Goal: Task Accomplishment & Management: Complete application form

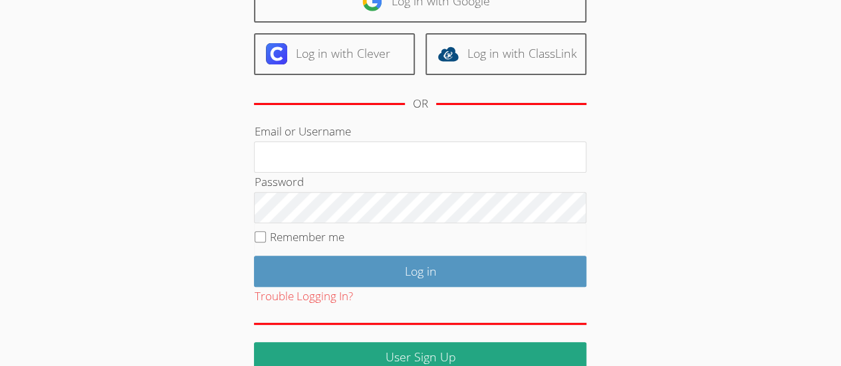
scroll to position [149, 0]
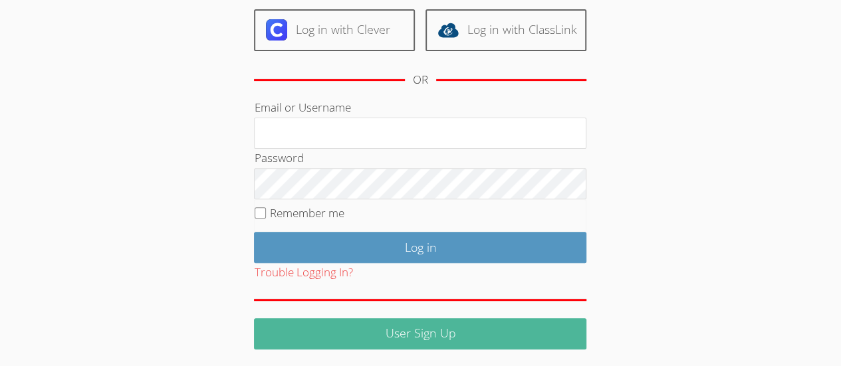
click at [521, 323] on link "User Sign Up" at bounding box center [420, 333] width 332 height 31
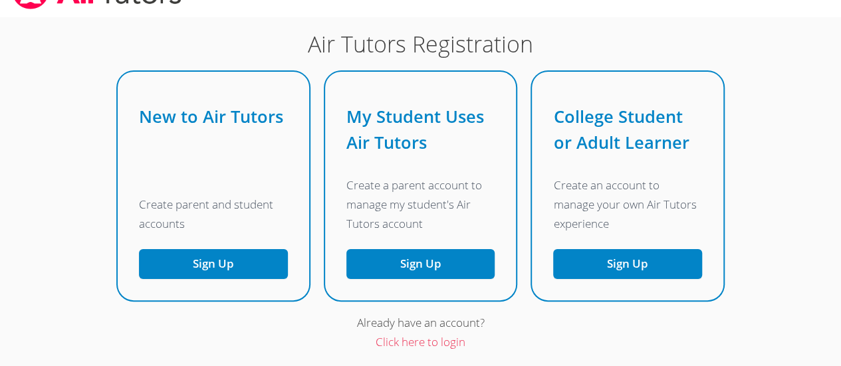
scroll to position [66, 0]
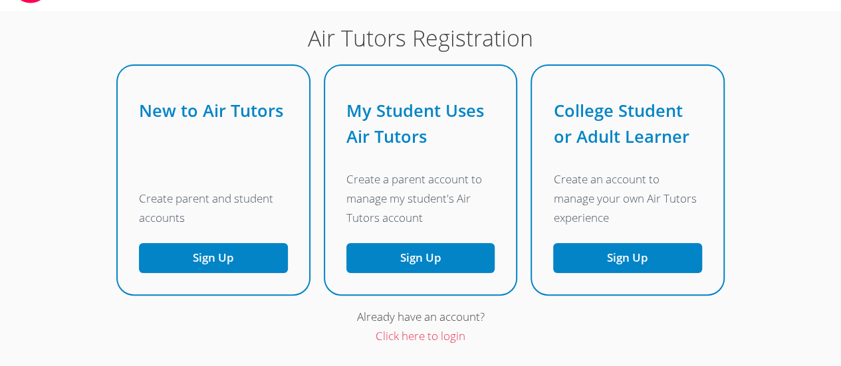
click at [254, 273] on button "Sign Up" at bounding box center [213, 258] width 149 height 30
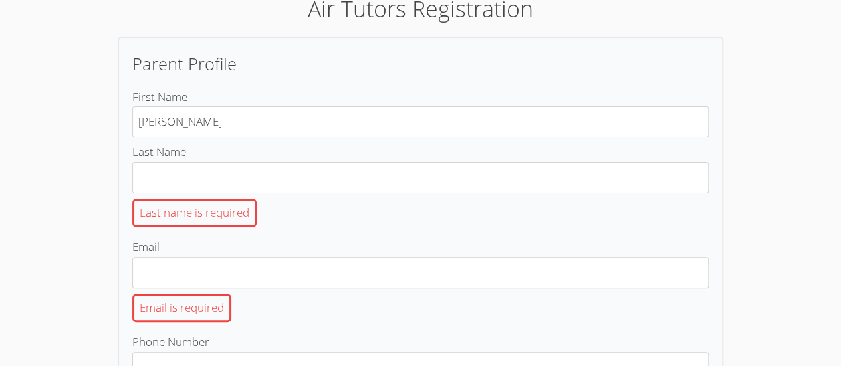
type input "ANA"
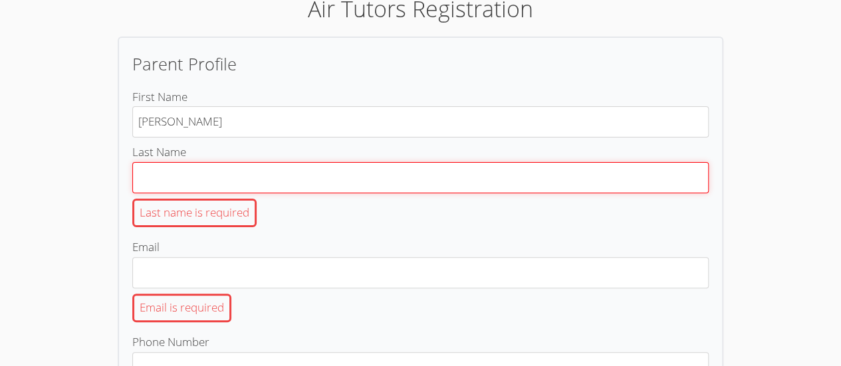
type input "RODRIGUEZ"
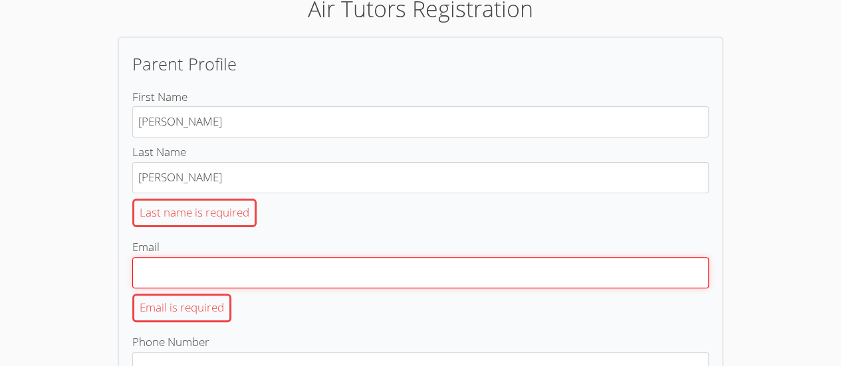
type input "[EMAIL_ADDRESS][DOMAIN_NAME]"
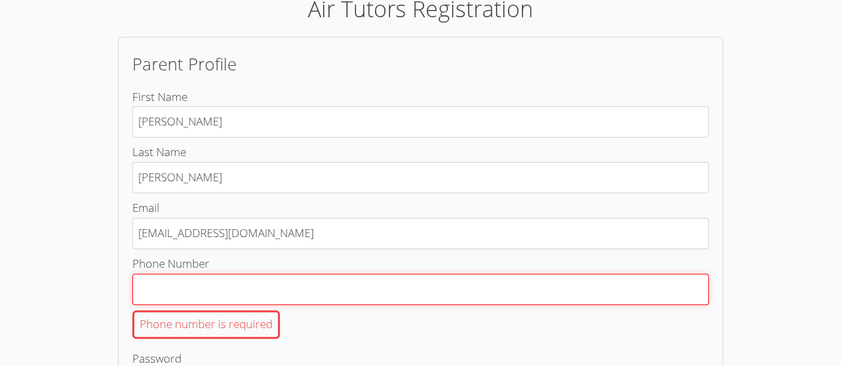
click at [418, 295] on input "Phone Number Phone number is required" at bounding box center [420, 289] width 576 height 31
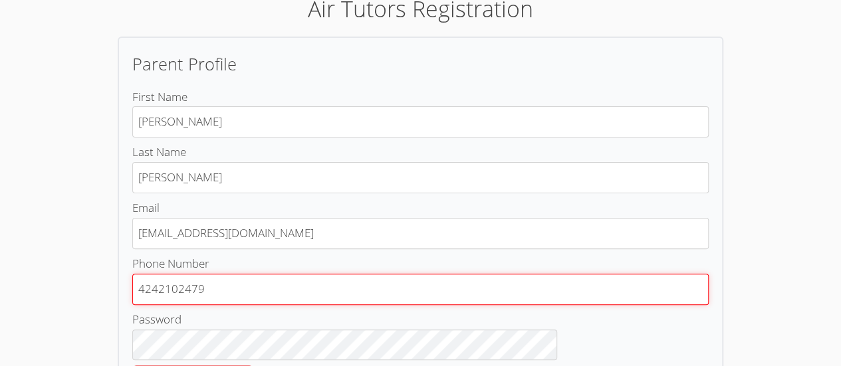
type input "4242102479"
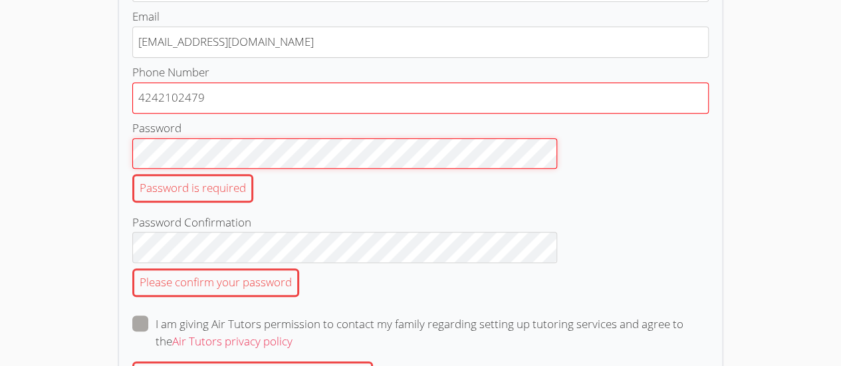
scroll to position [261, 0]
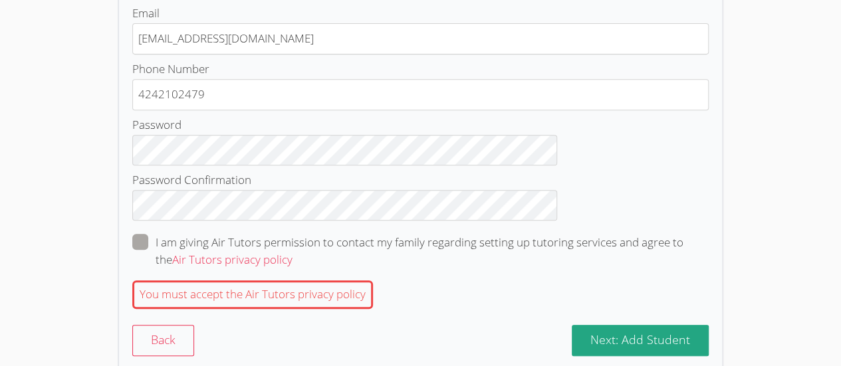
click at [293, 252] on span at bounding box center [293, 259] width 0 height 15
click at [293, 243] on input "I am giving Air Tutors permission to contact my family regarding setting up tut…" at bounding box center [298, 239] width 11 height 11
checkbox input "true"
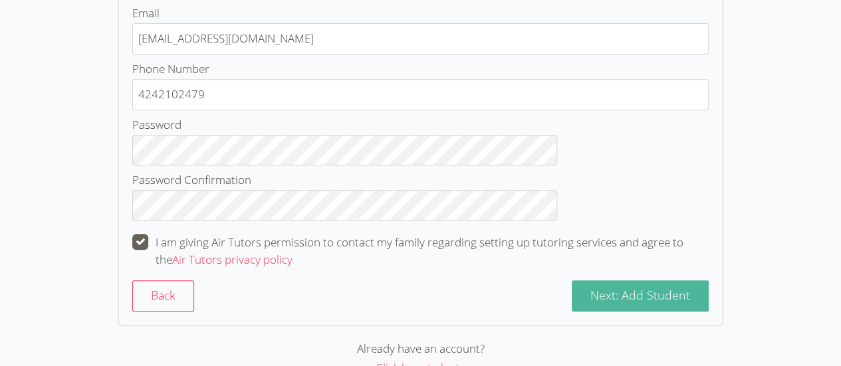
click at [596, 295] on span "Next: Add Student" at bounding box center [640, 295] width 100 height 16
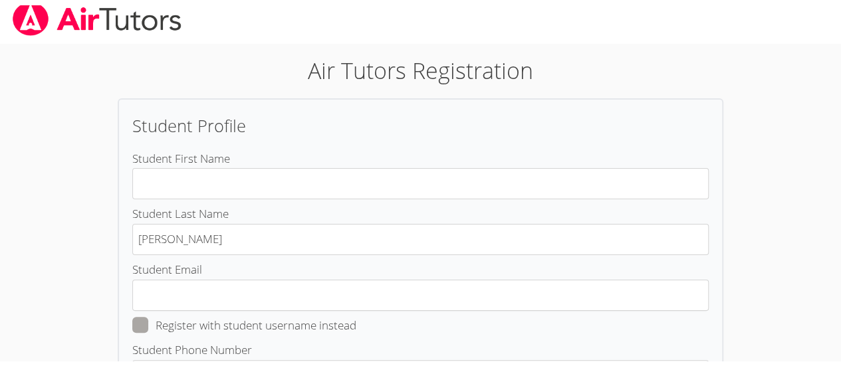
scroll to position [10, 0]
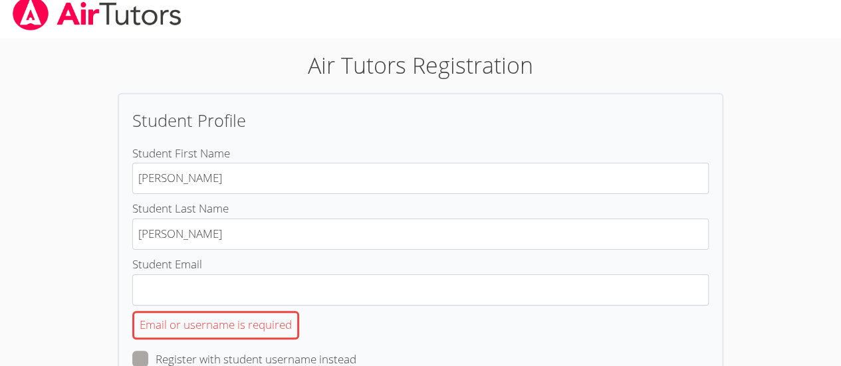
type input "Luiz"
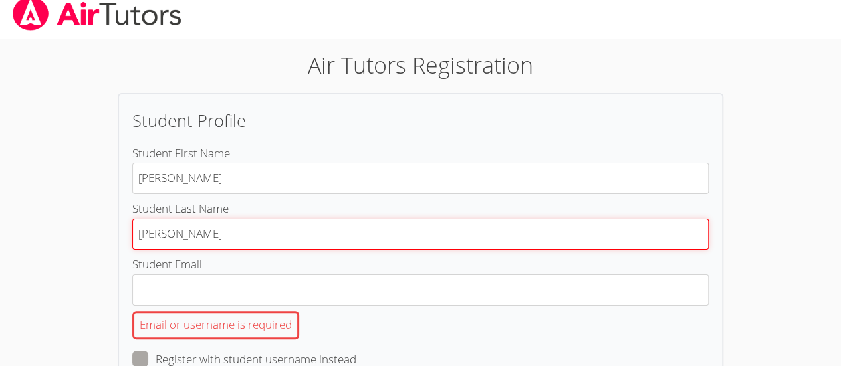
type input "Sanchez"
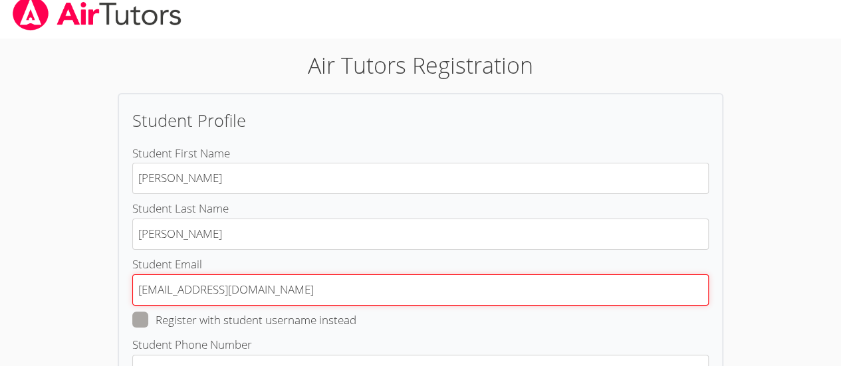
type input "l.sanchez764@cvuhsd.org"
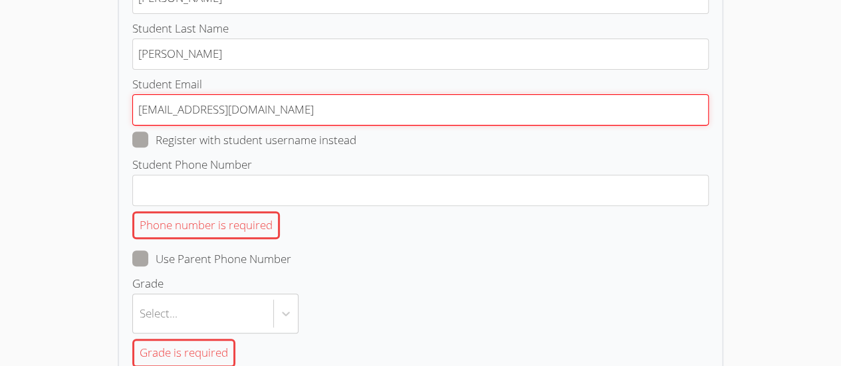
scroll to position [191, 0]
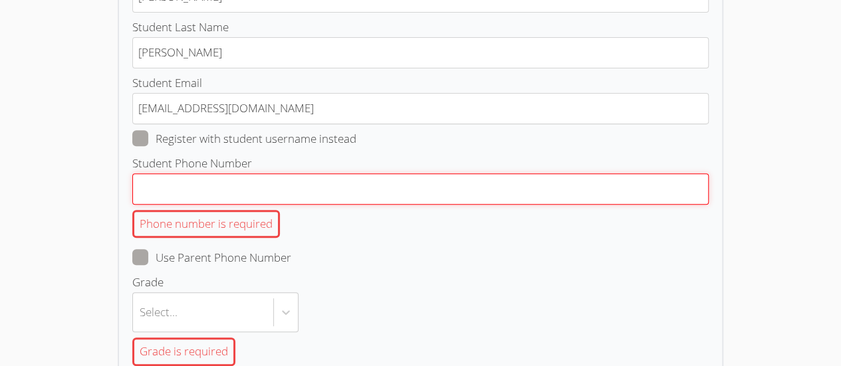
click at [509, 182] on input "Student Phone Number Phone number is required" at bounding box center [420, 189] width 576 height 31
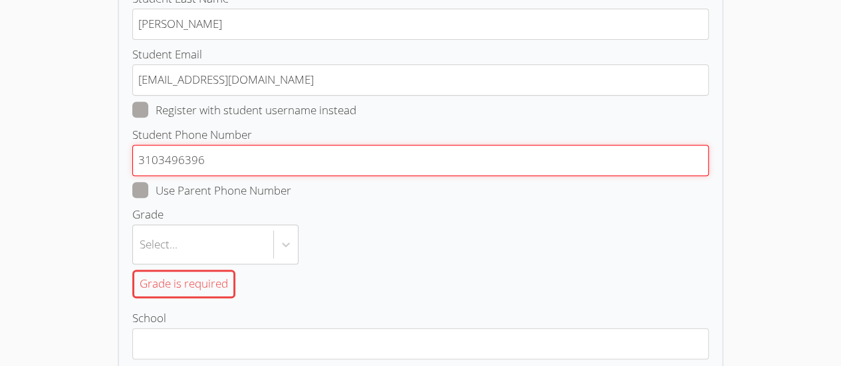
scroll to position [227, 0]
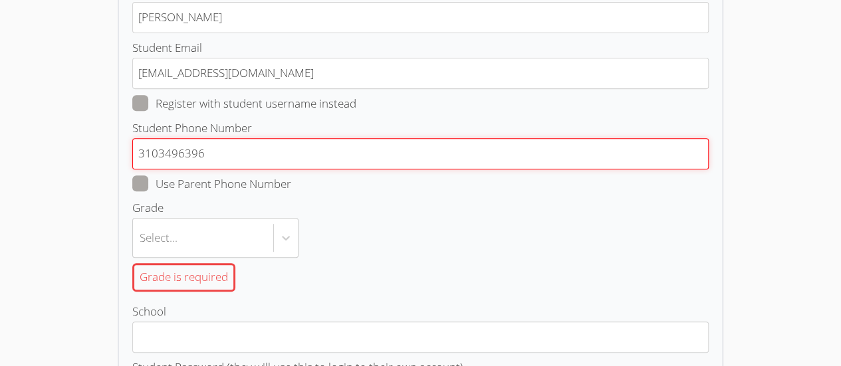
type input "3103496396"
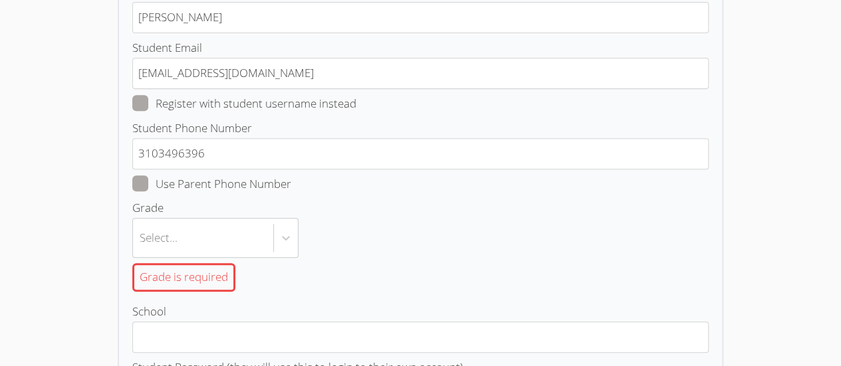
click at [291, 176] on span at bounding box center [291, 183] width 0 height 15
click at [291, 176] on input "Use Parent Phone Number" at bounding box center [296, 181] width 11 height 11
checkbox input "true"
type input "4242102479"
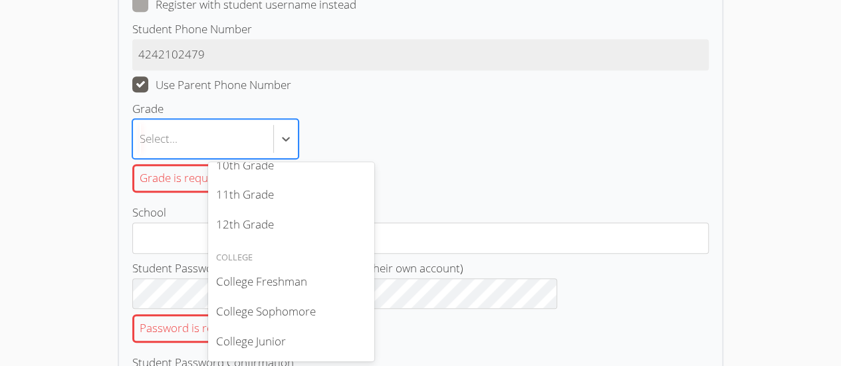
scroll to position [358, 0]
click at [269, 194] on div "11th Grade" at bounding box center [291, 199] width 166 height 30
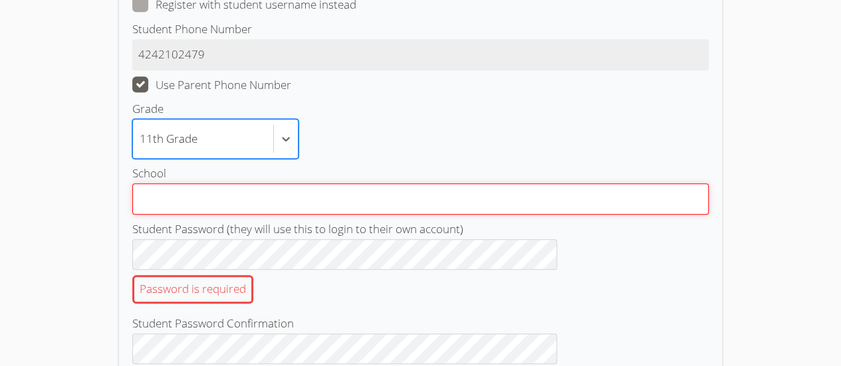
click at [531, 202] on input "School" at bounding box center [420, 199] width 576 height 31
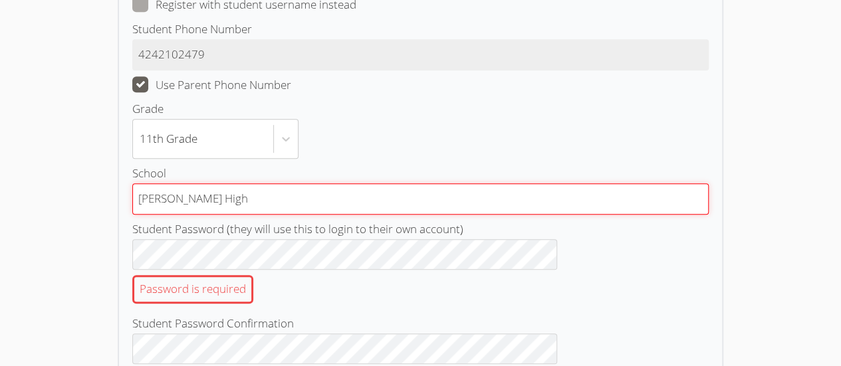
type input "[PERSON_NAME] High"
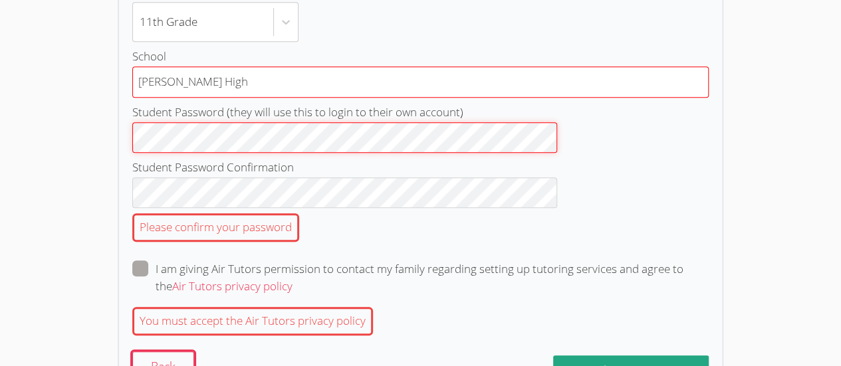
scroll to position [492, 0]
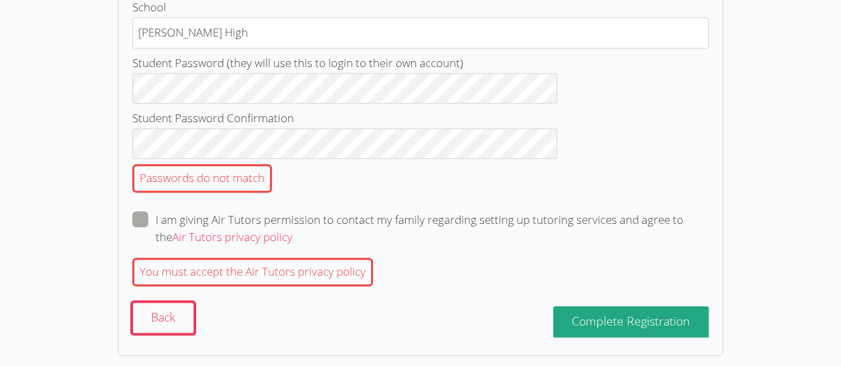
click at [211, 227] on label "I am giving Air Tutors permission to contact my family regarding setting up tut…" at bounding box center [420, 228] width 576 height 35
click at [293, 223] on input "I am giving Air Tutors permission to contact my family regarding setting up tut…" at bounding box center [298, 216] width 11 height 11
checkbox input "true"
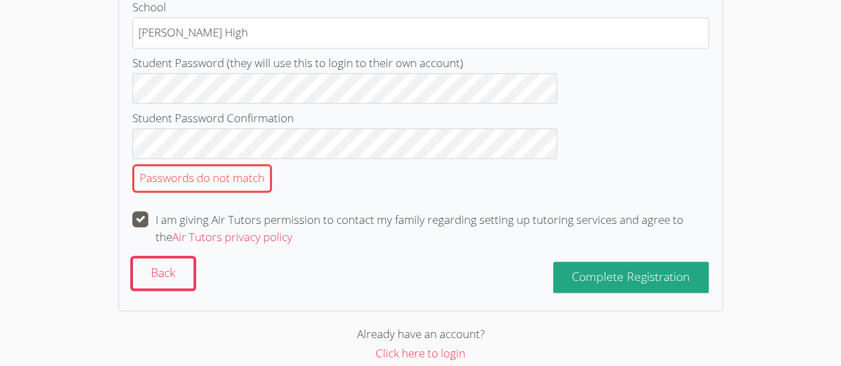
click at [595, 277] on span "Complete Registration" at bounding box center [631, 277] width 118 height 16
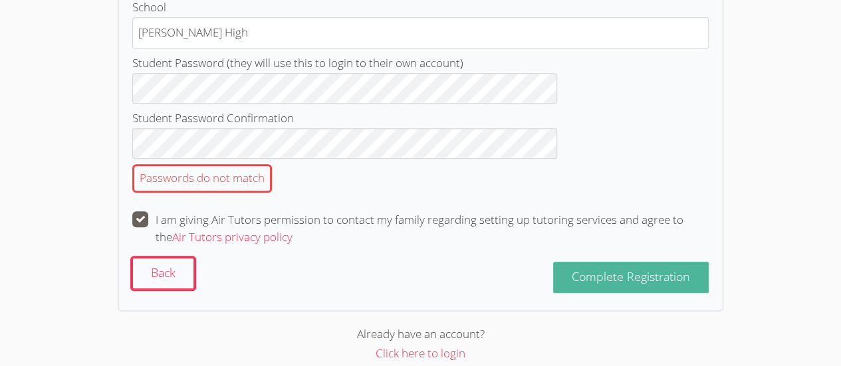
click at [586, 275] on span "Complete Registration" at bounding box center [631, 277] width 118 height 16
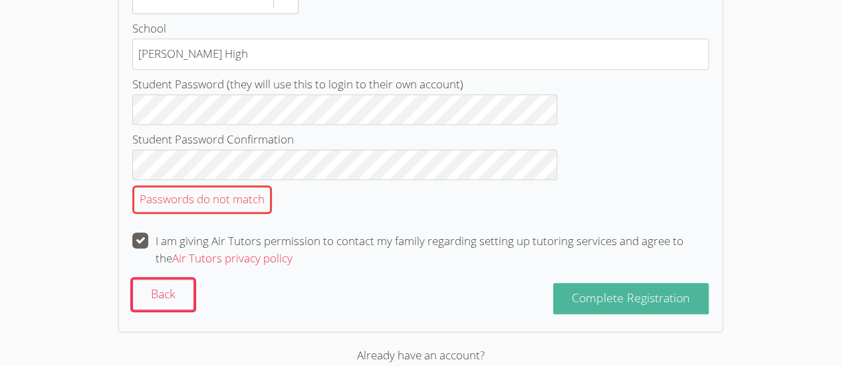
scroll to position [504, 0]
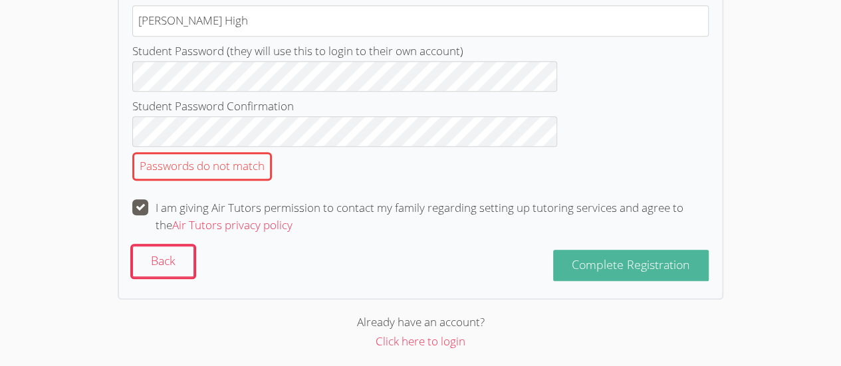
click at [572, 257] on span "Complete Registration" at bounding box center [631, 265] width 118 height 16
click at [572, 260] on span "Complete Registration" at bounding box center [631, 265] width 118 height 16
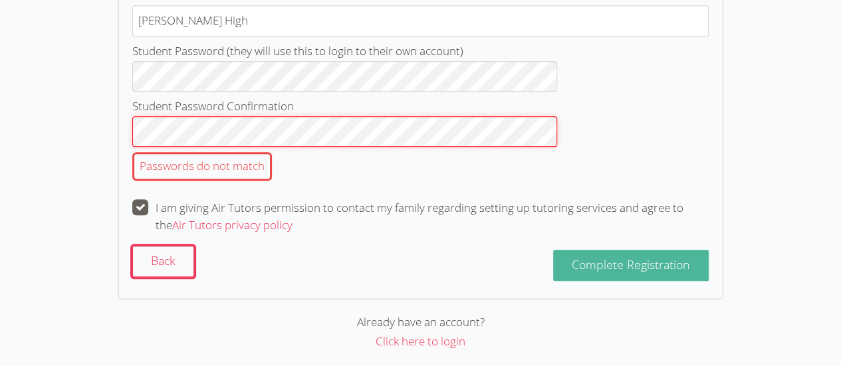
scroll to position [466, 0]
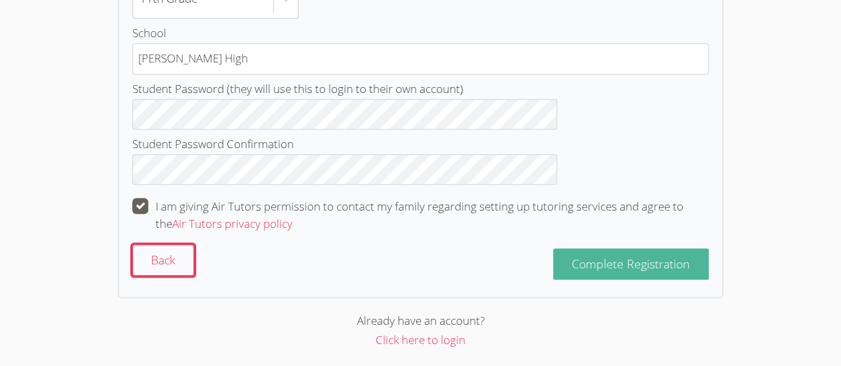
click at [572, 258] on span "Complete Registration" at bounding box center [631, 264] width 118 height 16
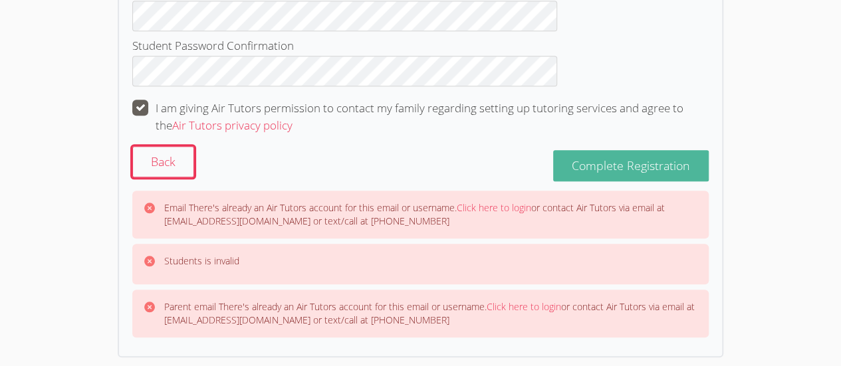
scroll to position [570, 0]
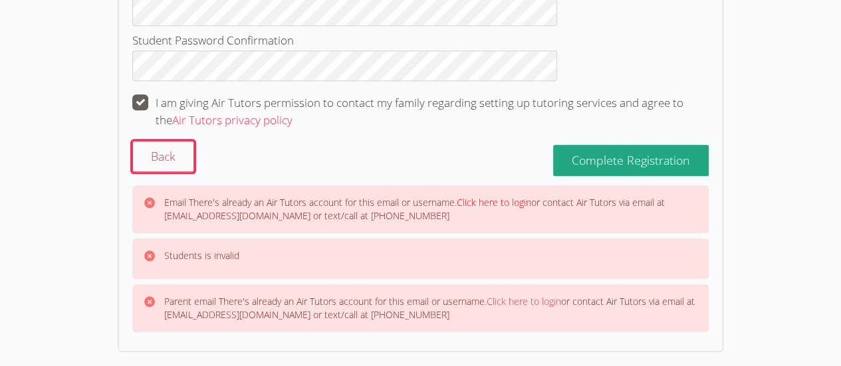
click at [531, 199] on link "Click here to login" at bounding box center [494, 202] width 74 height 13
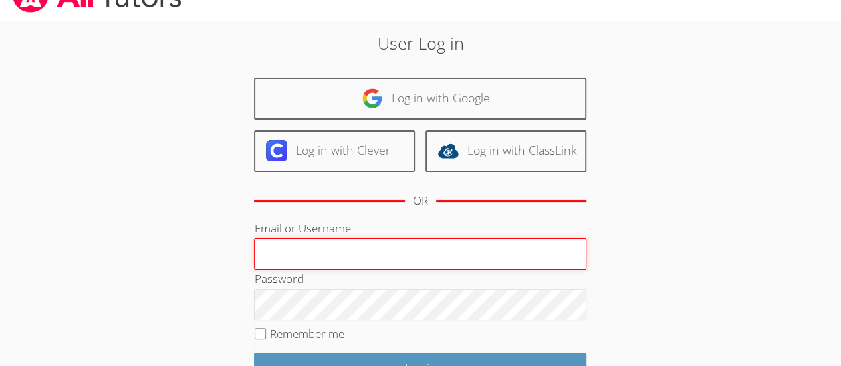
scroll to position [86, 0]
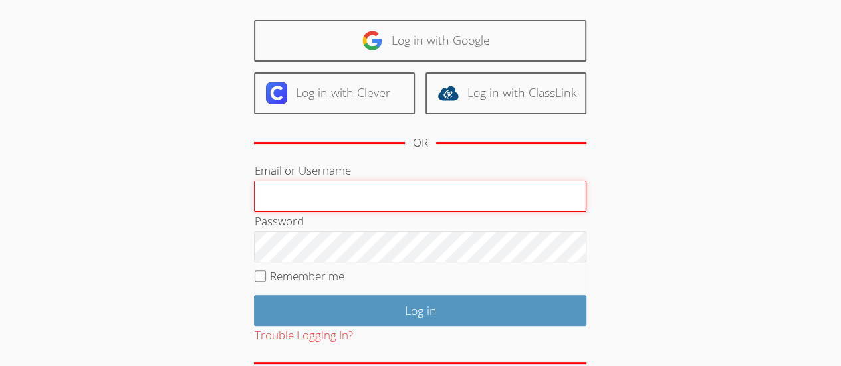
click at [521, 186] on input "Email or Username" at bounding box center [420, 197] width 332 height 32
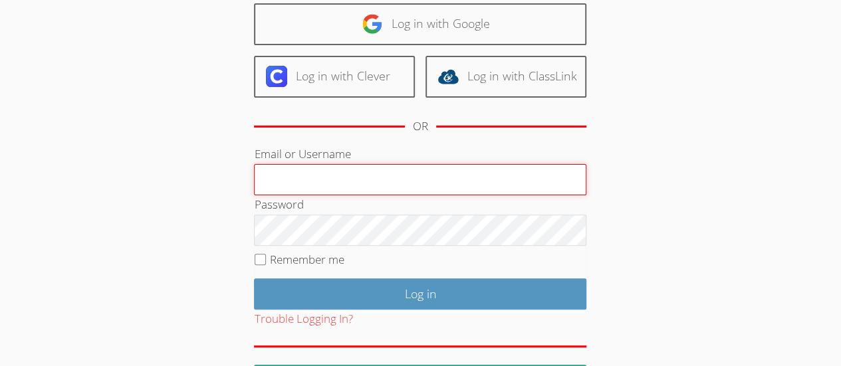
scroll to position [117, 0]
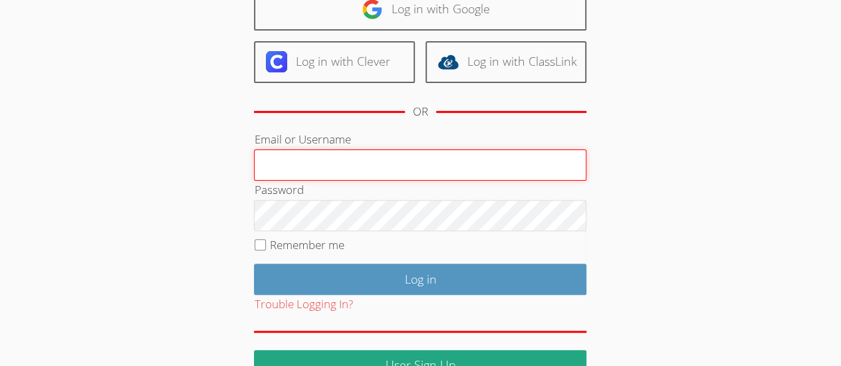
click at [552, 164] on input "Email or Username" at bounding box center [420, 166] width 332 height 32
type input "[EMAIL_ADDRESS][DOMAIN_NAME]"
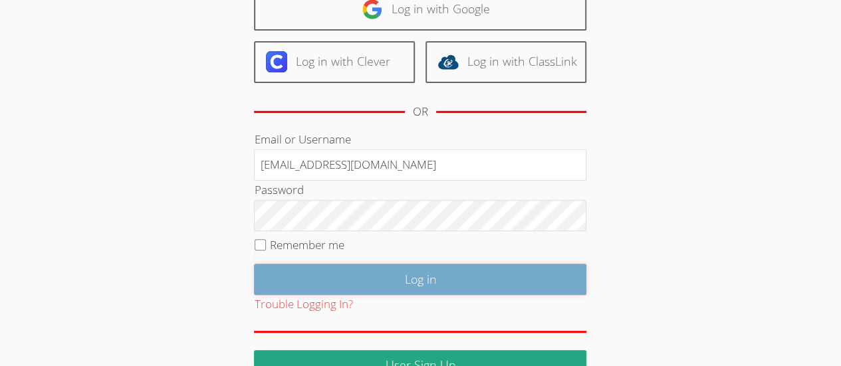
click at [459, 281] on input "Log in" at bounding box center [420, 279] width 332 height 31
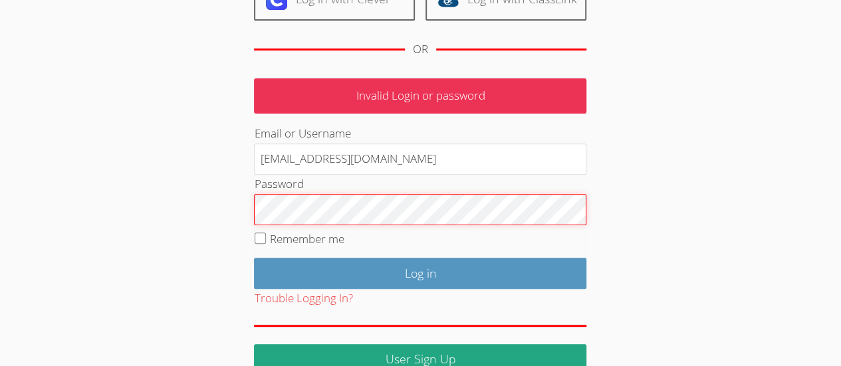
scroll to position [205, 0]
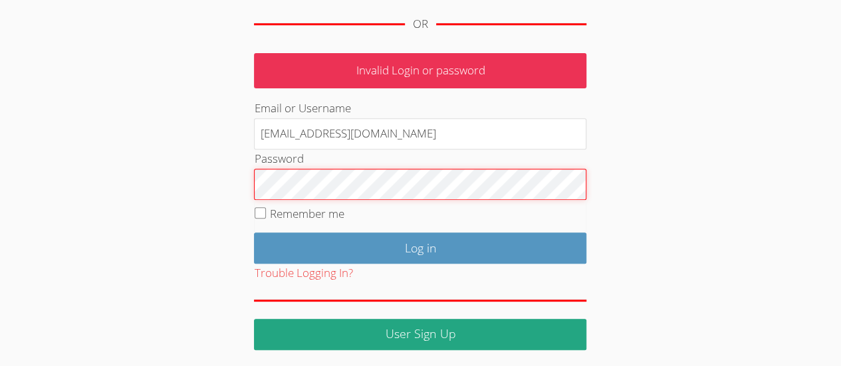
click at [426, 247] on input "Log in" at bounding box center [420, 248] width 332 height 31
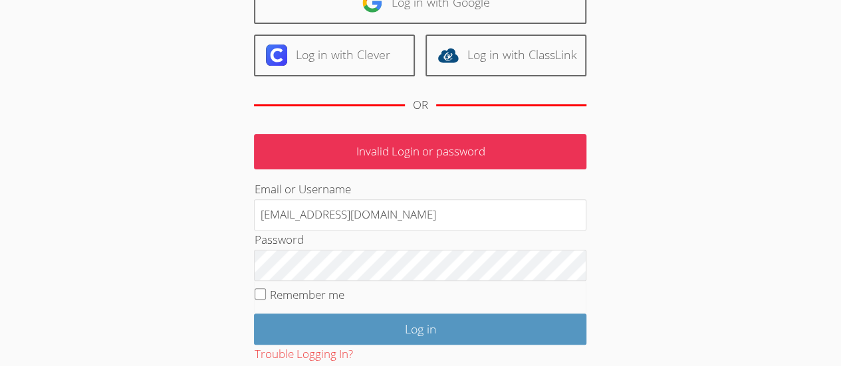
scroll to position [205, 0]
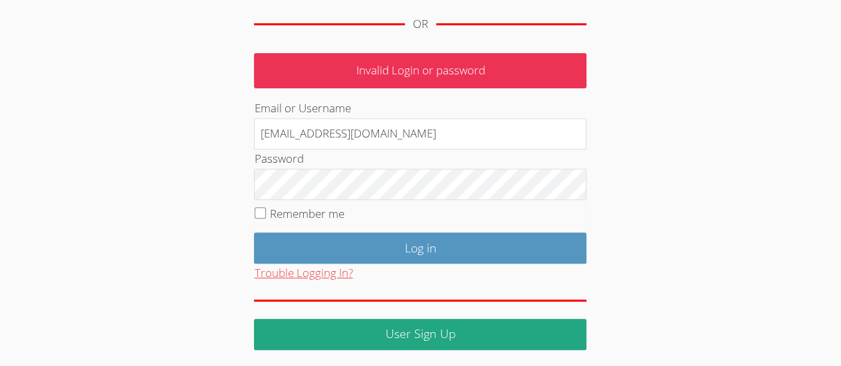
click at [334, 279] on button "Trouble Logging In?" at bounding box center [303, 273] width 98 height 19
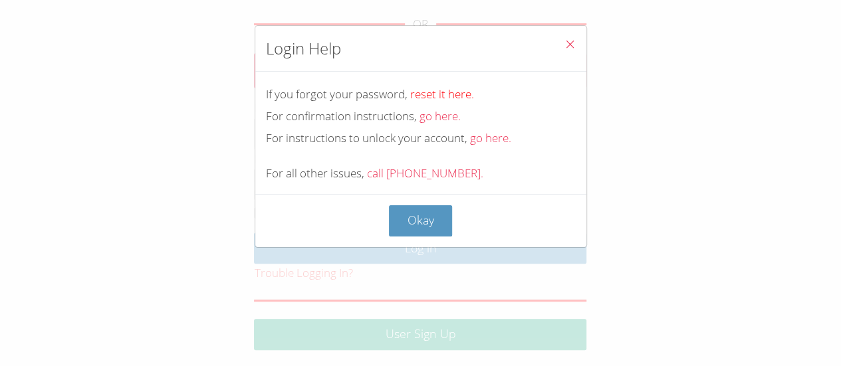
click at [454, 95] on link "reset it here." at bounding box center [442, 93] width 64 height 15
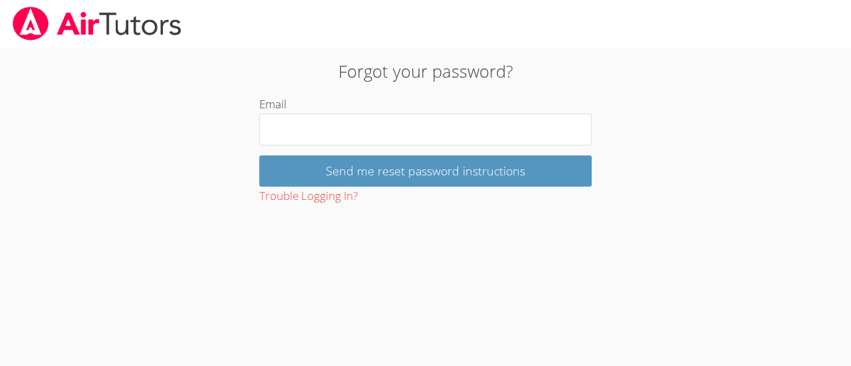
type input "nanamatted@yahoo.com"
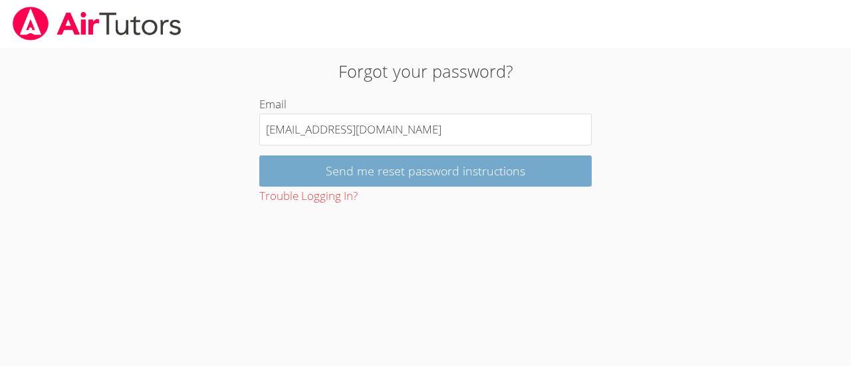
click at [534, 169] on input "Send me reset password instructions" at bounding box center [425, 171] width 332 height 31
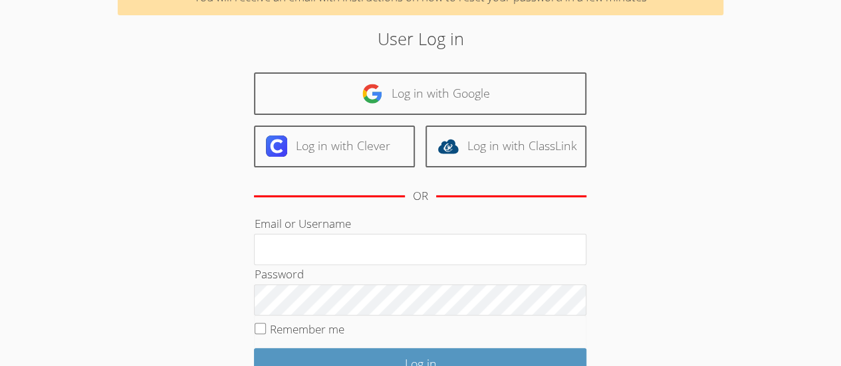
scroll to position [82, 0]
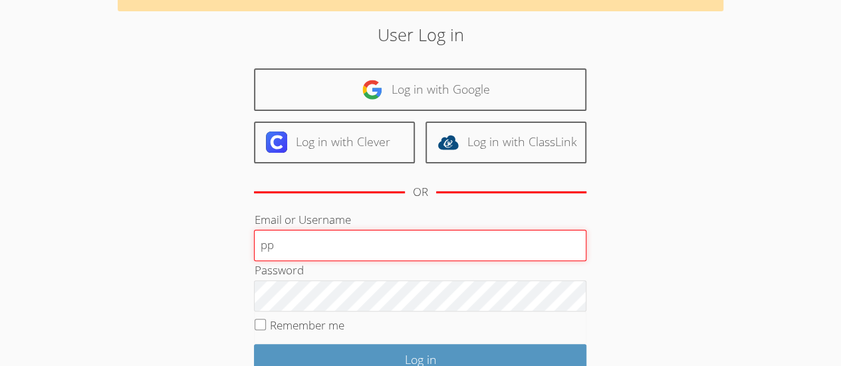
type input "pp"
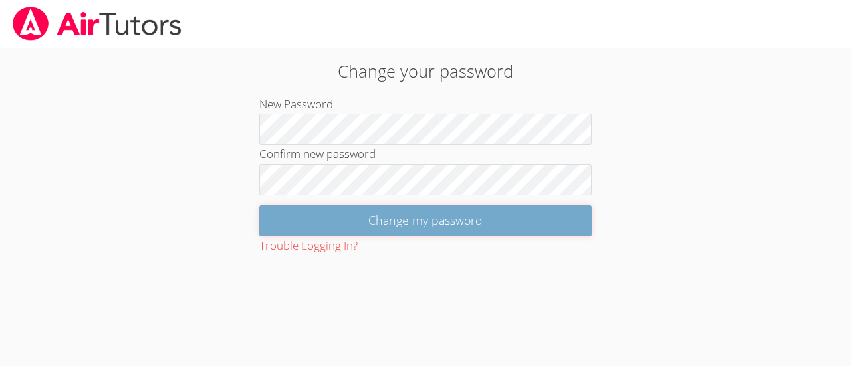
click at [567, 222] on input "Change my password" at bounding box center [425, 220] width 332 height 31
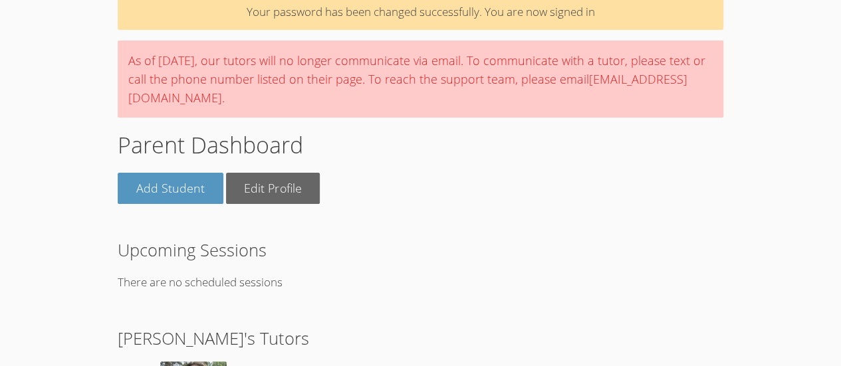
scroll to position [99, 0]
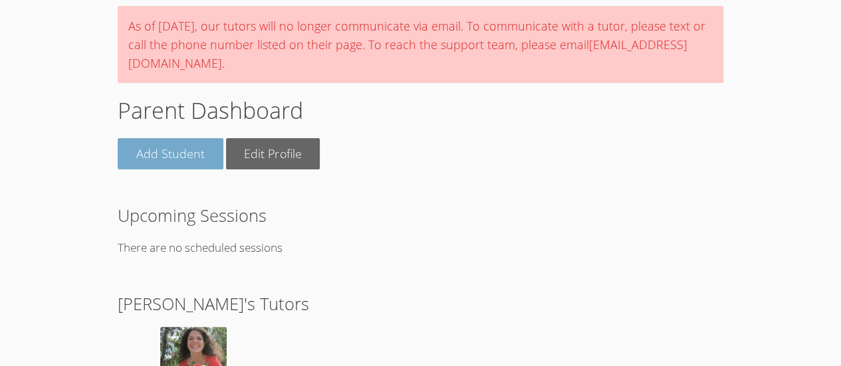
click at [174, 159] on link "Add Student" at bounding box center [171, 153] width 106 height 31
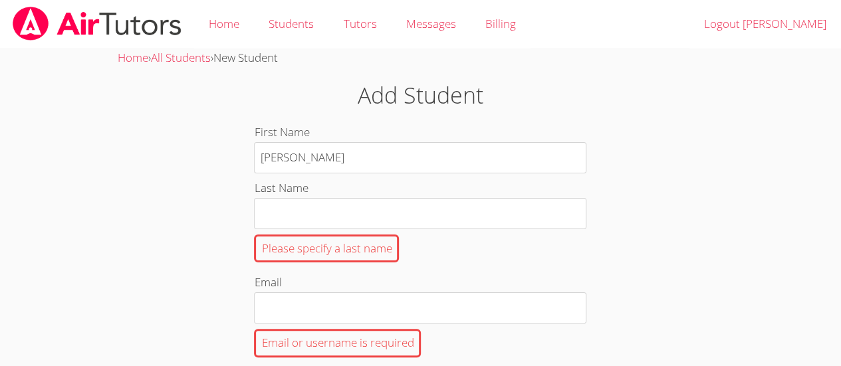
type input "[PERSON_NAME]"
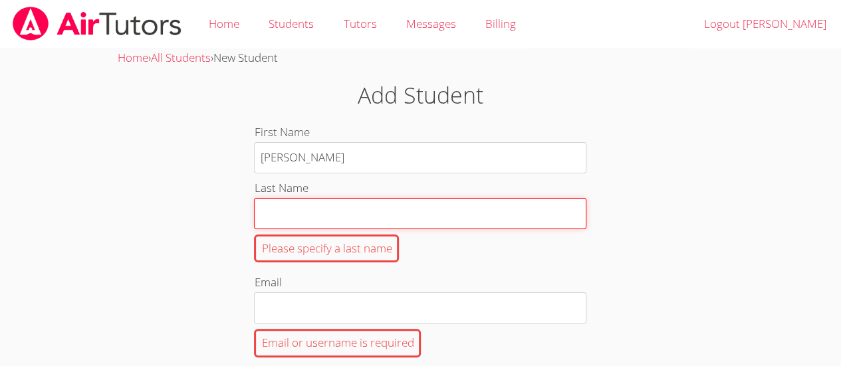
type input "C"
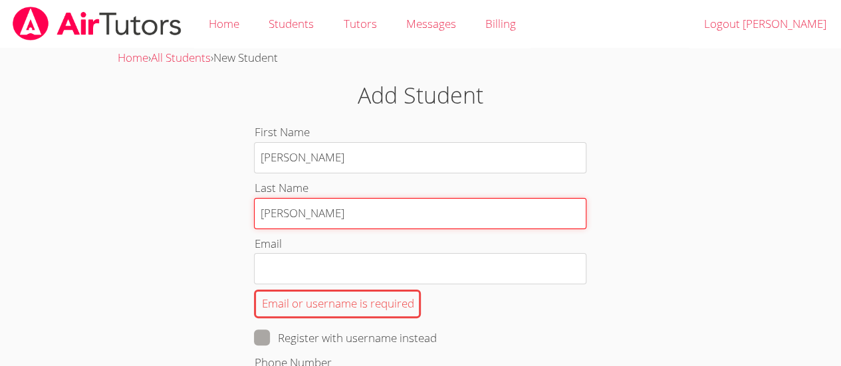
type input "[PERSON_NAME]"
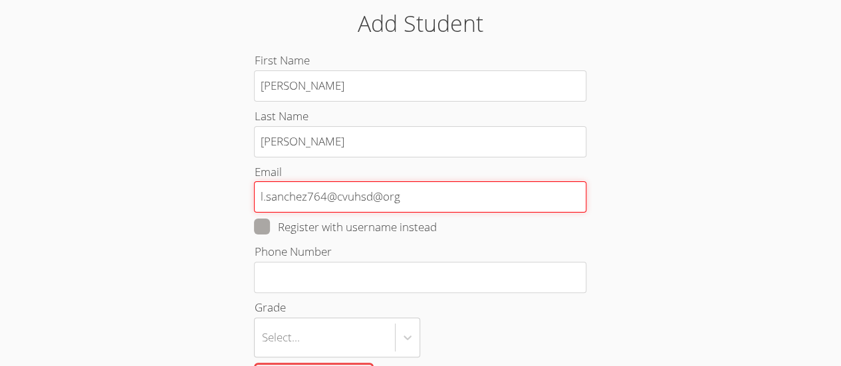
scroll to position [74, 0]
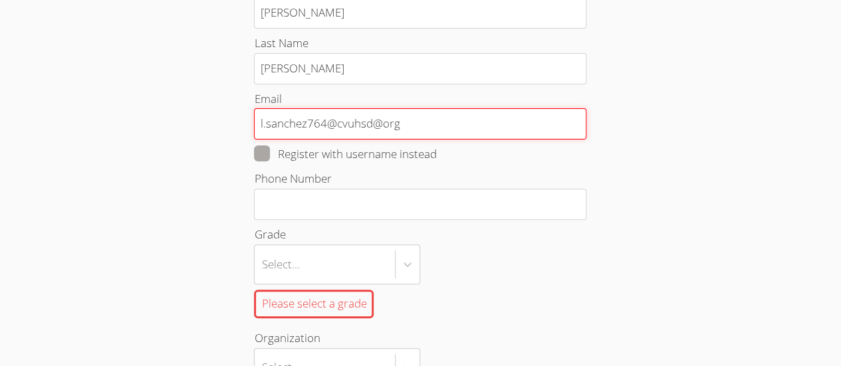
type input "l.sanchez764@cvuhsd@org"
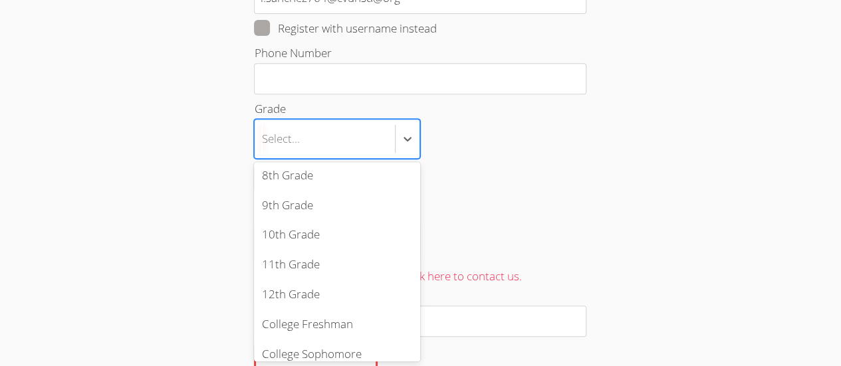
scroll to position [238, 0]
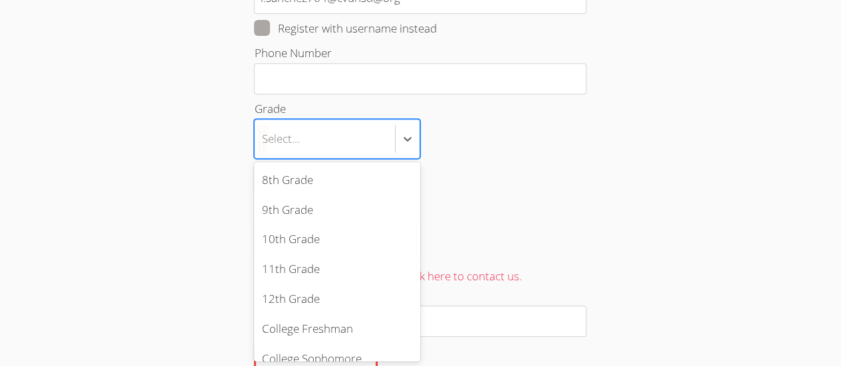
click at [315, 272] on div "11th Grade" at bounding box center [337, 270] width 166 height 30
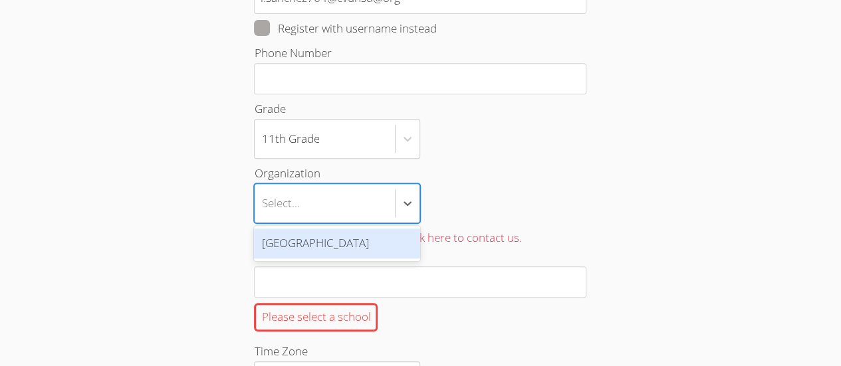
click at [527, 184] on div "option Hawthorne School District focused, 1 of 1. 1 result available. Use Up an…" at bounding box center [420, 204] width 332 height 40
click at [263, 188] on input "Organization option Hawthorne School District focused, 1 of 1. 1 result availab…" at bounding box center [261, 203] width 1 height 31
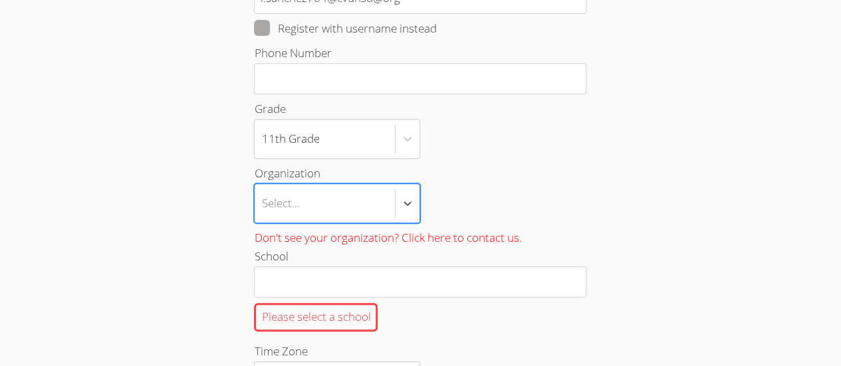
click at [509, 236] on link "Don't see your organization? Click here to contact us." at bounding box center [387, 237] width 267 height 15
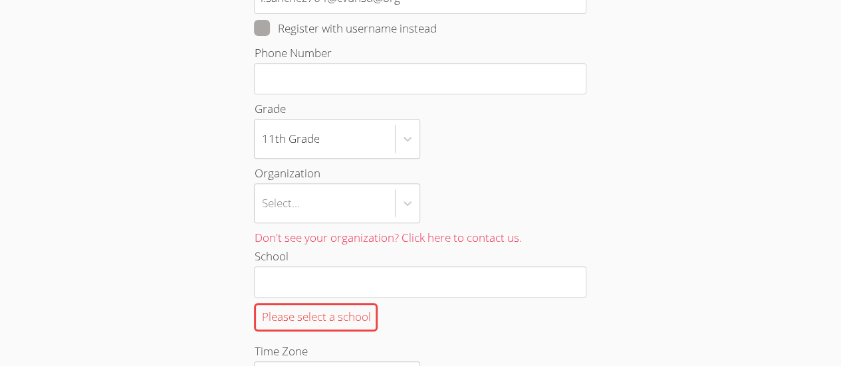
click at [682, 144] on div "Home › All Students › New Student Add Student First Name Luiz Last Name Sanchez…" at bounding box center [420, 317] width 631 height 1078
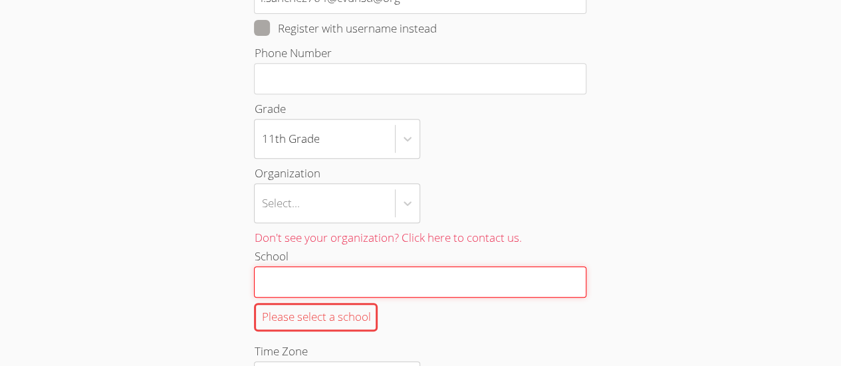
click at [473, 277] on input "School Please select a school" at bounding box center [420, 282] width 332 height 31
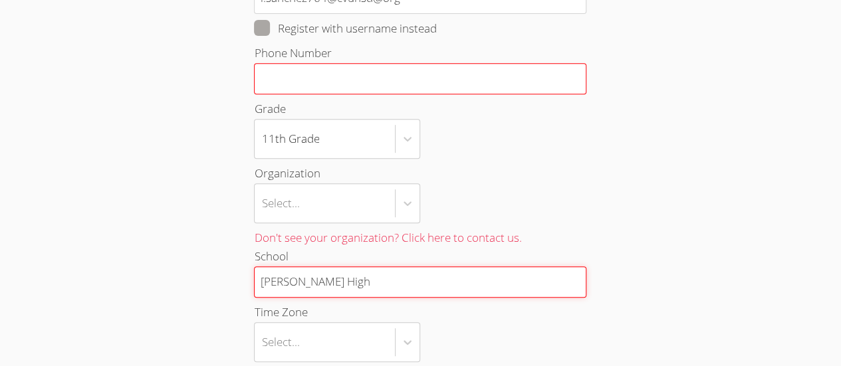
type input "[PERSON_NAME] High"
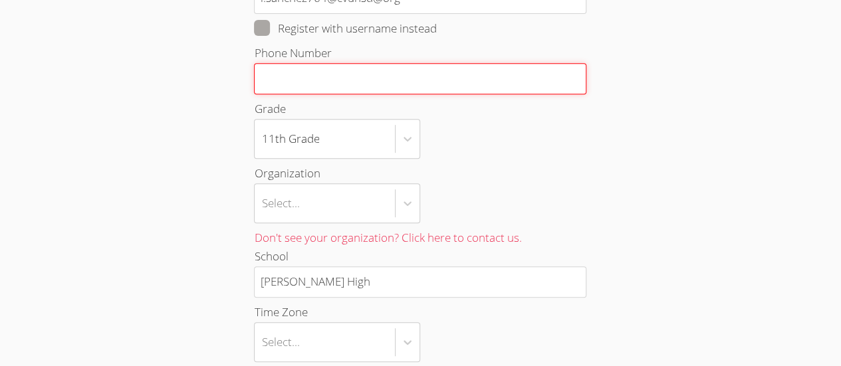
click at [524, 63] on input "Phone Number" at bounding box center [420, 78] width 332 height 31
type input "4244102479"
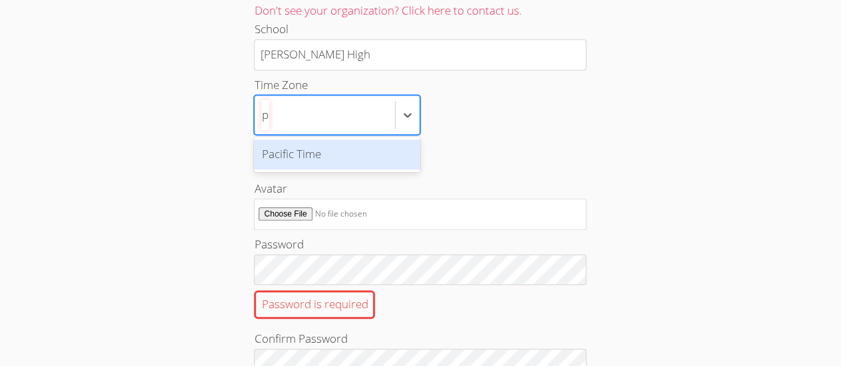
scroll to position [501, 0]
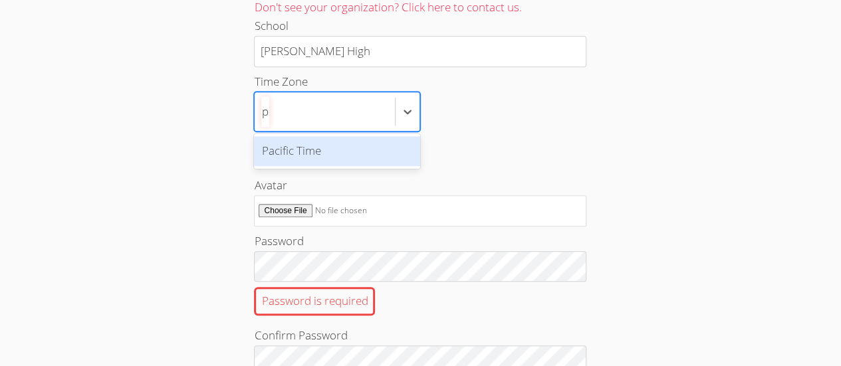
type input "p"
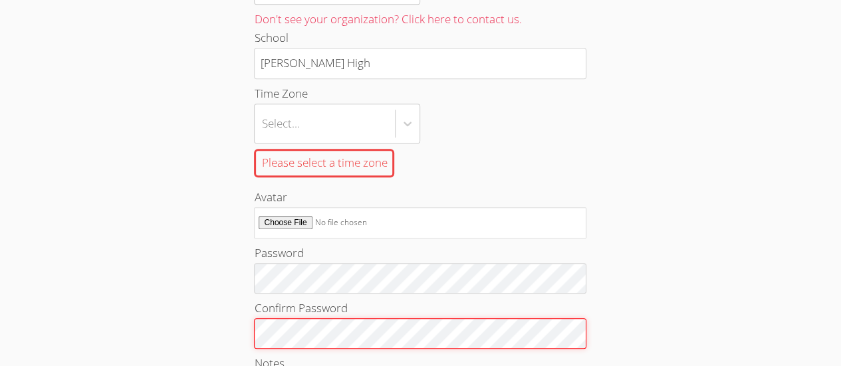
scroll to position [488, 0]
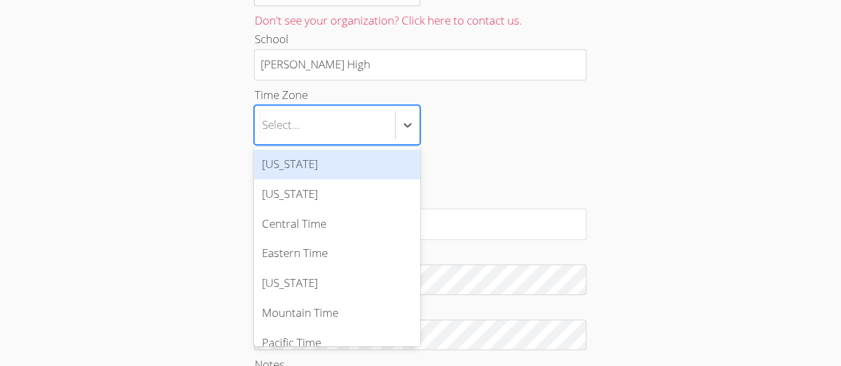
type input "p"
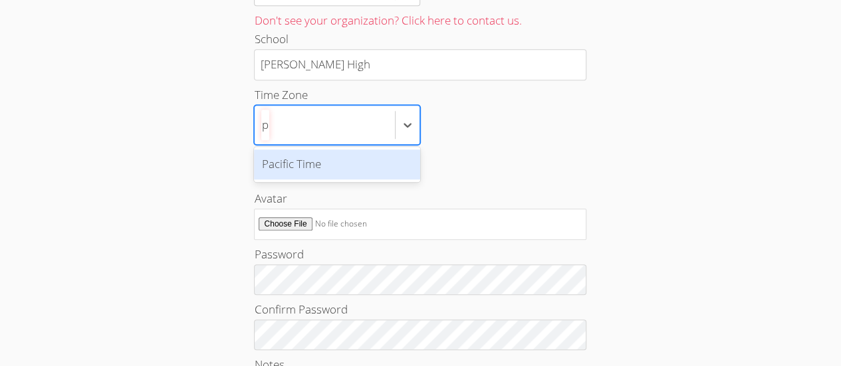
scroll to position [0, 0]
click at [356, 166] on div "Pacific Time" at bounding box center [337, 165] width 166 height 30
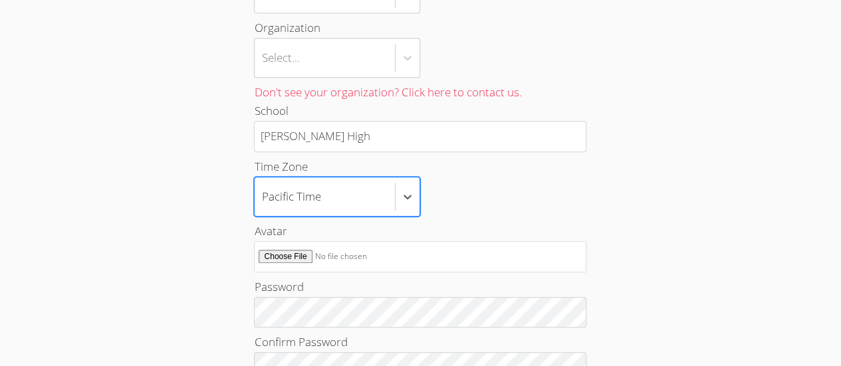
scroll to position [618, 0]
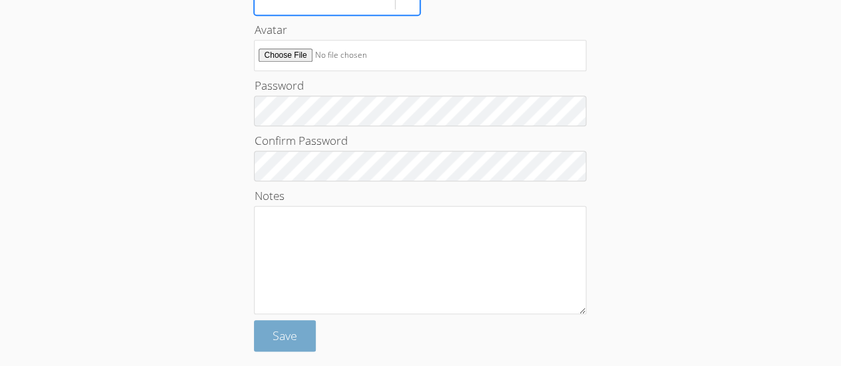
click at [284, 331] on span "Save" at bounding box center [285, 336] width 25 height 16
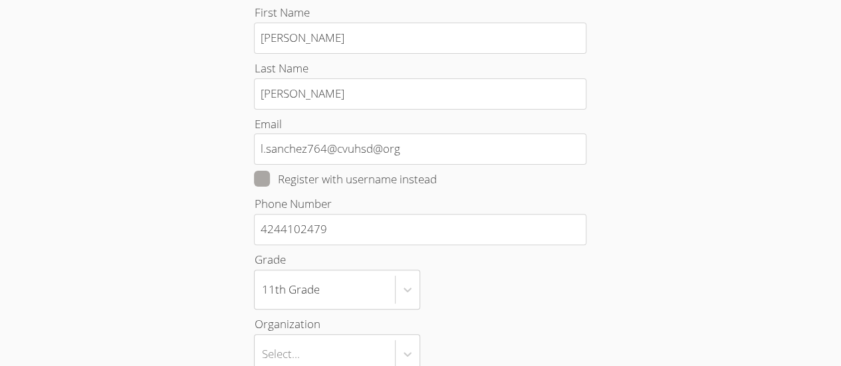
scroll to position [118, 0]
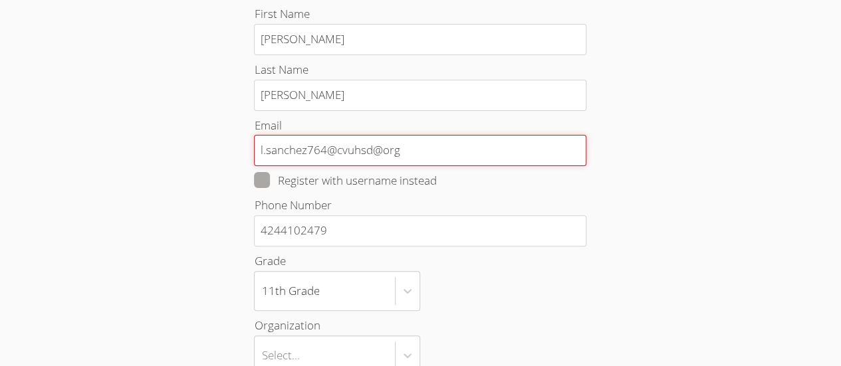
click at [539, 146] on input "l.sanchez764@cvuhsd@org" at bounding box center [420, 150] width 332 height 31
type input "l"
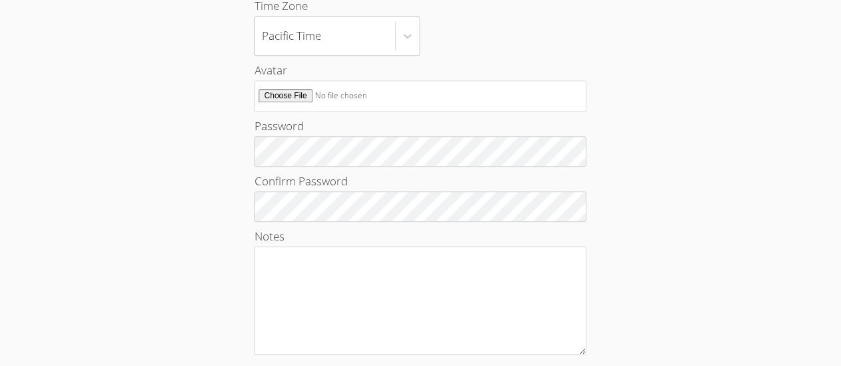
scroll to position [669, 0]
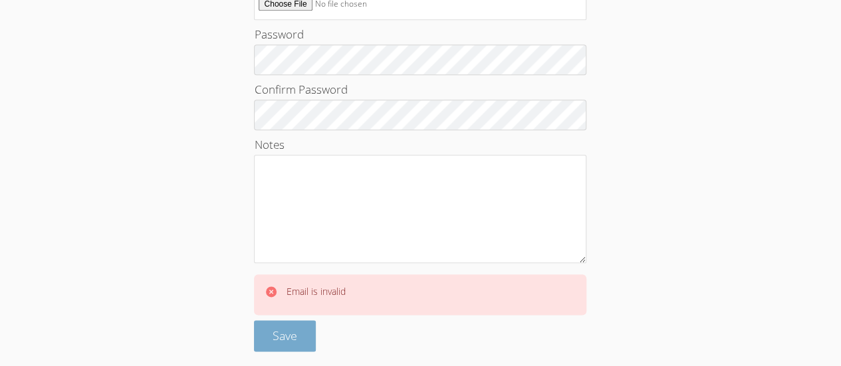
click at [285, 328] on span "Save" at bounding box center [285, 336] width 25 height 16
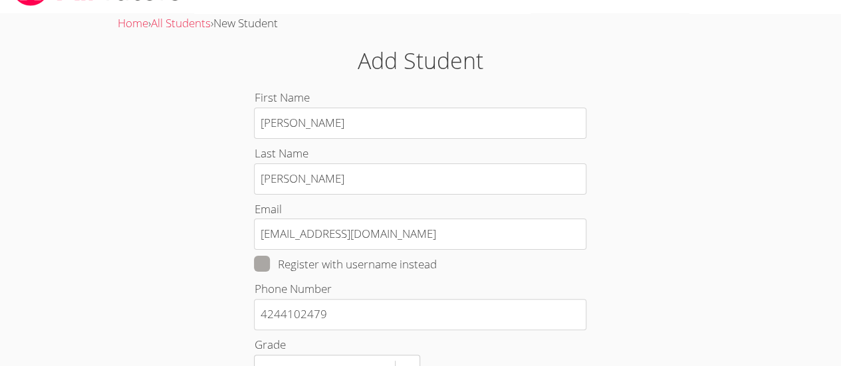
scroll to position [36, 0]
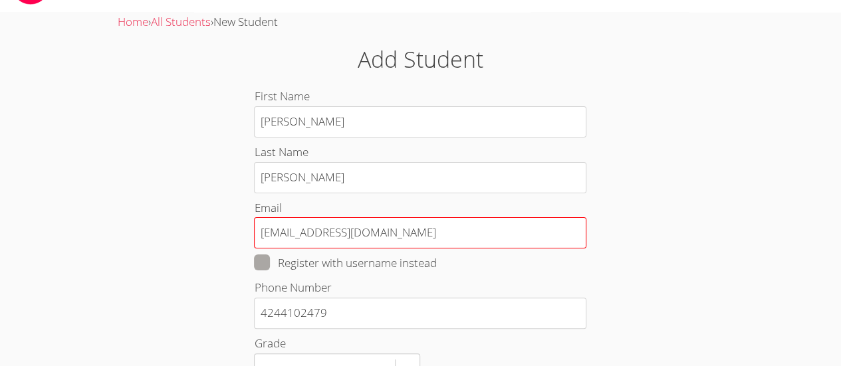
click at [540, 235] on input "[EMAIL_ADDRESS][DOMAIN_NAME]" at bounding box center [420, 232] width 332 height 31
type input "n"
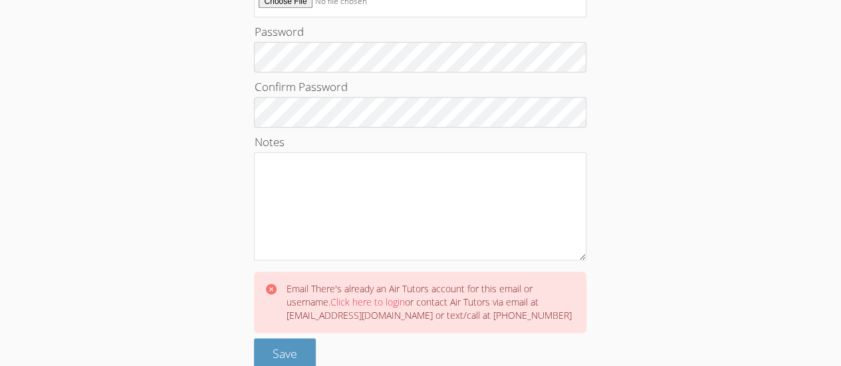
scroll to position [690, 0]
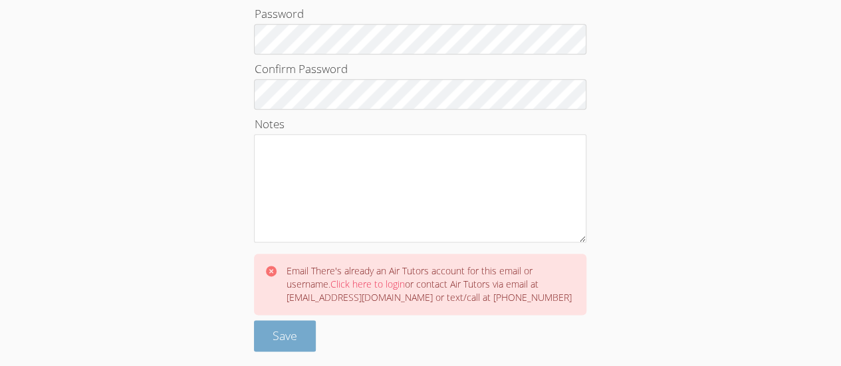
click at [297, 324] on button "Save" at bounding box center [285, 335] width 62 height 31
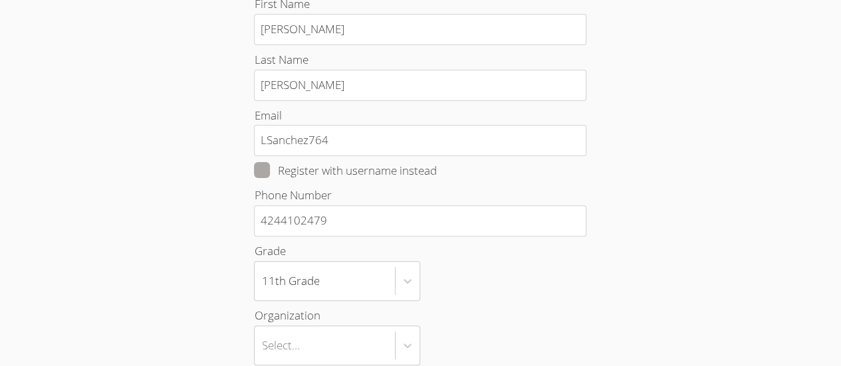
scroll to position [130, 0]
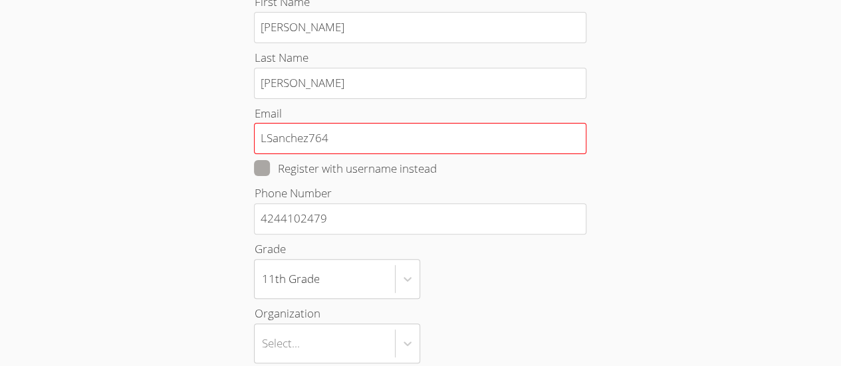
click at [519, 143] on input "LSanchez764" at bounding box center [420, 138] width 332 height 31
type input "L"
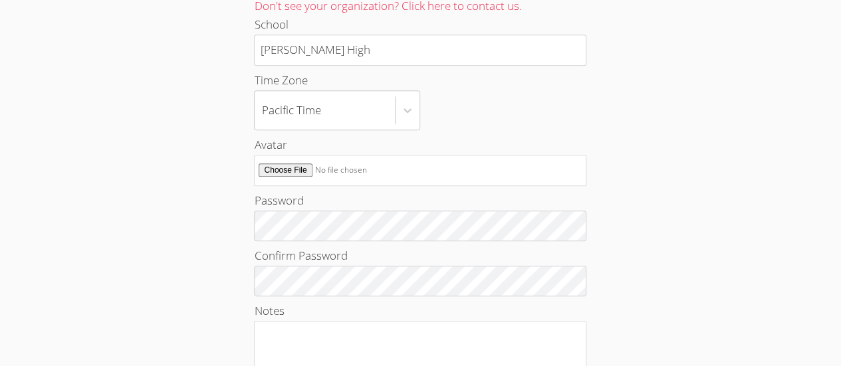
scroll to position [669, 0]
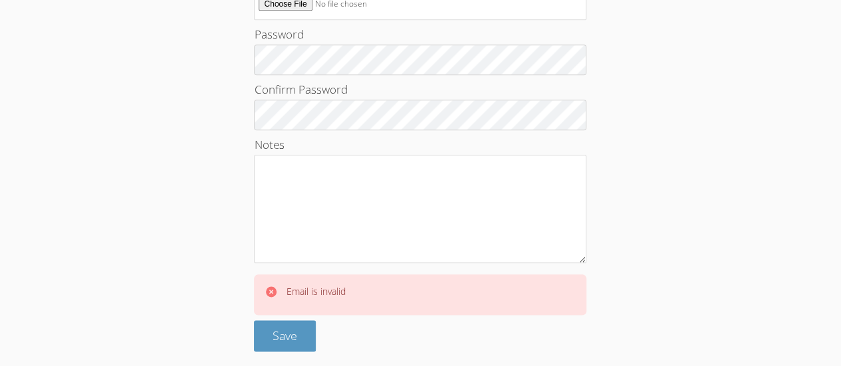
type input "[EMAIL_ADDRESS][DOMAIN_NAME]"
click at [286, 328] on span "Save" at bounding box center [285, 336] width 25 height 16
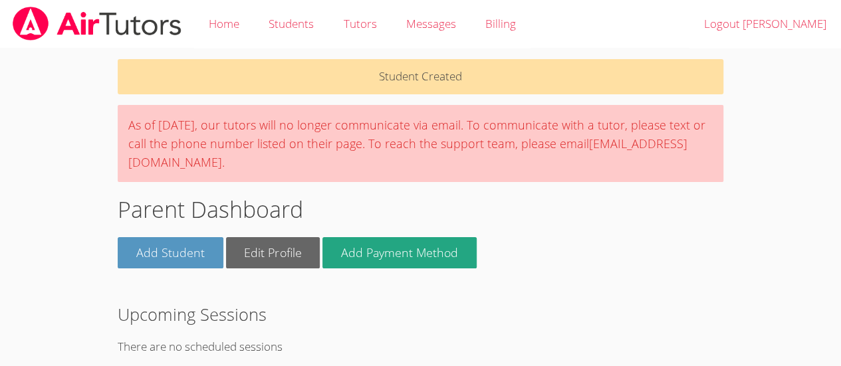
click at [661, 78] on p "Student Created" at bounding box center [421, 76] width 606 height 35
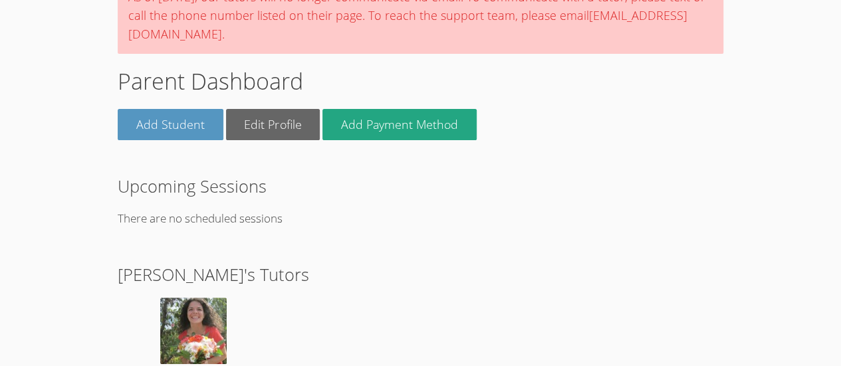
scroll to position [128, 0]
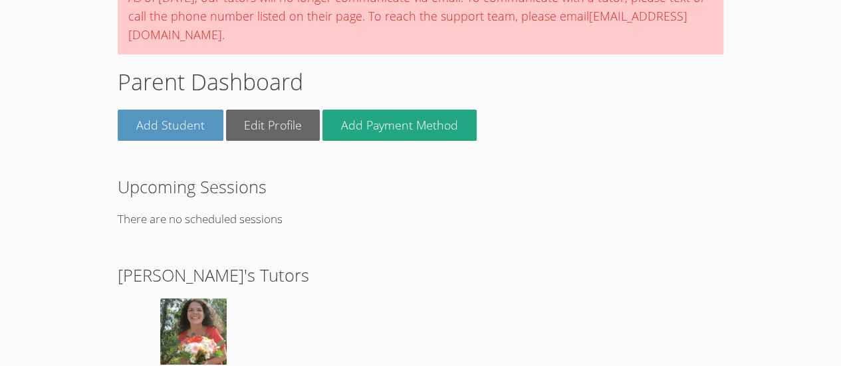
click at [275, 134] on link "Edit Profile" at bounding box center [273, 125] width 94 height 31
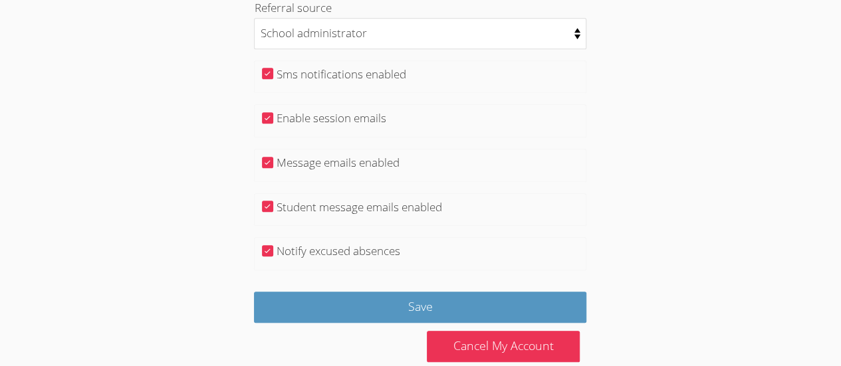
scroll to position [438, 0]
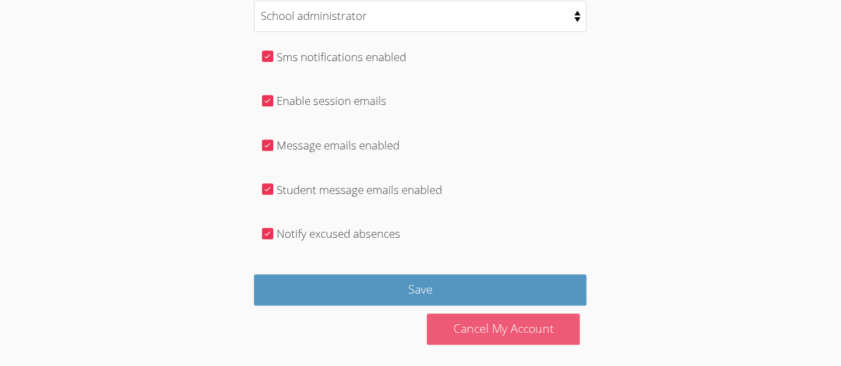
click at [549, 328] on link "Cancel My Account" at bounding box center [503, 329] width 153 height 31
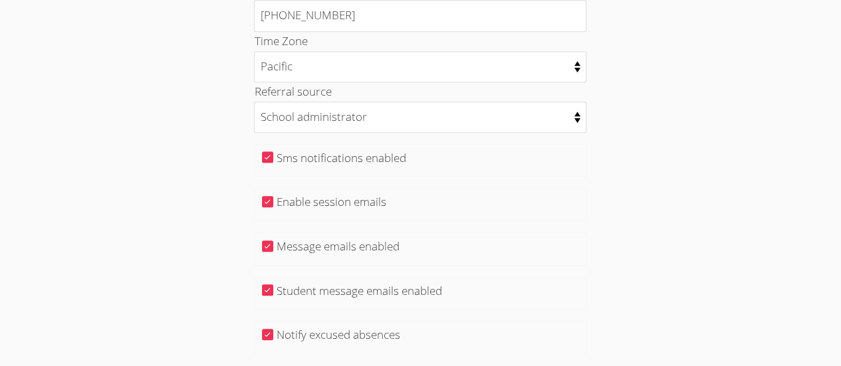
scroll to position [0, 0]
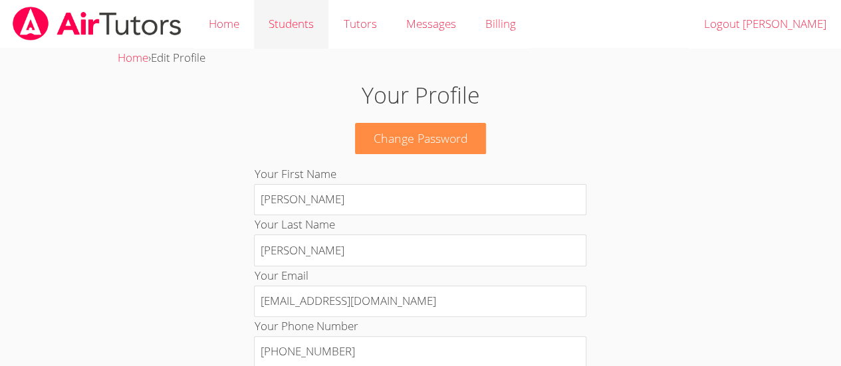
click at [307, 29] on link "Students" at bounding box center [291, 24] width 74 height 49
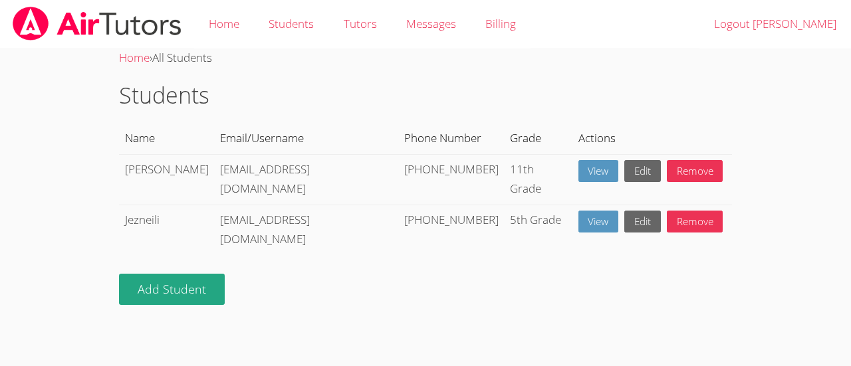
click at [581, 170] on link "View" at bounding box center [598, 171] width 41 height 22
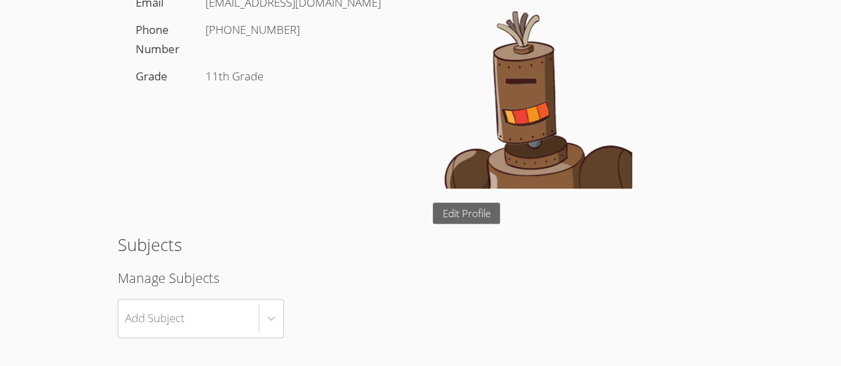
scroll to position [157, 0]
click at [473, 215] on link "Edit Profile" at bounding box center [467, 213] width 68 height 22
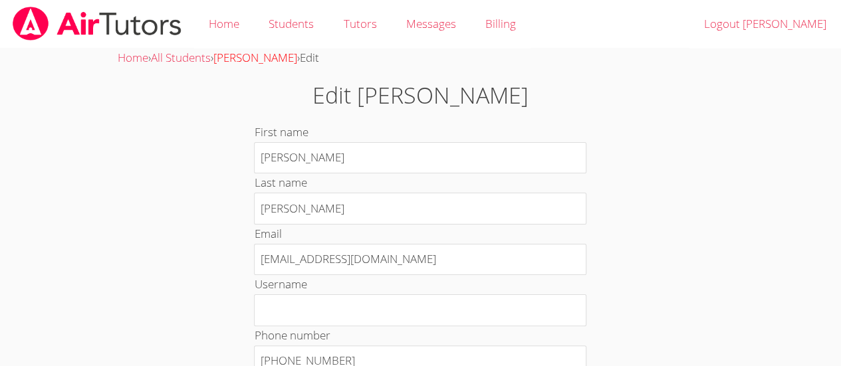
click at [243, 57] on link "[PERSON_NAME]" at bounding box center [255, 57] width 84 height 15
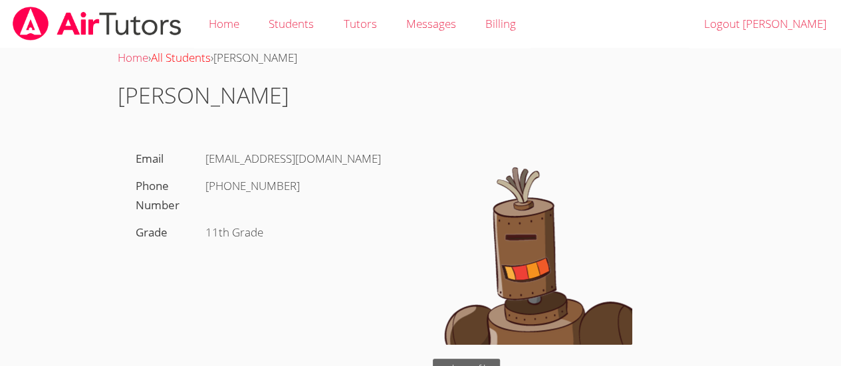
click at [185, 62] on link "All Students" at bounding box center [181, 57] width 60 height 15
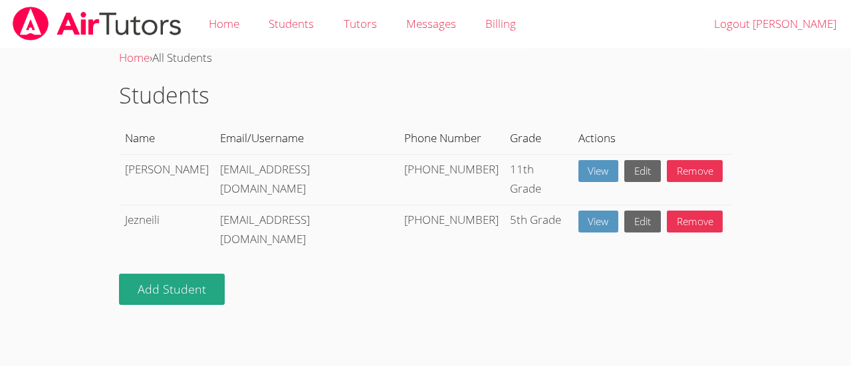
click at [578, 211] on link "View" at bounding box center [598, 222] width 41 height 22
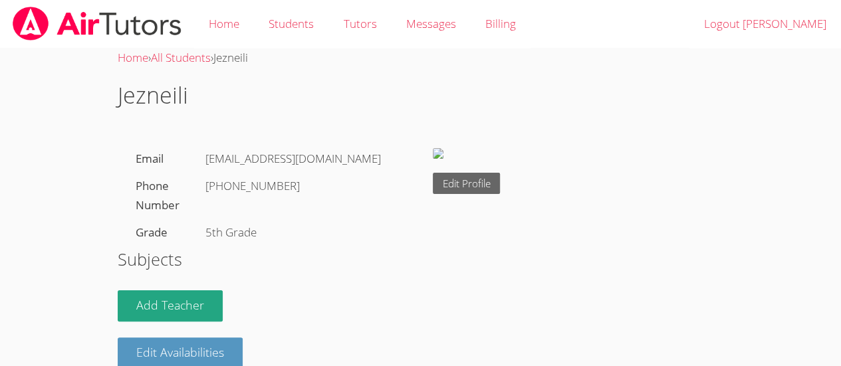
click at [190, 57] on link "All Students" at bounding box center [181, 57] width 60 height 15
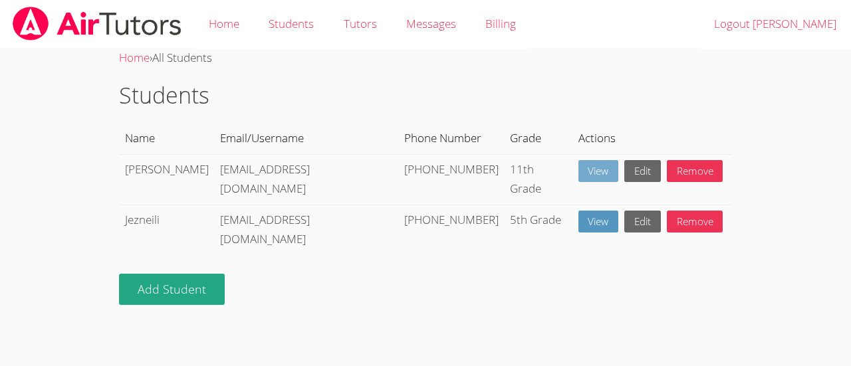
click at [578, 170] on link "View" at bounding box center [598, 171] width 41 height 22
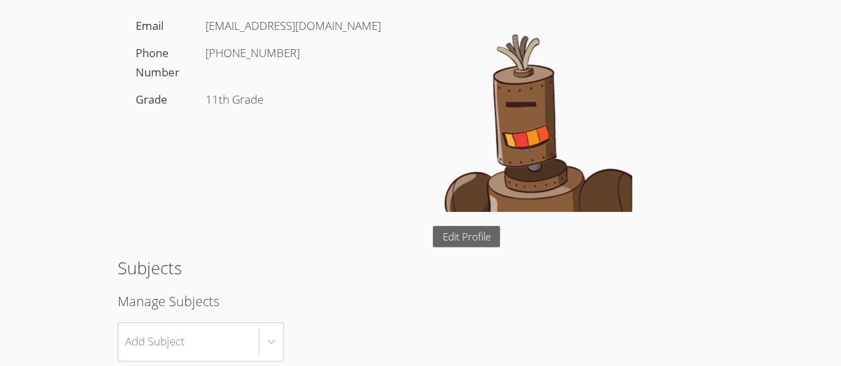
scroll to position [134, 0]
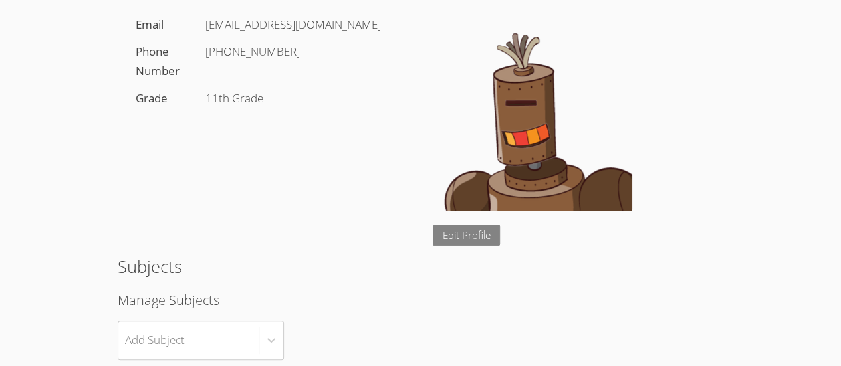
click at [482, 235] on link "Edit Profile" at bounding box center [467, 236] width 68 height 22
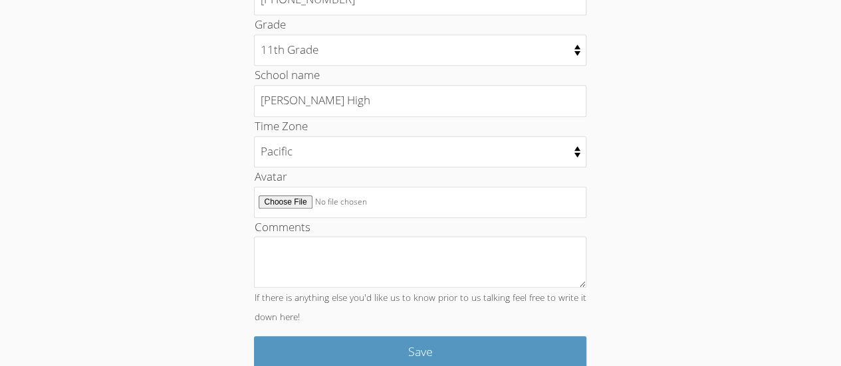
scroll to position [378, 0]
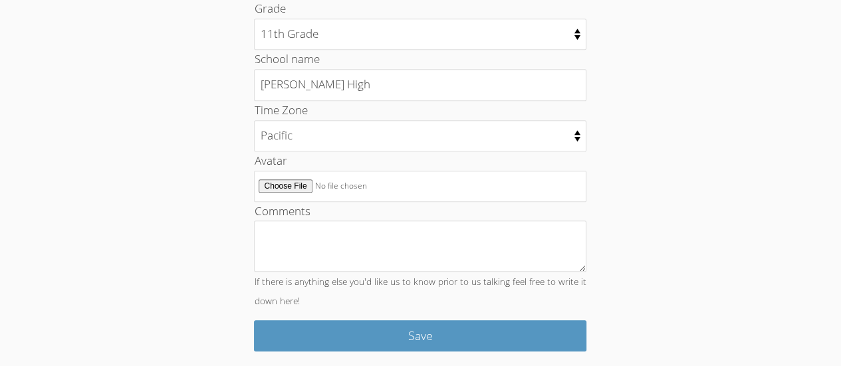
click at [273, 180] on input "Avatar" at bounding box center [420, 186] width 332 height 31
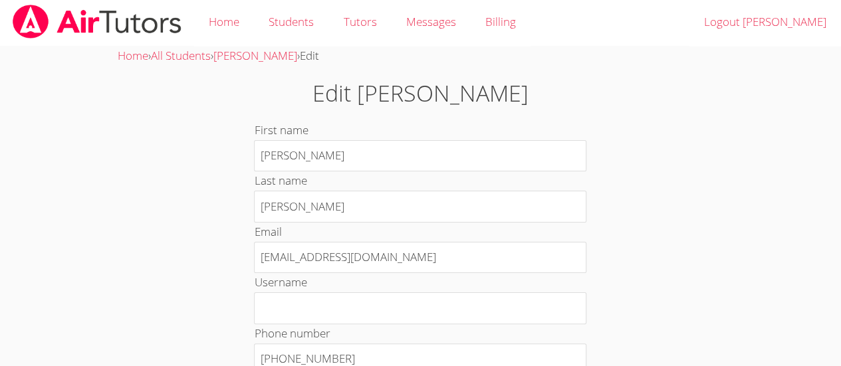
scroll to position [0, 0]
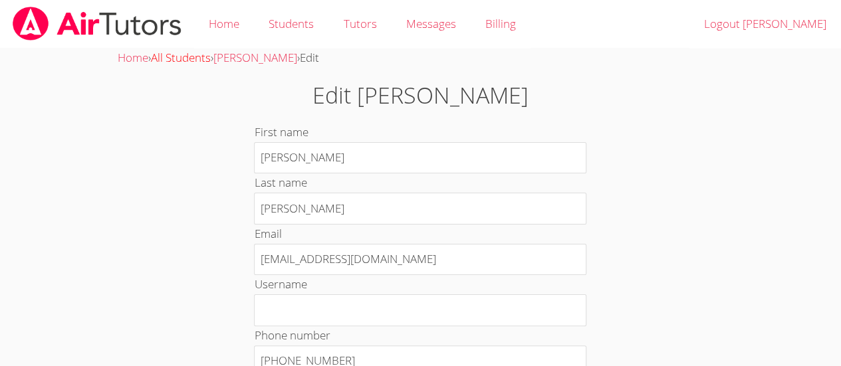
click at [189, 61] on link "All Students" at bounding box center [181, 57] width 60 height 15
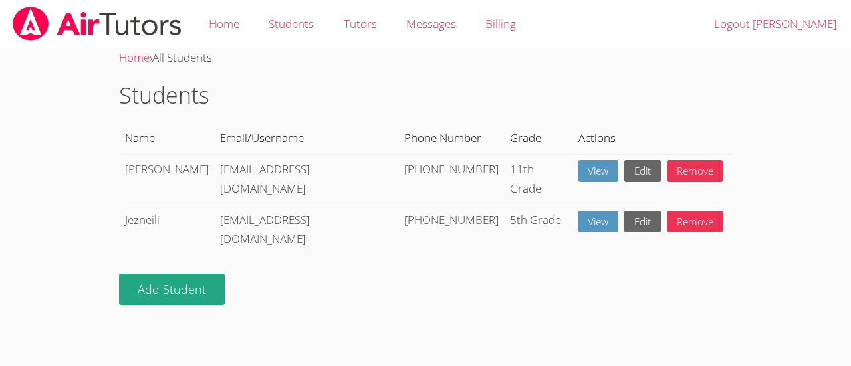
click at [578, 162] on link "View" at bounding box center [598, 171] width 41 height 22
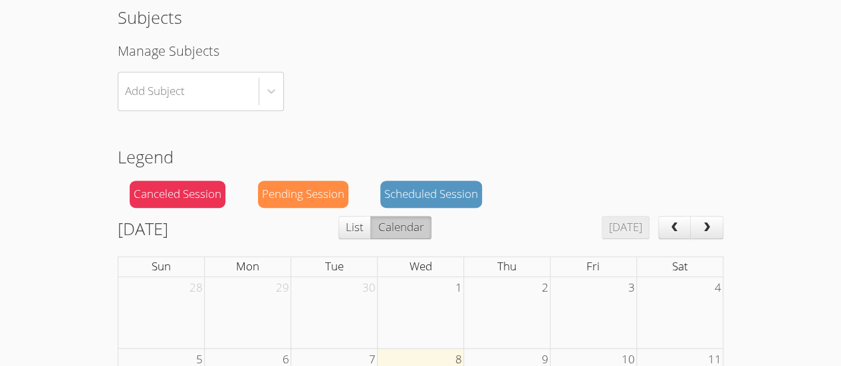
scroll to position [384, 0]
click at [459, 189] on div "Scheduled Session" at bounding box center [431, 193] width 102 height 27
click at [434, 205] on div "Scheduled Session" at bounding box center [431, 193] width 102 height 27
click at [442, 194] on div "Scheduled Session" at bounding box center [431, 193] width 102 height 27
click at [443, 189] on div "Scheduled Session" at bounding box center [431, 193] width 102 height 27
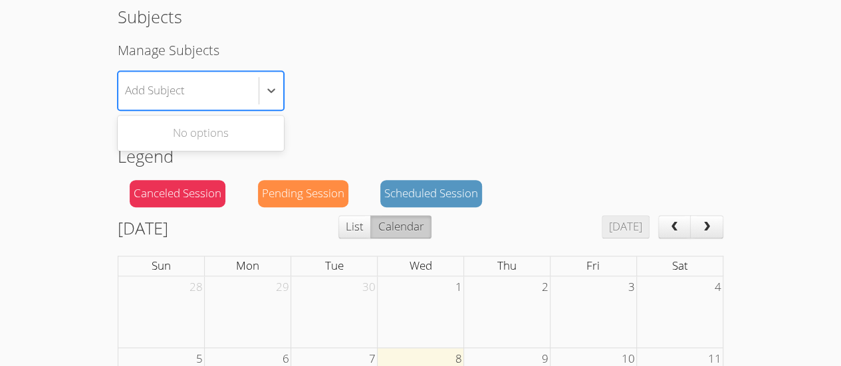
click at [699, 112] on div "Home › All Students › Luiz Luiz Email l.sanchez764@cvuhsd.org Phone Number +1(4…" at bounding box center [420, 184] width 631 height 1041
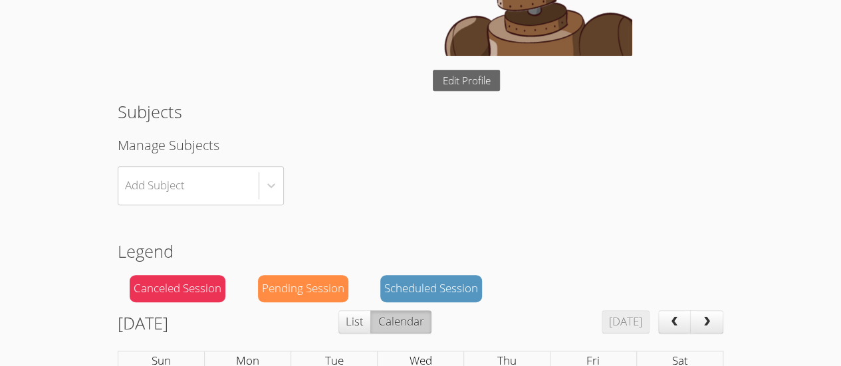
scroll to position [293, 0]
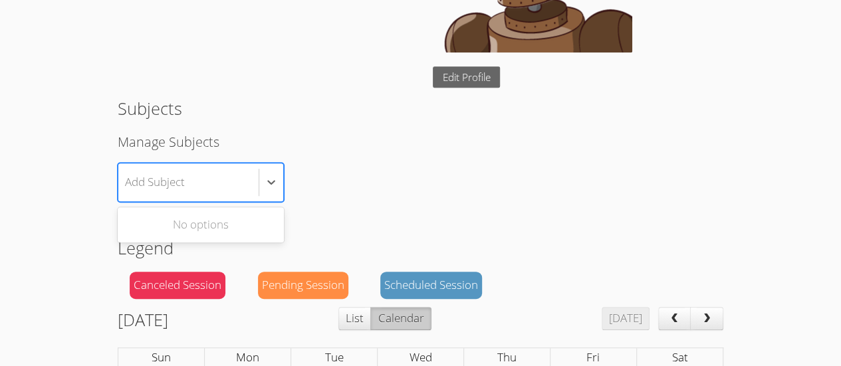
click at [136, 229] on div "No options" at bounding box center [201, 225] width 166 height 30
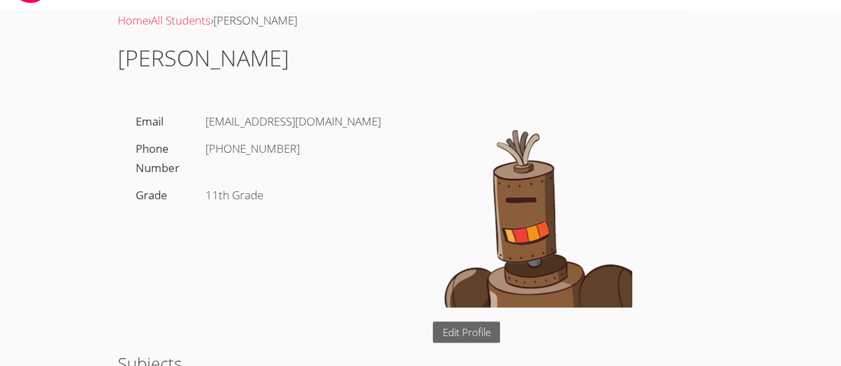
scroll to position [0, 0]
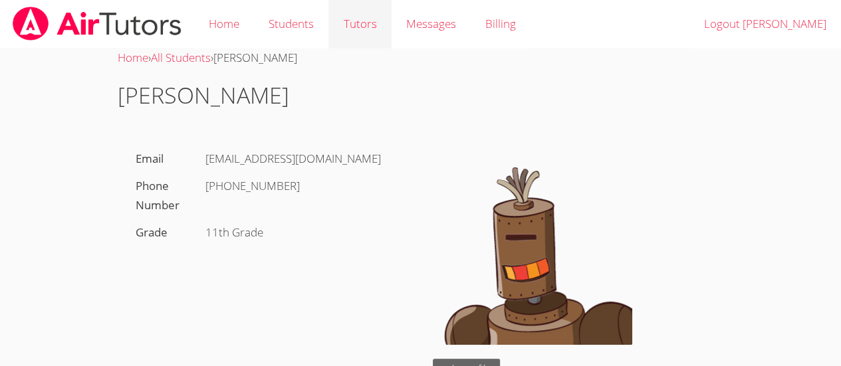
click at [356, 17] on link "Tutors" at bounding box center [359, 24] width 63 height 49
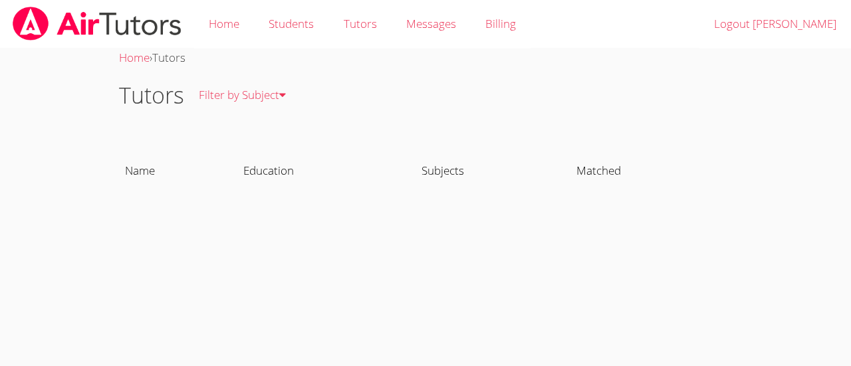
click at [251, 255] on body "Home Students Tutors Messages Billing Logout Ana Home › Tutors Tutors Filter by…" at bounding box center [425, 183] width 851 height 366
click at [225, 26] on link "Home" at bounding box center [224, 24] width 60 height 49
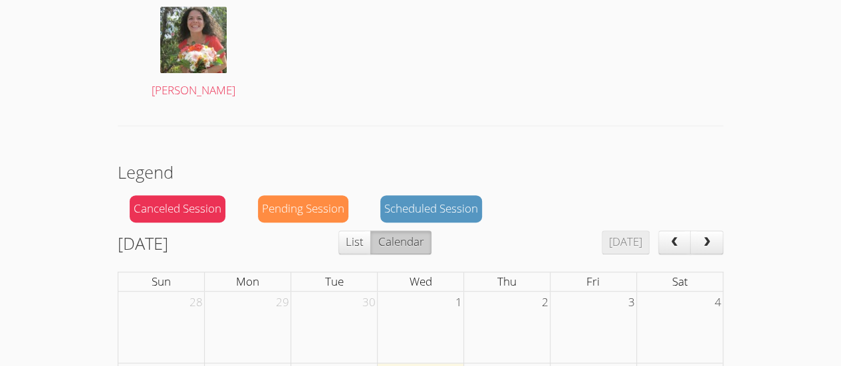
scroll to position [375, 0]
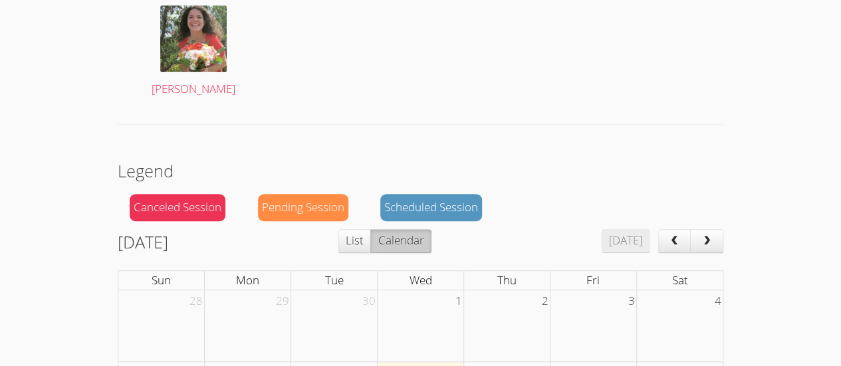
click at [172, 215] on div "Canceled Session" at bounding box center [178, 207] width 96 height 27
click at [186, 205] on div "Canceled Session" at bounding box center [178, 207] width 96 height 27
click at [304, 203] on div "Pending Session" at bounding box center [303, 207] width 90 height 27
click at [338, 206] on div "Pending Session" at bounding box center [303, 207] width 90 height 27
click at [426, 203] on div "Scheduled Session" at bounding box center [431, 207] width 102 height 27
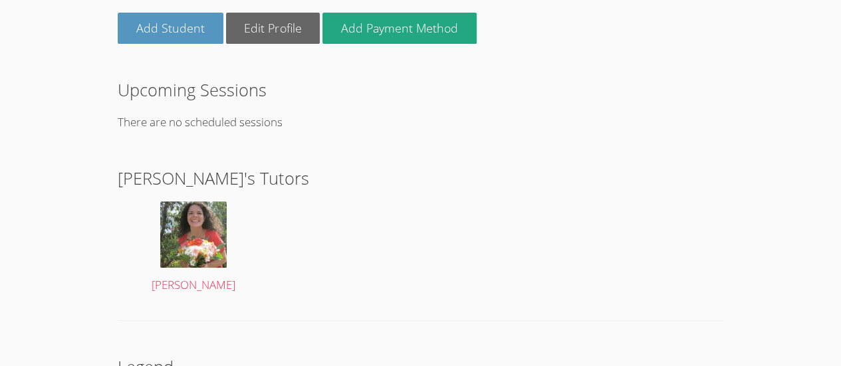
scroll to position [178, 0]
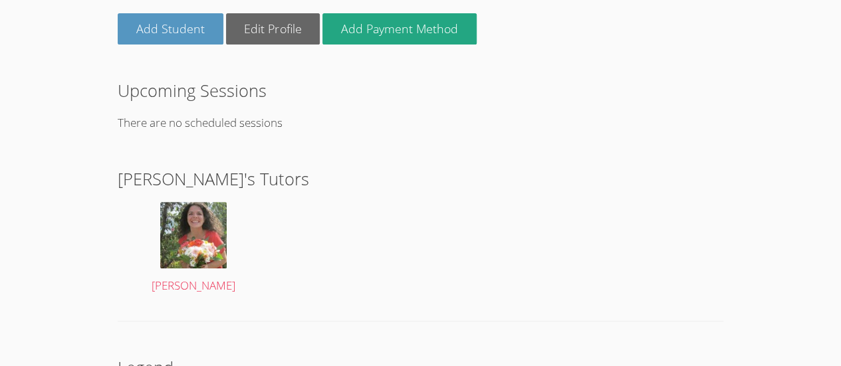
click at [168, 33] on link "Add Student" at bounding box center [171, 28] width 106 height 31
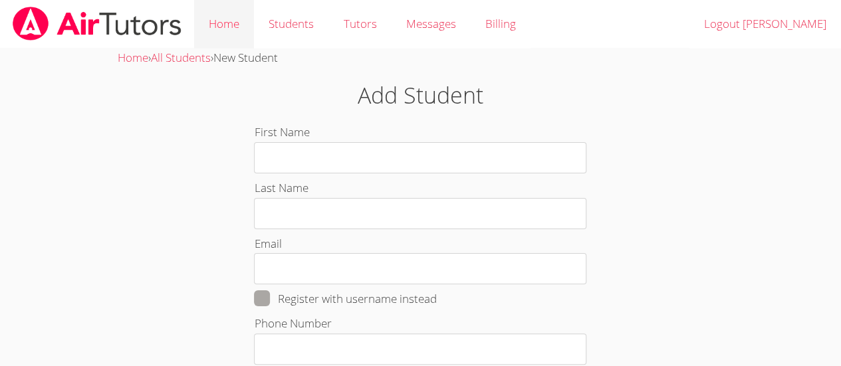
click at [215, 25] on link "Home" at bounding box center [224, 24] width 60 height 49
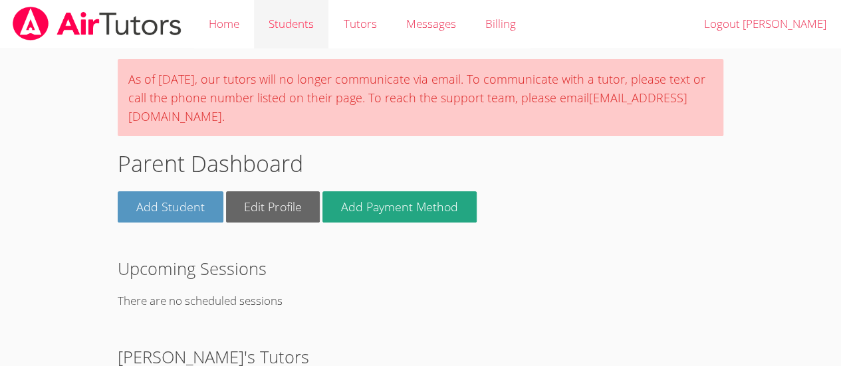
click at [293, 18] on link "Students" at bounding box center [291, 24] width 74 height 49
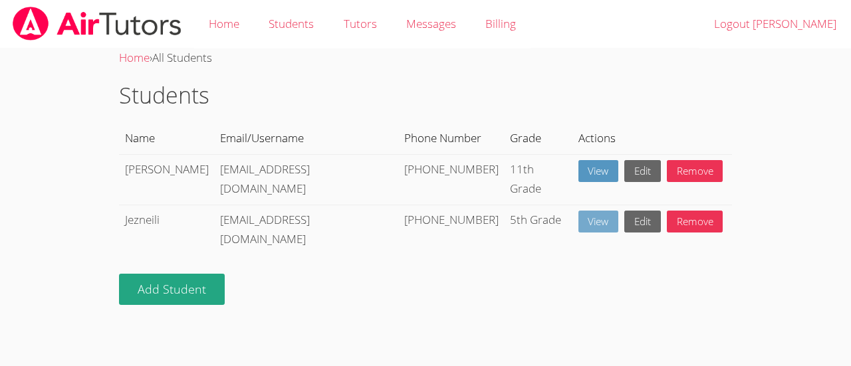
click at [578, 211] on link "View" at bounding box center [598, 222] width 41 height 22
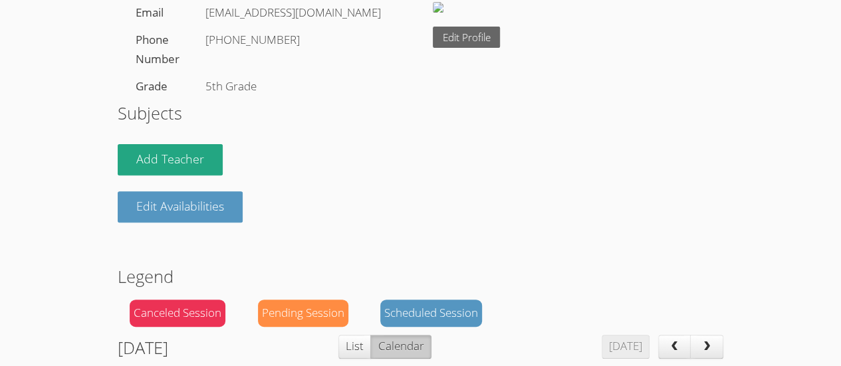
scroll to position [162, 0]
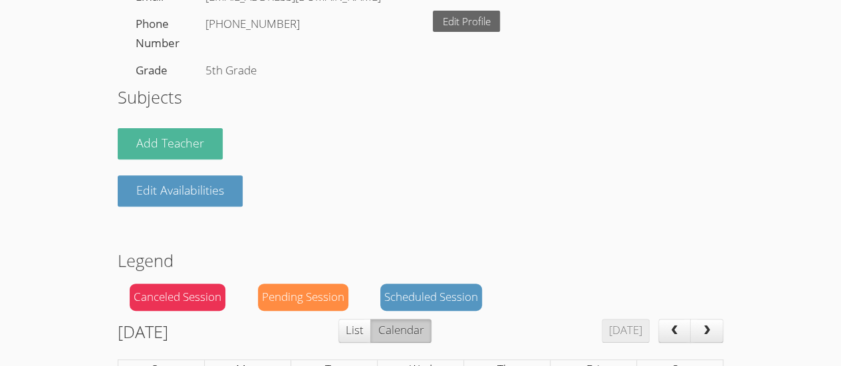
click at [182, 160] on button "Add Teacher" at bounding box center [170, 143] width 105 height 31
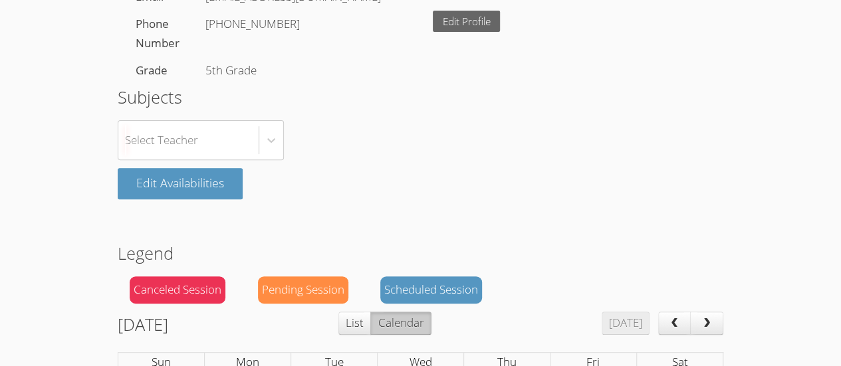
scroll to position [217, 0]
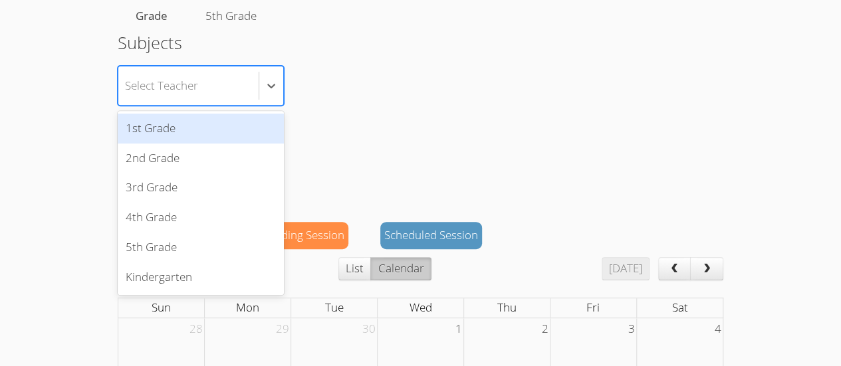
click at [358, 106] on div "option 1st Grade focused, 1 of 6. 6 results available. Use Up and Down to choos…" at bounding box center [421, 86] width 606 height 40
click at [370, 106] on div "option 1st Grade focused, 1 of 6. 6 results available. Use Up and Down to choos…" at bounding box center [421, 86] width 606 height 40
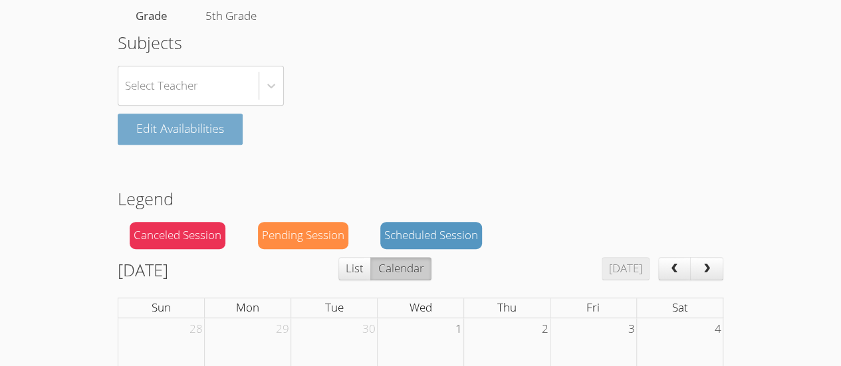
click at [208, 145] on button "Edit Availabilities" at bounding box center [180, 129] width 125 height 31
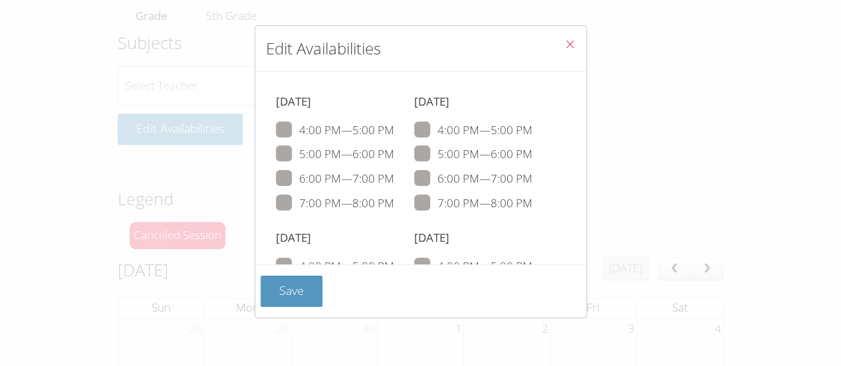
click at [660, 125] on div "Edit Availabilities Monday 4:00 PM — 5:00 PM 5:00 PM — 6:00 PM 6:00 PM — 7:00 P…" at bounding box center [420, 183] width 841 height 366
click at [565, 44] on icon "Close" at bounding box center [570, 44] width 11 height 11
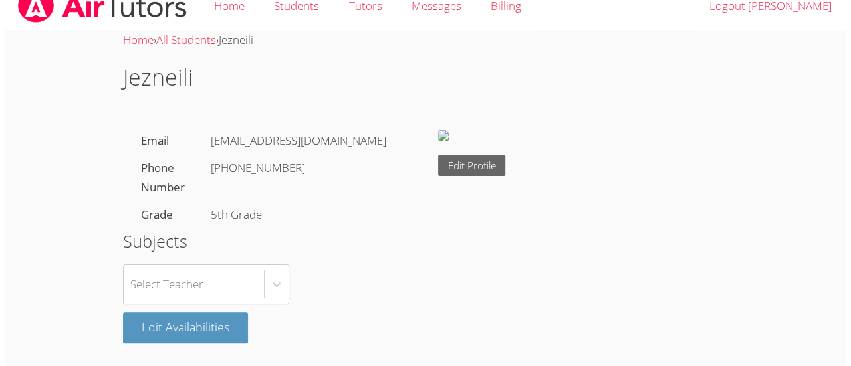
scroll to position [0, 0]
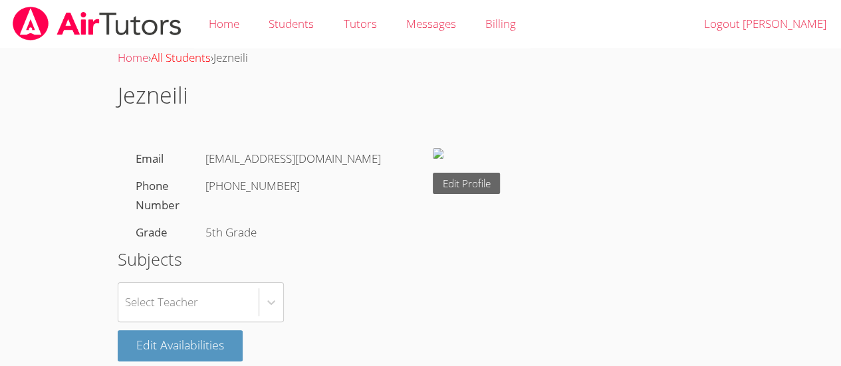
click at [184, 63] on link "All Students" at bounding box center [181, 57] width 60 height 15
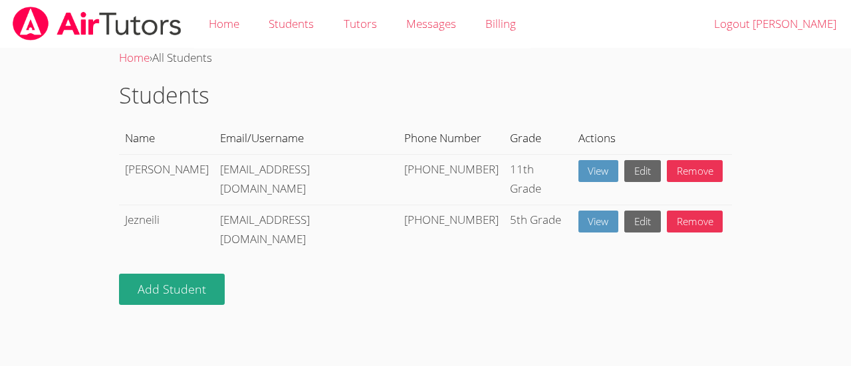
click at [684, 211] on link "Remove" at bounding box center [695, 222] width 57 height 22
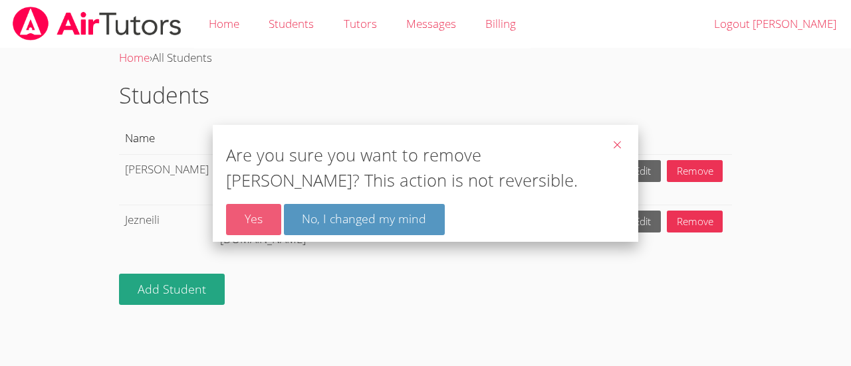
click at [259, 221] on link "Yes" at bounding box center [253, 219] width 55 height 31
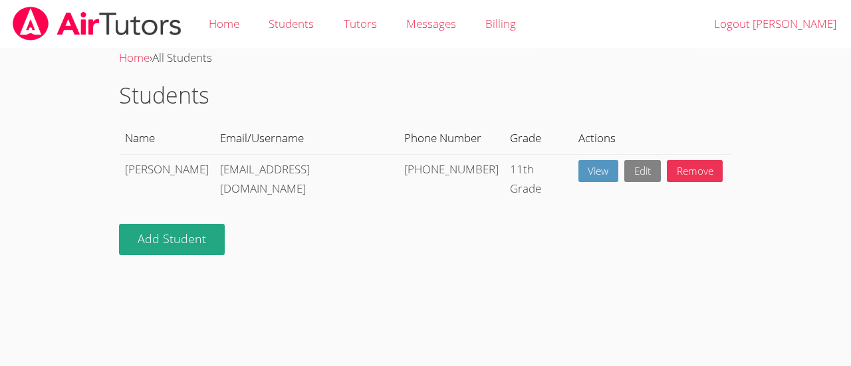
click at [624, 170] on link "Edit" at bounding box center [642, 171] width 37 height 22
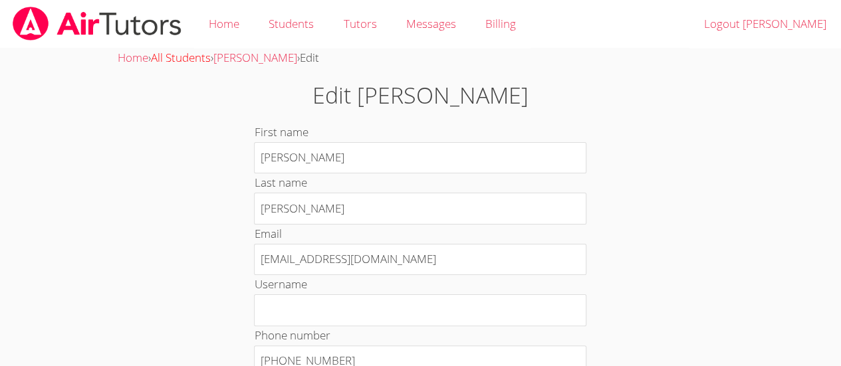
click at [184, 53] on link "All Students" at bounding box center [181, 57] width 60 height 15
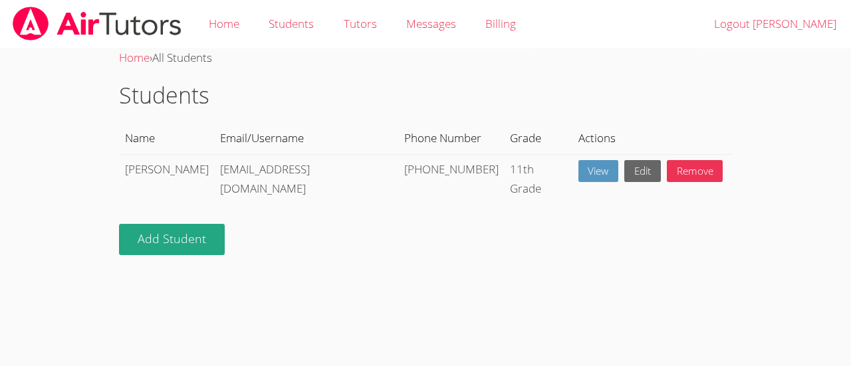
click at [578, 178] on link "View" at bounding box center [598, 171] width 41 height 22
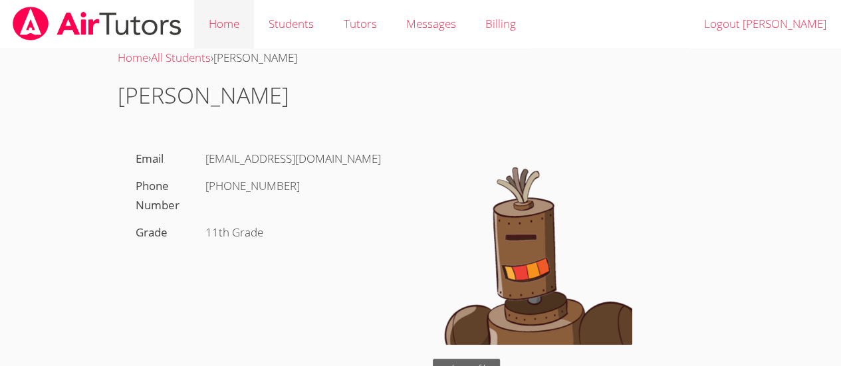
click at [233, 25] on link "Home" at bounding box center [224, 24] width 60 height 49
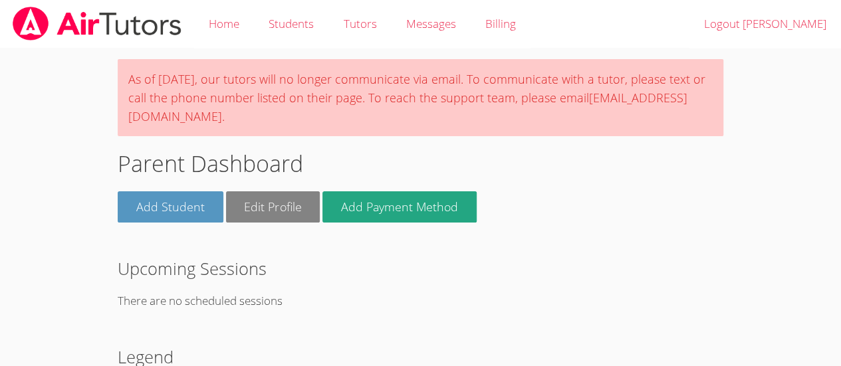
click at [279, 198] on link "Edit Profile" at bounding box center [273, 206] width 94 height 31
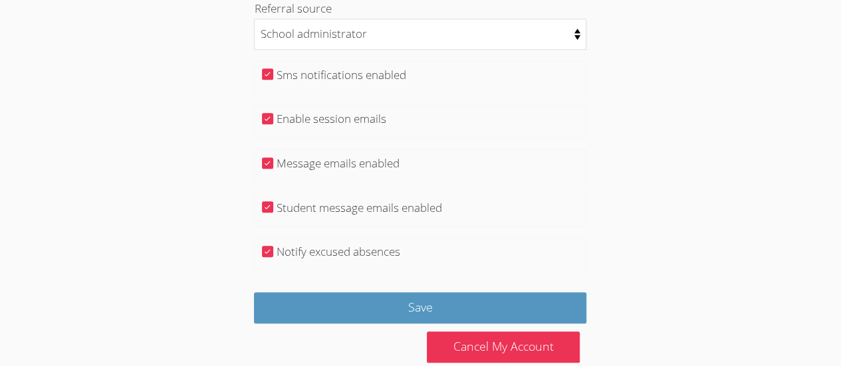
scroll to position [438, 0]
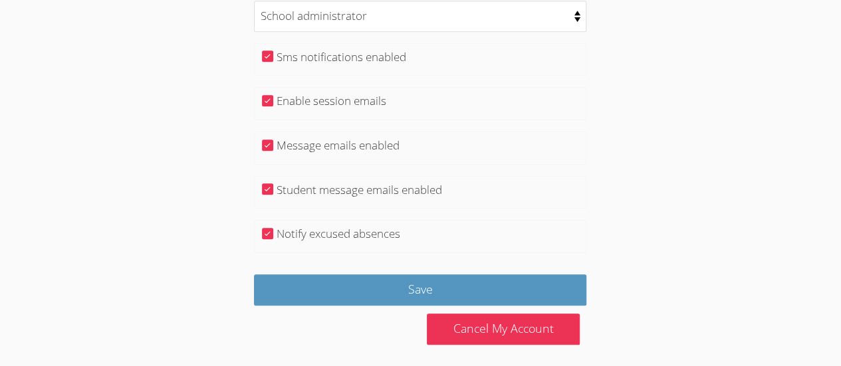
click at [541, 323] on link "Cancel My Account" at bounding box center [503, 329] width 153 height 31
click at [510, 322] on link "Cancel My Account" at bounding box center [503, 329] width 153 height 31
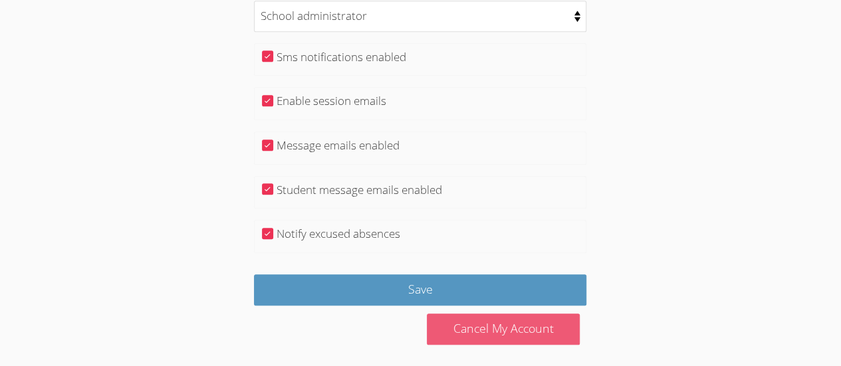
scroll to position [426, 0]
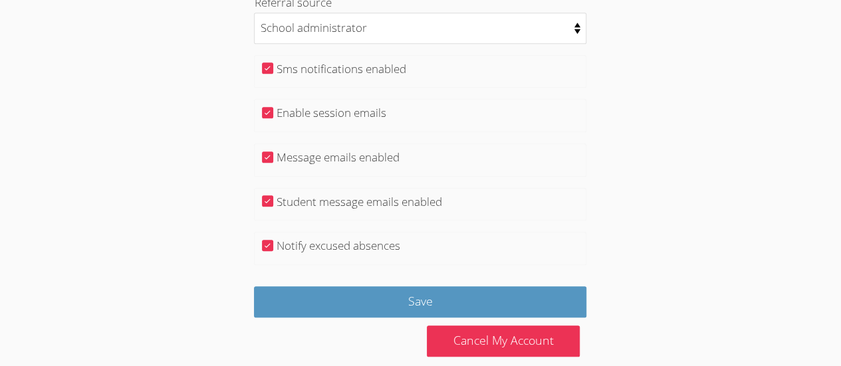
click at [458, 337] on link "Cancel My Account" at bounding box center [503, 341] width 153 height 31
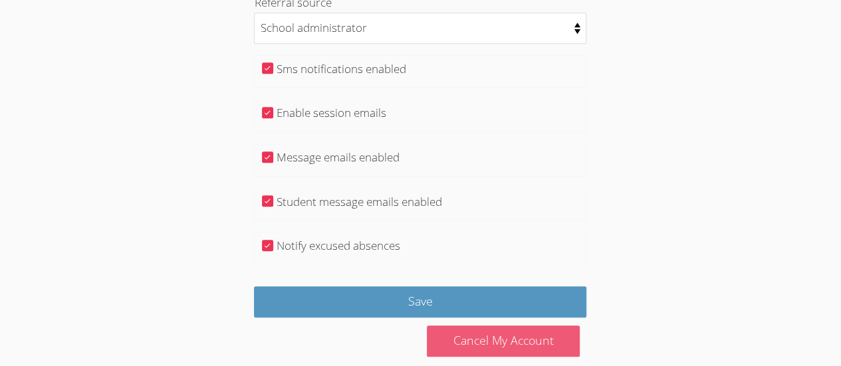
click at [509, 328] on link "Cancel My Account" at bounding box center [503, 341] width 153 height 31
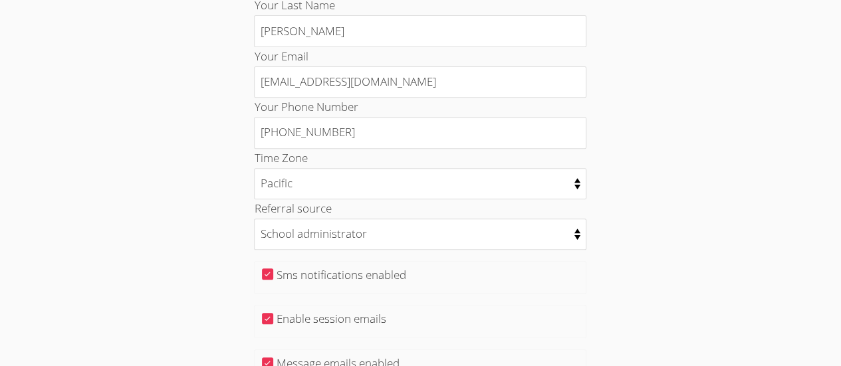
scroll to position [0, 0]
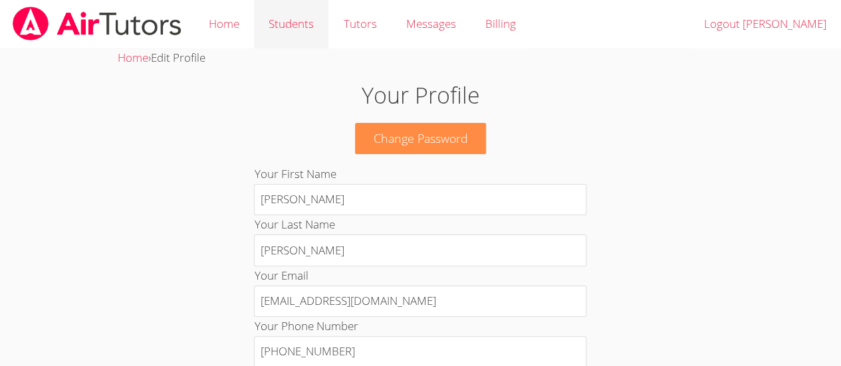
click at [289, 37] on link "Students" at bounding box center [291, 24] width 74 height 49
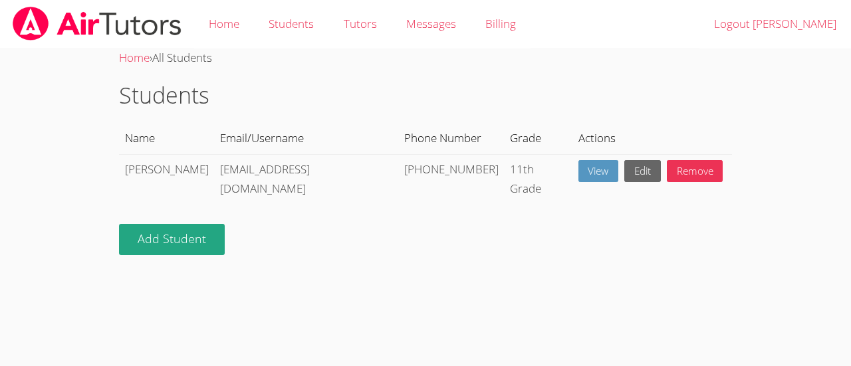
click at [578, 168] on link "View" at bounding box center [598, 171] width 41 height 22
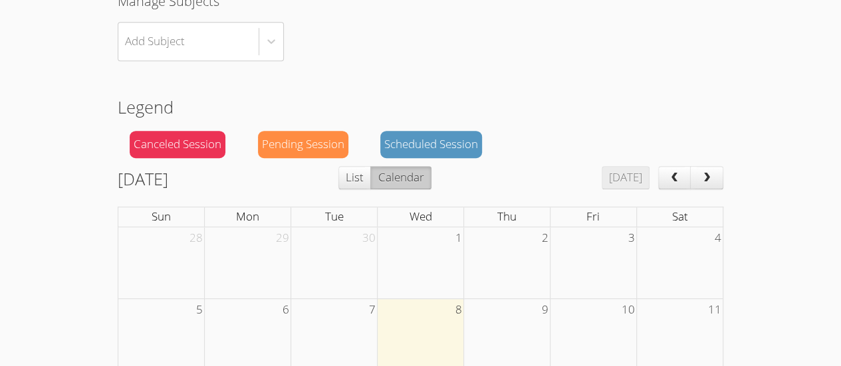
scroll to position [435, 0]
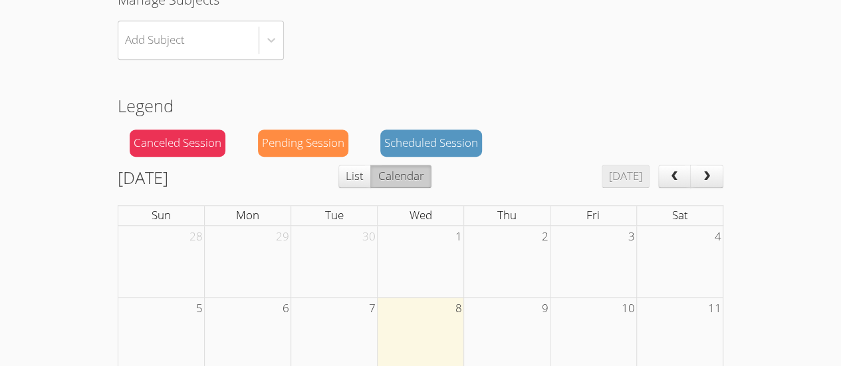
click at [447, 130] on div "Scheduled Session" at bounding box center [431, 143] width 102 height 27
click at [446, 141] on div "Scheduled Session" at bounding box center [431, 143] width 102 height 27
click at [465, 137] on div "Scheduled Session" at bounding box center [431, 143] width 102 height 27
click at [463, 137] on div "Scheduled Session" at bounding box center [431, 143] width 102 height 27
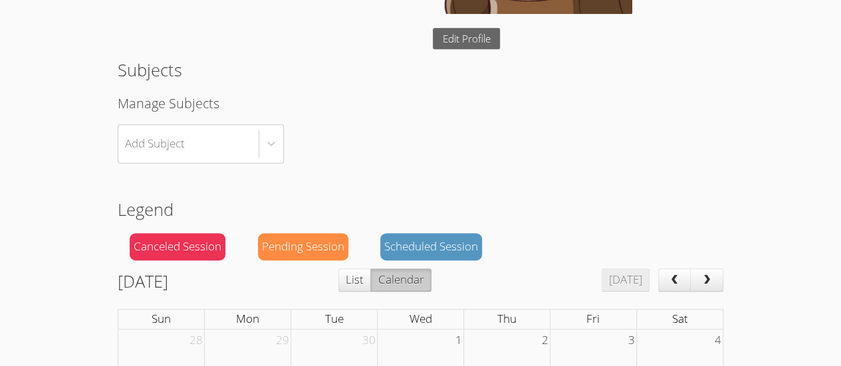
scroll to position [328, 0]
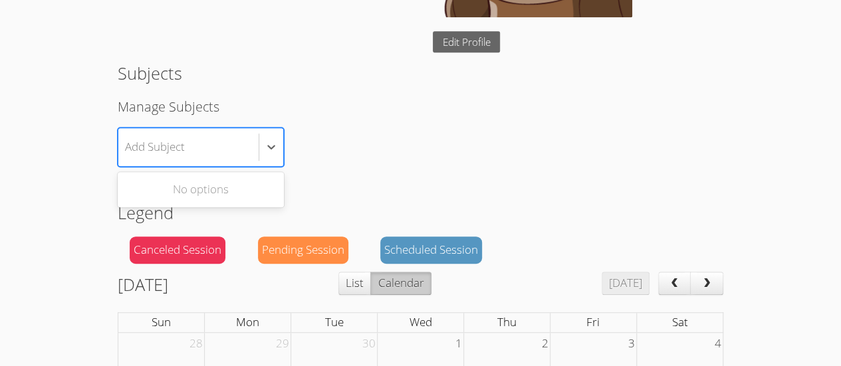
click at [246, 191] on div "No options" at bounding box center [201, 190] width 166 height 30
click at [249, 184] on div "No options" at bounding box center [201, 190] width 166 height 30
click at [237, 190] on div "No options" at bounding box center [201, 190] width 166 height 30
click at [245, 184] on div "No options" at bounding box center [201, 190] width 166 height 30
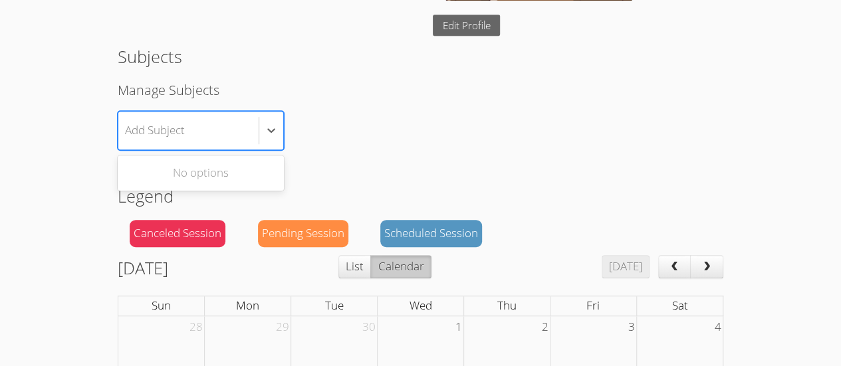
click at [189, 241] on div "Canceled Session" at bounding box center [178, 233] width 96 height 27
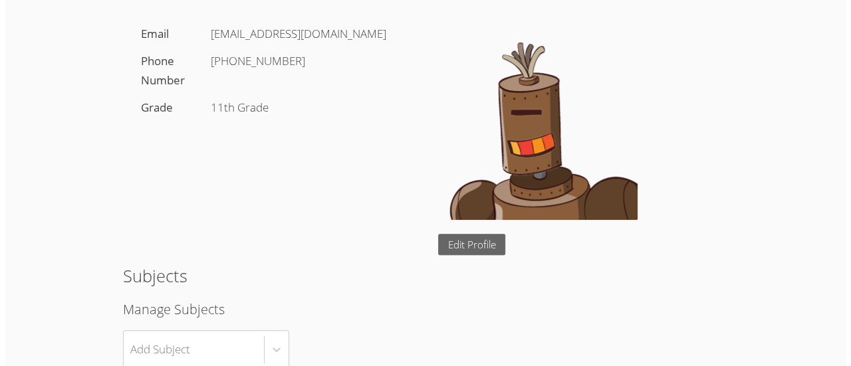
scroll to position [0, 0]
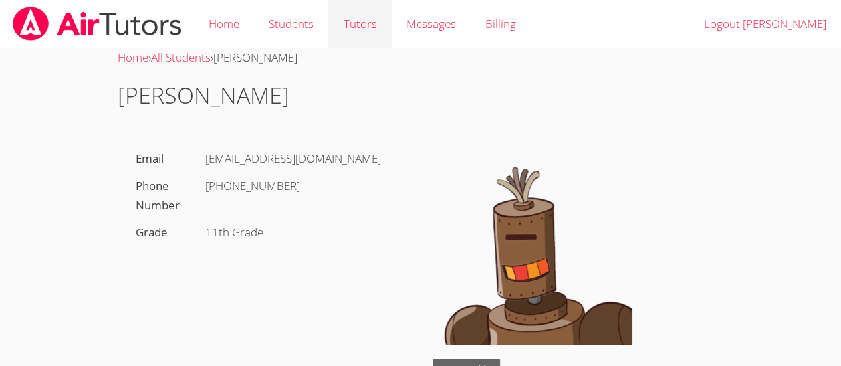
click at [355, 17] on link "Tutors" at bounding box center [359, 24] width 63 height 49
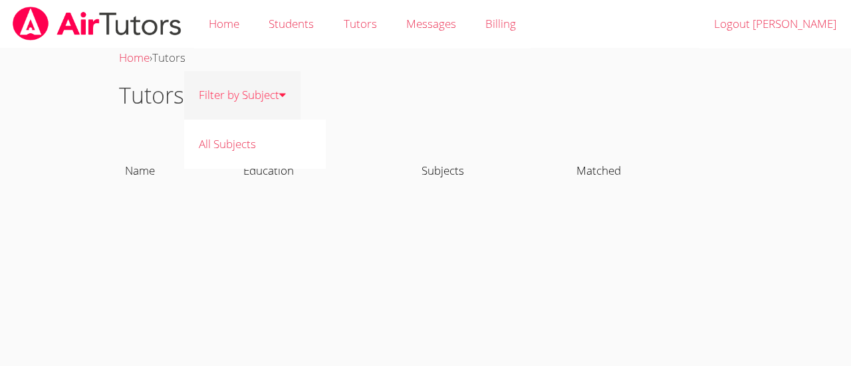
click at [271, 96] on link "Filter by Subject" at bounding box center [242, 95] width 116 height 49
click at [266, 102] on link "Filter by Subject" at bounding box center [242, 95] width 116 height 49
click at [259, 95] on link "Filter by Subject" at bounding box center [242, 95] width 116 height 49
click at [267, 92] on link "Filter by Subject" at bounding box center [242, 95] width 116 height 49
click at [286, 93] on icon at bounding box center [282, 94] width 7 height 11
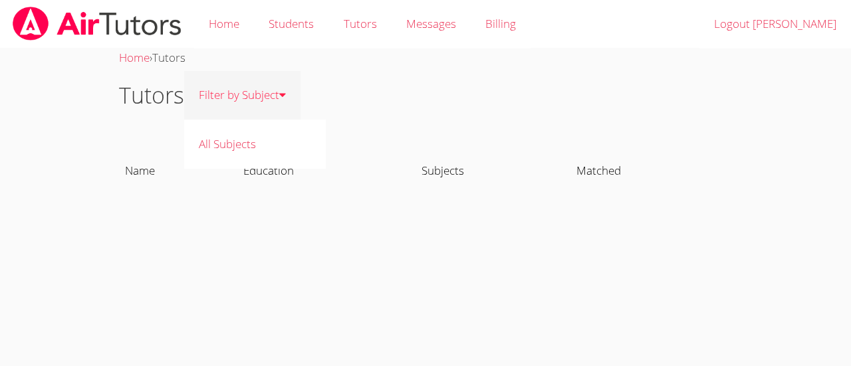
click at [277, 96] on link "Filter by Subject" at bounding box center [242, 95] width 116 height 49
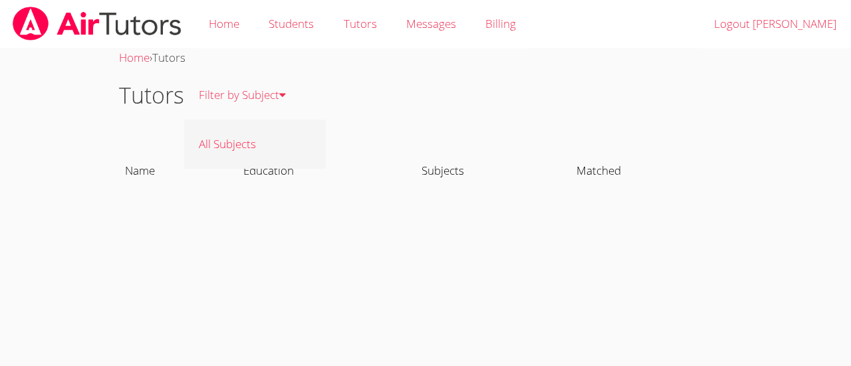
click at [238, 142] on link "All Subjects" at bounding box center [255, 144] width 142 height 49
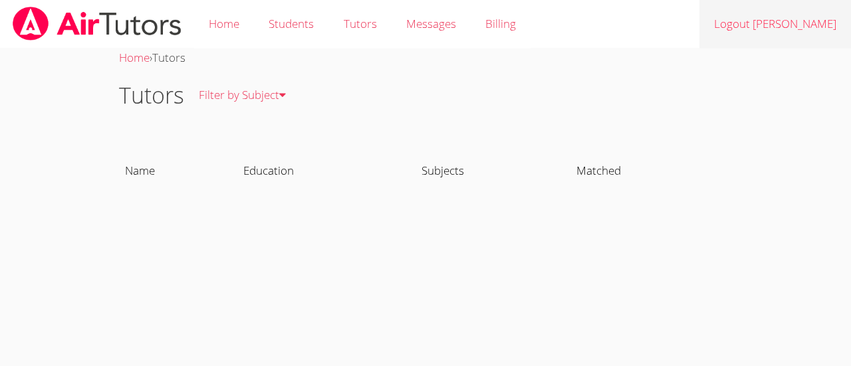
click at [793, 23] on link "Logout Ana" at bounding box center [775, 24] width 152 height 49
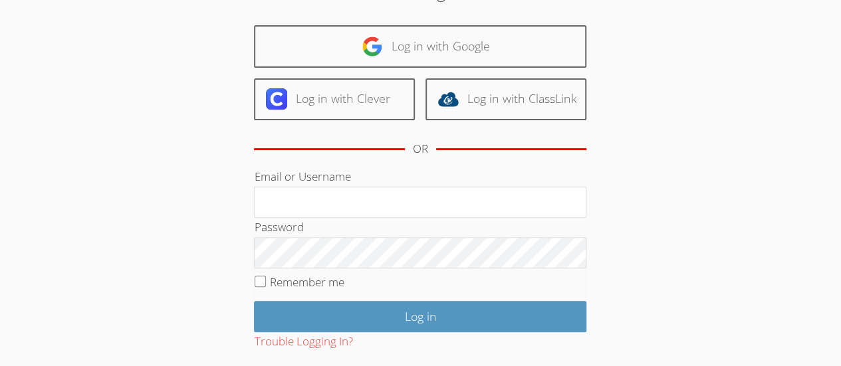
scroll to position [194, 0]
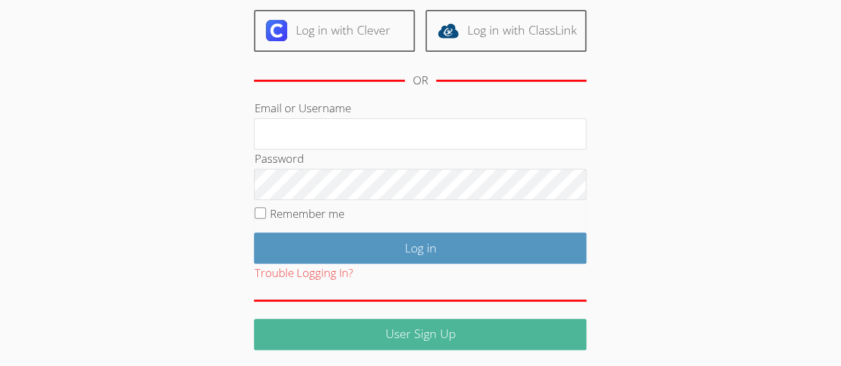
click at [559, 334] on link "User Sign Up" at bounding box center [420, 334] width 332 height 31
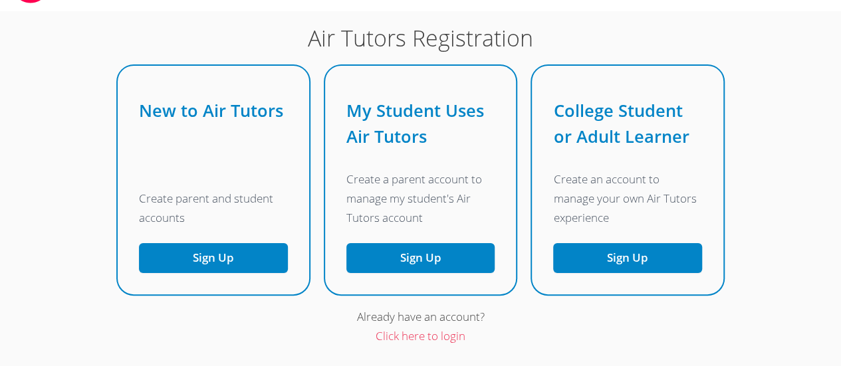
scroll to position [82, 0]
click at [279, 270] on button "Sign Up" at bounding box center [213, 258] width 149 height 30
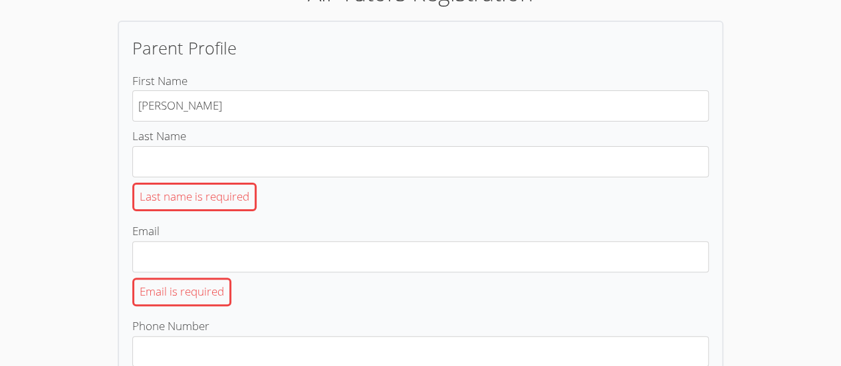
type input "[PERSON_NAME]"
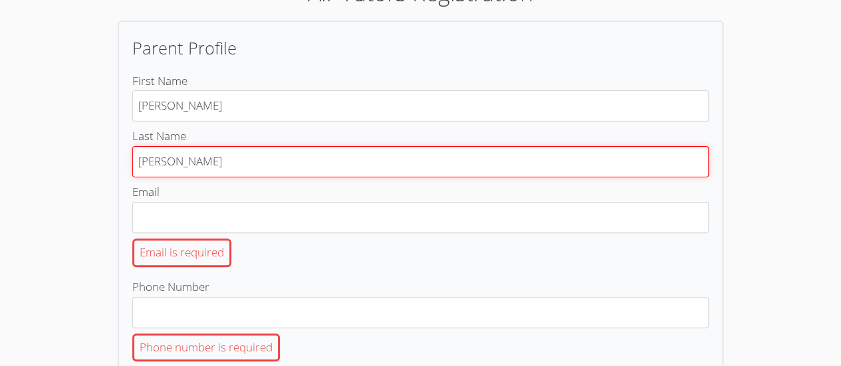
type input "[PERSON_NAME]"
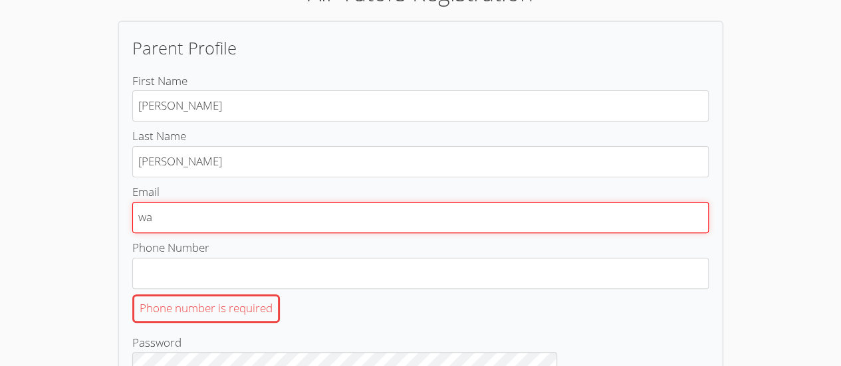
type input "[EMAIL_ADDRESS][DOMAIN_NAME]"
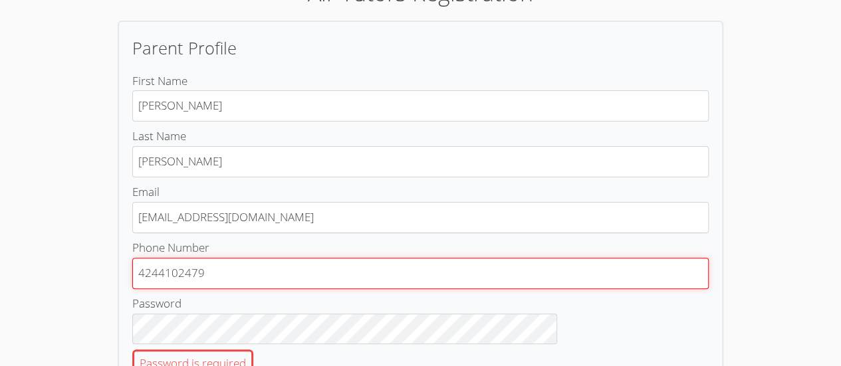
type input "4244102479"
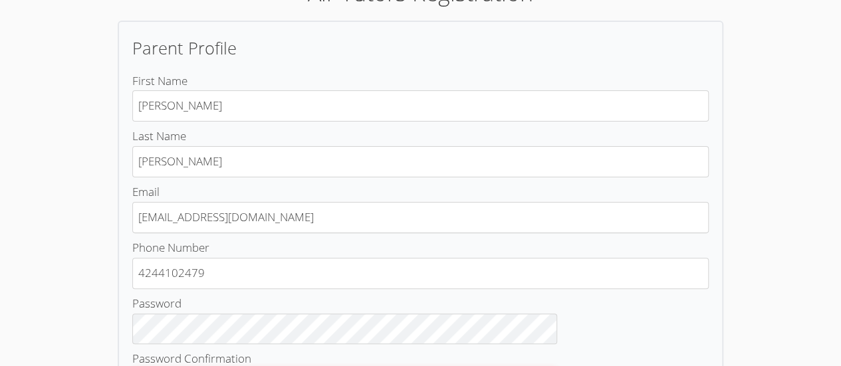
scroll to position [281, 0]
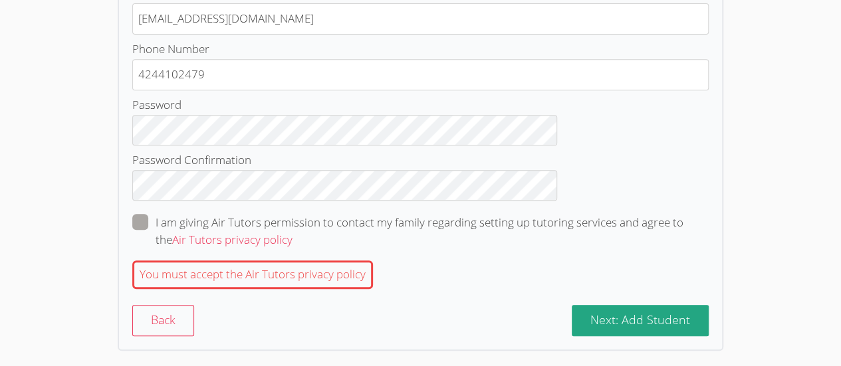
click at [293, 232] on span at bounding box center [293, 239] width 0 height 15
click at [293, 218] on input "I am giving Air Tutors permission to contact my family regarding setting up tut…" at bounding box center [298, 219] width 11 height 11
checkbox input "true"
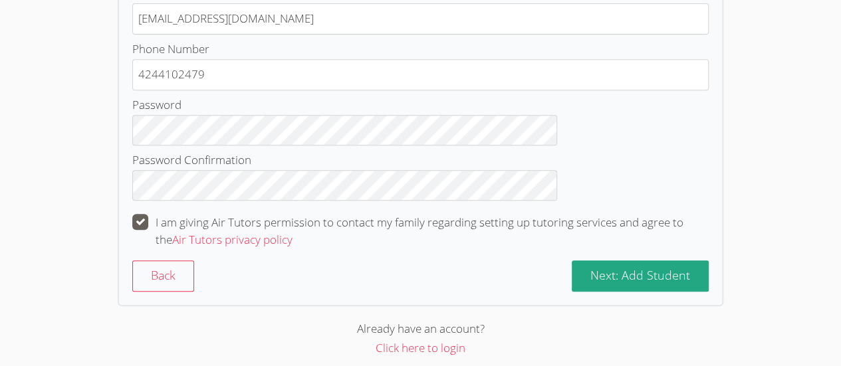
scroll to position [290, 0]
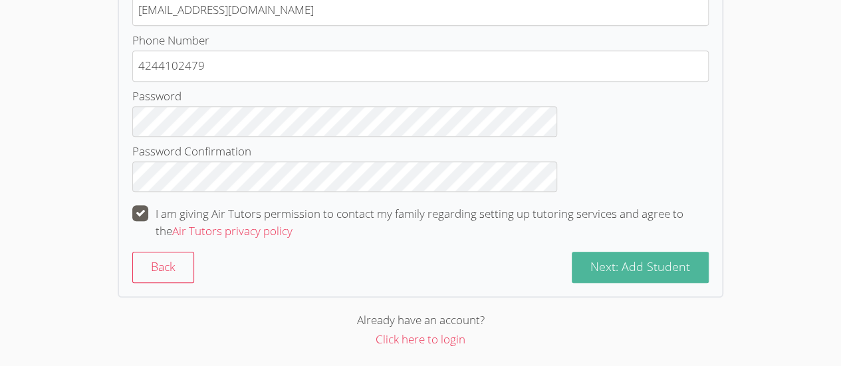
click at [590, 270] on span "Next: Add Student" at bounding box center [640, 267] width 100 height 16
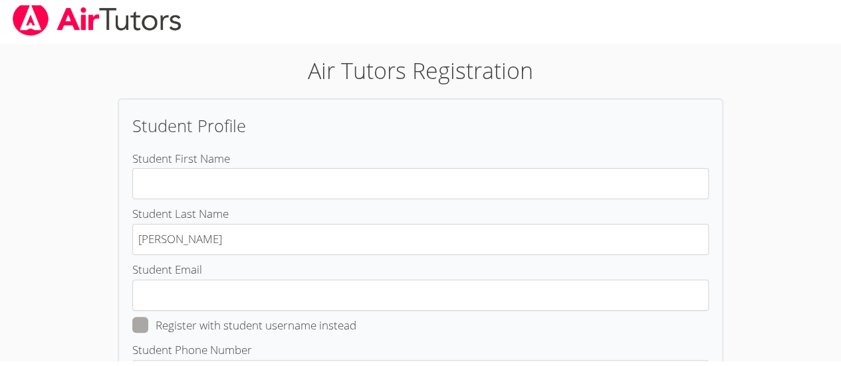
scroll to position [10, 0]
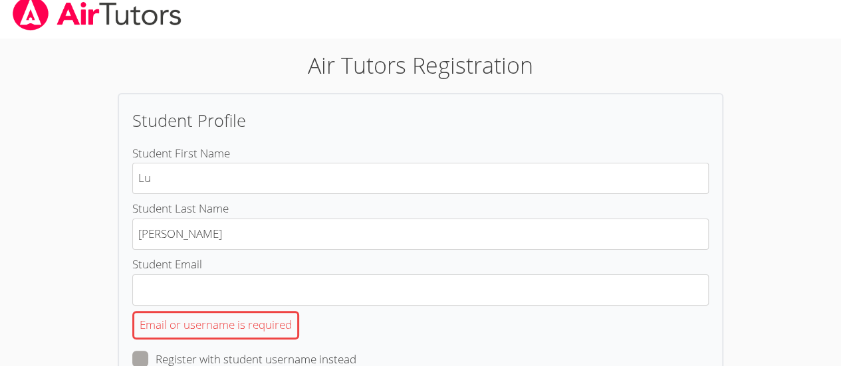
type input "[PERSON_NAME]"
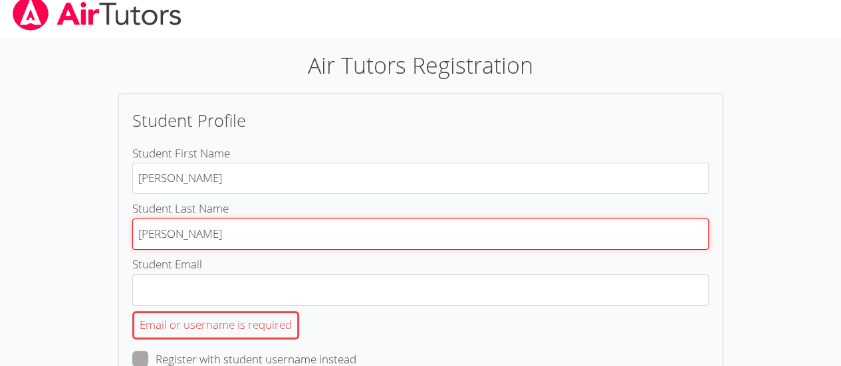
click at [422, 226] on input "[PERSON_NAME]" at bounding box center [420, 234] width 576 height 31
type input "R"
type input "[PERSON_NAME]"
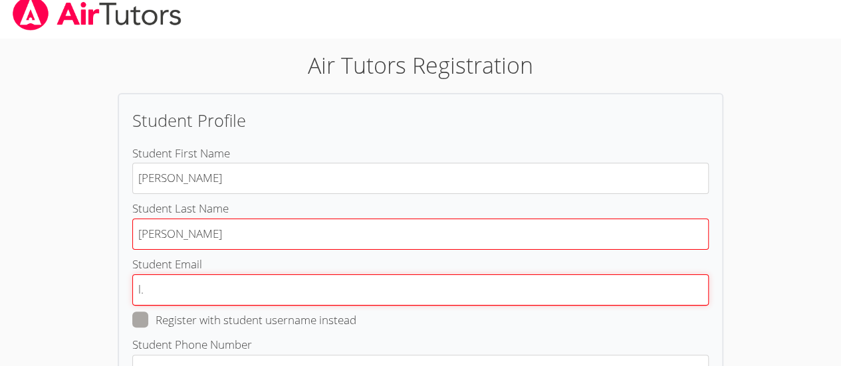
type input "[EMAIL_ADDRESS][DOMAIN_NAME]"
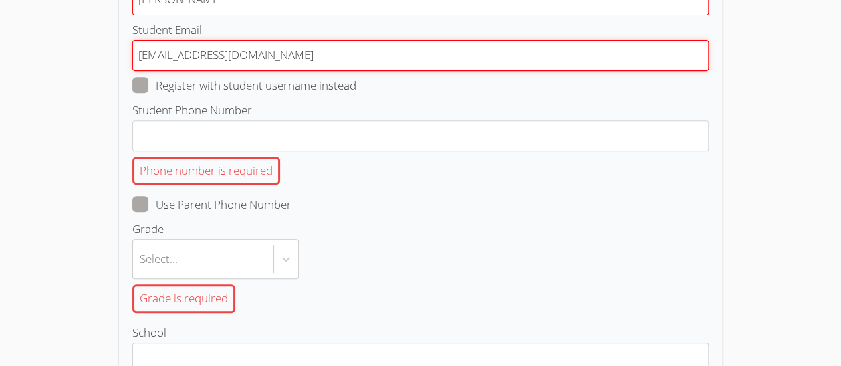
scroll to position [246, 0]
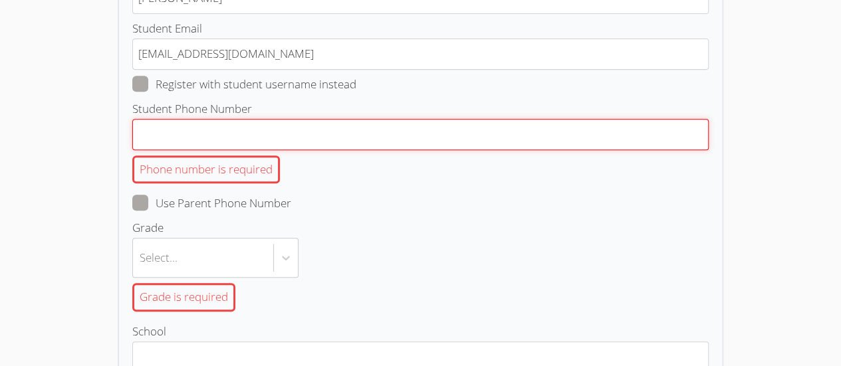
click at [403, 135] on input "Student Phone Number Phone number is required" at bounding box center [420, 134] width 576 height 31
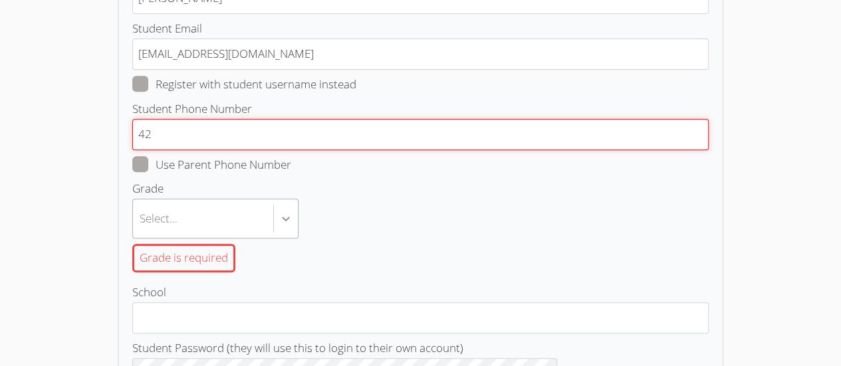
type input "4"
type input "3103496396"
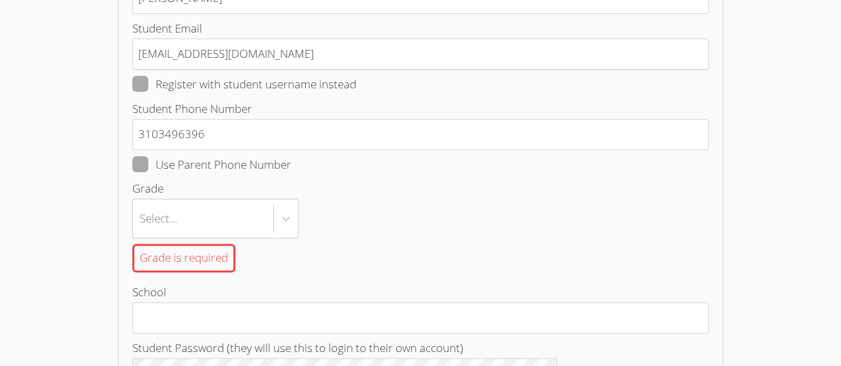
click at [291, 167] on span at bounding box center [291, 164] width 0 height 15
click at [291, 167] on input "Use Parent Phone Number" at bounding box center [296, 161] width 11 height 11
checkbox input "true"
type input "4244102479"
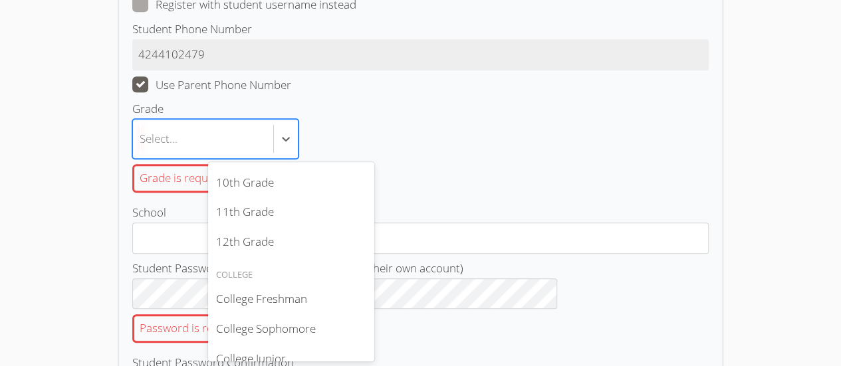
scroll to position [340, 0]
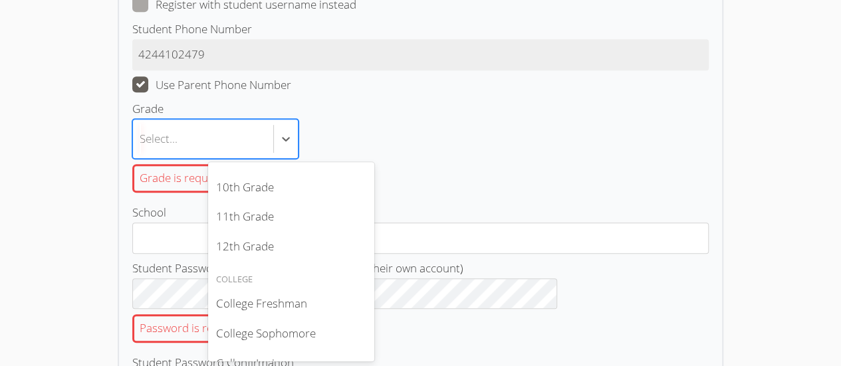
click at [279, 211] on div "11th Grade" at bounding box center [291, 217] width 166 height 30
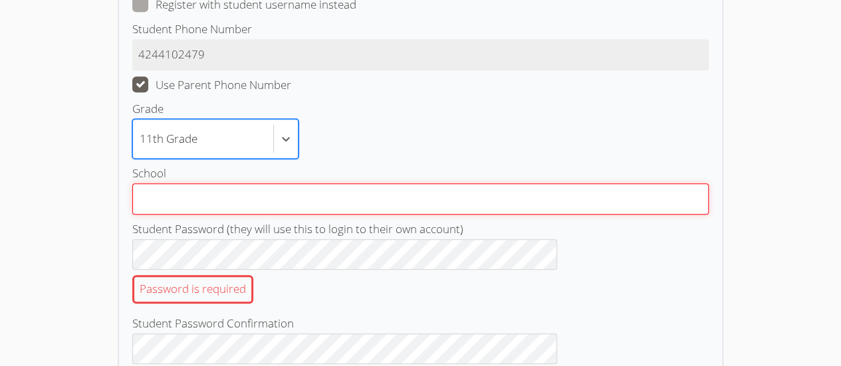
click at [391, 189] on input "School" at bounding box center [420, 199] width 576 height 31
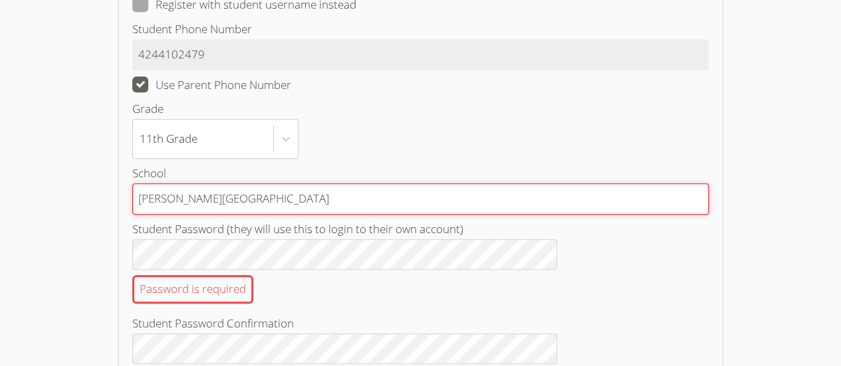
type input "[PERSON_NAME][GEOGRAPHIC_DATA]"
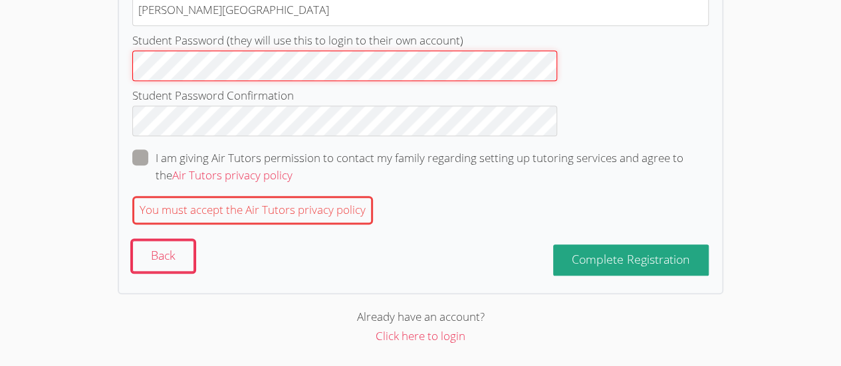
scroll to position [509, 0]
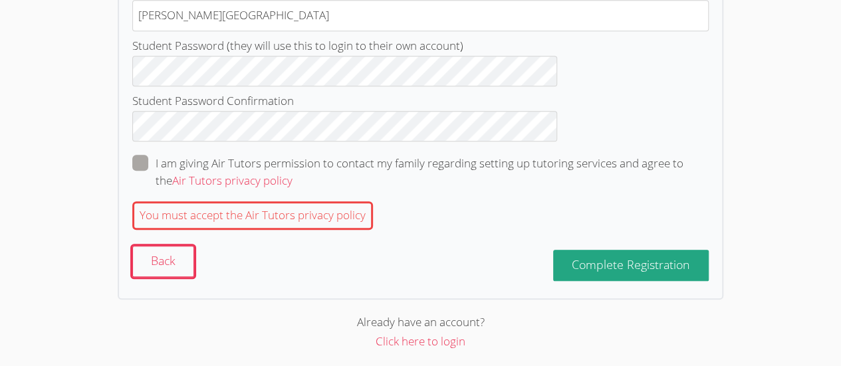
click at [293, 173] on span at bounding box center [293, 180] width 0 height 15
click at [293, 166] on input "I am giving Air Tutors permission to contact my family regarding setting up tut…" at bounding box center [298, 160] width 11 height 11
checkbox input "true"
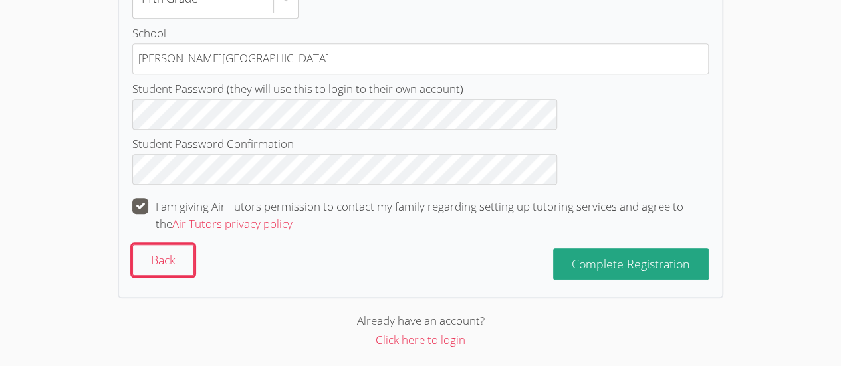
click at [572, 259] on span "Complete Registration" at bounding box center [631, 264] width 118 height 16
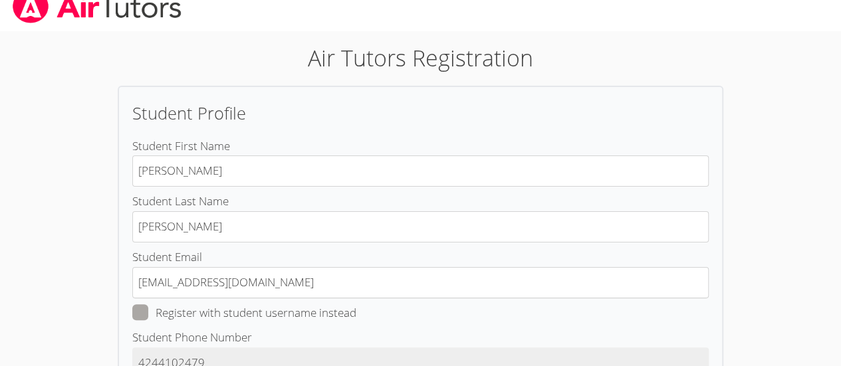
scroll to position [0, 0]
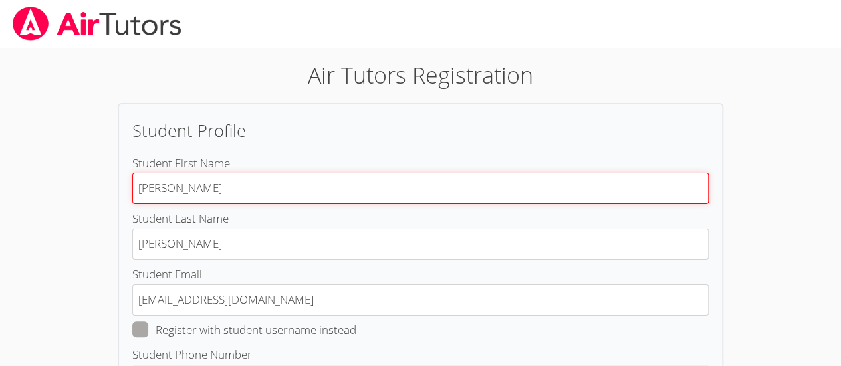
click at [602, 189] on input "[PERSON_NAME]" at bounding box center [420, 188] width 576 height 31
type input "[PERSON_NAME]"
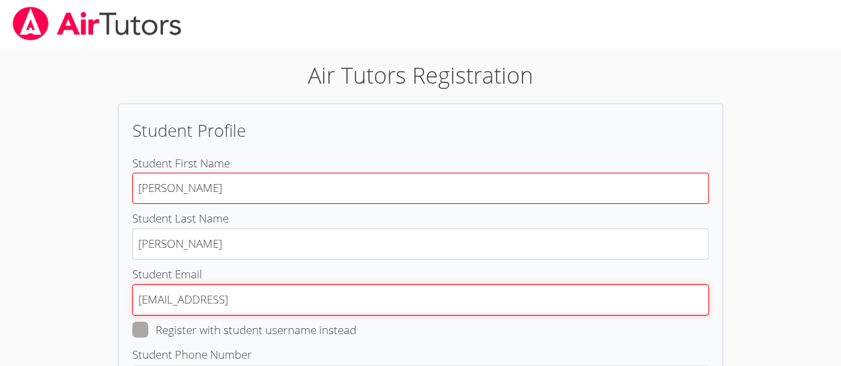
type input "l.sanchez764@cvuhsd.org"
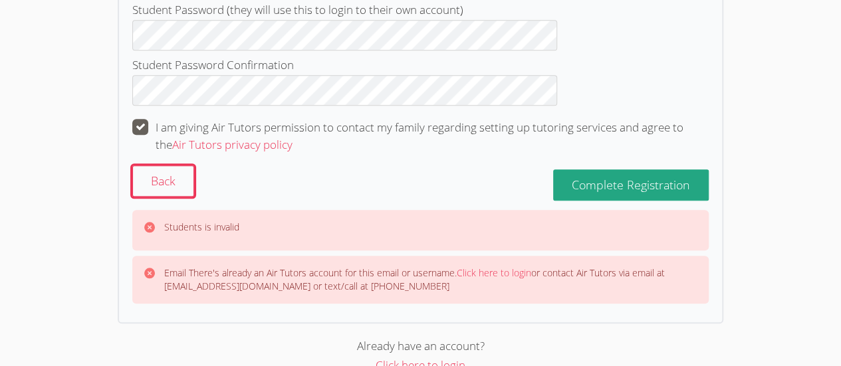
scroll to position [570, 0]
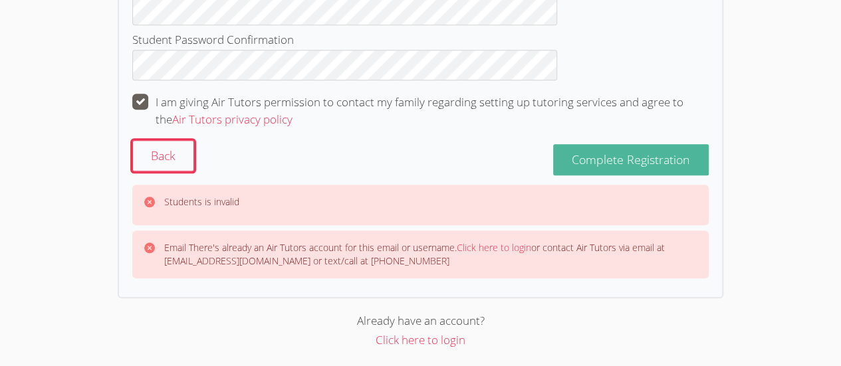
click at [595, 158] on span "Complete Registration" at bounding box center [631, 160] width 118 height 16
click at [459, 333] on link "Click here to login" at bounding box center [421, 339] width 90 height 15
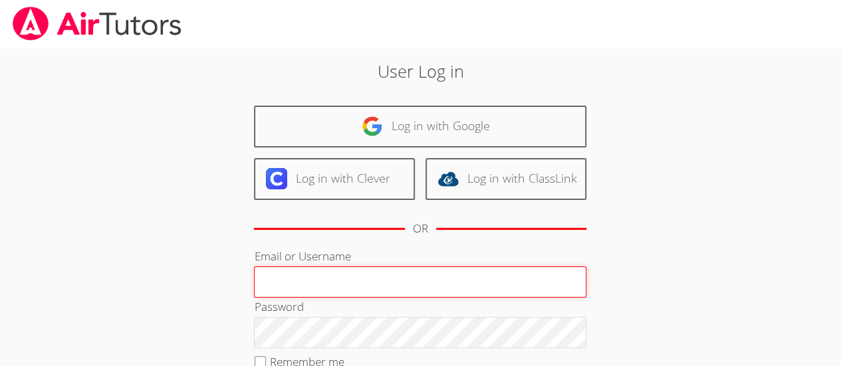
type input "[EMAIL_ADDRESS][DOMAIN_NAME]"
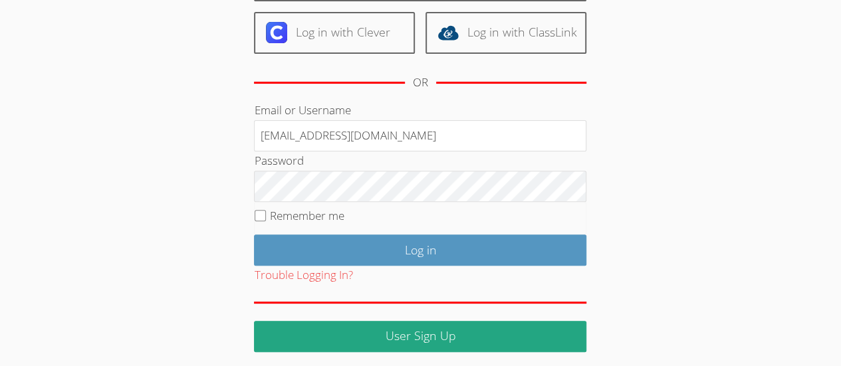
scroll to position [149, 0]
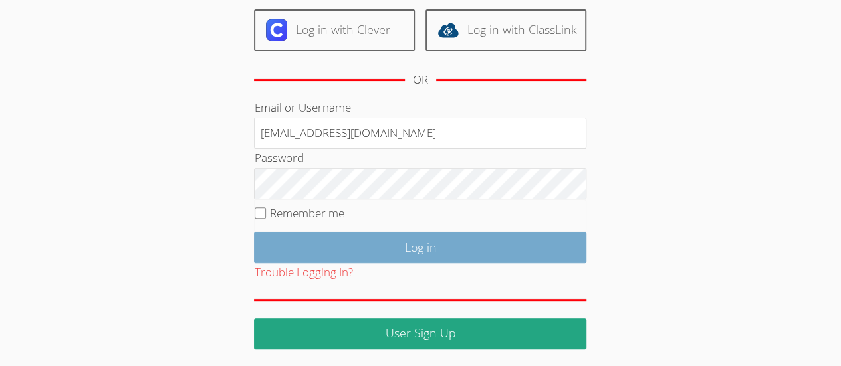
click at [363, 246] on input "Log in" at bounding box center [420, 247] width 332 height 31
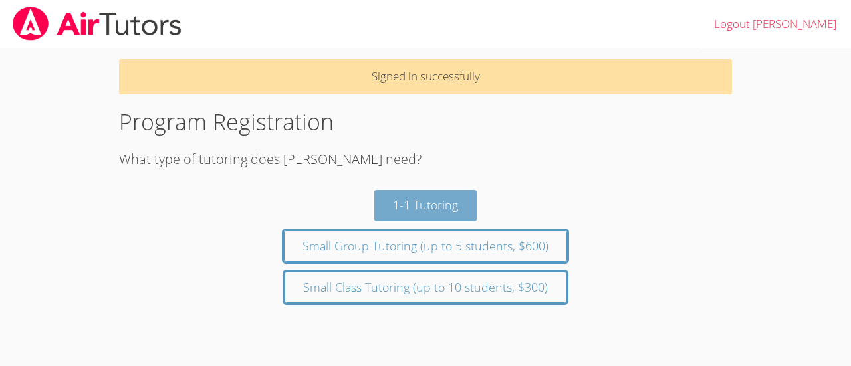
click at [435, 209] on button "1-1 Tutoring" at bounding box center [425, 205] width 102 height 31
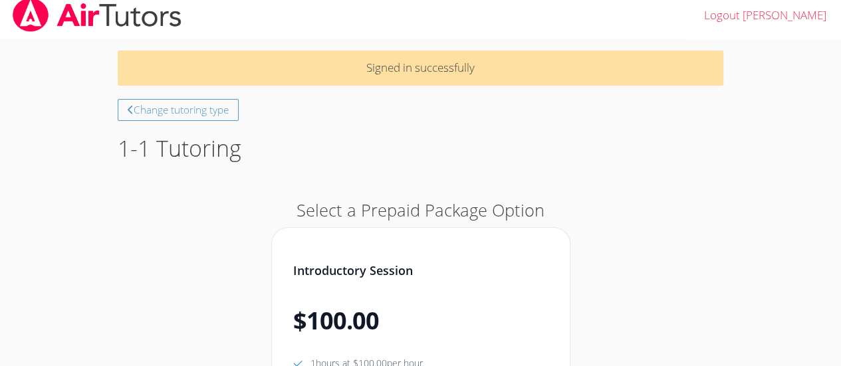
scroll to position [4, 0]
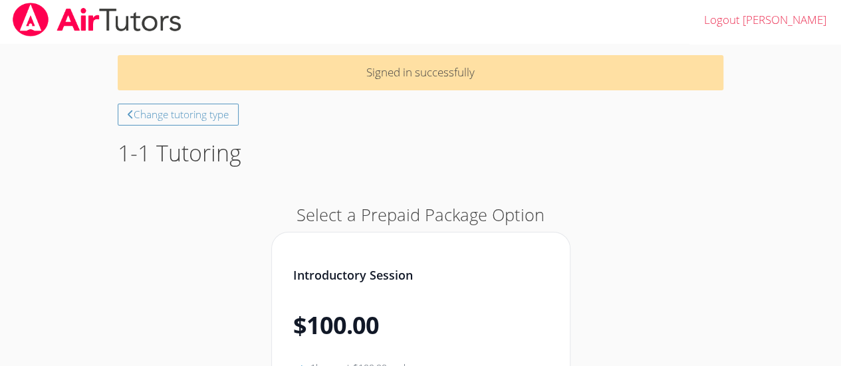
click at [141, 15] on img at bounding box center [97, 20] width 172 height 34
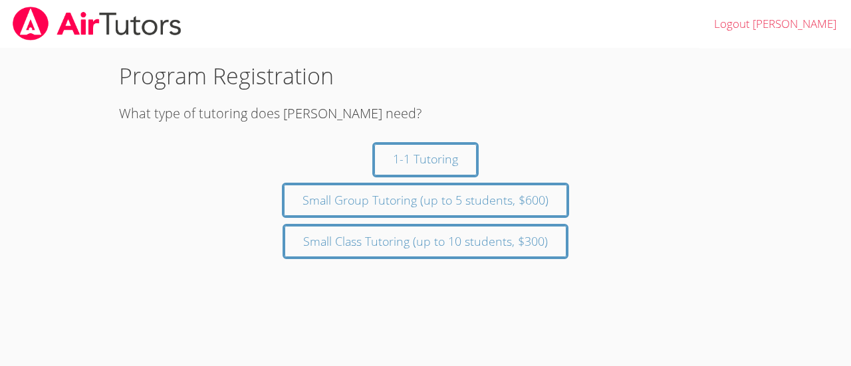
click at [313, 109] on h3 "What type of tutoring does Luiz need?" at bounding box center [425, 114] width 613 height 20
click at [431, 159] on button "1-1 Tutoring" at bounding box center [425, 159] width 102 height 31
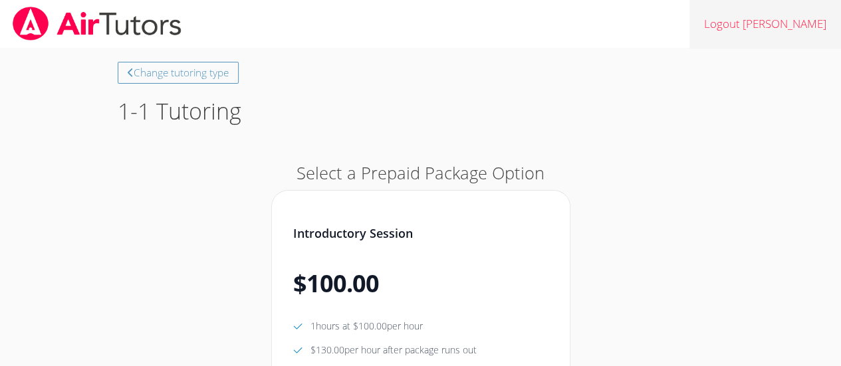
click at [789, 23] on link "Logout [PERSON_NAME]" at bounding box center [766, 24] width 152 height 49
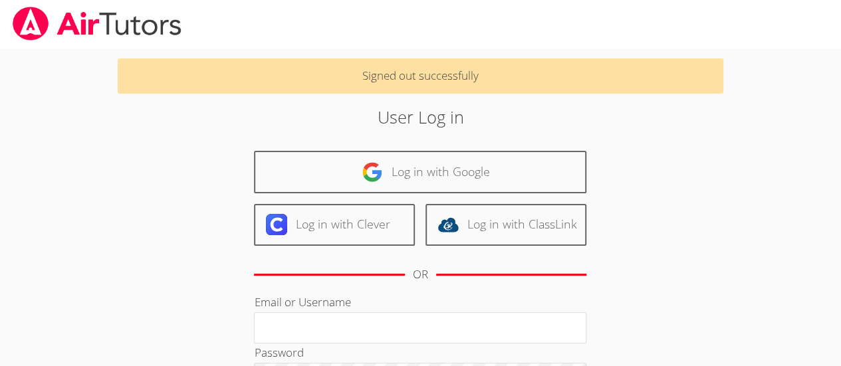
type input "[EMAIL_ADDRESS][DOMAIN_NAME]"
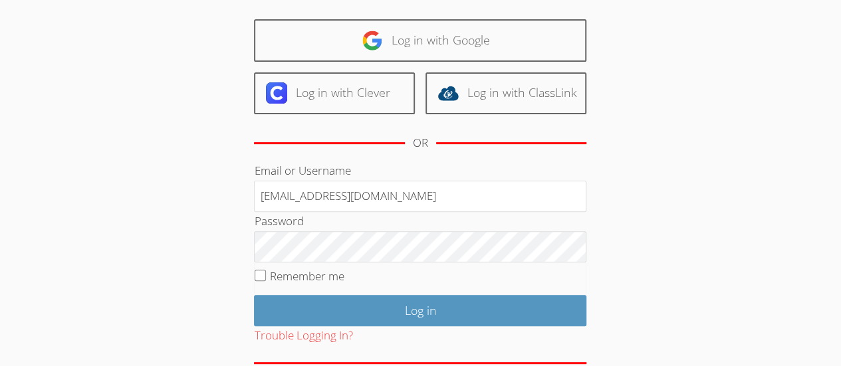
scroll to position [194, 0]
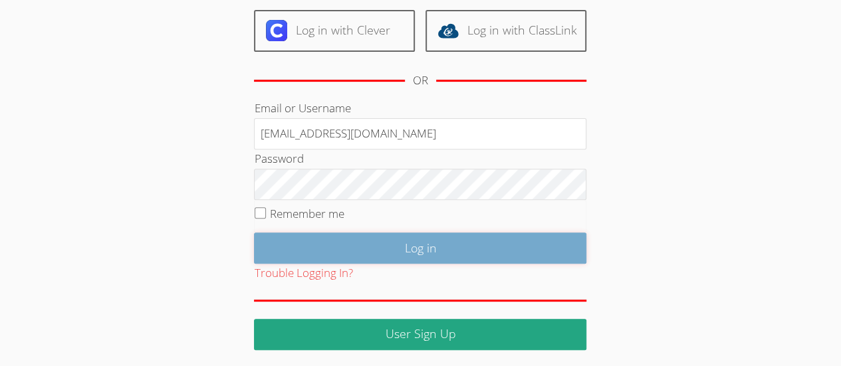
click at [539, 252] on input "Log in" at bounding box center [420, 248] width 332 height 31
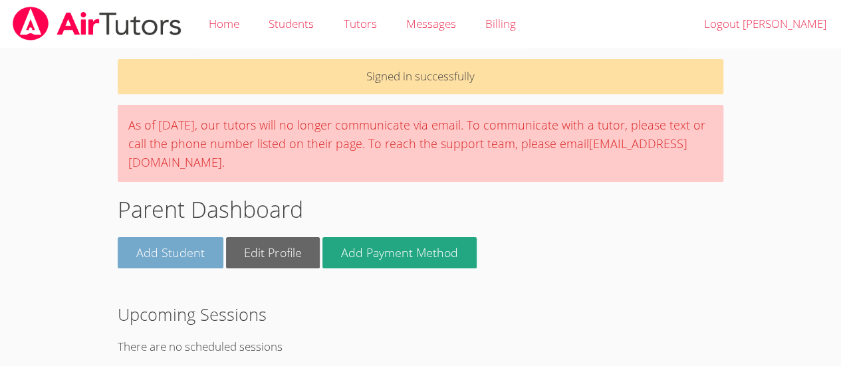
click at [146, 255] on link "Add Student" at bounding box center [171, 252] width 106 height 31
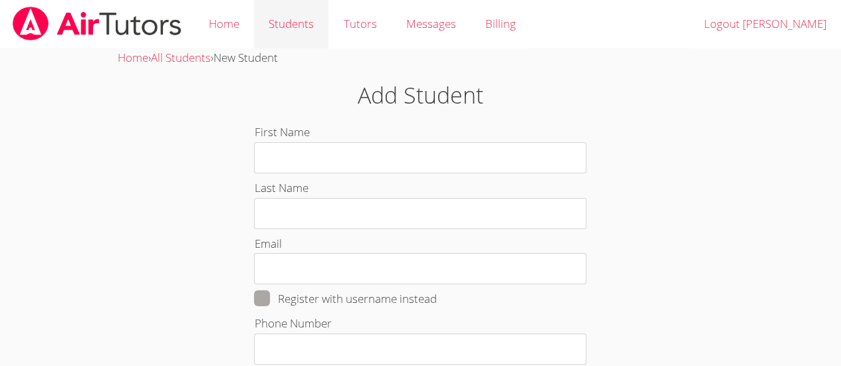
click at [299, 34] on link "Students" at bounding box center [291, 24] width 74 height 49
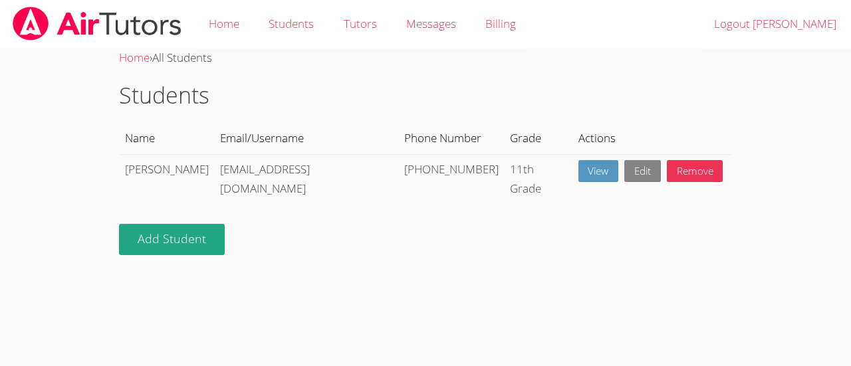
click at [624, 171] on link "Edit" at bounding box center [642, 171] width 37 height 22
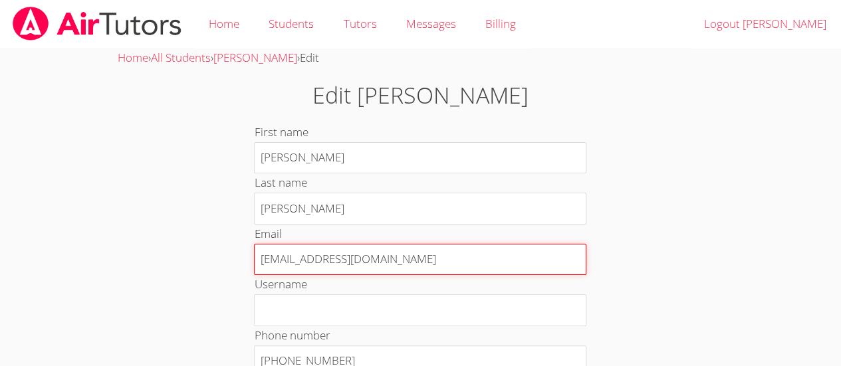
click at [504, 255] on input "[EMAIL_ADDRESS][DOMAIN_NAME]" at bounding box center [420, 260] width 332 height 32
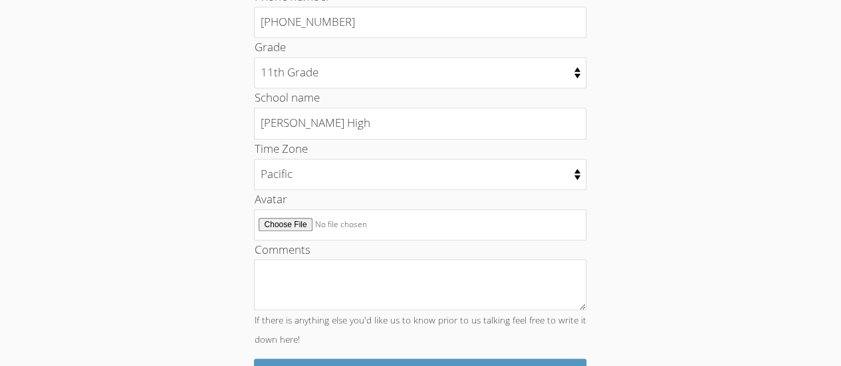
scroll to position [320, 0]
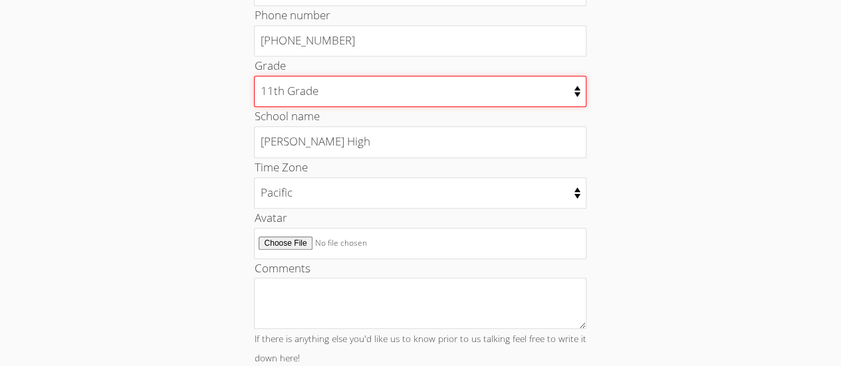
click at [578, 93] on select "Kindergarten 1st Grade 2nd Grade 3rd Grade 4th Grade 5th Grade 6th Grade 7th Gr…" at bounding box center [420, 91] width 332 height 31
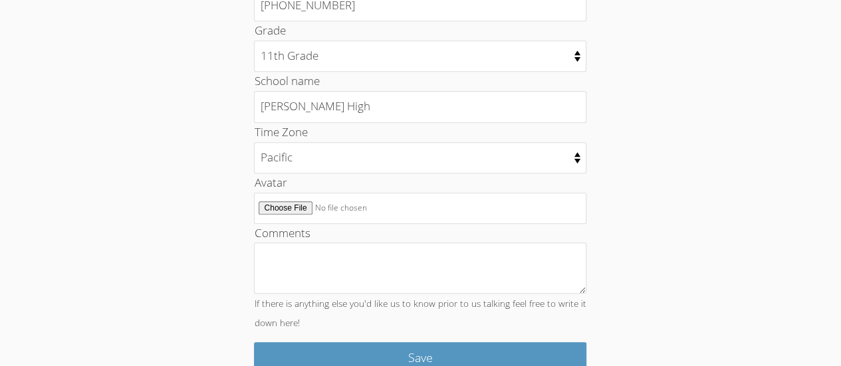
scroll to position [378, 0]
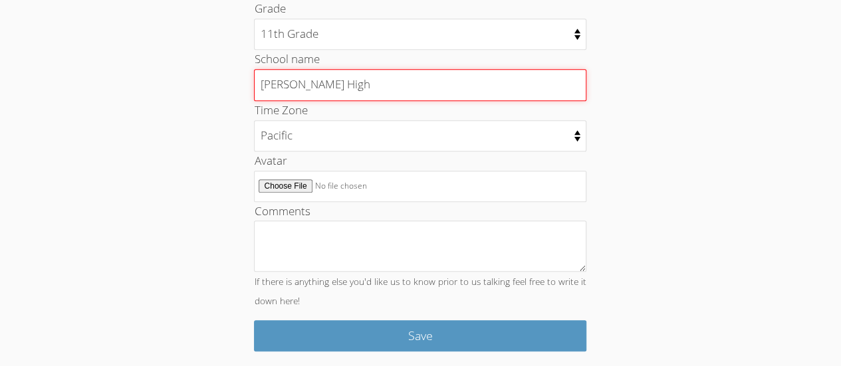
click at [513, 80] on input "Leuzinger High" at bounding box center [420, 85] width 332 height 32
type input "Leuzinger High School"
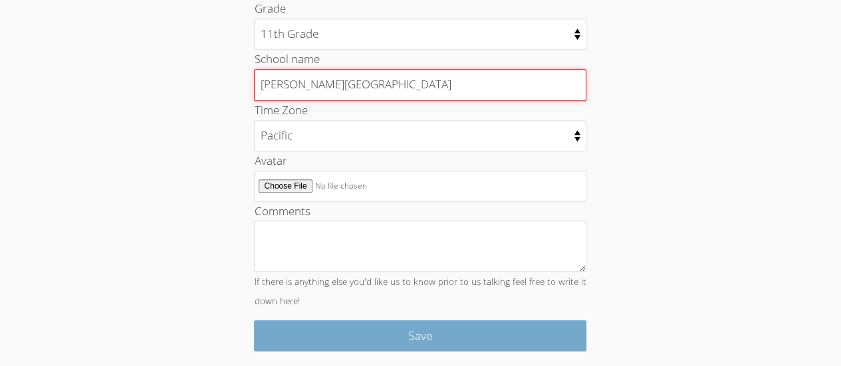
click at [544, 336] on input "Save" at bounding box center [420, 335] width 332 height 31
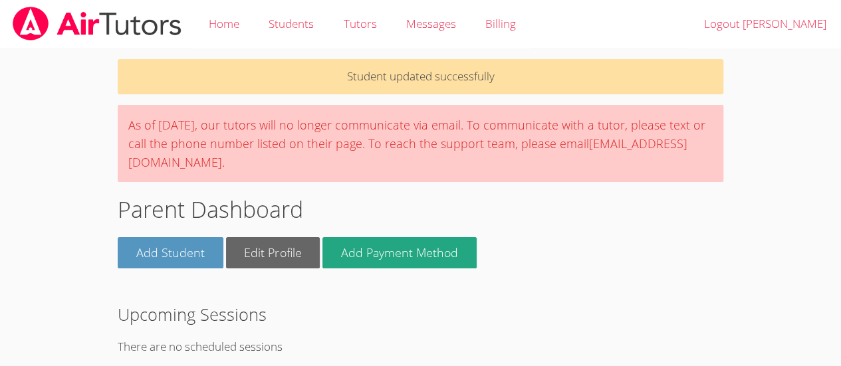
click at [752, 292] on body "Home Students Tutors Messages Billing Logout [PERSON_NAME] Student updated succ…" at bounding box center [420, 183] width 841 height 366
click at [741, 297] on body "Home Students Tutors Messages Billing Logout [PERSON_NAME] Student updated succ…" at bounding box center [420, 183] width 841 height 366
click at [735, 299] on body "Home Students Tutors Messages Billing Logout [PERSON_NAME] Student updated succ…" at bounding box center [420, 183] width 841 height 366
click at [367, 17] on link "Tutors" at bounding box center [359, 24] width 63 height 49
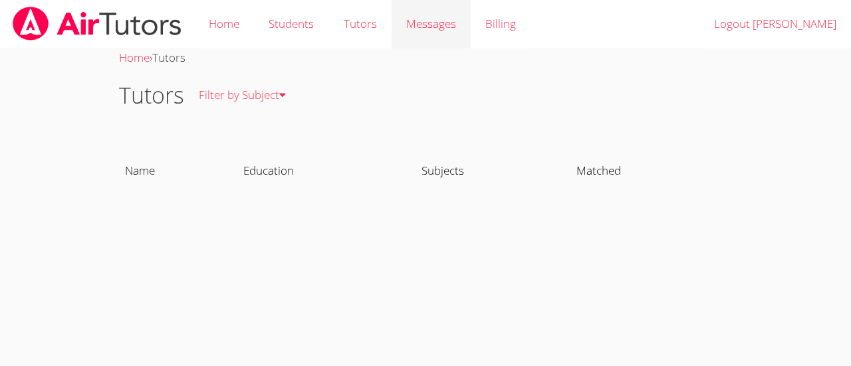
click at [441, 21] on span "Messages" at bounding box center [431, 23] width 50 height 15
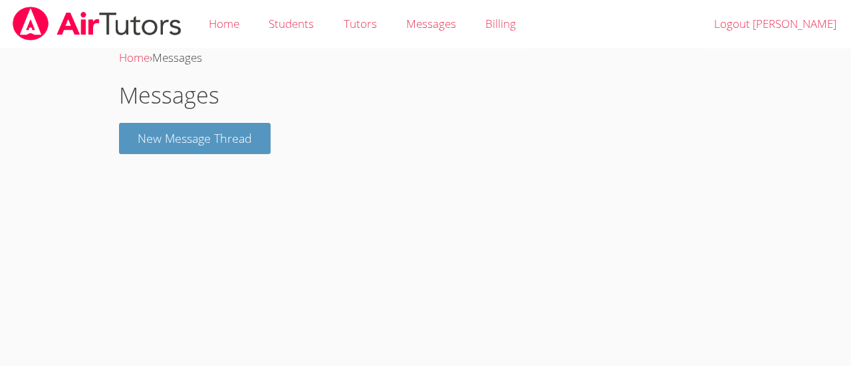
click at [227, 28] on link "Home" at bounding box center [224, 24] width 60 height 49
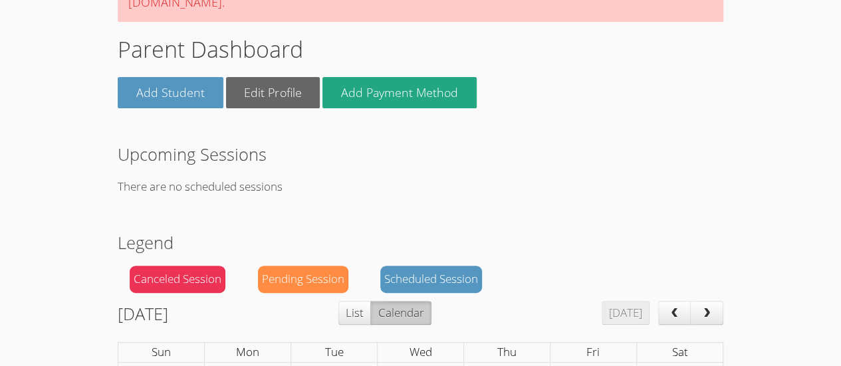
scroll to position [120, 0]
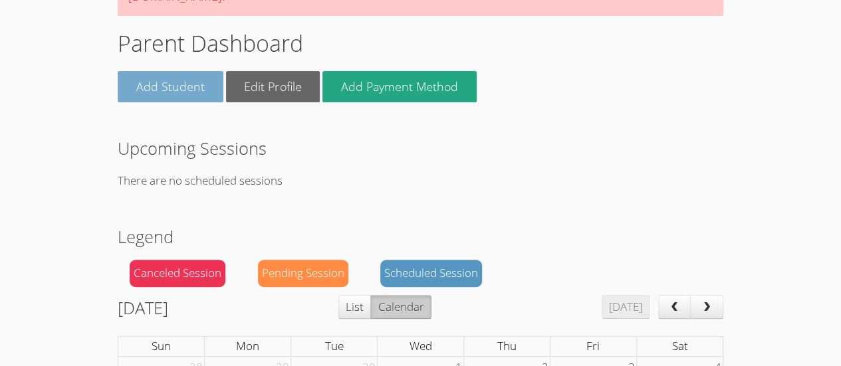
click at [140, 78] on link "Add Student" at bounding box center [171, 86] width 106 height 31
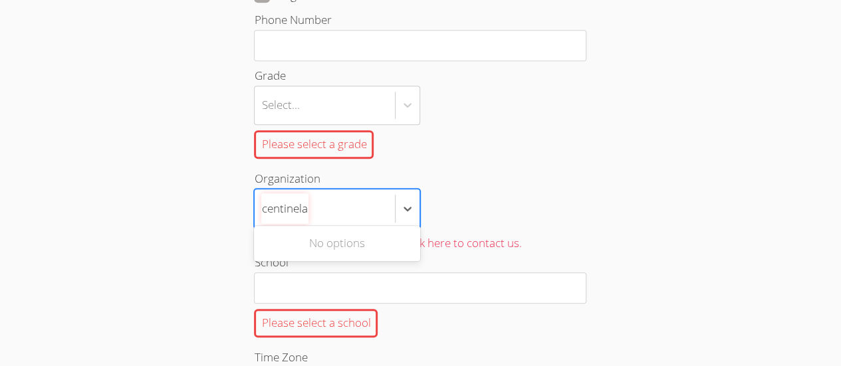
type input "centinela"
type input "leuz"
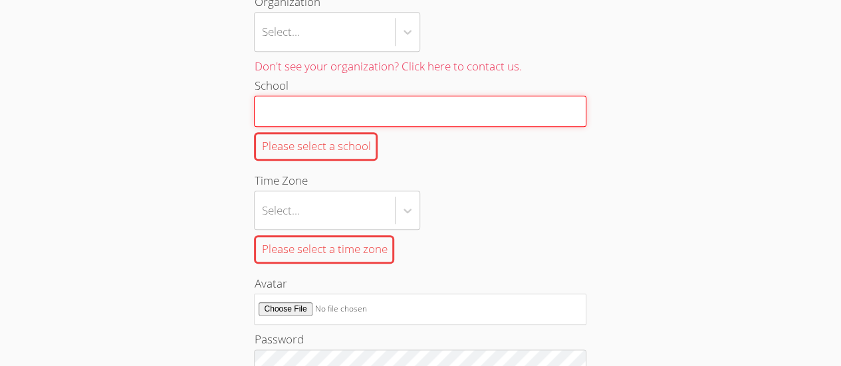
scroll to position [595, 0]
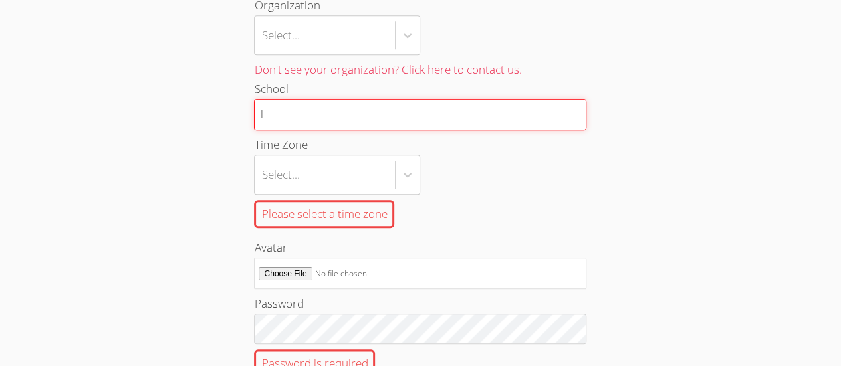
type input "l"
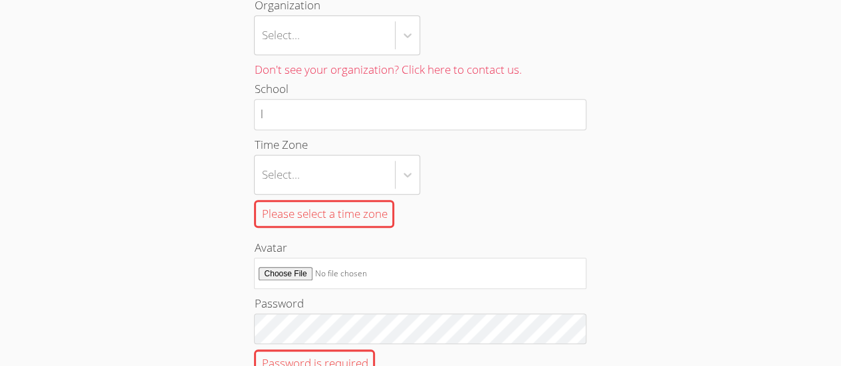
click at [692, 222] on div "Home › All Students › New Student Add Student First Name Please specify a first…" at bounding box center [420, 50] width 631 height 1195
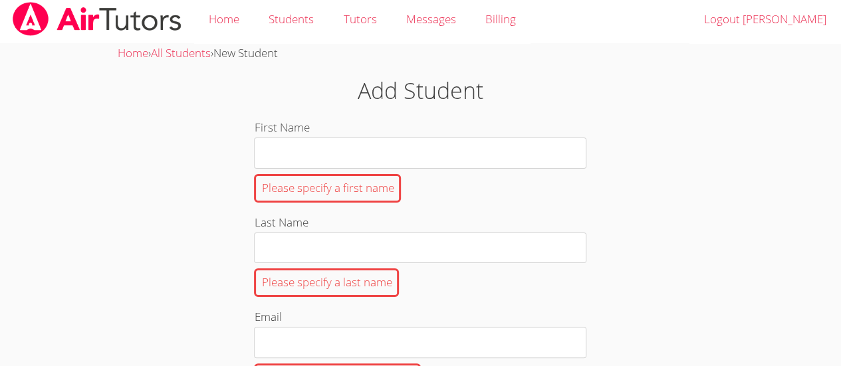
scroll to position [0, 0]
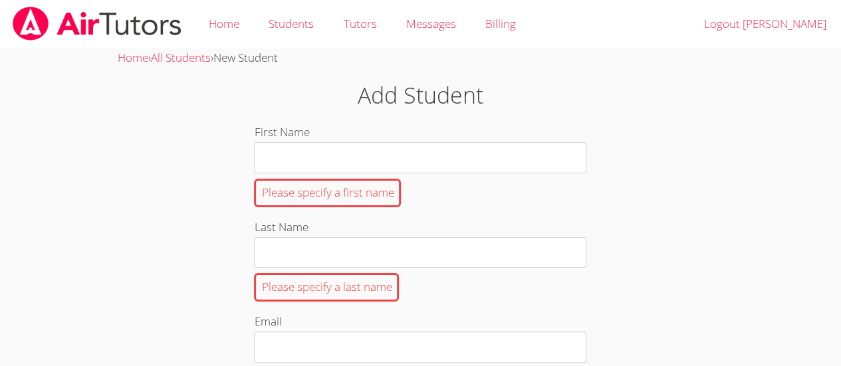
click at [205, 65] on link "All Students" at bounding box center [181, 57] width 60 height 15
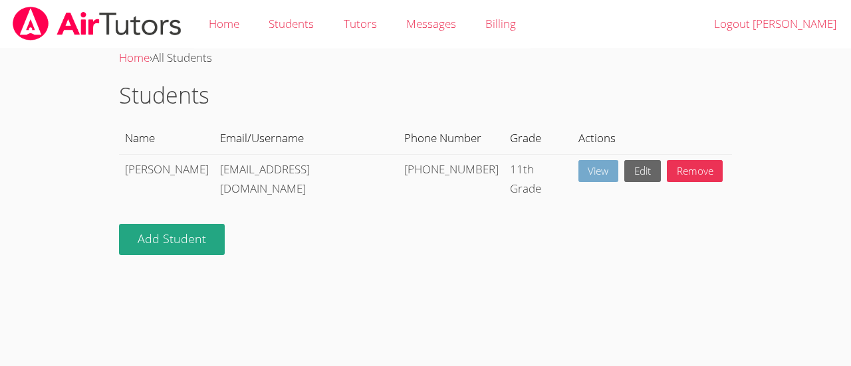
click at [578, 181] on link "View" at bounding box center [598, 171] width 41 height 22
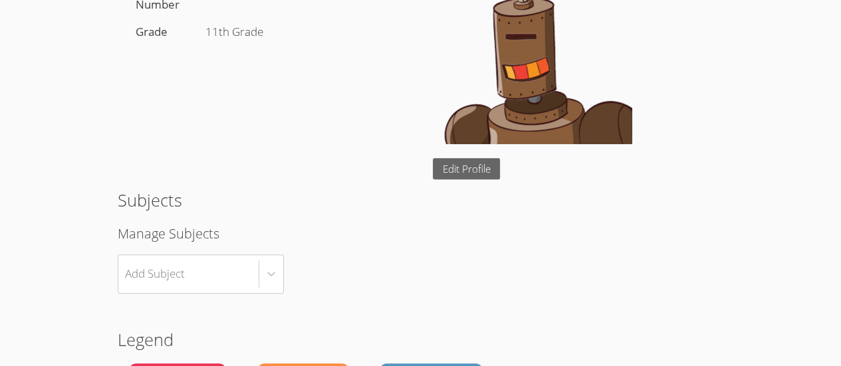
scroll to position [202, 0]
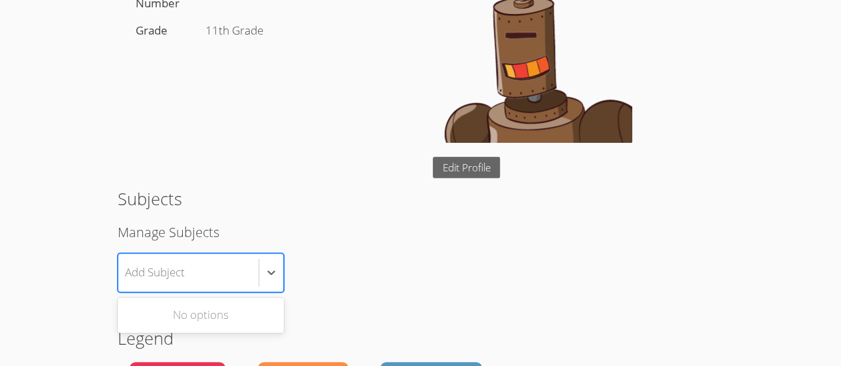
click at [141, 315] on div "No options" at bounding box center [201, 316] width 166 height 30
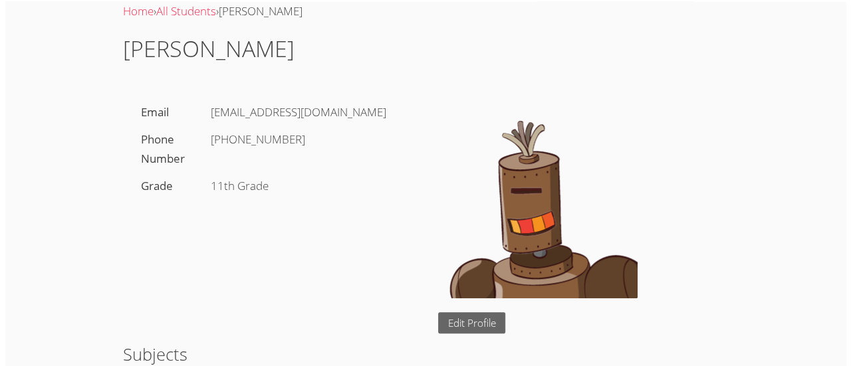
scroll to position [0, 0]
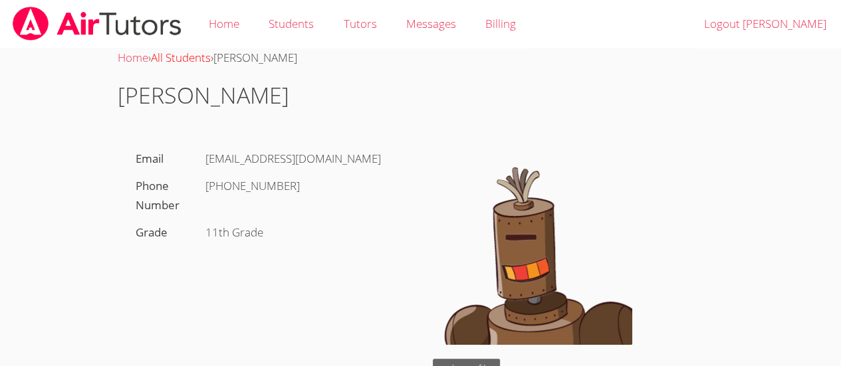
click at [191, 63] on link "All Students" at bounding box center [181, 57] width 60 height 15
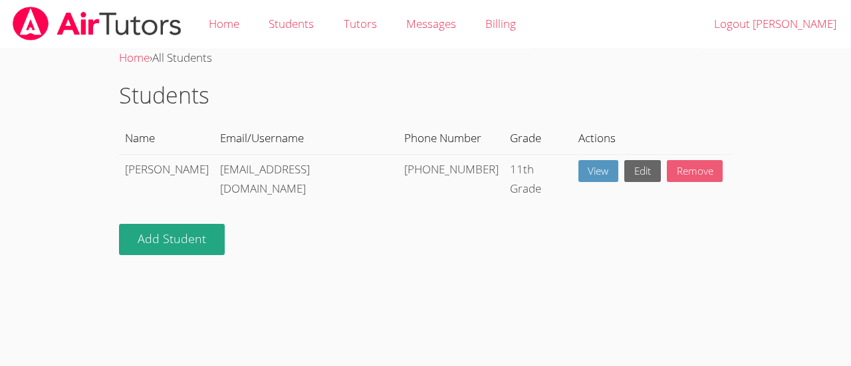
click at [671, 170] on link "Remove" at bounding box center [695, 171] width 57 height 22
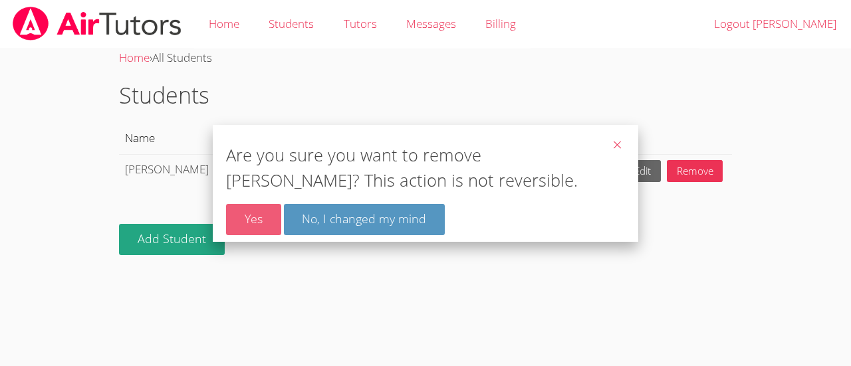
click at [245, 215] on link "Yes" at bounding box center [253, 219] width 55 height 31
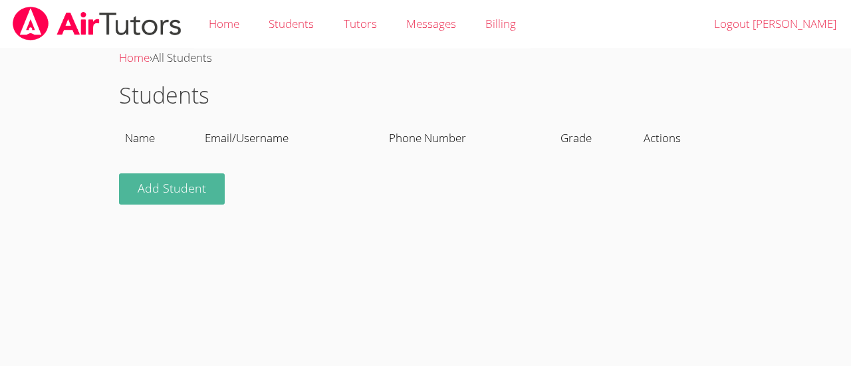
click at [174, 189] on link "Add Student" at bounding box center [172, 189] width 106 height 31
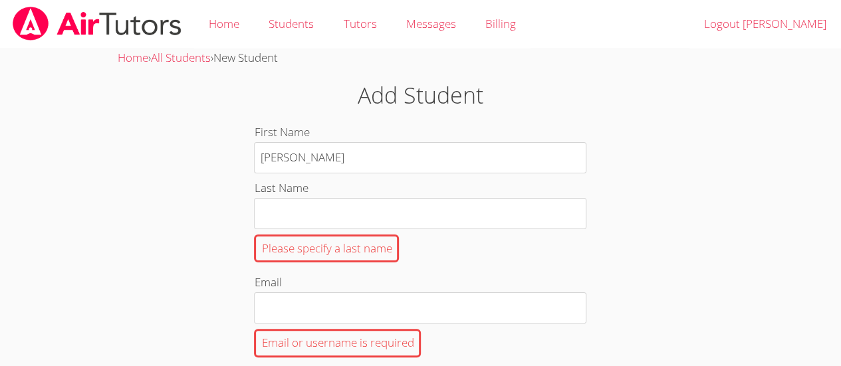
type input "[PERSON_NAME]"
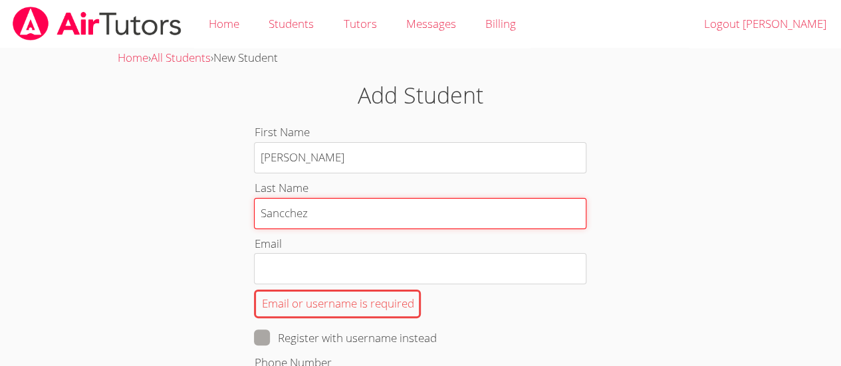
type input "Sancchez"
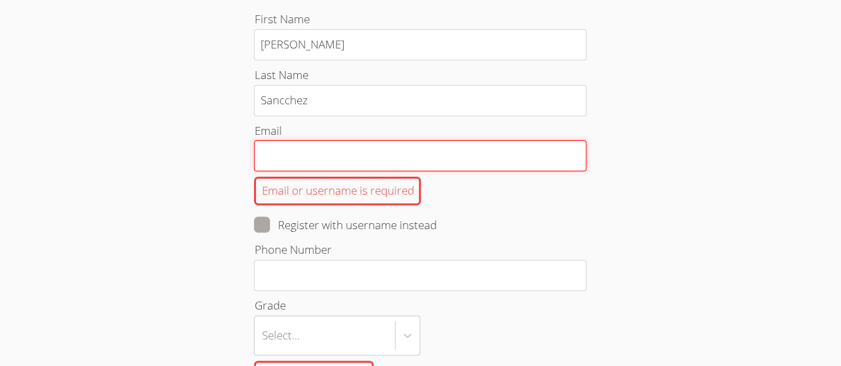
scroll to position [114, 0]
type input "L"
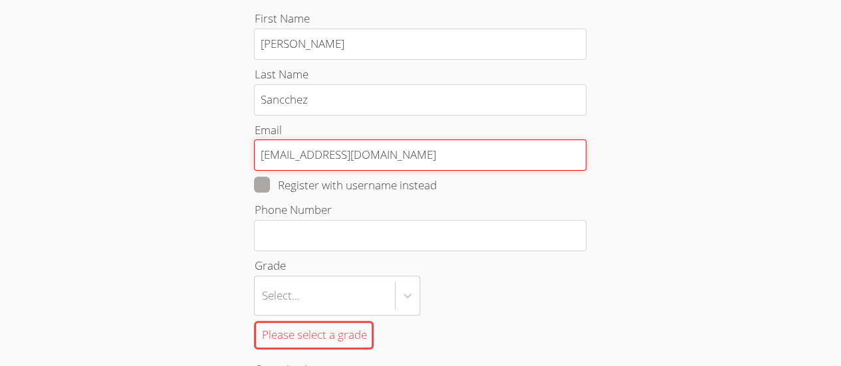
type input "[EMAIL_ADDRESS][DOMAIN_NAME]"
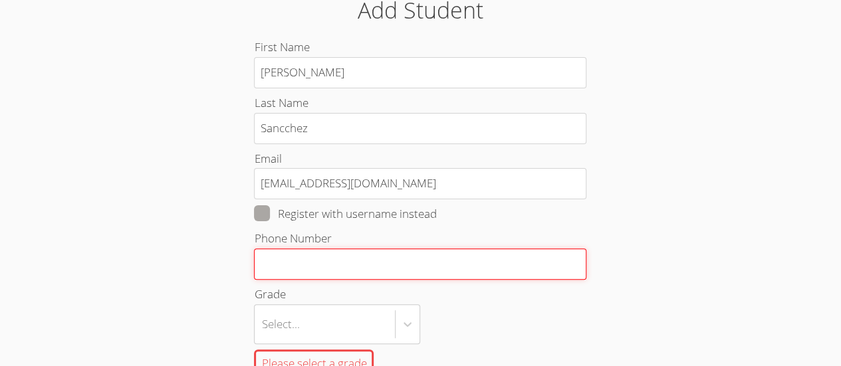
scroll to position [84, 0]
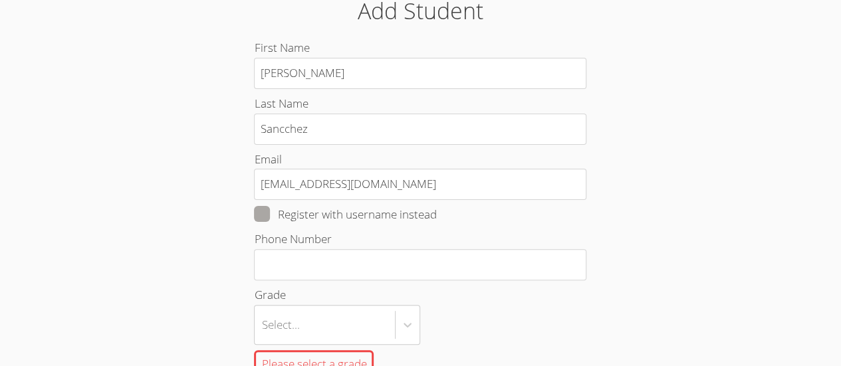
click at [436, 209] on span at bounding box center [436, 214] width 0 height 15
click at [436, 209] on input "Register with username instead" at bounding box center [441, 211] width 11 height 11
checkbox input "true"
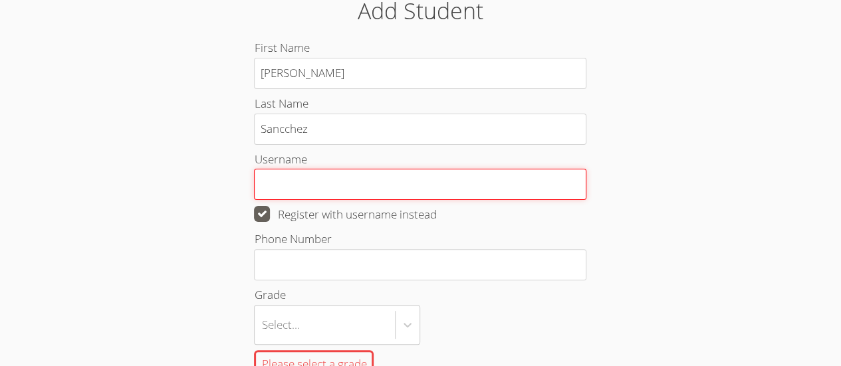
click at [302, 181] on input "Username" at bounding box center [420, 184] width 332 height 31
type input "Luigi764"
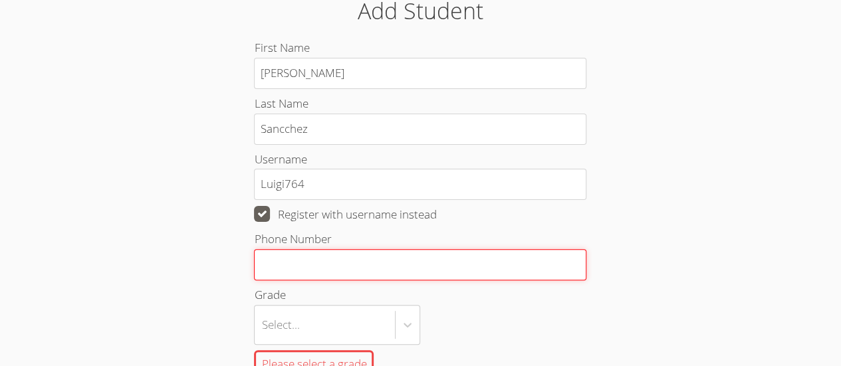
click at [516, 261] on input "Phone Number" at bounding box center [420, 264] width 332 height 31
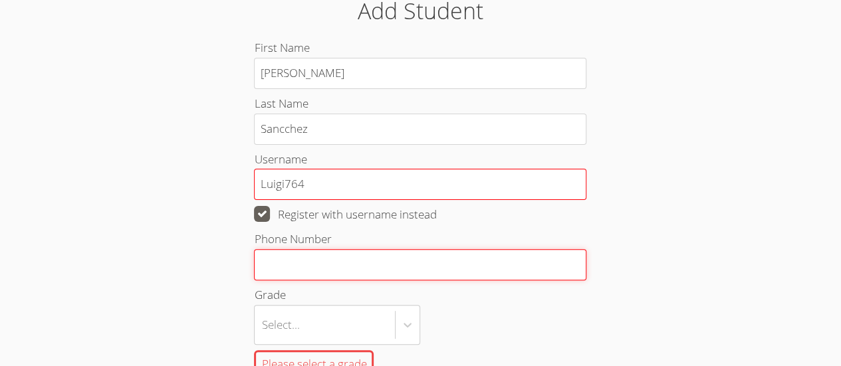
type input "4244102479"
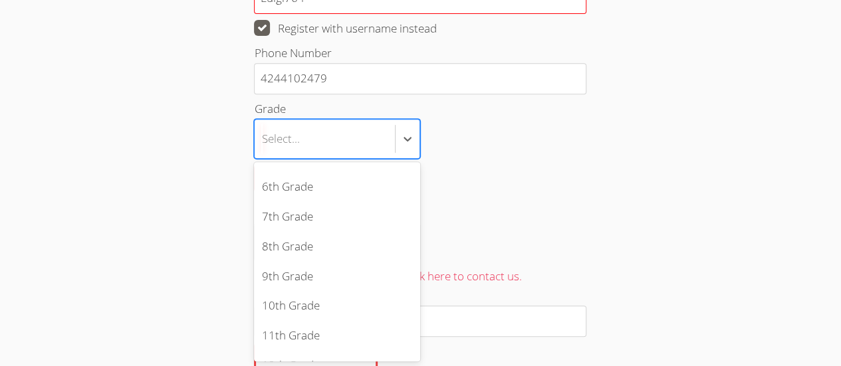
scroll to position [177, 0]
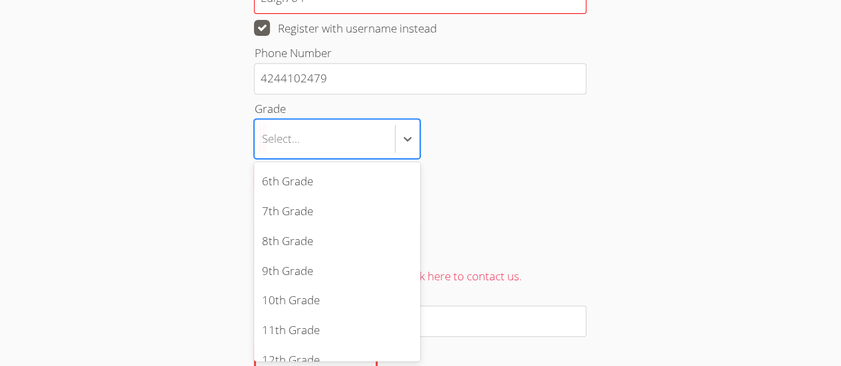
click at [301, 327] on div "11th Grade" at bounding box center [337, 331] width 166 height 30
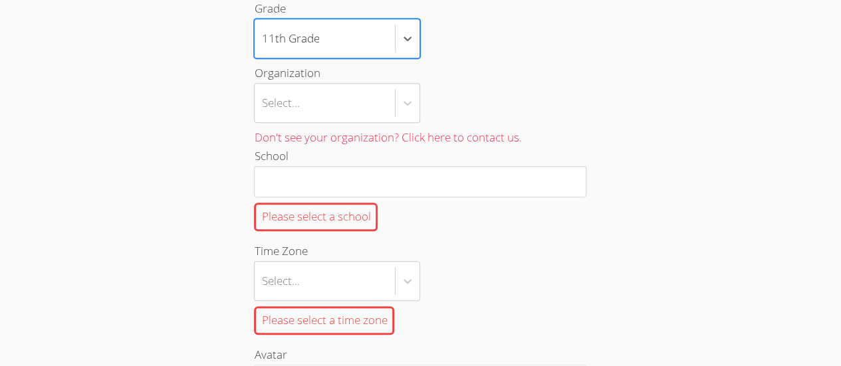
scroll to position [384, 0]
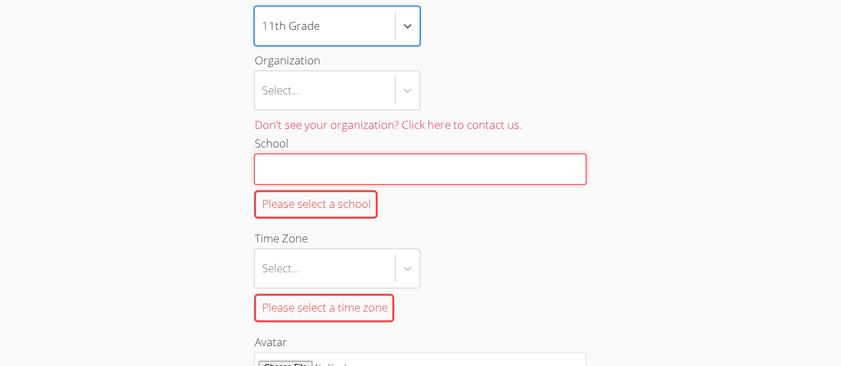
click at [515, 175] on input "School Please select a school" at bounding box center [420, 169] width 332 height 31
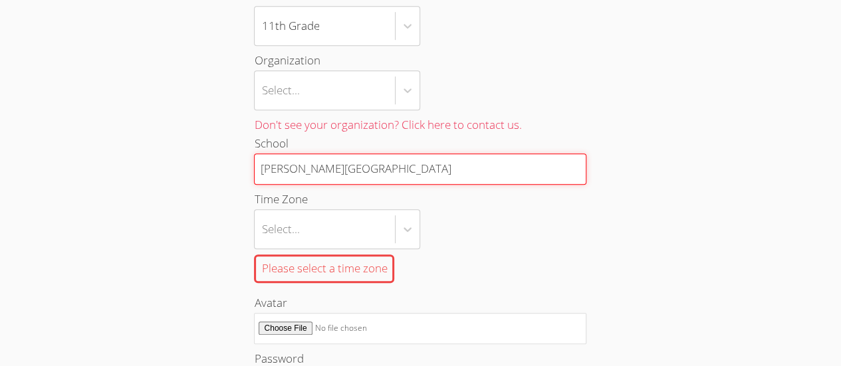
type input "Leuzinger High School"
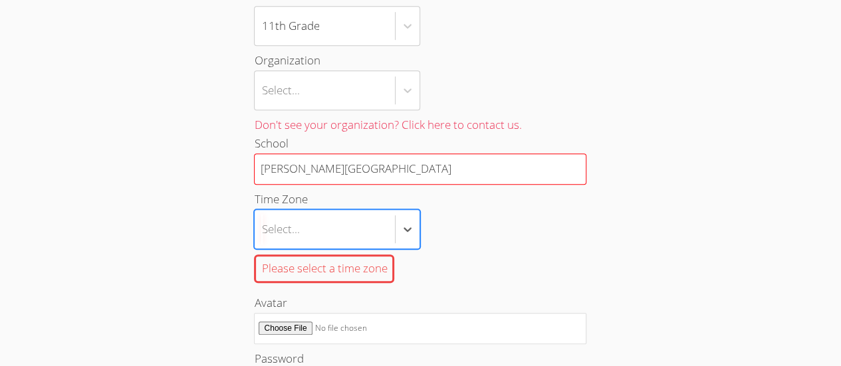
type input "p"
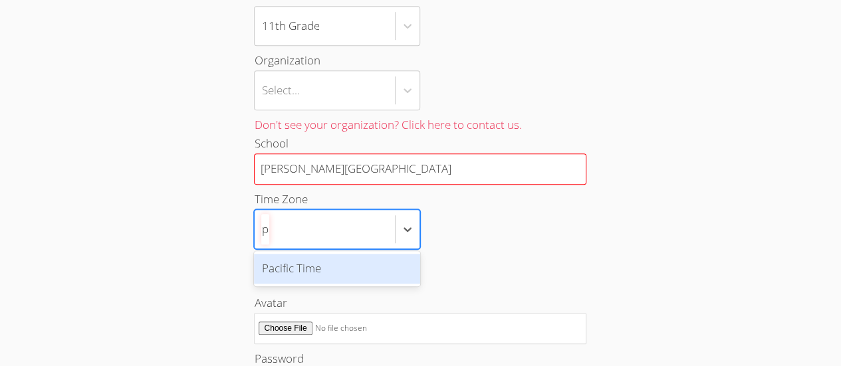
scroll to position [0, 0]
click at [360, 270] on div "Pacific Time" at bounding box center [337, 269] width 166 height 30
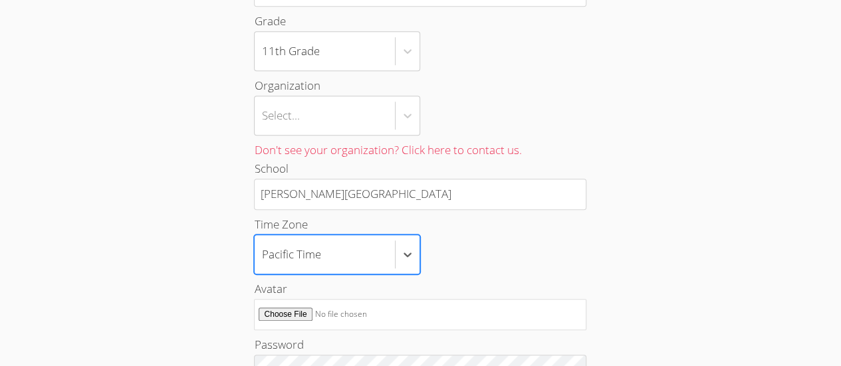
scroll to position [352, 0]
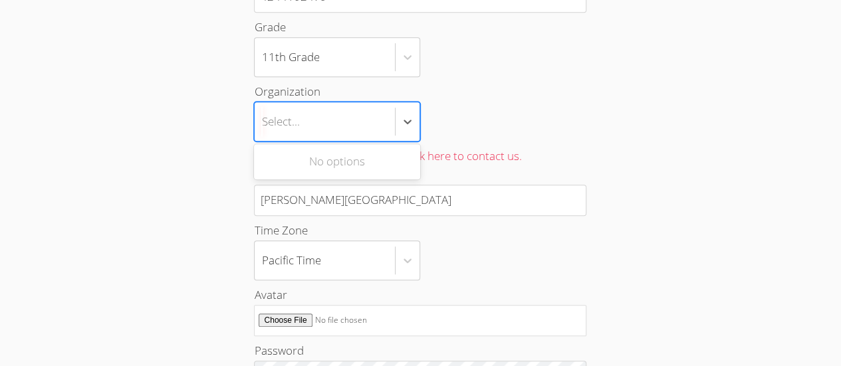
click at [379, 162] on div "No options" at bounding box center [337, 162] width 166 height 30
type input "centinela"
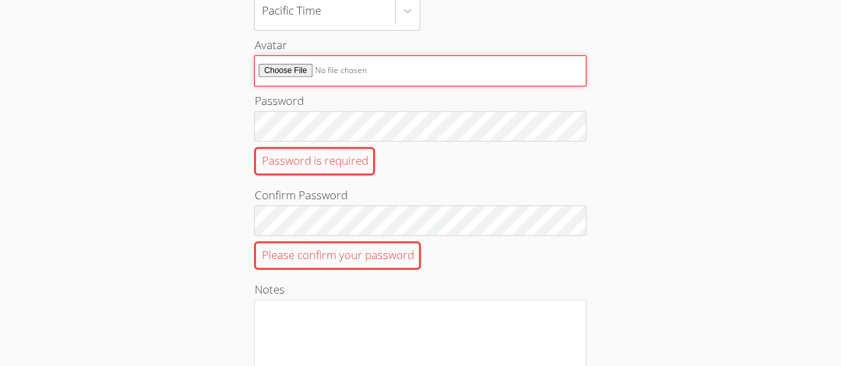
scroll to position [608, 0]
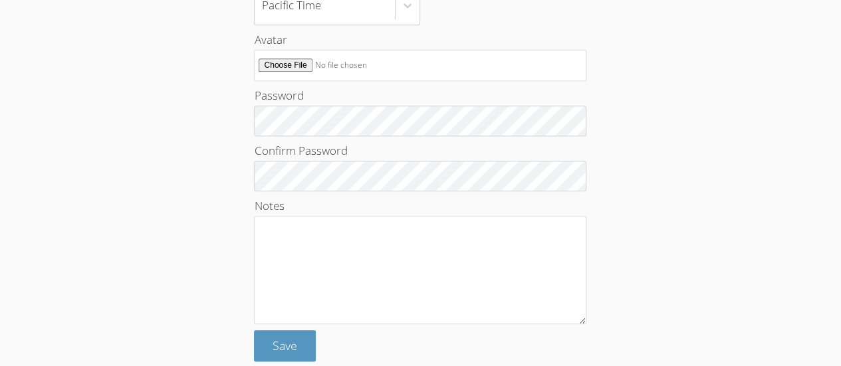
click at [293, 352] on button "Save" at bounding box center [285, 345] width 62 height 31
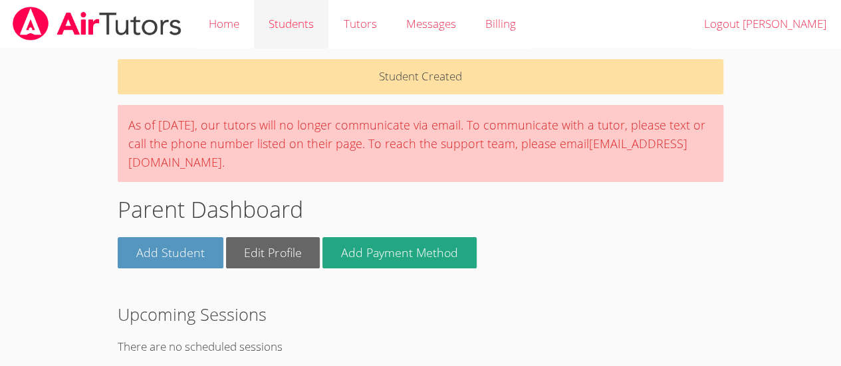
click at [291, 31] on link "Students" at bounding box center [291, 24] width 74 height 49
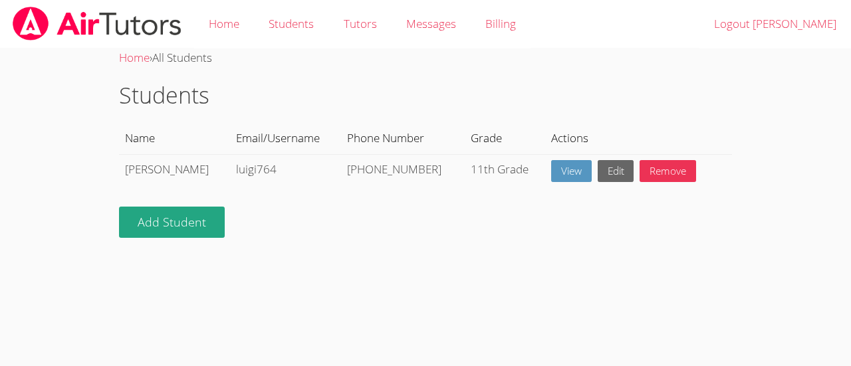
click at [551, 178] on link "View" at bounding box center [571, 171] width 41 height 22
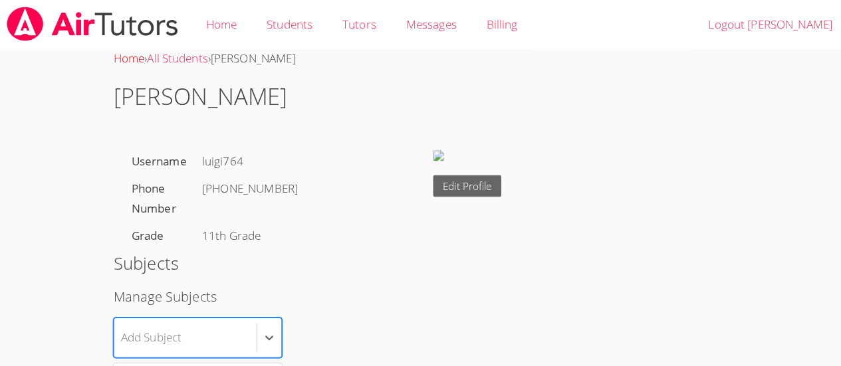
click at [125, 53] on link "Home" at bounding box center [133, 57] width 31 height 15
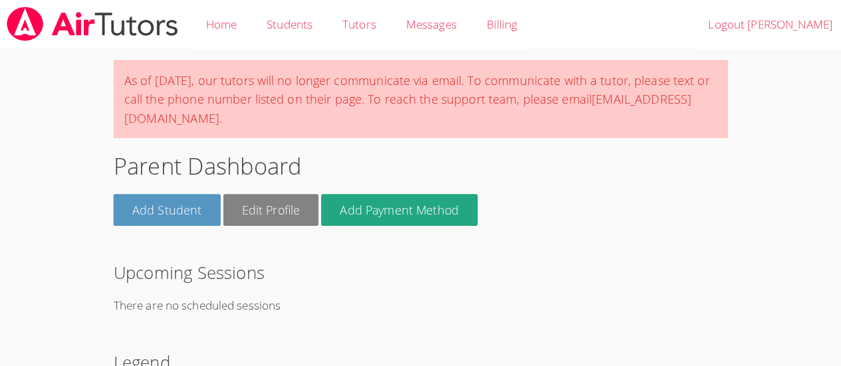
click at [282, 207] on link "Edit Profile" at bounding box center [273, 206] width 94 height 31
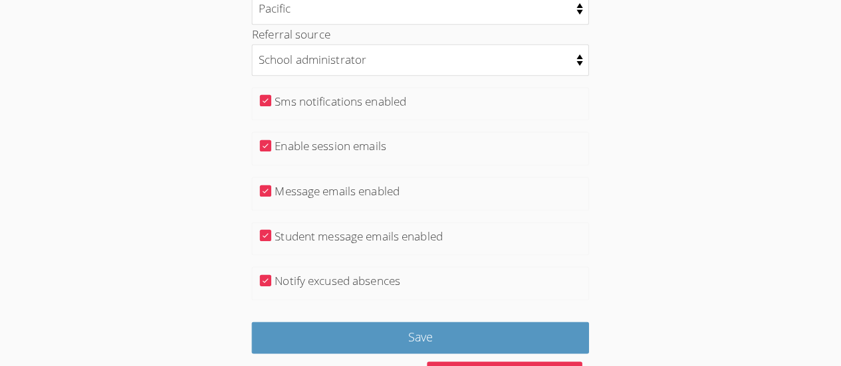
scroll to position [438, 0]
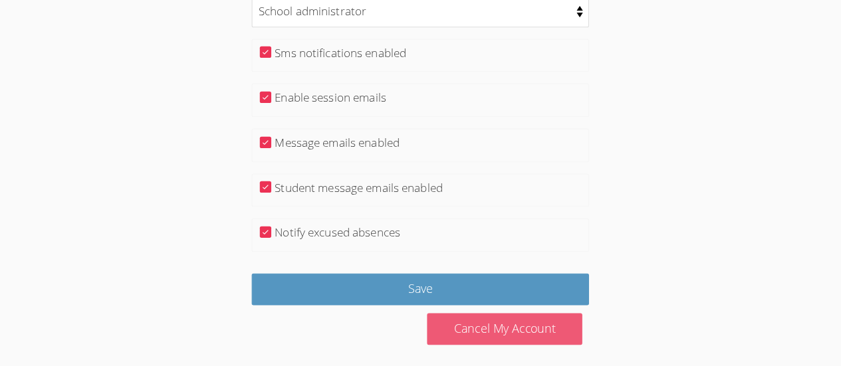
click at [527, 327] on link "Cancel My Account" at bounding box center [503, 329] width 153 height 31
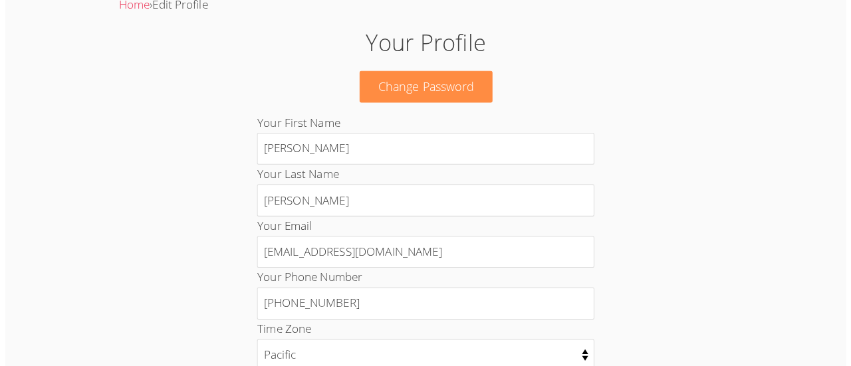
scroll to position [0, 0]
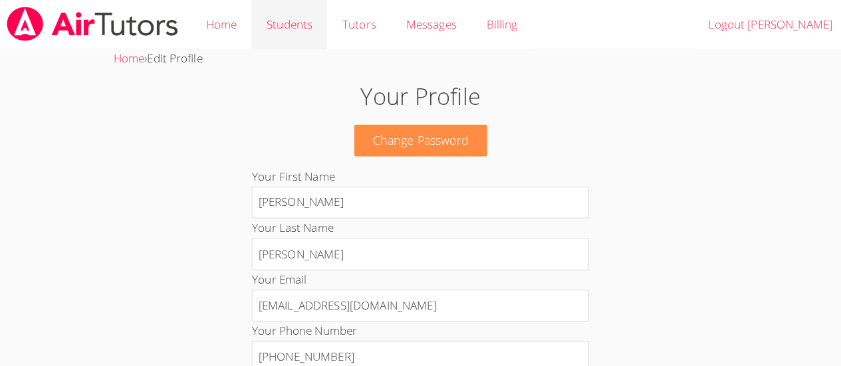
click at [298, 22] on link "Students" at bounding box center [291, 24] width 74 height 49
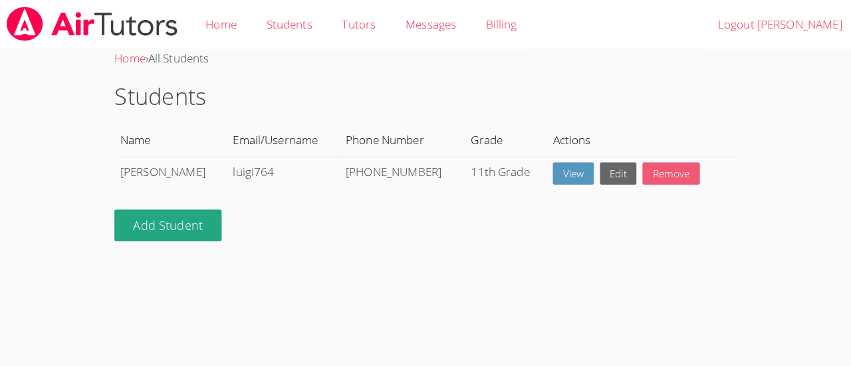
click at [650, 168] on link "Remove" at bounding box center [668, 171] width 57 height 22
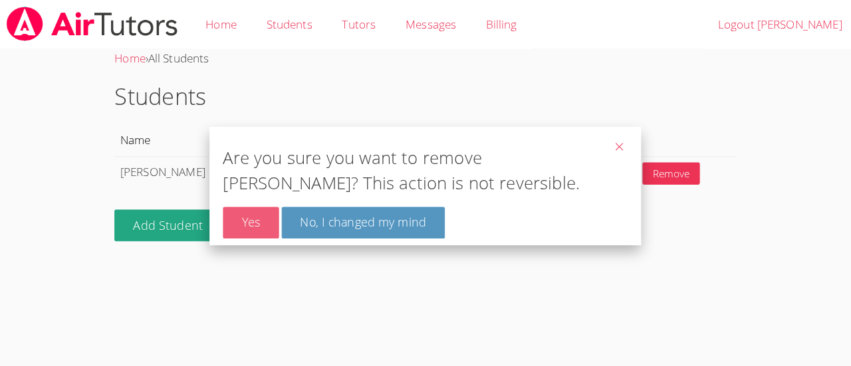
click at [245, 211] on link "Yes" at bounding box center [253, 219] width 55 height 31
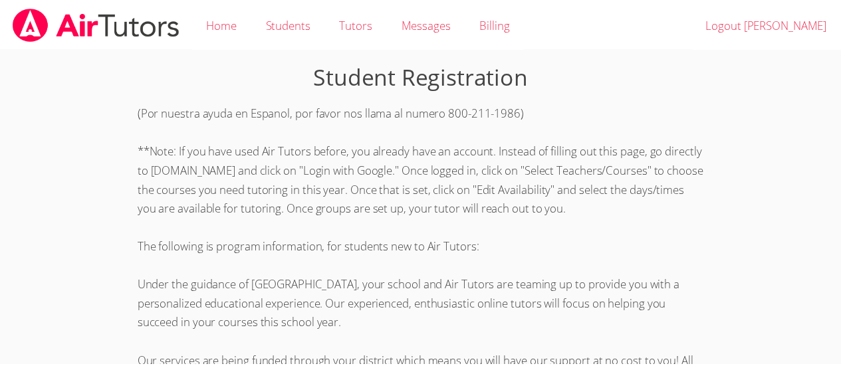
scroll to position [388, 0]
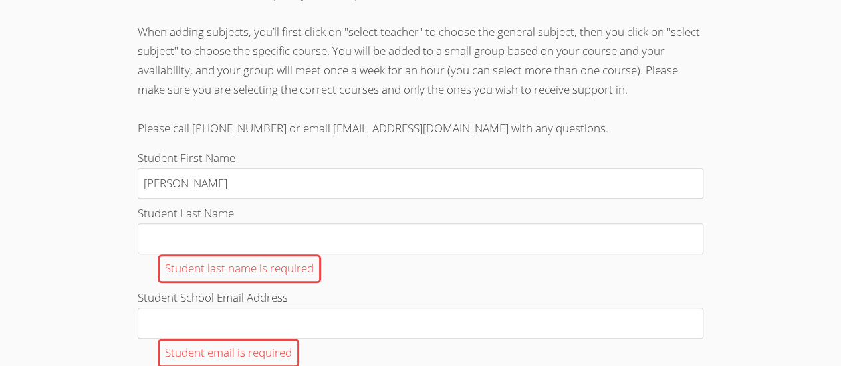
type input "[PERSON_NAME]"
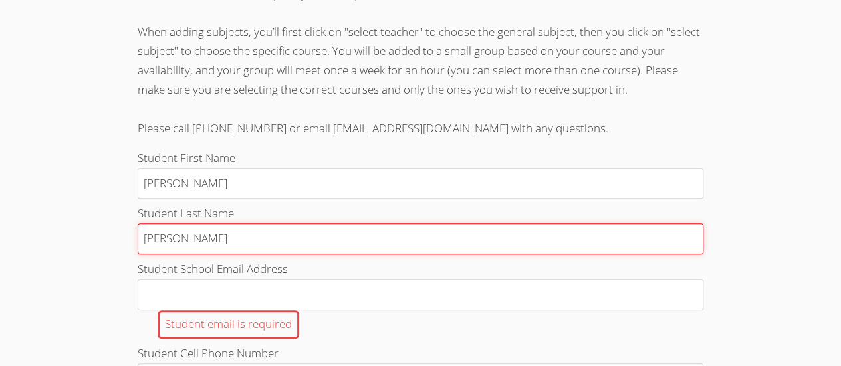
type input "[PERSON_NAME]"
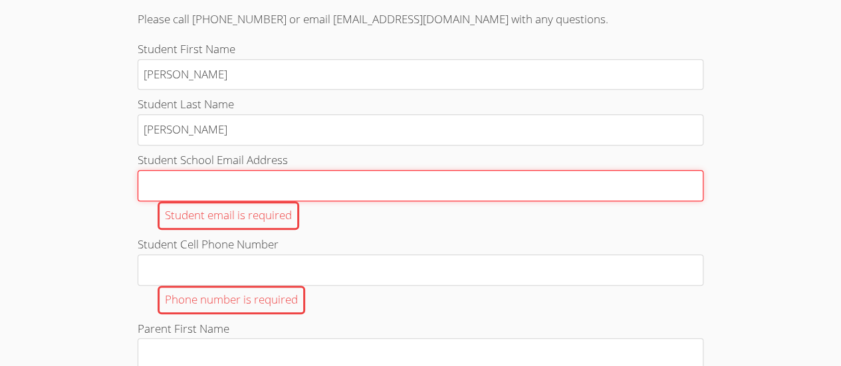
scroll to position [508, 0]
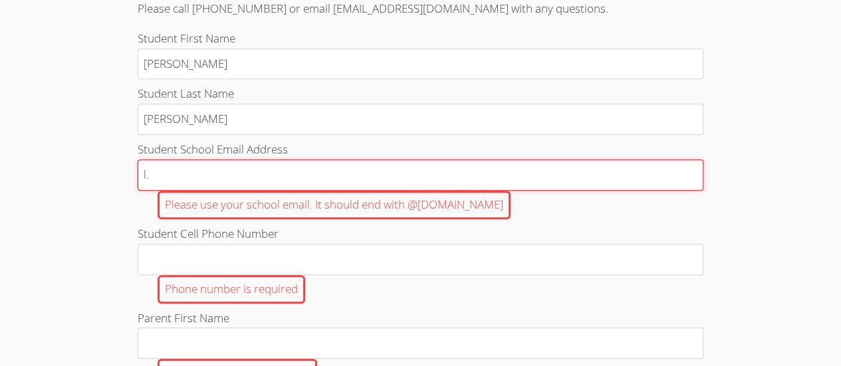
type input "l.sanchez764@cvuhsd@org"
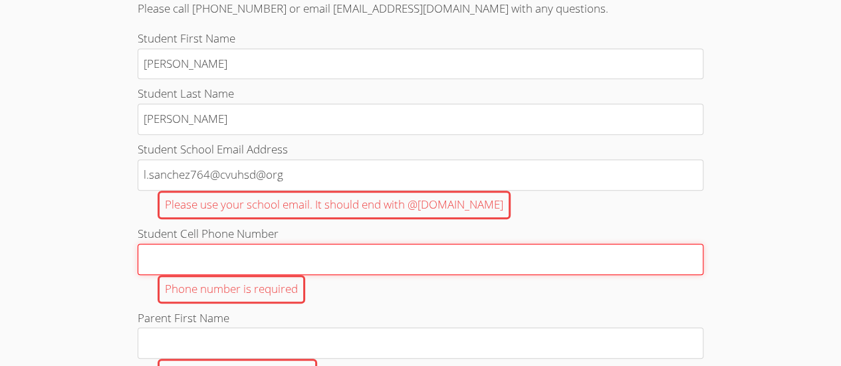
click at [343, 254] on input "Student Cell Phone Number Phone number is required" at bounding box center [421, 259] width 566 height 31
type input "4244102479"
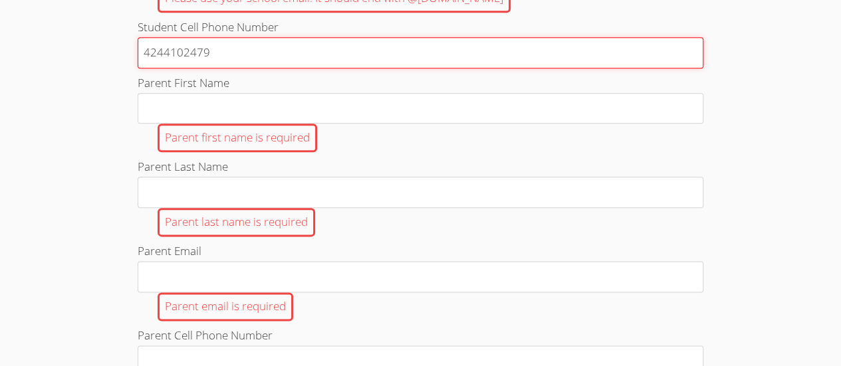
scroll to position [715, 0]
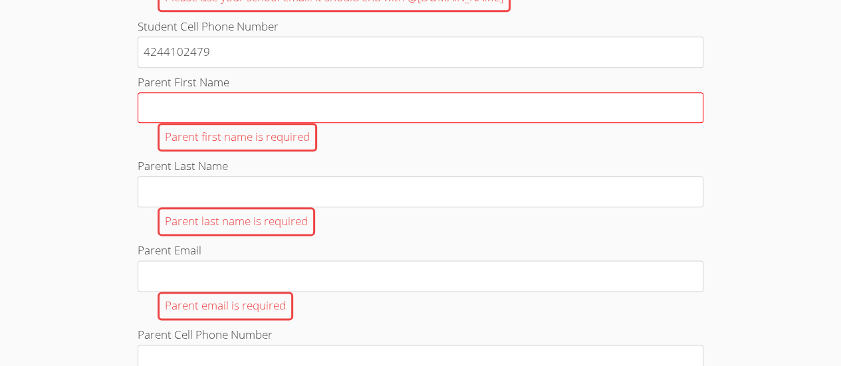
click at [459, 111] on input "Parent First Name Parent first name is required" at bounding box center [421, 107] width 566 height 31
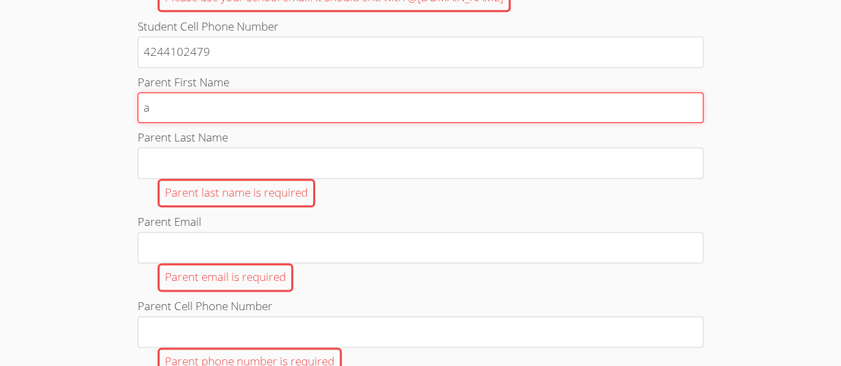
type input "ANA"
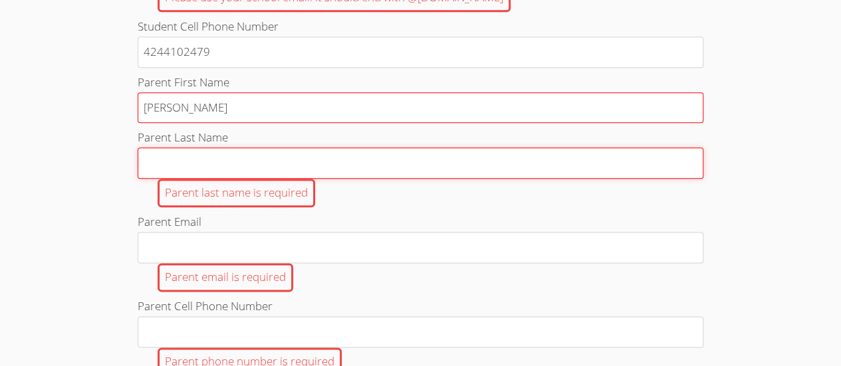
type input "RODRIGUEZ"
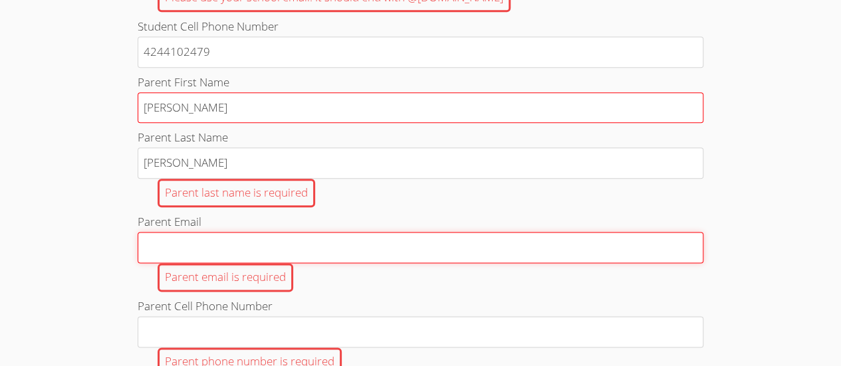
type input "[EMAIL_ADDRESS][DOMAIN_NAME]"
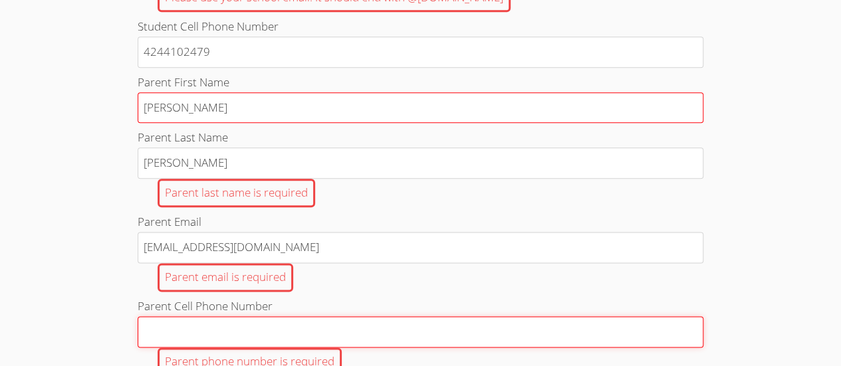
type input "4244102479"
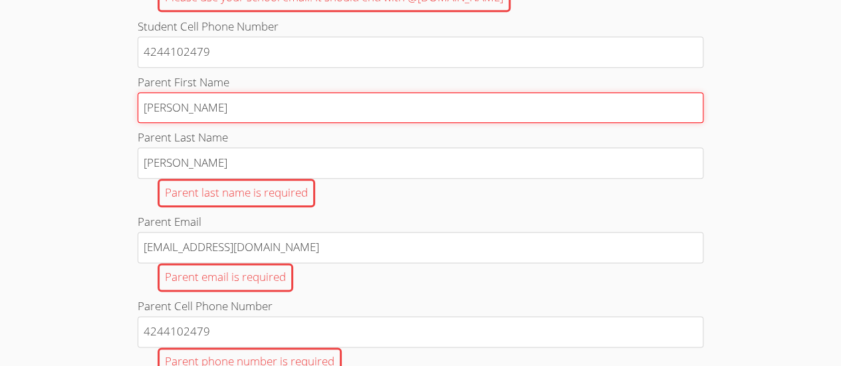
type input "[EMAIL_ADDRESS][DOMAIN_NAME]"
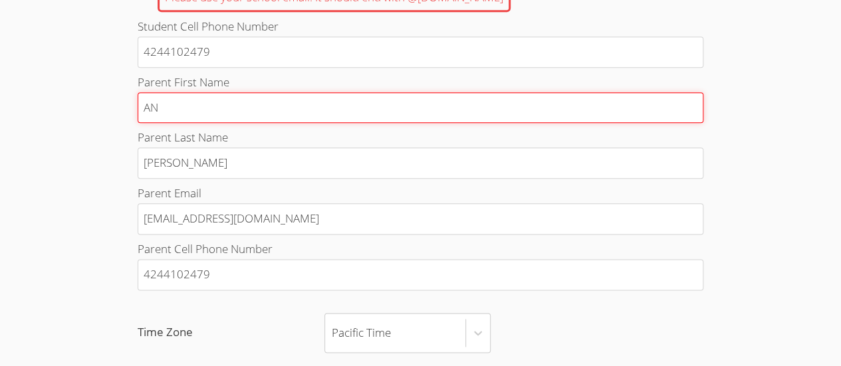
type input "ANA"
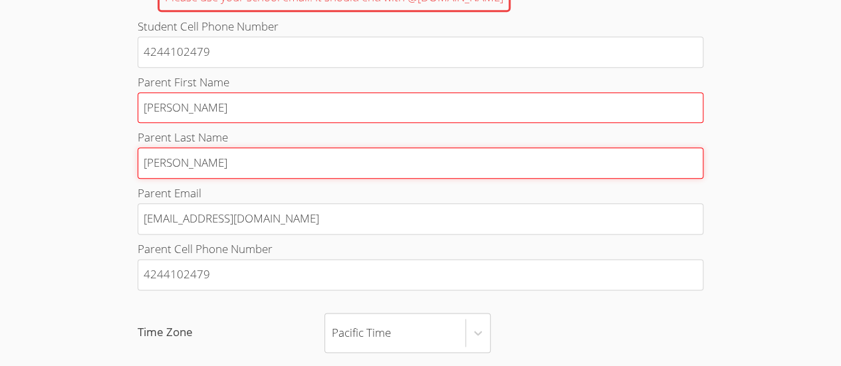
type input "RODRIGUEZ"
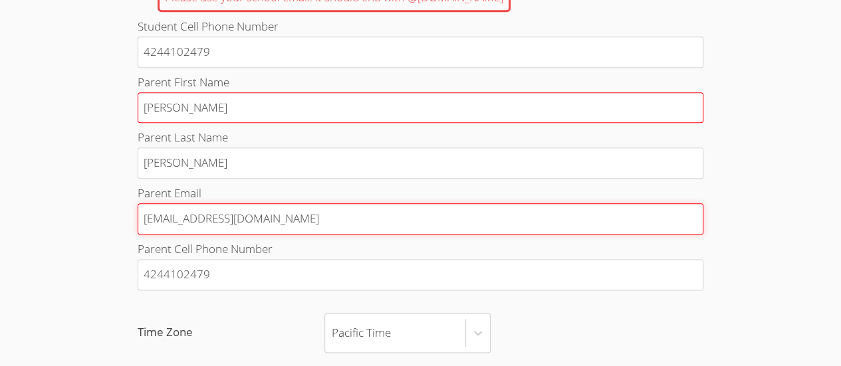
type input "nanamatted@yahoo.co"
type input "[EMAIL_ADDRESS][DOMAIN_NAME]"
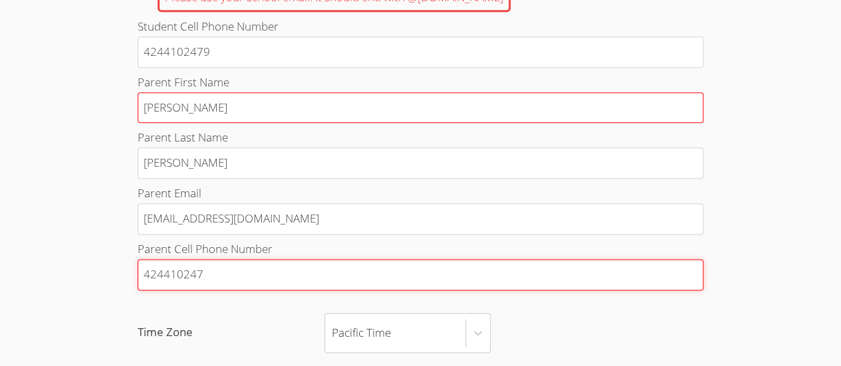
type input "4244102479"
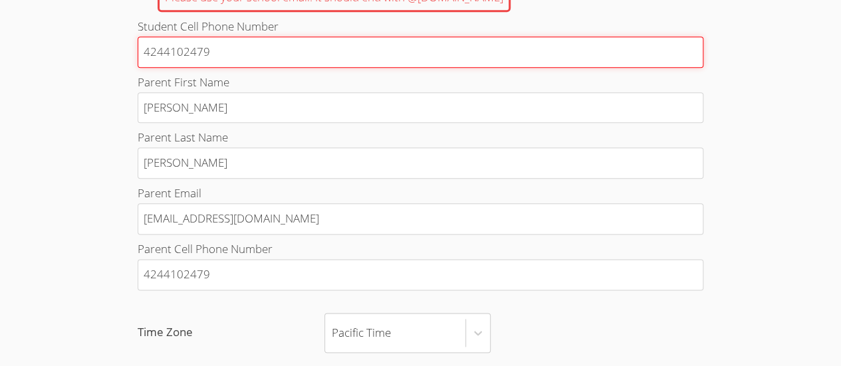
click at [358, 49] on input "4244102479" at bounding box center [421, 52] width 566 height 31
type input "4244102479"
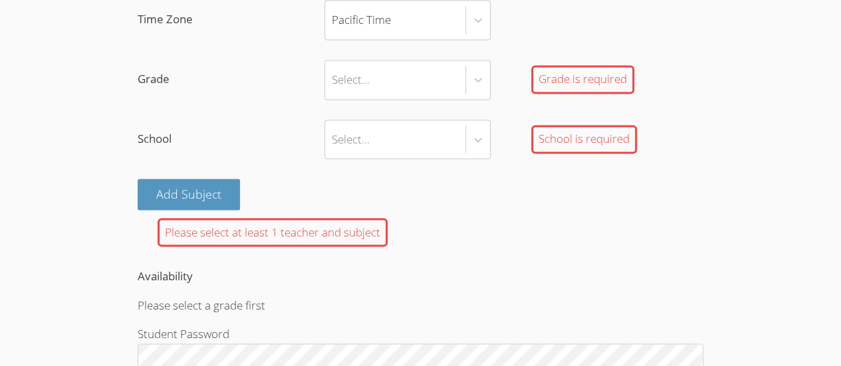
scroll to position [1030, 0]
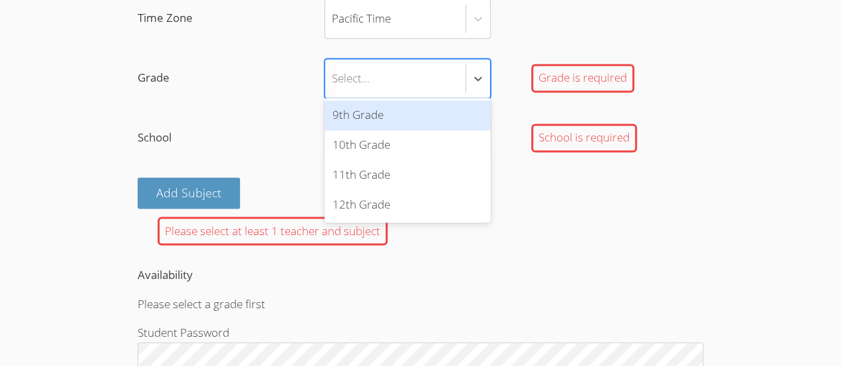
click at [386, 182] on div "11th Grade" at bounding box center [407, 175] width 166 height 30
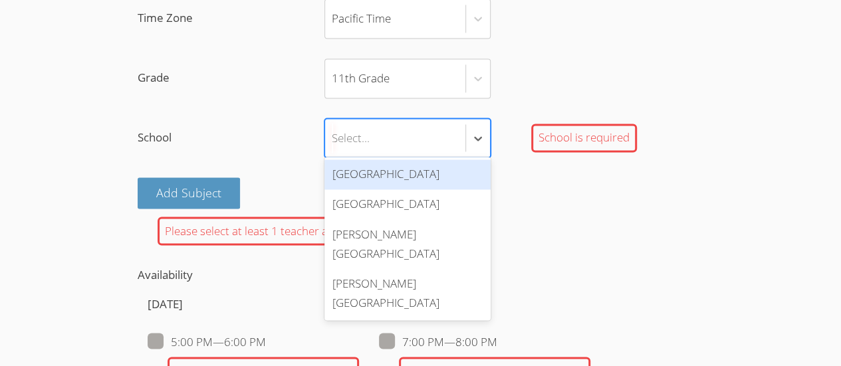
click at [419, 235] on div "[PERSON_NAME][GEOGRAPHIC_DATA]" at bounding box center [407, 243] width 166 height 49
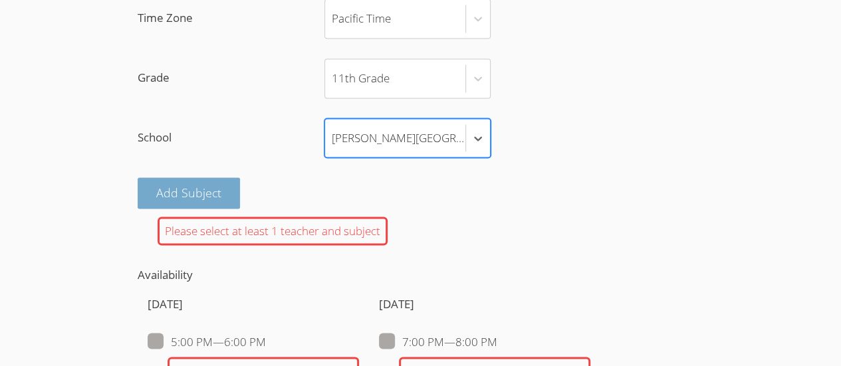
click at [209, 188] on button "Add Subject" at bounding box center [189, 193] width 102 height 31
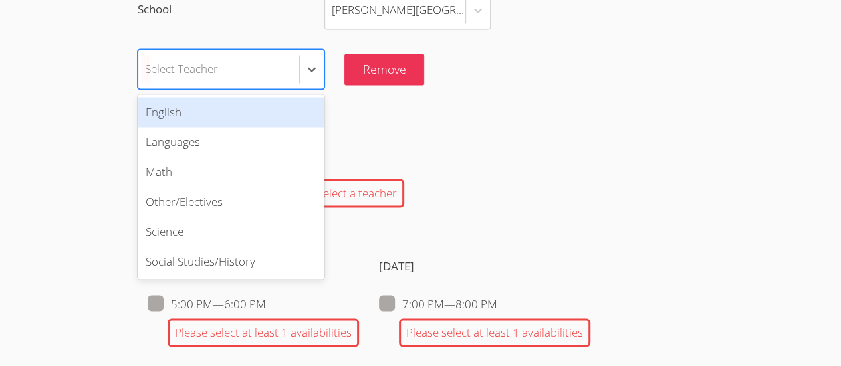
scroll to position [1153, 0]
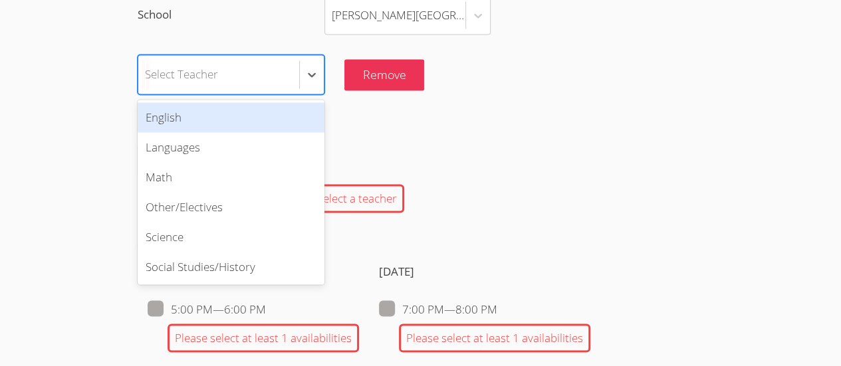
click at [233, 171] on div "Math" at bounding box center [231, 177] width 187 height 30
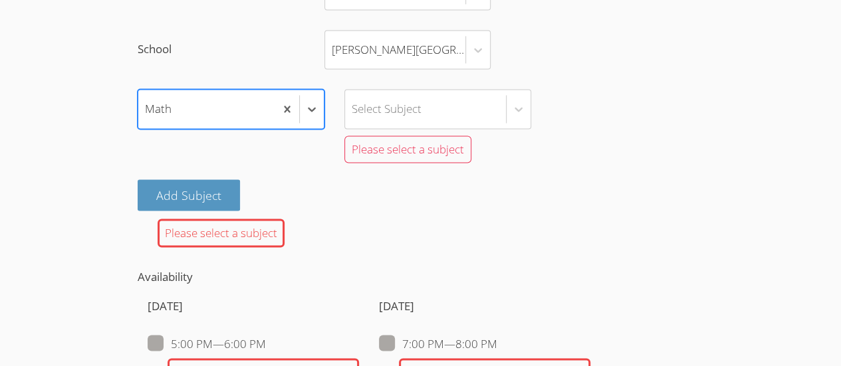
scroll to position [1108, 0]
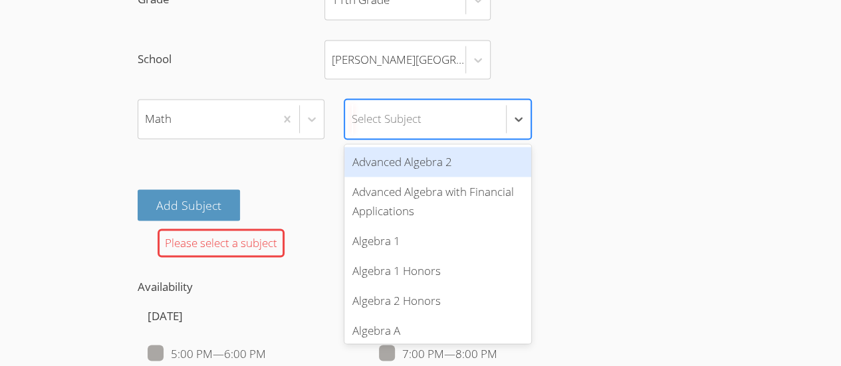
click at [471, 189] on div "Advanced Algebra with Financial Applications" at bounding box center [437, 201] width 187 height 49
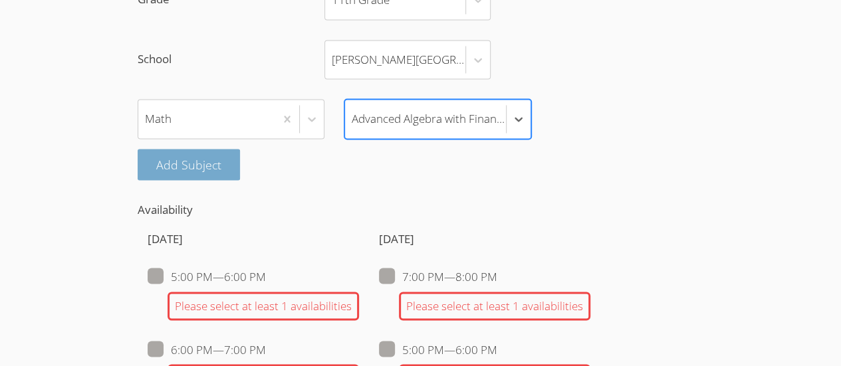
click at [205, 156] on button "Add Subject" at bounding box center [189, 164] width 102 height 31
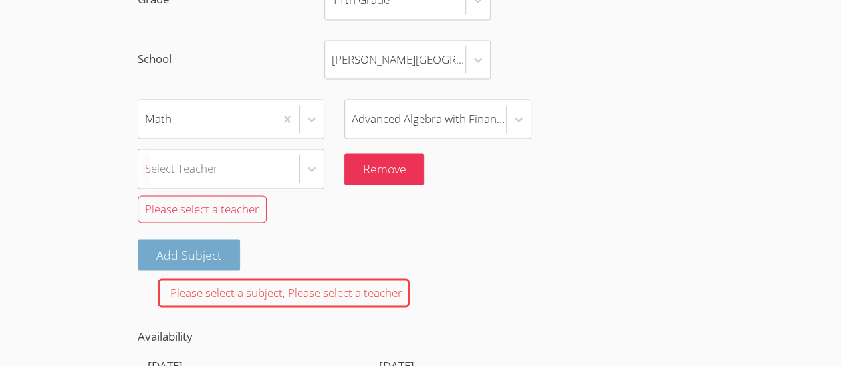
scroll to position [1119, 0]
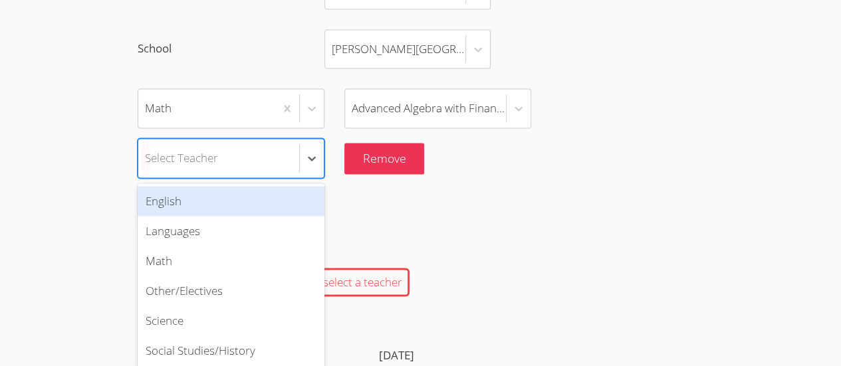
click at [211, 281] on div "Other/Electives" at bounding box center [231, 291] width 187 height 30
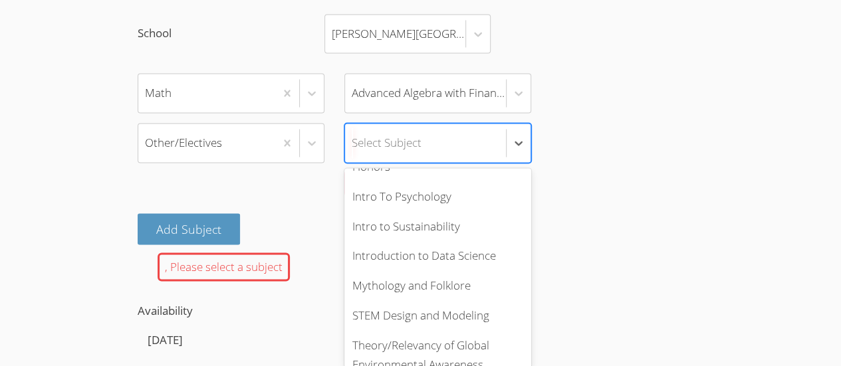
scroll to position [501, 0]
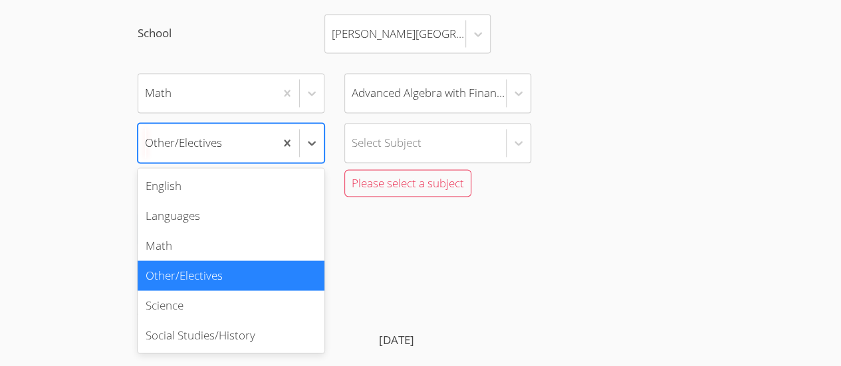
click at [239, 180] on div "English" at bounding box center [231, 186] width 187 height 30
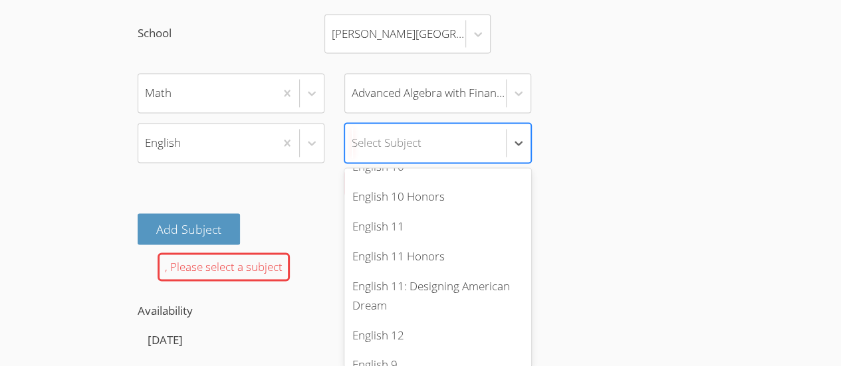
scroll to position [316, 0]
click at [390, 213] on div "English 11" at bounding box center [437, 228] width 187 height 30
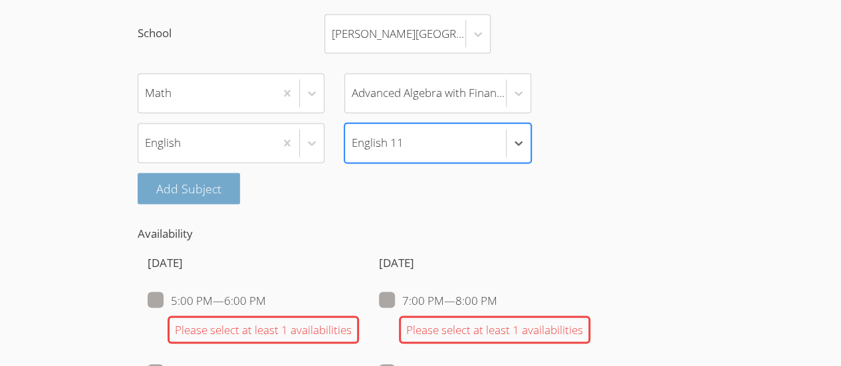
click at [211, 180] on button "Add Subject" at bounding box center [189, 188] width 102 height 31
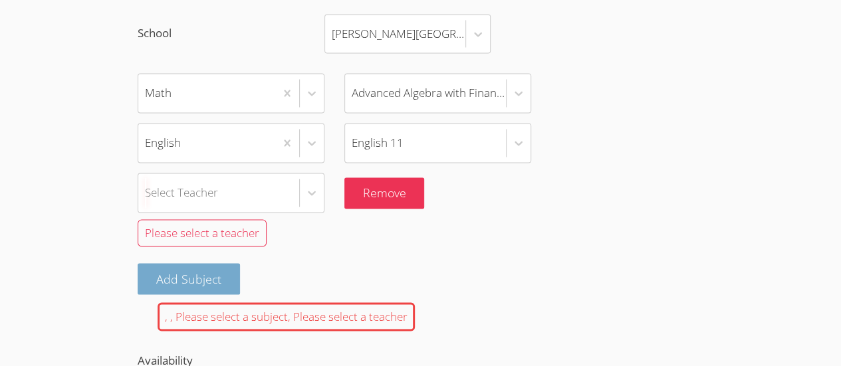
scroll to position [1168, 0]
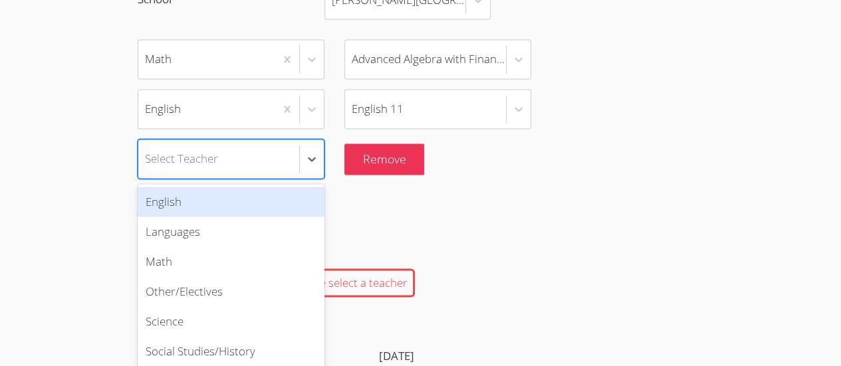
click at [238, 343] on div "Social Studies/History" at bounding box center [231, 351] width 187 height 30
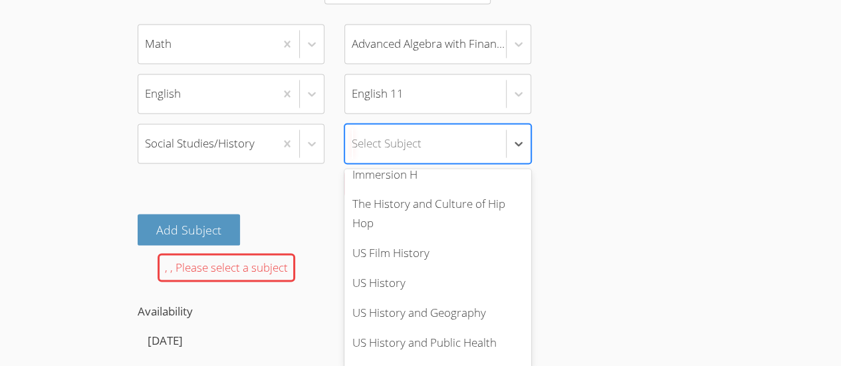
scroll to position [181, 0]
click at [479, 279] on div "US History" at bounding box center [437, 283] width 187 height 30
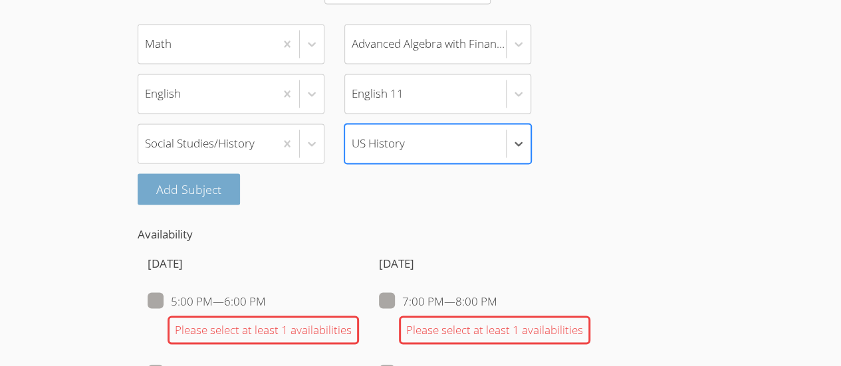
click at [204, 188] on button "Add Subject" at bounding box center [189, 189] width 102 height 31
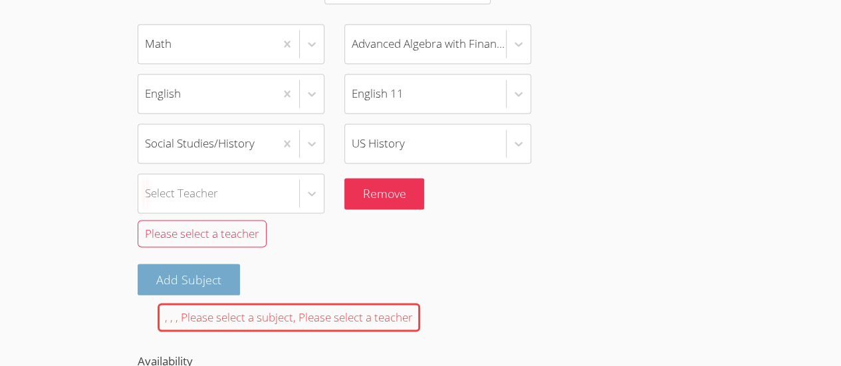
scroll to position [1218, 0]
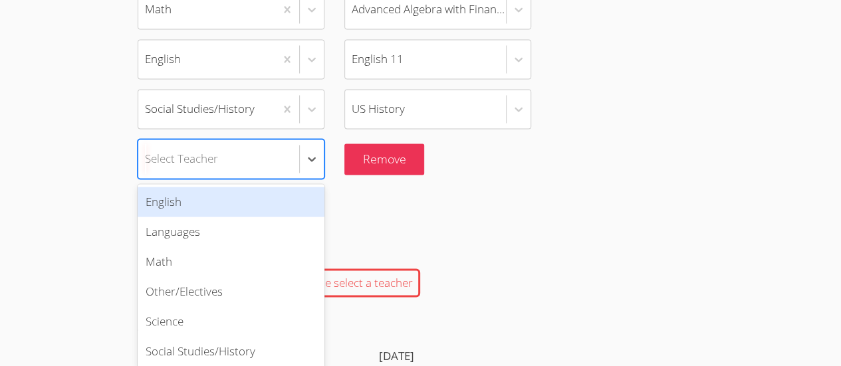
click at [199, 287] on div "Other/Electives" at bounding box center [231, 292] width 187 height 30
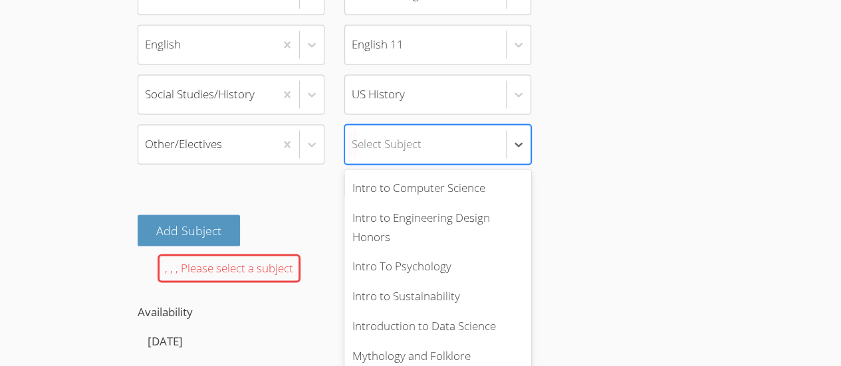
scroll to position [501, 0]
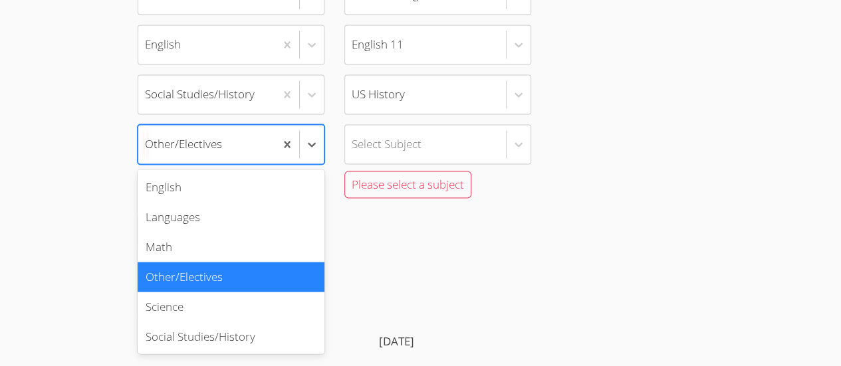
click at [255, 202] on div "Languages" at bounding box center [231, 217] width 187 height 30
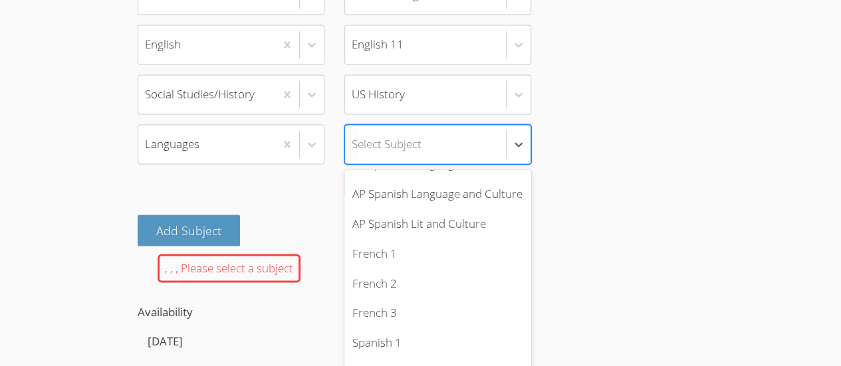
scroll to position [262, 0]
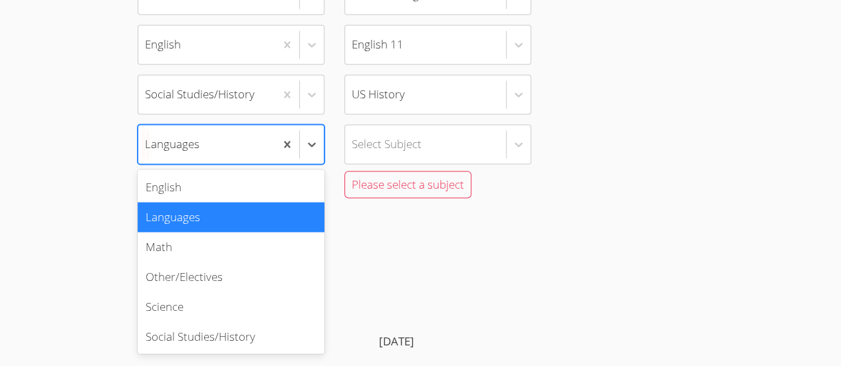
click at [254, 325] on div "Social Studies/History" at bounding box center [231, 337] width 187 height 30
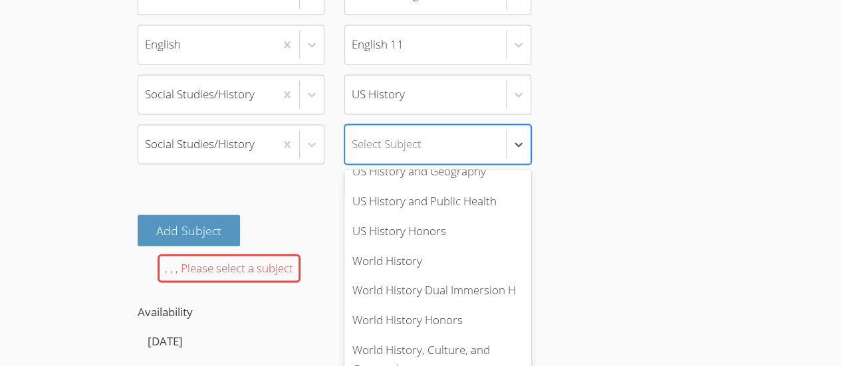
scroll to position [360, 0]
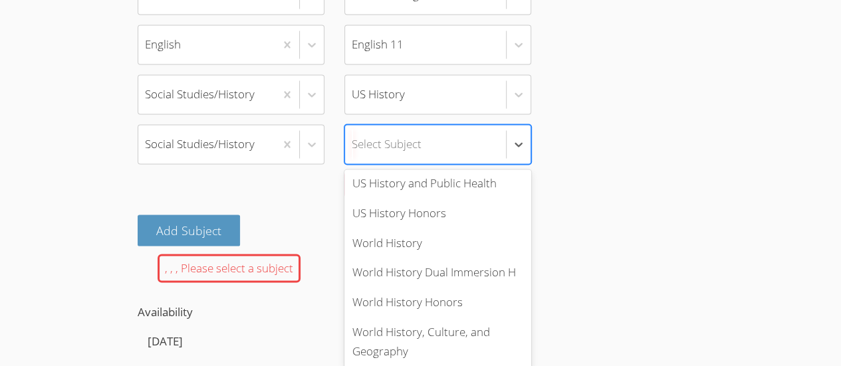
click at [469, 324] on div "World History, Culture, and Geography" at bounding box center [437, 341] width 187 height 49
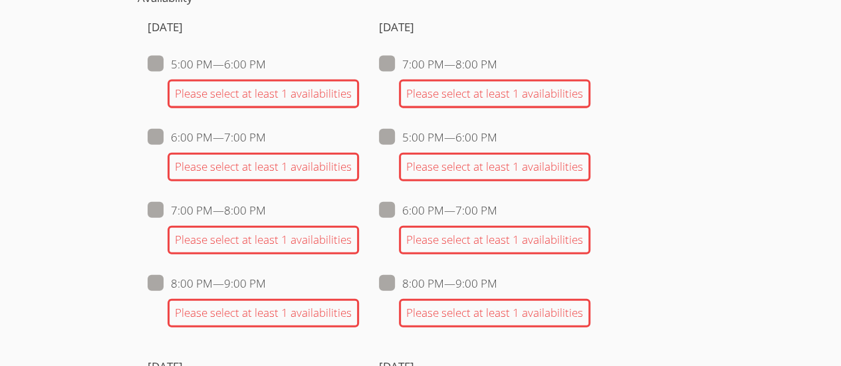
scroll to position [1472, 0]
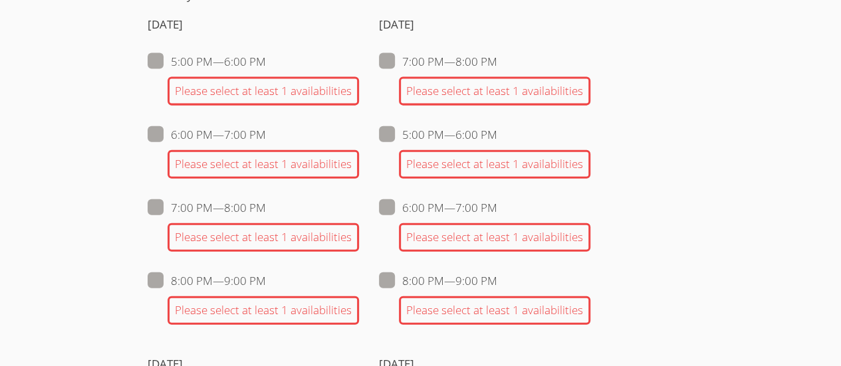
click at [497, 127] on span at bounding box center [497, 134] width 0 height 15
click at [497, 126] on input "5:00 PM — 6:00 PM" at bounding box center [502, 131] width 11 height 11
checkbox input "true"
checkbox input "false"
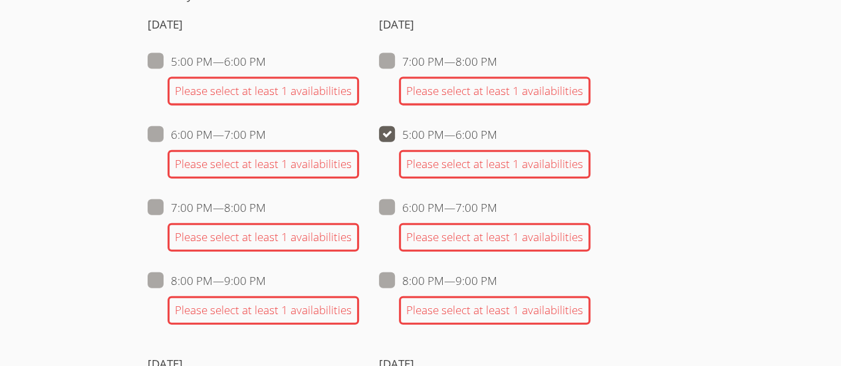
checkbox input "false"
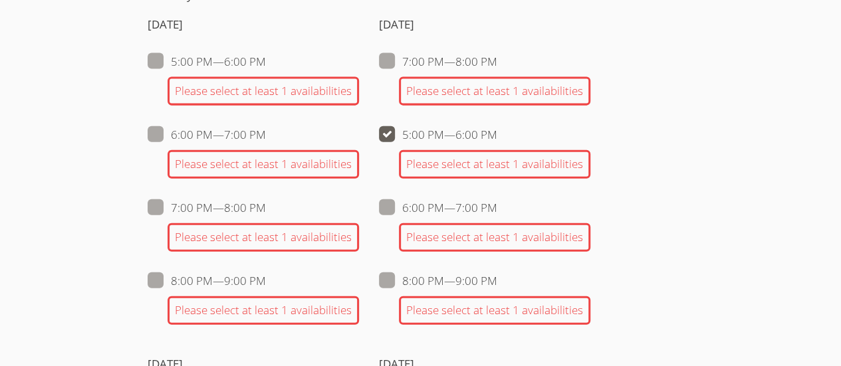
checkbox input "false"
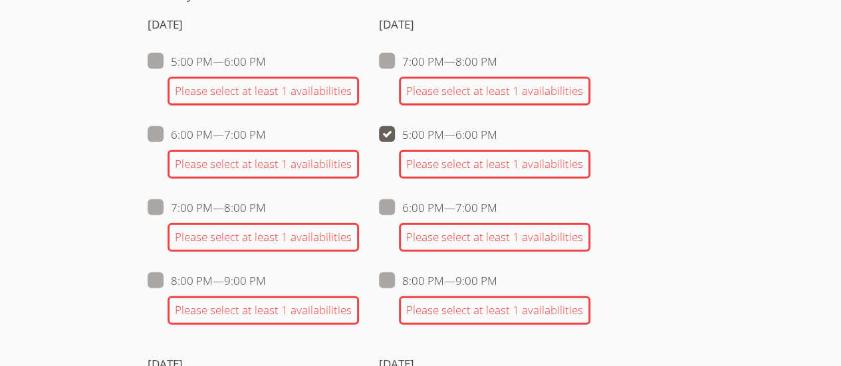
checkbox input "false"
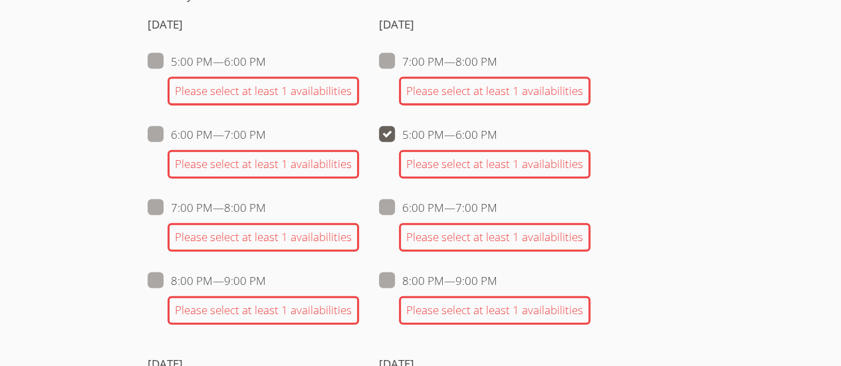
checkbox input "false"
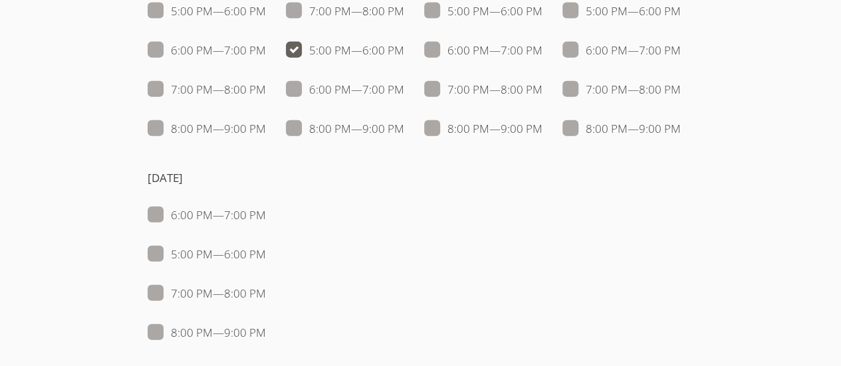
scroll to position [1499, 0]
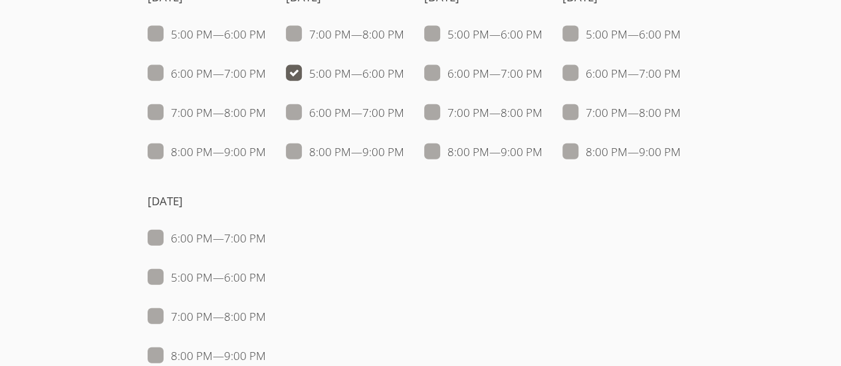
click at [266, 273] on span at bounding box center [266, 277] width 0 height 15
click at [277, 273] on input "5:00 PM — 6:00 PM" at bounding box center [271, 274] width 11 height 11
checkbox input "true"
checkbox input "false"
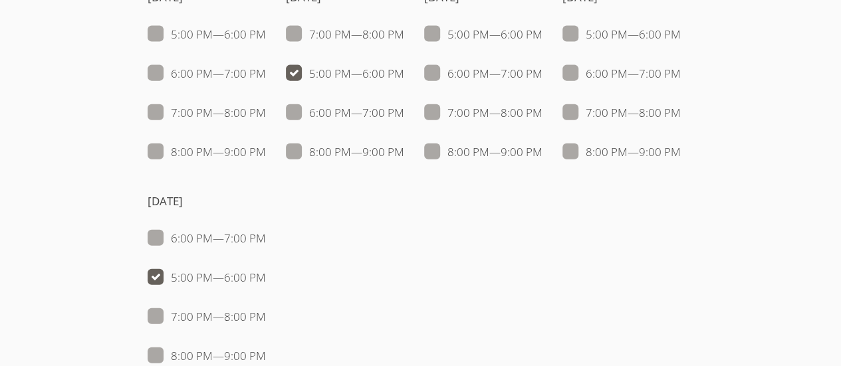
checkbox input "false"
checkbox input "true"
checkbox input "false"
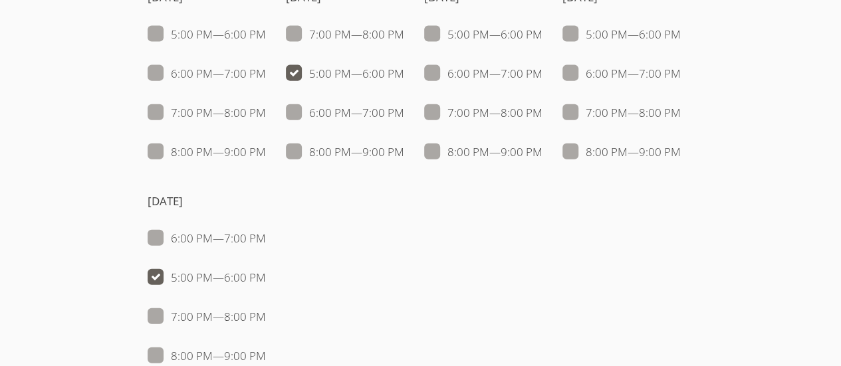
checkbox input "false"
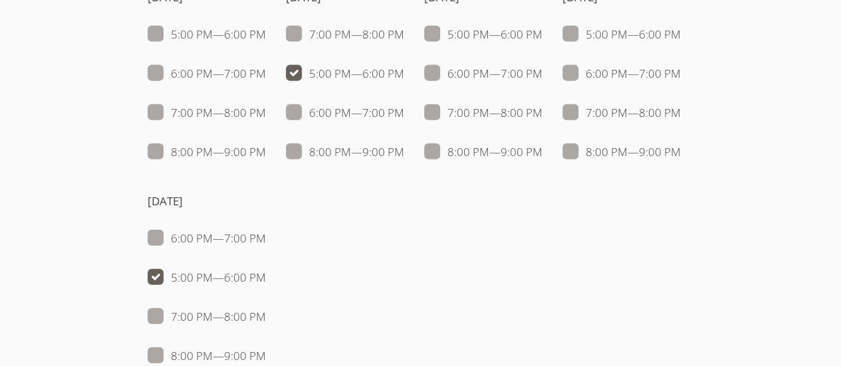
checkbox input "false"
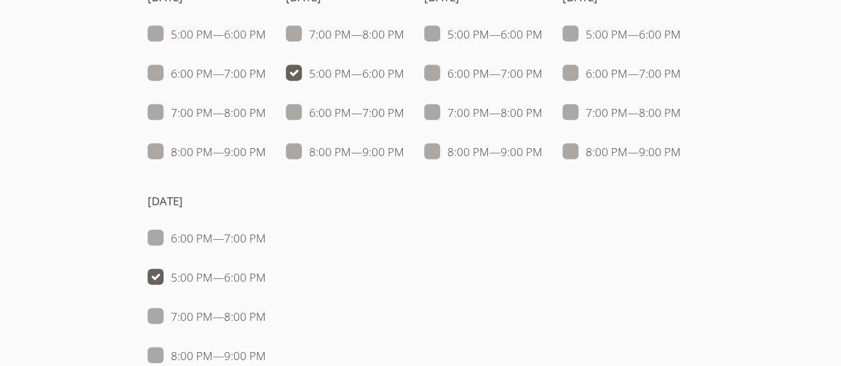
checkbox input "false"
click at [681, 42] on span at bounding box center [681, 34] width 0 height 15
click at [681, 37] on input "5:00 PM — 6:00 PM" at bounding box center [686, 31] width 11 height 11
checkbox input "true"
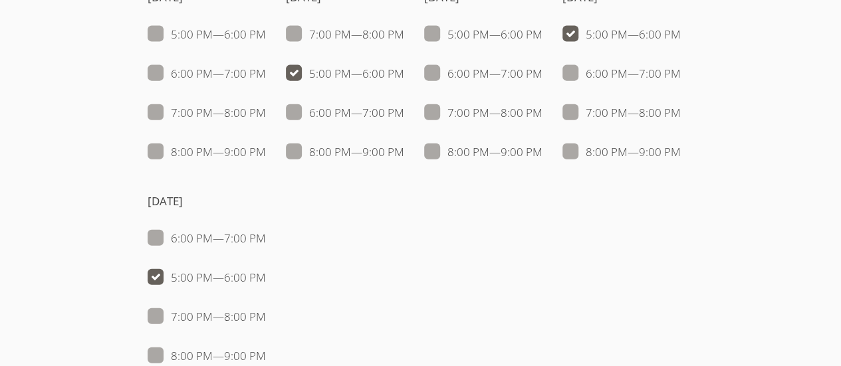
checkbox input "false"
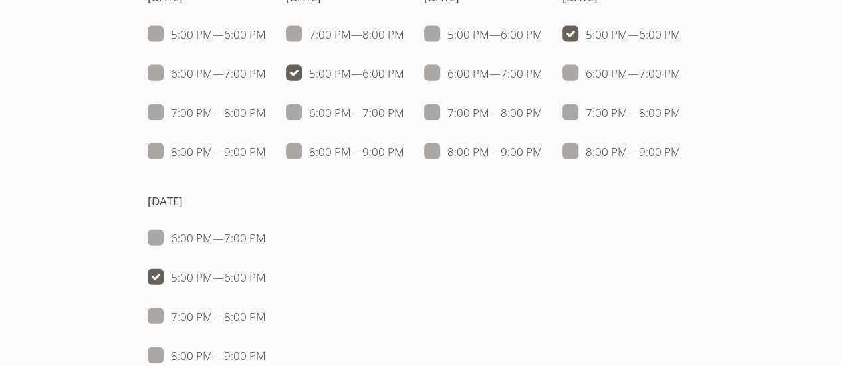
checkbox input "true"
checkbox input "false"
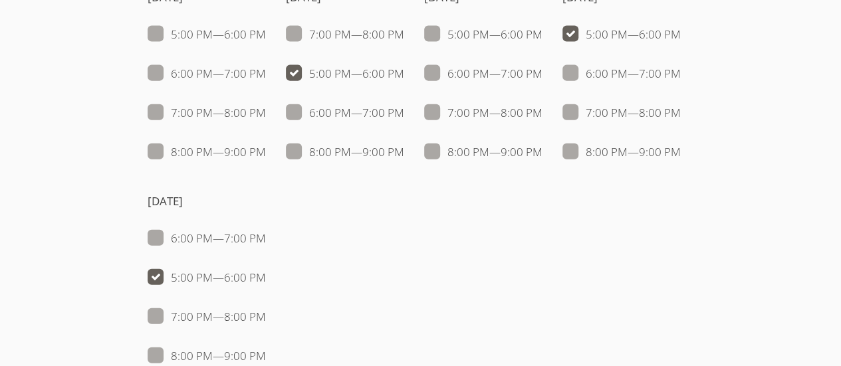
checkbox input "false"
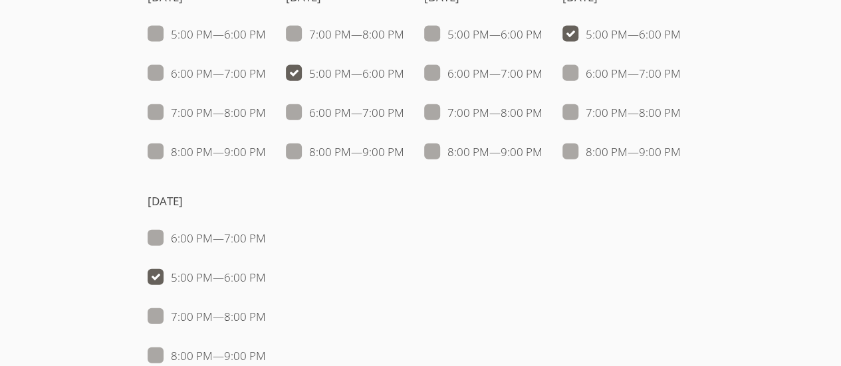
checkbox input "false"
checkbox input "true"
checkbox input "false"
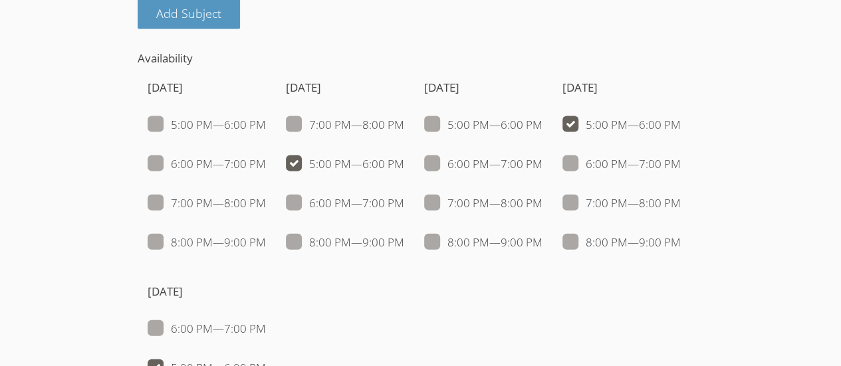
scroll to position [1408, 0]
click at [543, 118] on span at bounding box center [543, 125] width 0 height 15
click at [543, 117] on input "5:00 PM — 6:00 PM" at bounding box center [548, 122] width 11 height 11
checkbox input "true"
checkbox input "false"
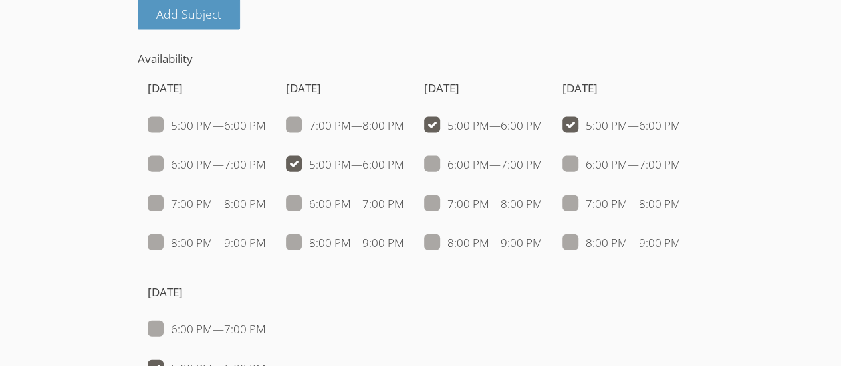
checkbox input "false"
checkbox input "true"
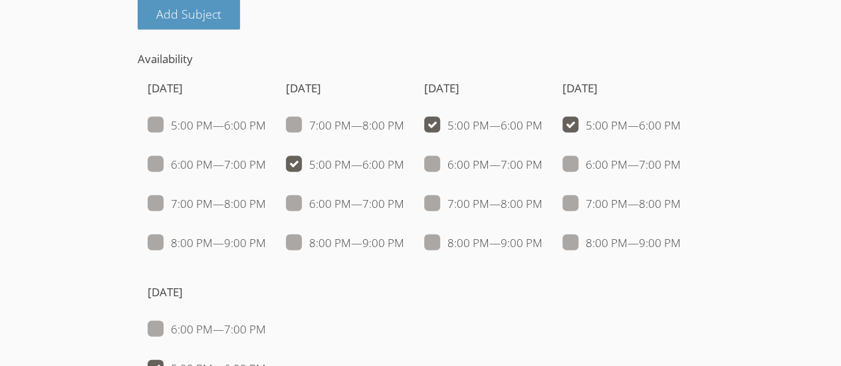
checkbox input "false"
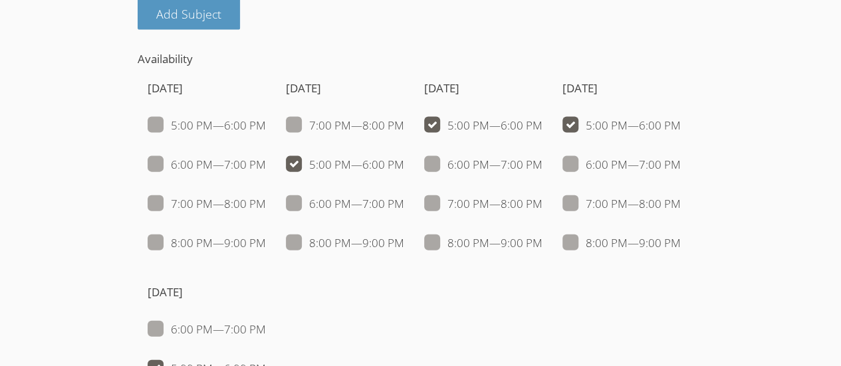
checkbox input "true"
checkbox input "false"
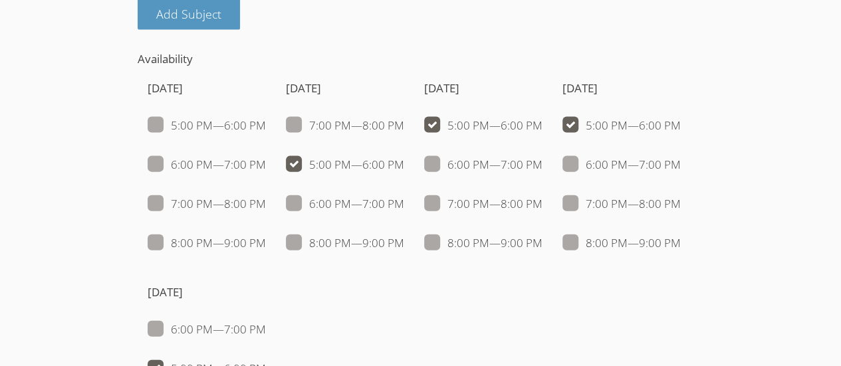
checkbox input "true"
checkbox input "false"
click at [404, 196] on span at bounding box center [404, 203] width 0 height 15
click at [404, 195] on input "6:00 PM — 7:00 PM" at bounding box center [409, 200] width 11 height 11
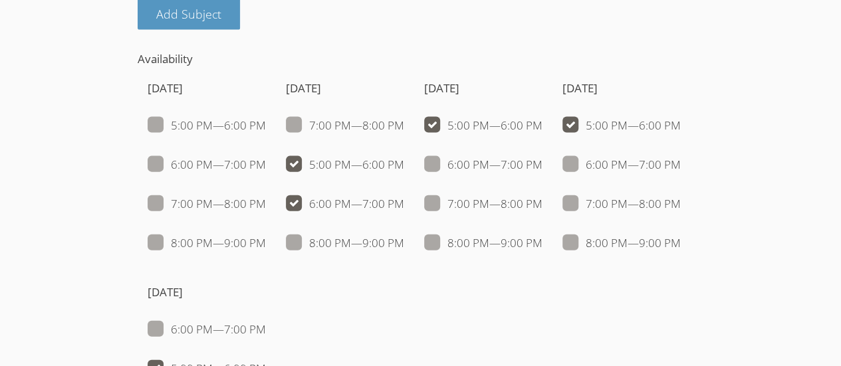
checkbox input "true"
checkbox input "false"
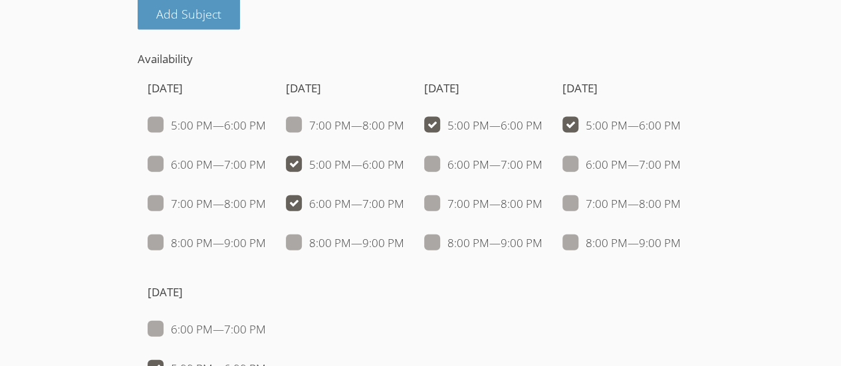
checkbox input "false"
checkbox input "true"
checkbox input "false"
checkbox input "true"
checkbox input "false"
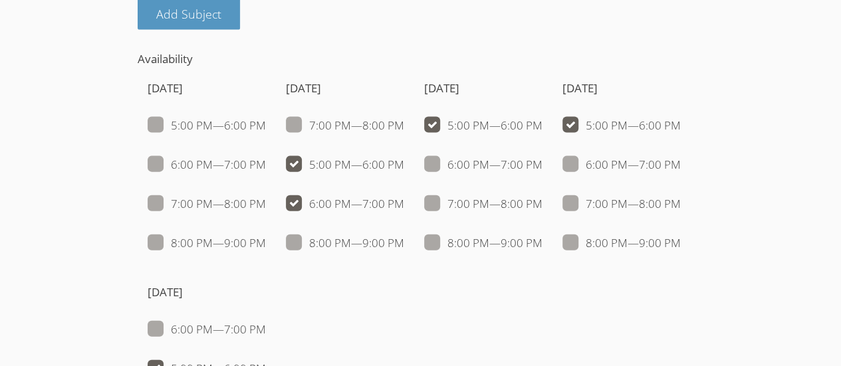
checkbox input "false"
checkbox input "true"
checkbox input "false"
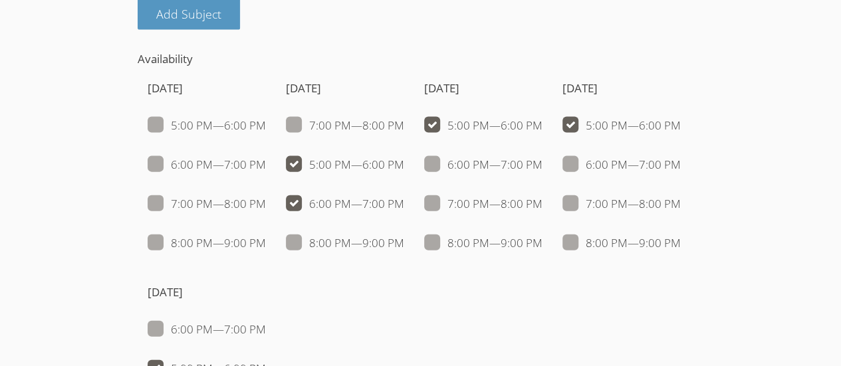
checkbox input "false"
checkbox input "true"
checkbox input "false"
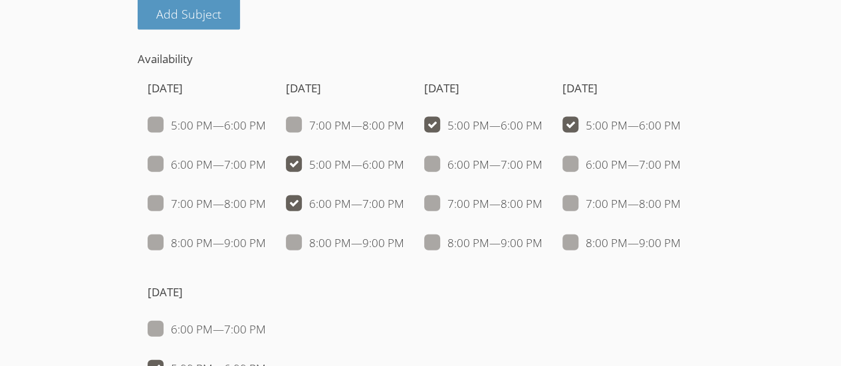
click at [543, 157] on span at bounding box center [543, 164] width 0 height 15
click at [543, 157] on input "6:00 PM — 7:00 PM" at bounding box center [548, 161] width 11 height 11
checkbox input "true"
checkbox input "false"
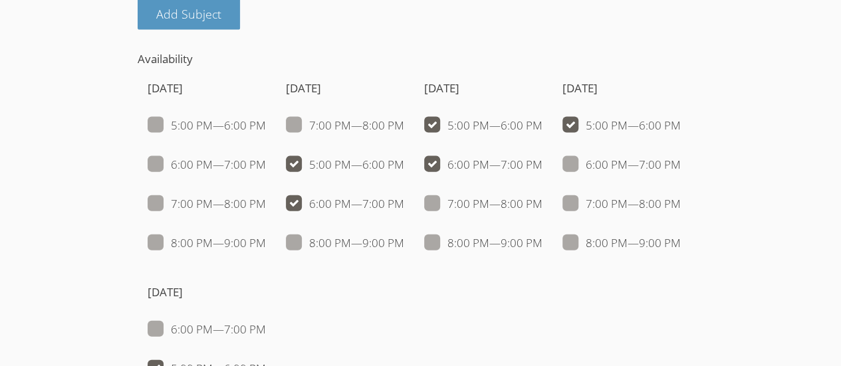
checkbox input "false"
checkbox input "true"
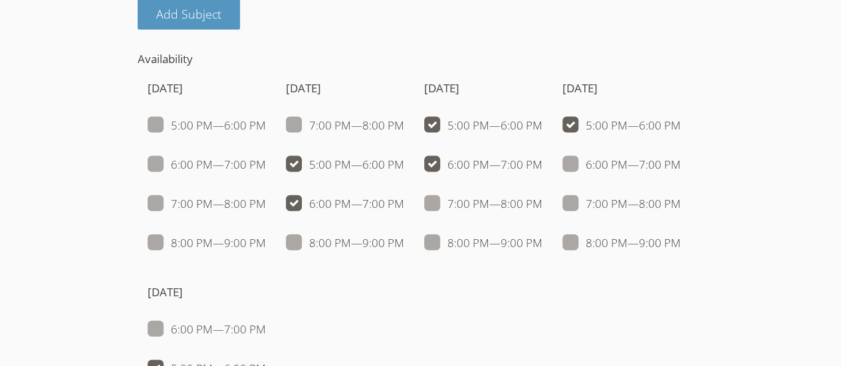
checkbox input "false"
checkbox input "true"
checkbox input "false"
checkbox input "true"
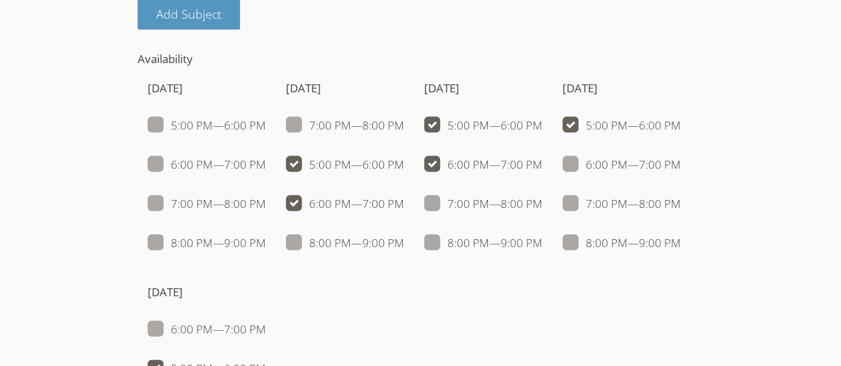
checkbox input "false"
checkbox input "true"
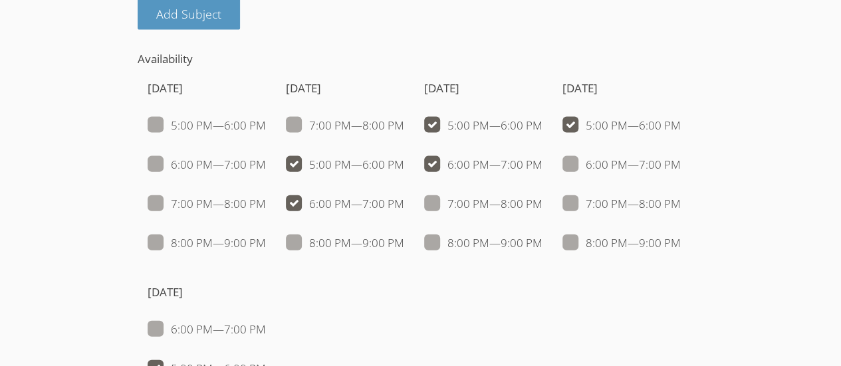
checkbox input "false"
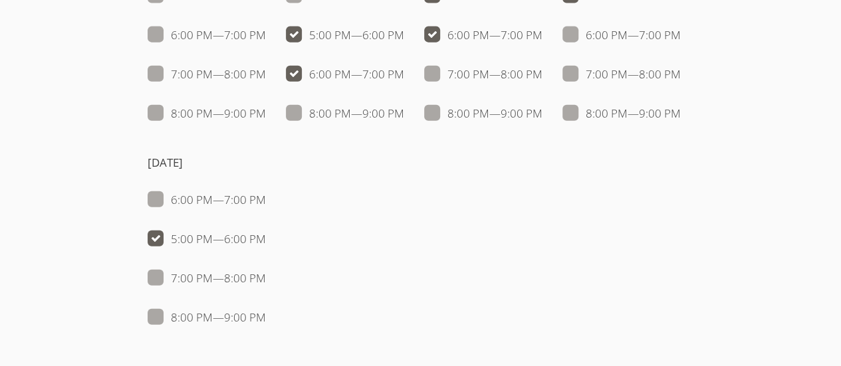
scroll to position [1546, 0]
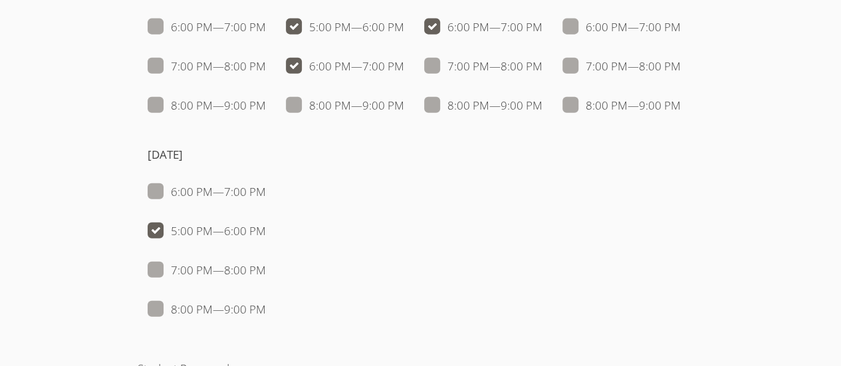
click at [681, 35] on span at bounding box center [681, 26] width 0 height 15
click at [681, 30] on input "6:00 PM — 7:00 PM" at bounding box center [686, 24] width 11 height 11
checkbox input "true"
checkbox input "false"
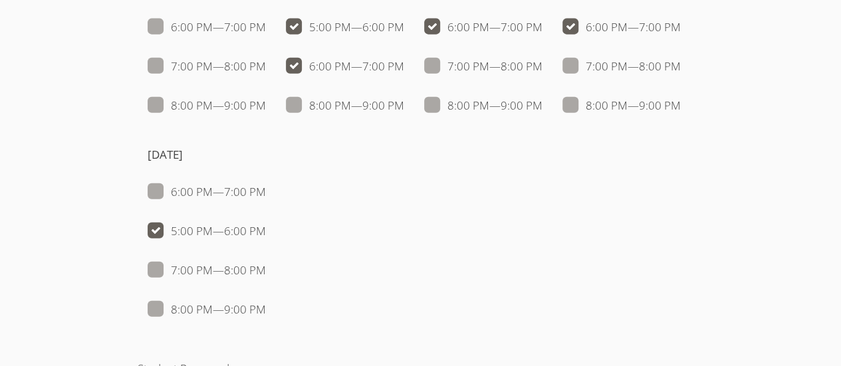
checkbox input "false"
checkbox input "true"
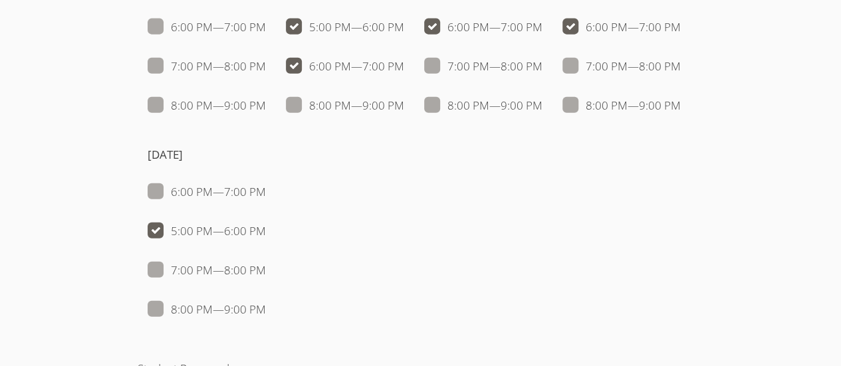
checkbox input "false"
checkbox input "true"
checkbox input "false"
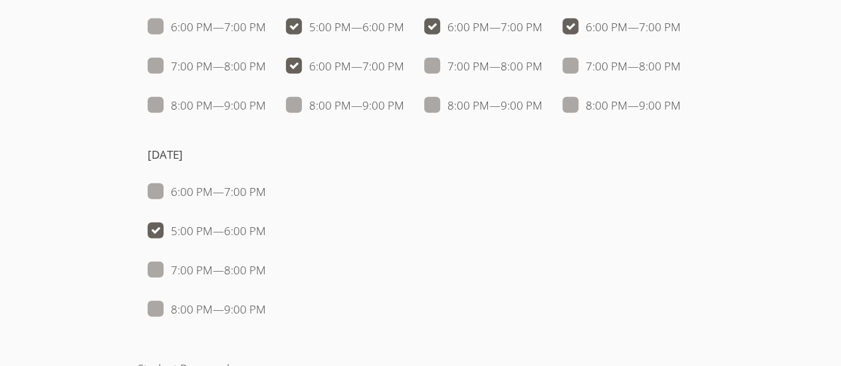
checkbox input "true"
checkbox input "false"
checkbox input "true"
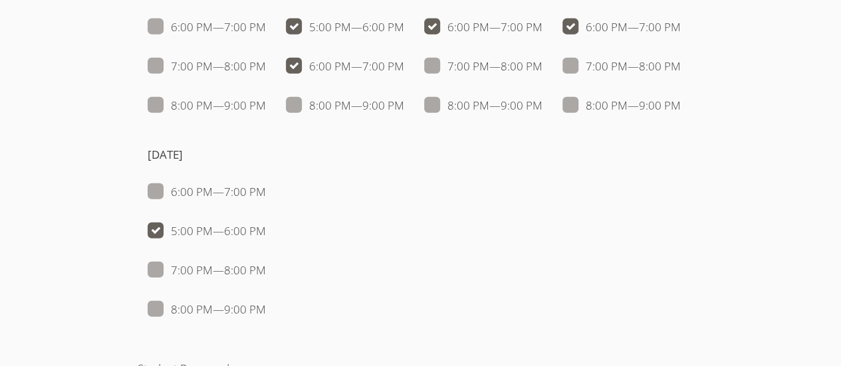
checkbox input "false"
click at [681, 74] on span at bounding box center [681, 66] width 0 height 15
click at [681, 69] on input "7:00 PM — 8:00 PM" at bounding box center [686, 63] width 11 height 11
checkbox input "true"
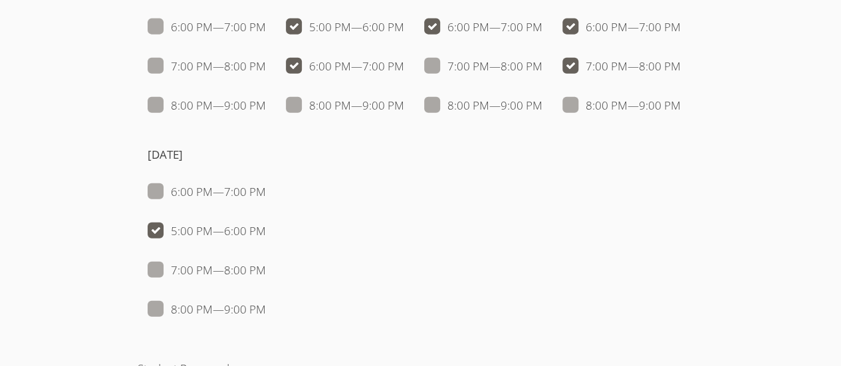
checkbox input "false"
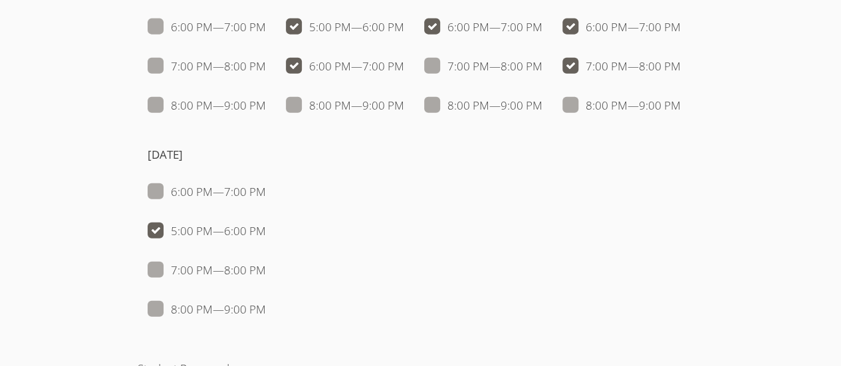
checkbox input "true"
checkbox input "false"
checkbox input "true"
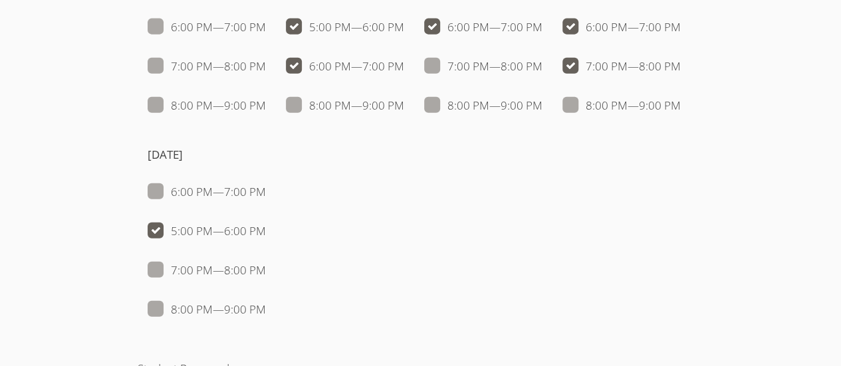
checkbox input "false"
checkbox input "true"
checkbox input "false"
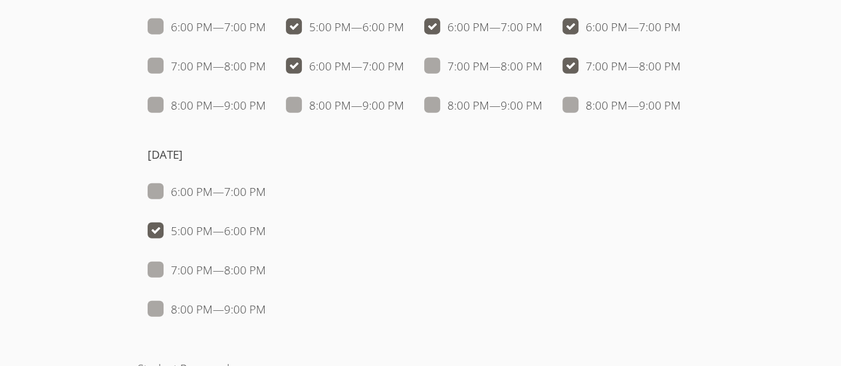
checkbox input "false"
checkbox input "true"
checkbox input "false"
click at [681, 74] on span at bounding box center [681, 66] width 0 height 15
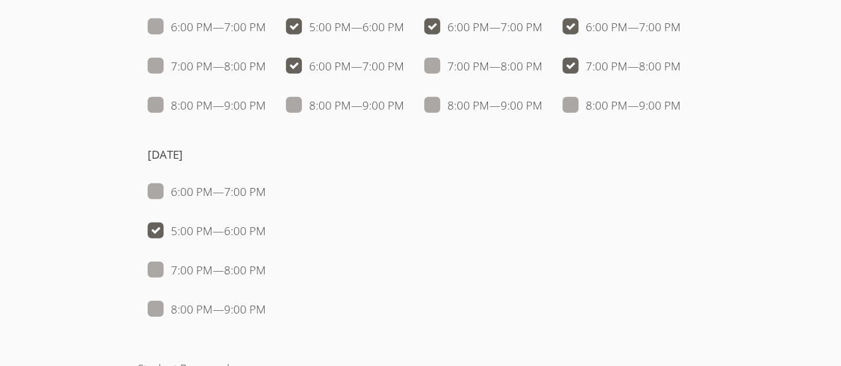
click at [681, 69] on input "7:00 PM — 8:00 PM" at bounding box center [686, 63] width 11 height 11
checkbox input "false"
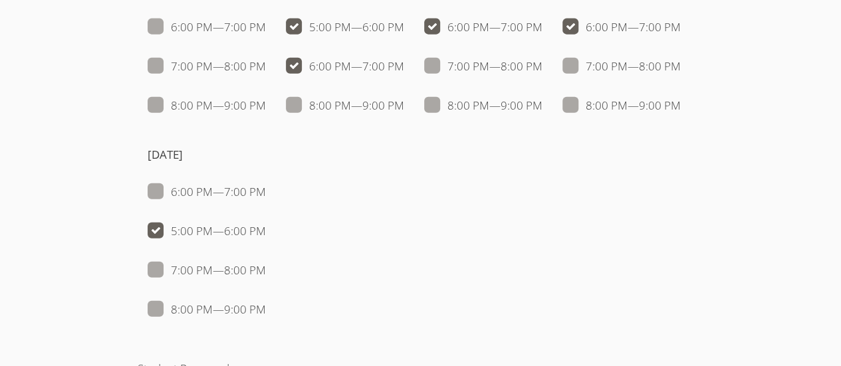
checkbox input "false"
checkbox input "true"
checkbox input "false"
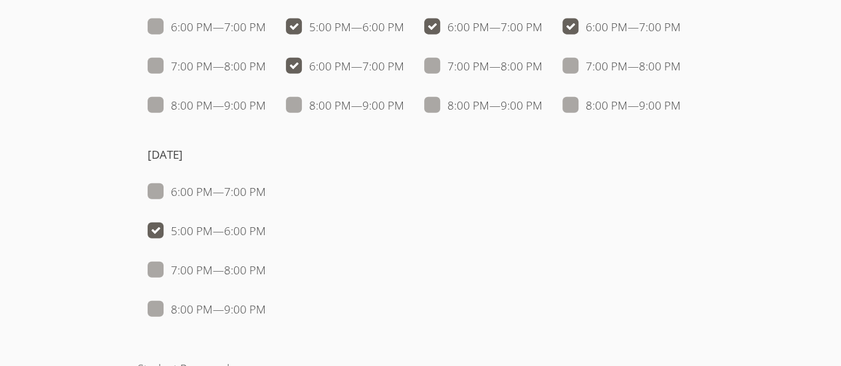
checkbox input "true"
checkbox input "false"
checkbox input "true"
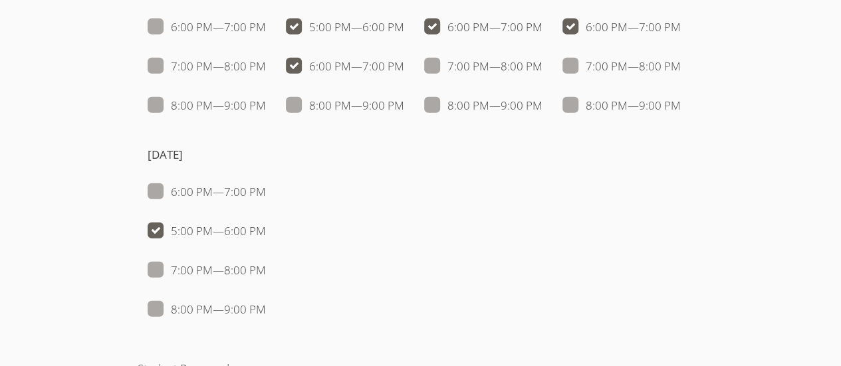
checkbox input "true"
checkbox input "false"
checkbox input "true"
checkbox input "false"
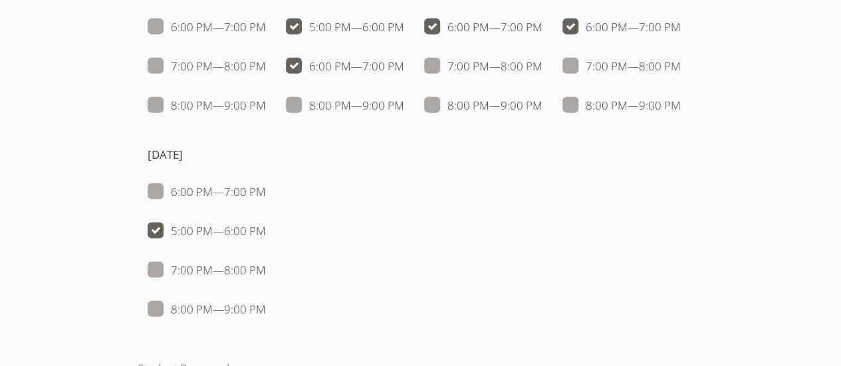
checkbox input "false"
click at [266, 184] on span at bounding box center [266, 191] width 0 height 15
click at [277, 184] on input "6:00 PM — 7:00 PM" at bounding box center [271, 189] width 11 height 11
checkbox input "true"
checkbox input "false"
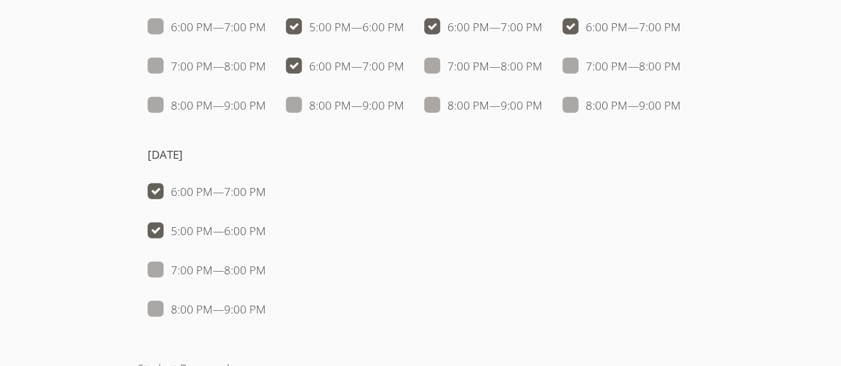
checkbox input "false"
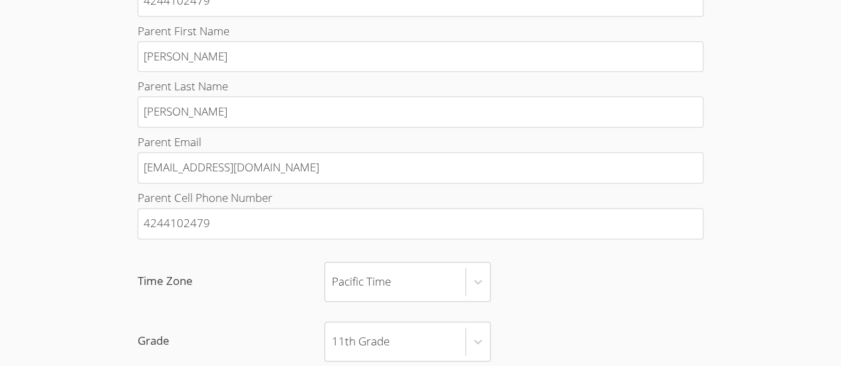
scroll to position [765, 0]
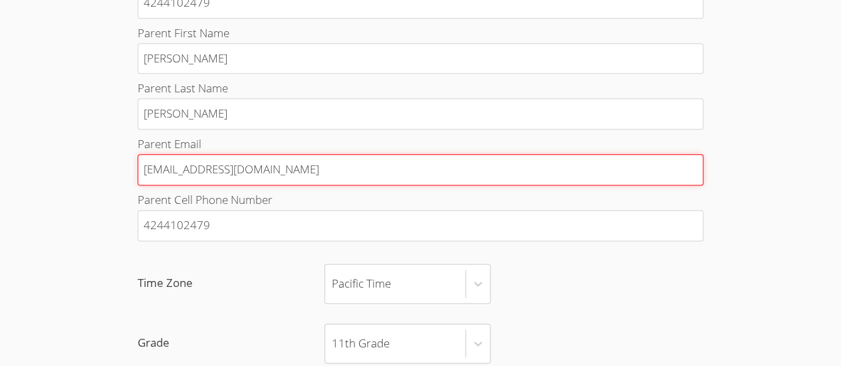
click at [578, 159] on input "nanamatted@yahoo.com" at bounding box center [421, 169] width 566 height 31
click at [203, 165] on input "wakkloe352gmail.com" at bounding box center [421, 169] width 566 height 31
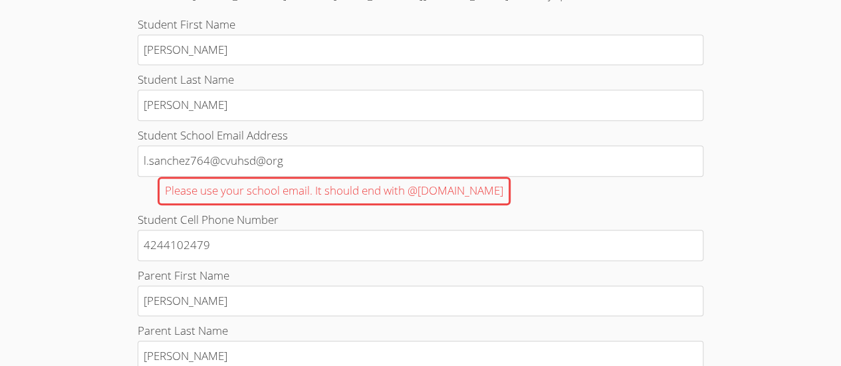
scroll to position [521, 0]
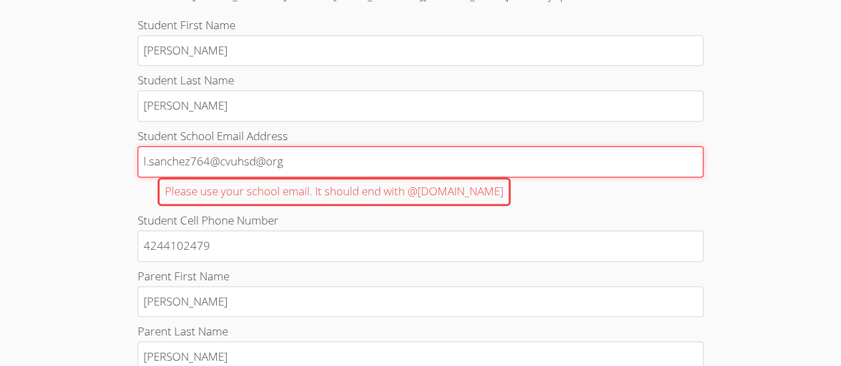
click at [571, 166] on input "l.sanchez764@cvuhsd@org" at bounding box center [421, 161] width 566 height 31
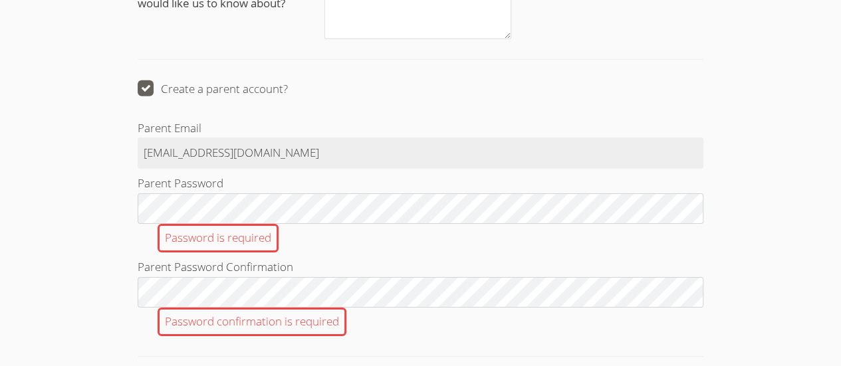
scroll to position [2106, 0]
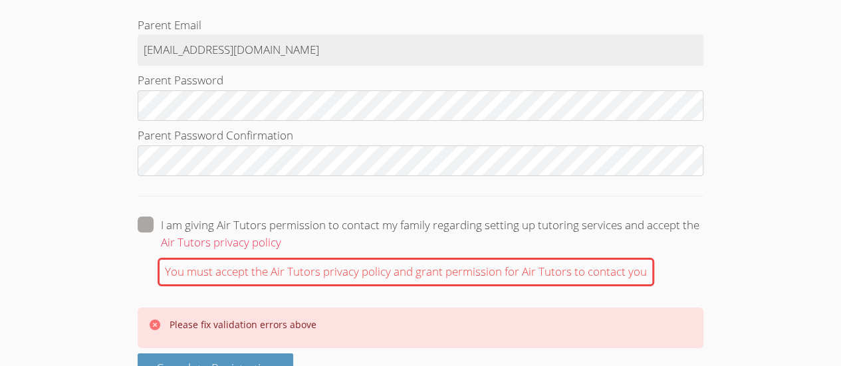
click at [281, 235] on span at bounding box center [281, 242] width 0 height 15
click at [281, 219] on input "I am giving Air Tutors permission to contact my family regarding setting up tut…" at bounding box center [286, 222] width 11 height 11
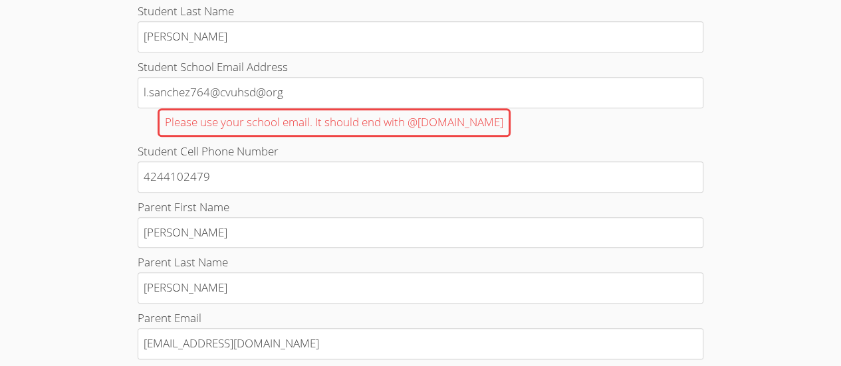
scroll to position [590, 0]
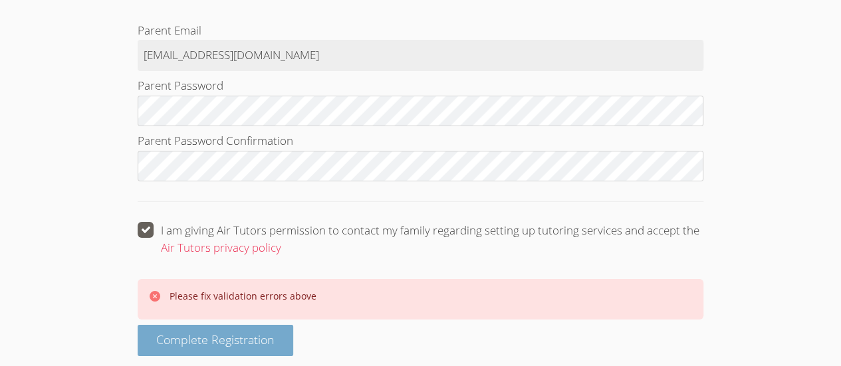
click at [255, 332] on span "Complete Registration" at bounding box center [215, 340] width 118 height 16
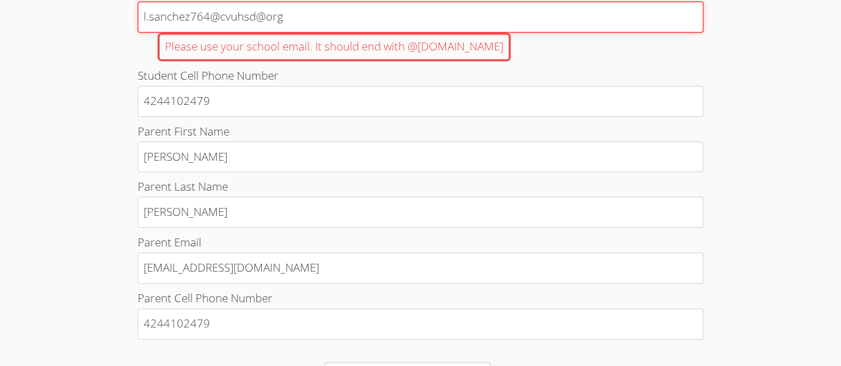
click at [221, 14] on input "l.sanchez764@cvuhsd@org" at bounding box center [421, 16] width 566 height 31
click at [262, 13] on input "l.sanchez764@cvuhsd@org" at bounding box center [421, 16] width 566 height 31
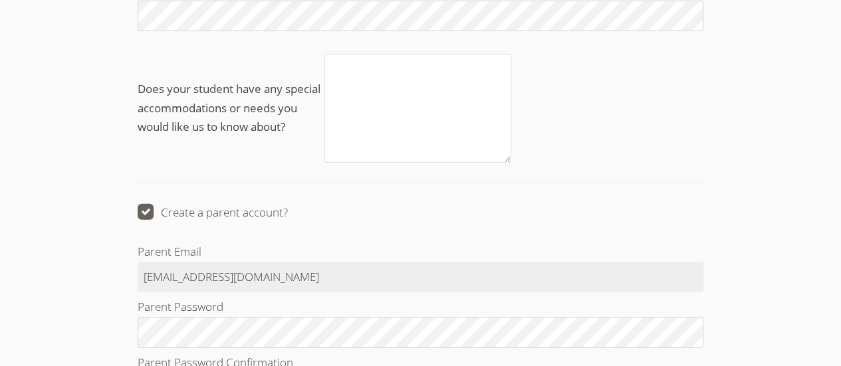
scroll to position [2128, 0]
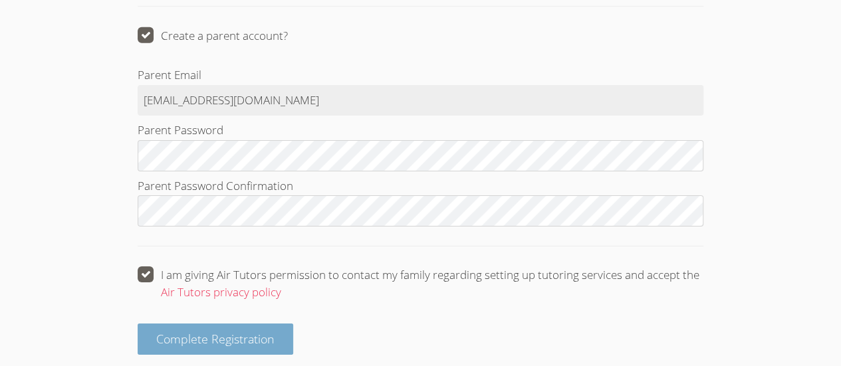
click at [251, 324] on button "Complete Registration" at bounding box center [216, 339] width 156 height 31
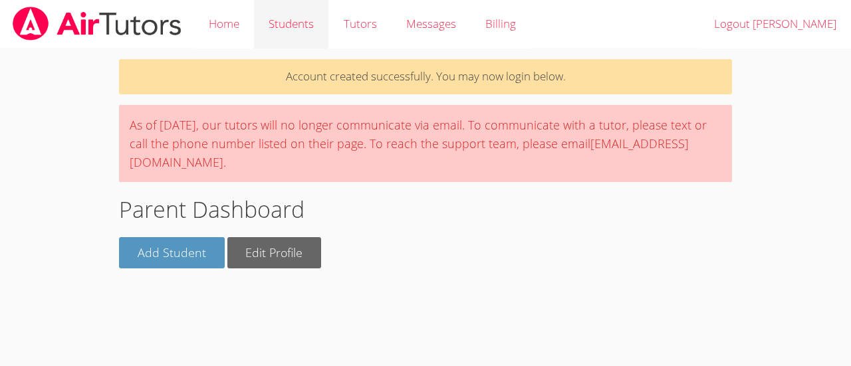
click at [300, 17] on link "Students" at bounding box center [291, 24] width 74 height 49
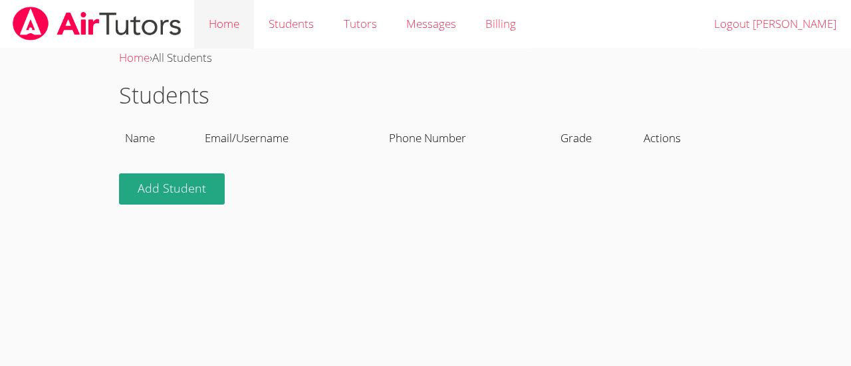
click at [221, 27] on link "Home" at bounding box center [224, 24] width 60 height 49
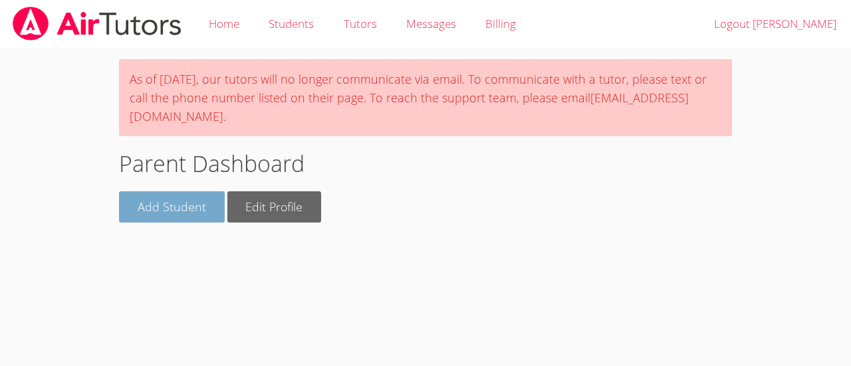
click at [176, 201] on link "Add Student" at bounding box center [172, 206] width 106 height 31
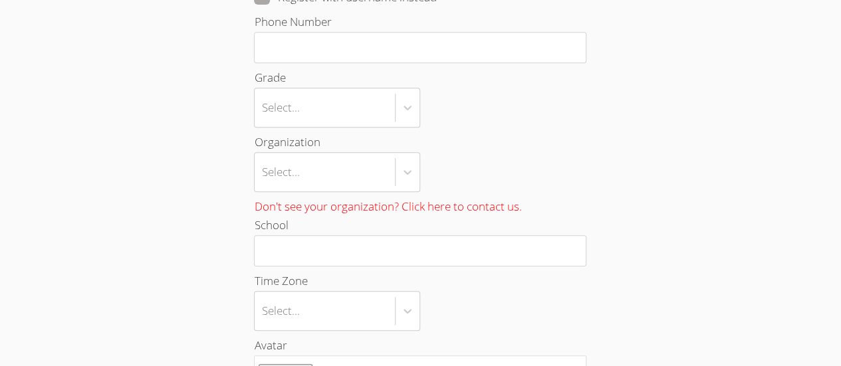
click at [497, 208] on form "First Name Last Name Email Register with username instead Phone Number Grade Se…" at bounding box center [420, 244] width 332 height 846
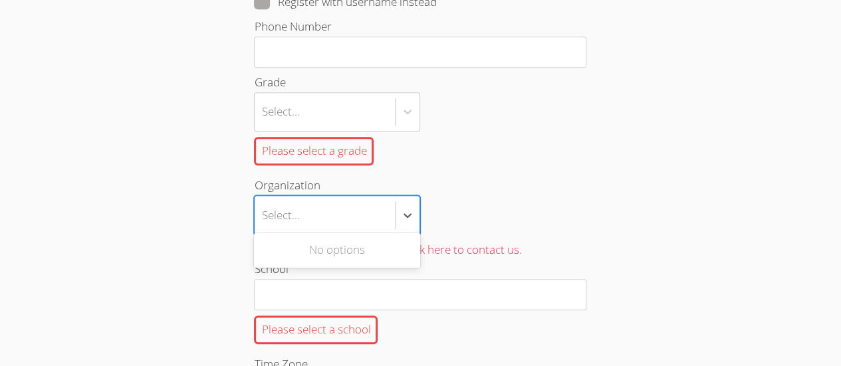
click at [500, 195] on div "Use Up and Down to choose options, press Enter to select the currently focused …" at bounding box center [420, 215] width 332 height 40
click at [263, 200] on input "Organization Use Up and Down to choose options, press Enter to select the curre…" at bounding box center [261, 215] width 1 height 31
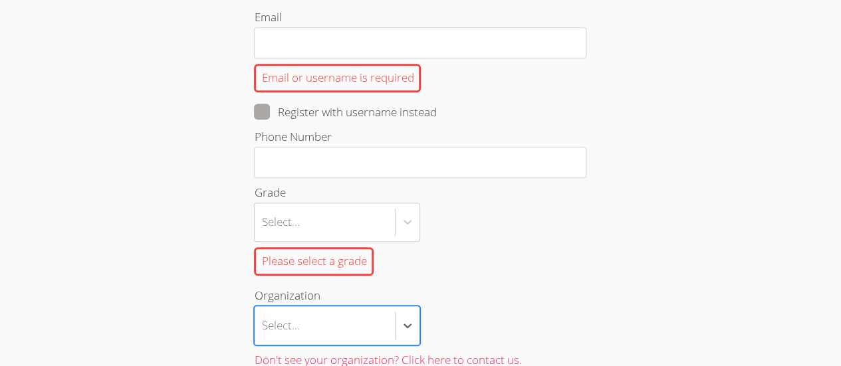
scroll to position [0, 0]
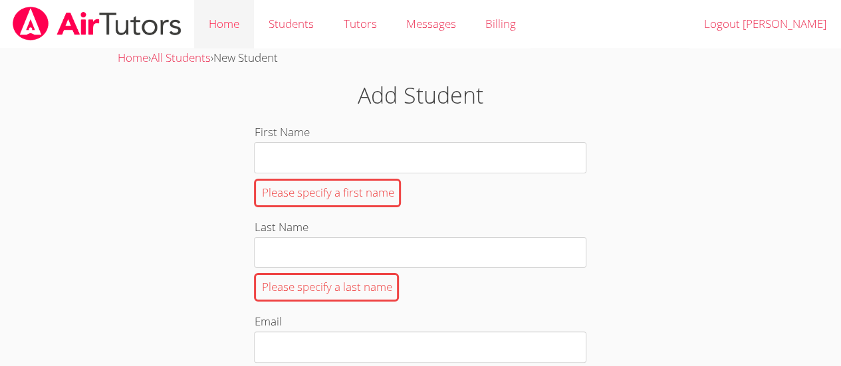
click at [214, 28] on link "Home" at bounding box center [224, 24] width 60 height 49
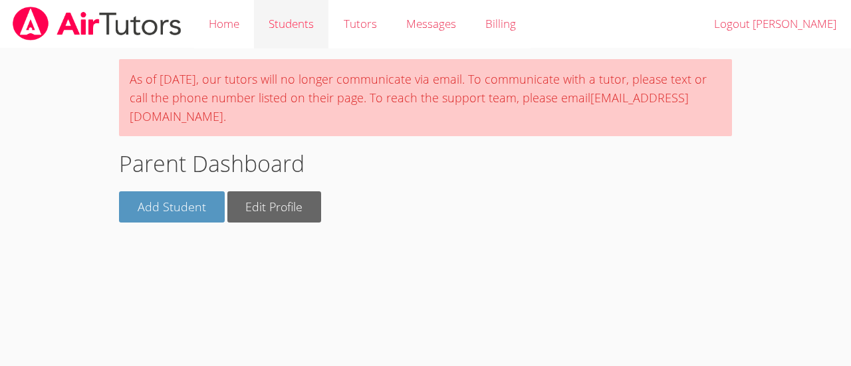
click at [292, 23] on link "Students" at bounding box center [291, 24] width 74 height 49
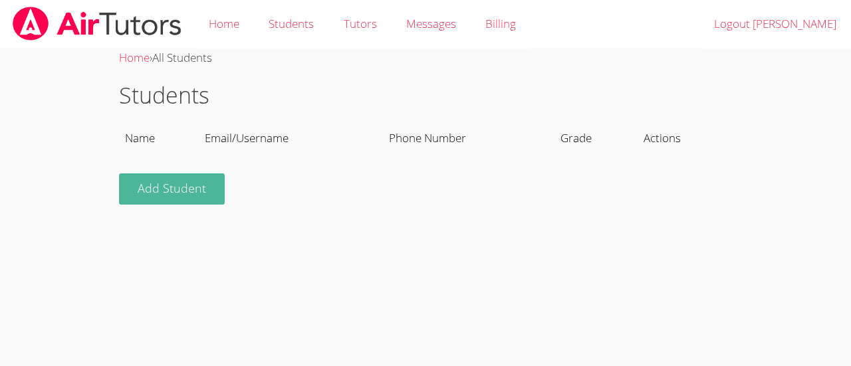
click at [184, 190] on link "Add Student" at bounding box center [172, 189] width 106 height 31
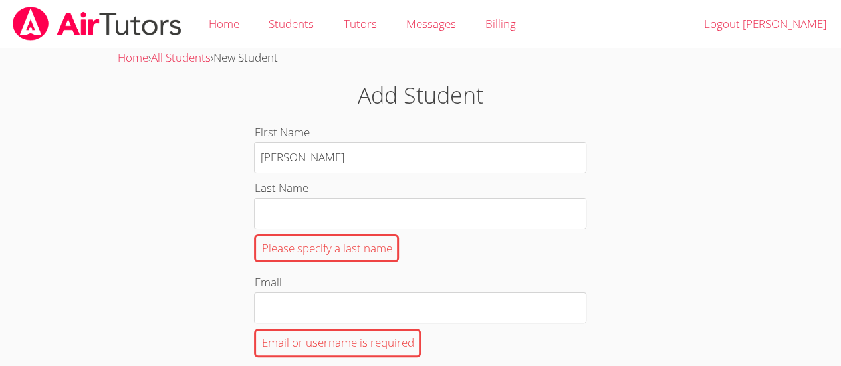
type input "[PERSON_NAME]"
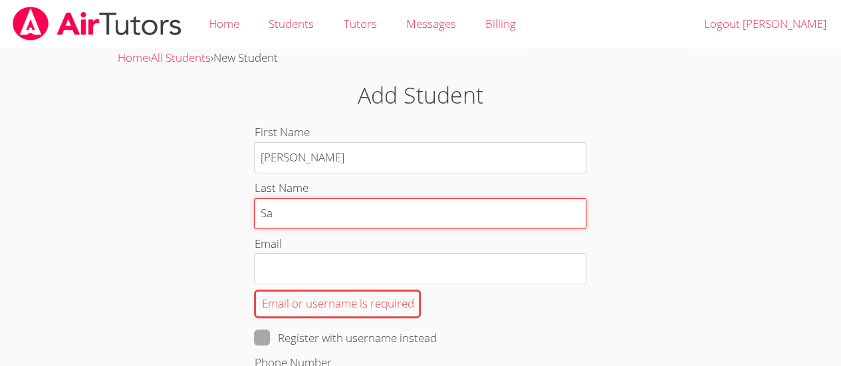
type input "[PERSON_NAME]"
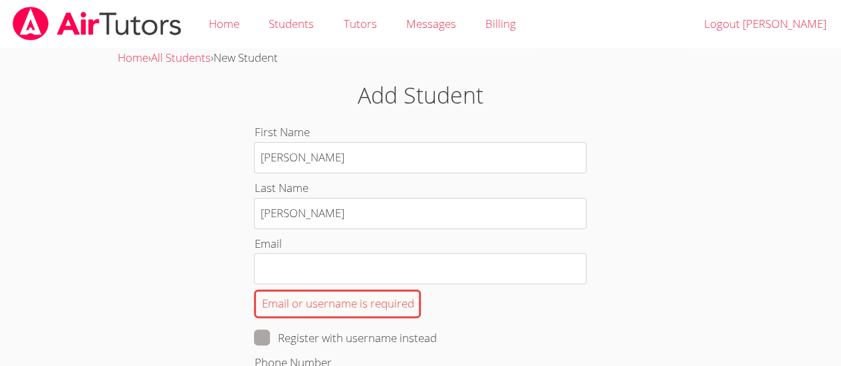
click at [396, 307] on div "Email or username is required" at bounding box center [337, 304] width 167 height 29
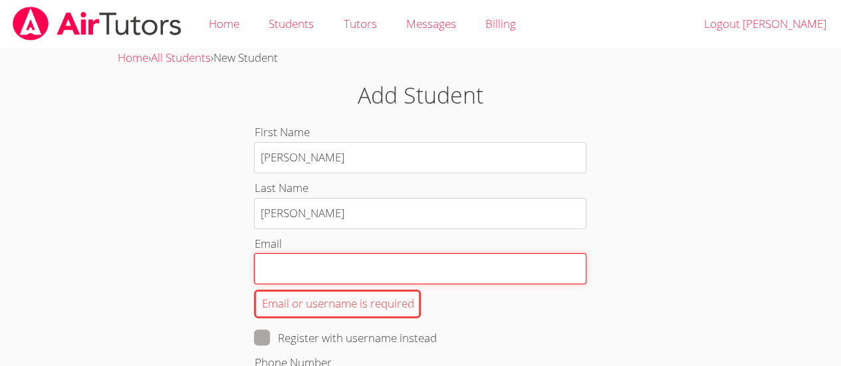
click at [396, 285] on input "Email Email or username is required" at bounding box center [420, 268] width 332 height 31
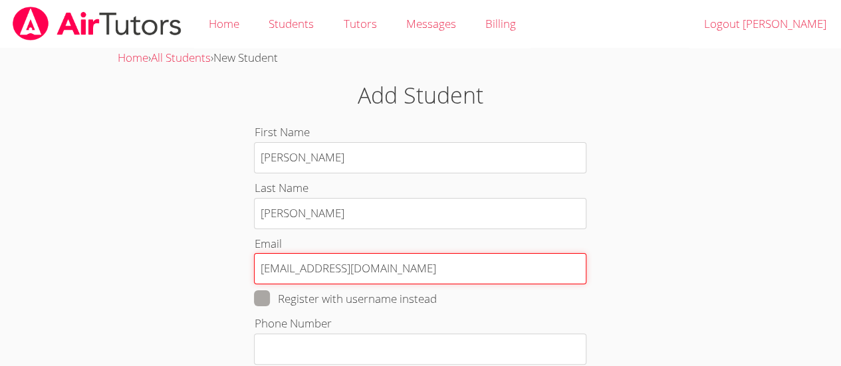
type input "[EMAIL_ADDRESS][DOMAIN_NAME]"
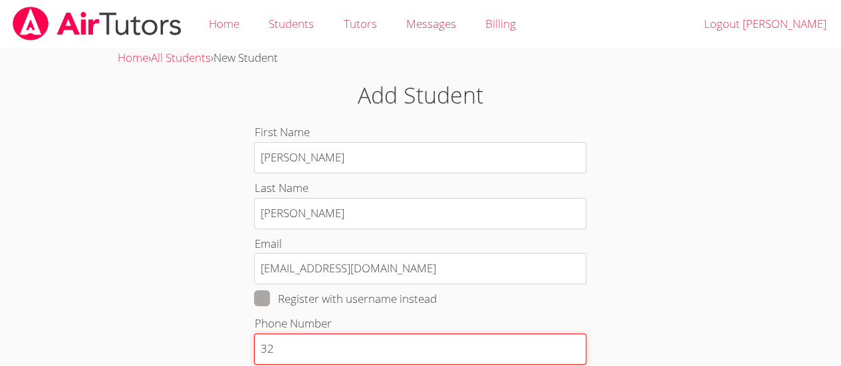
type input "3"
type input "4"
type input "4244102479"
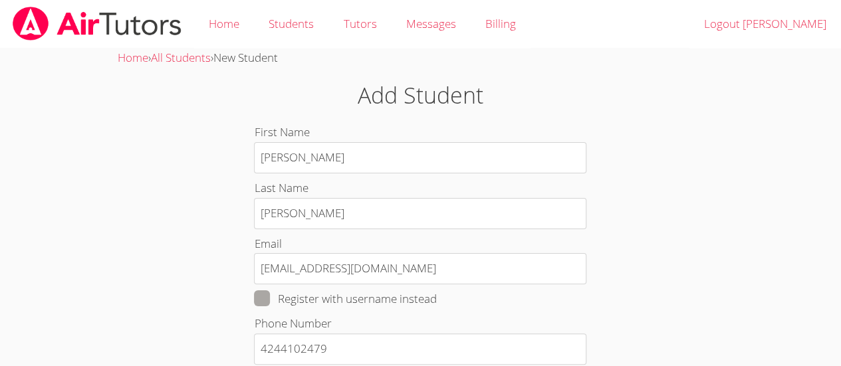
scroll to position [224, 0]
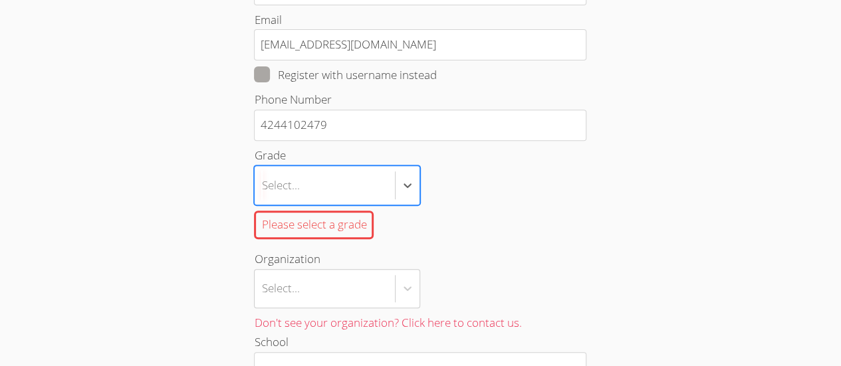
type input "1"
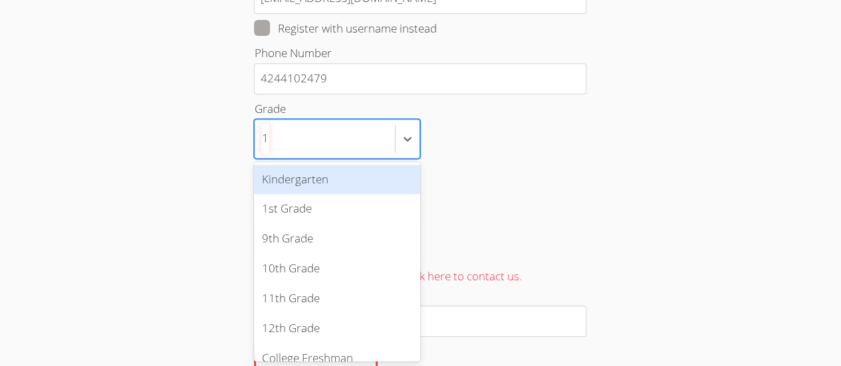
scroll to position [0, 0]
click at [317, 305] on div "11th Grade" at bounding box center [337, 299] width 166 height 30
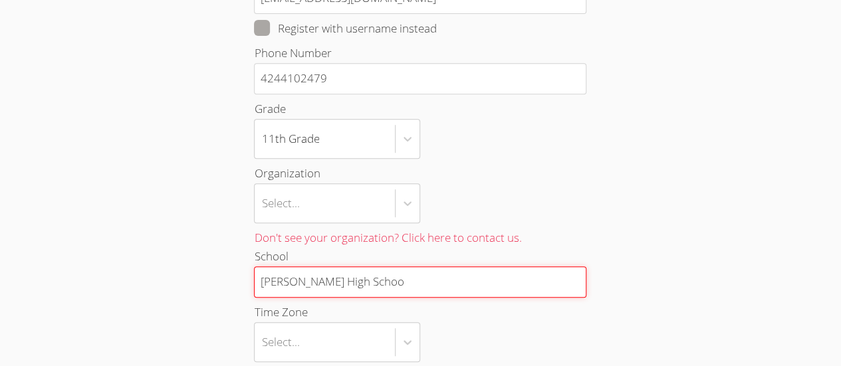
type input "[PERSON_NAME][GEOGRAPHIC_DATA]"
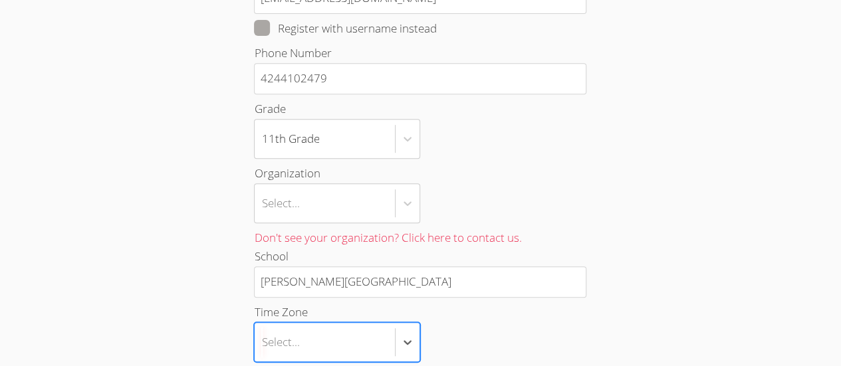
type input "p"
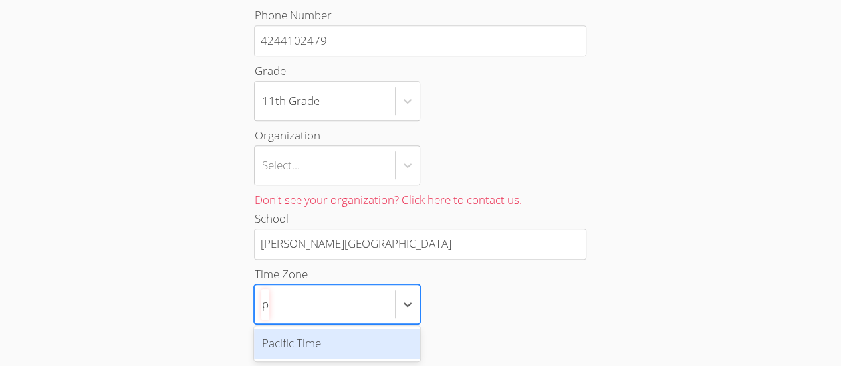
click at [357, 347] on div "Pacific Time" at bounding box center [337, 344] width 166 height 30
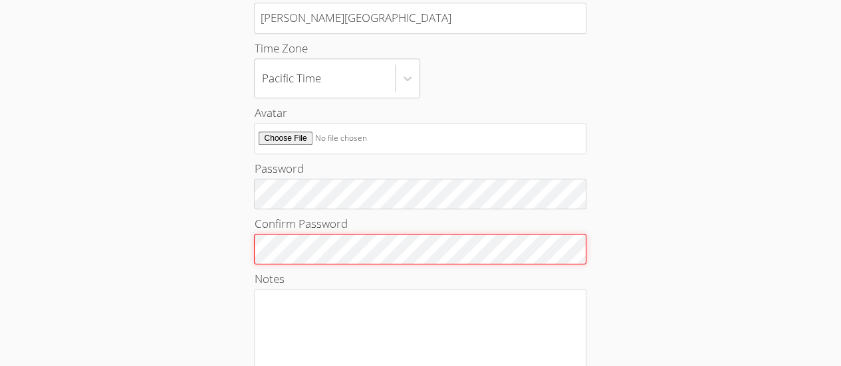
scroll to position [618, 0]
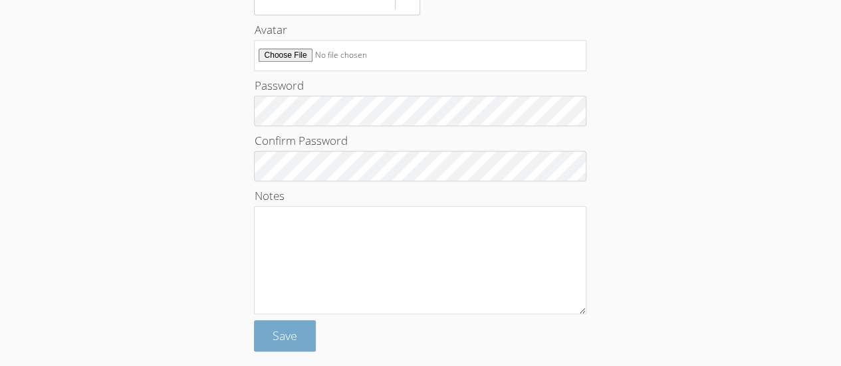
click at [289, 328] on span "Save" at bounding box center [285, 336] width 25 height 16
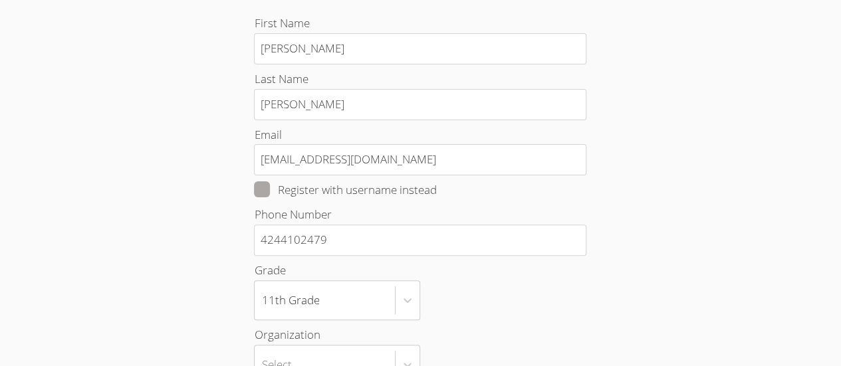
scroll to position [0, 0]
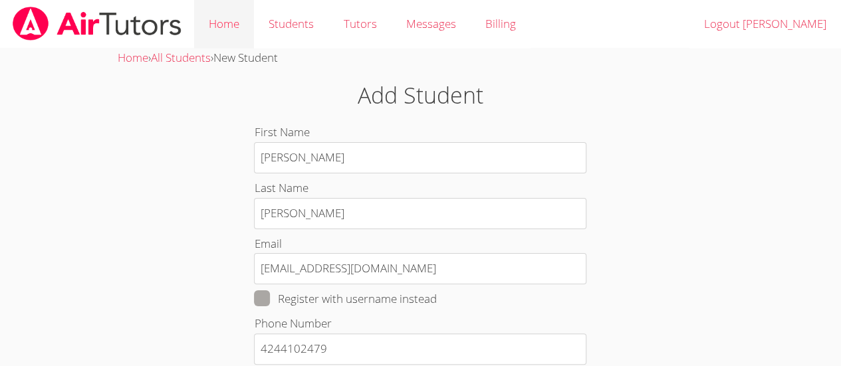
click at [225, 13] on link "Home" at bounding box center [224, 24] width 60 height 49
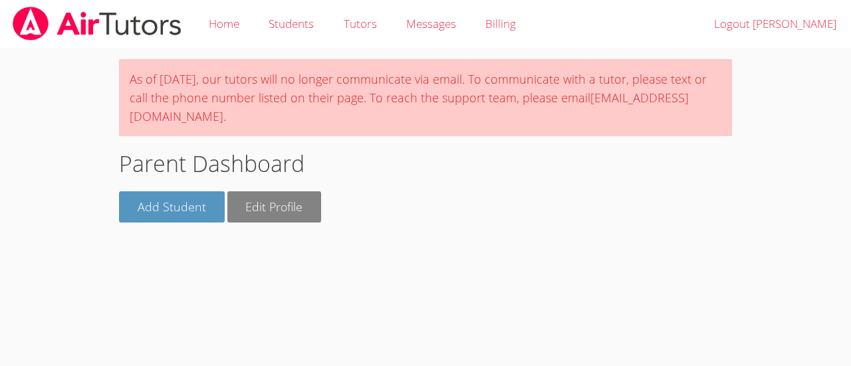
click at [275, 201] on link "Edit Profile" at bounding box center [274, 206] width 94 height 31
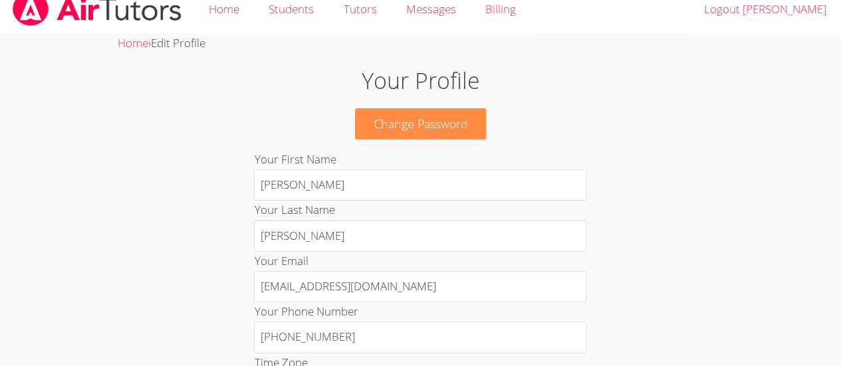
scroll to position [24, 0]
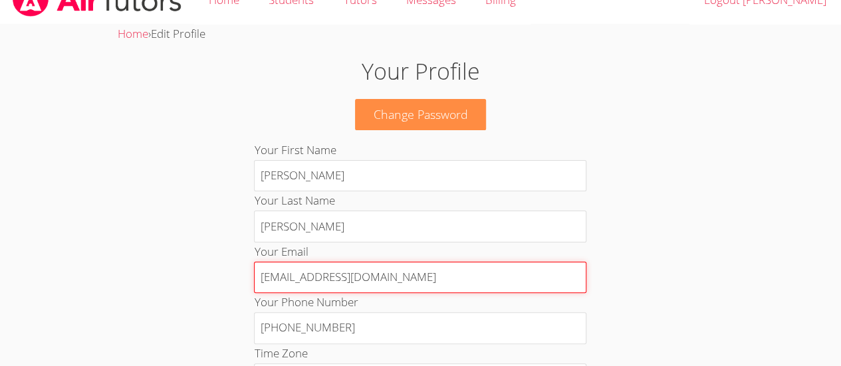
click at [515, 279] on input "nanamatted@yahoo.com" at bounding box center [420, 278] width 332 height 32
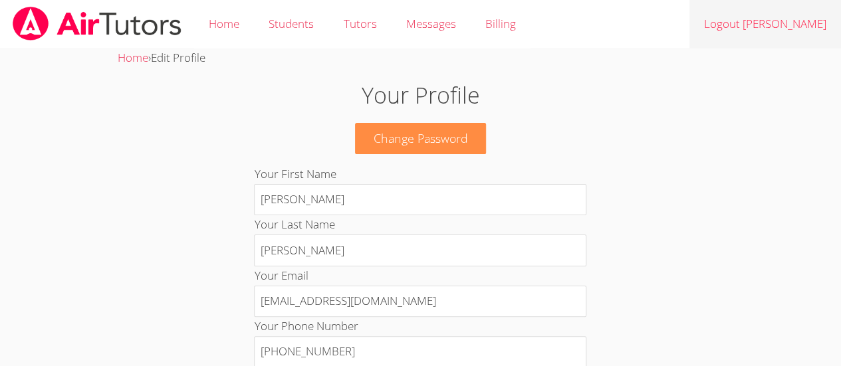
click at [799, 27] on link "Logout Ana" at bounding box center [766, 24] width 152 height 49
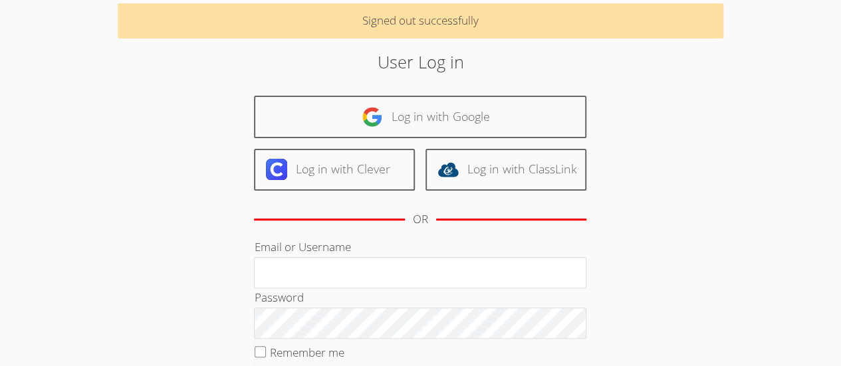
scroll to position [57, 0]
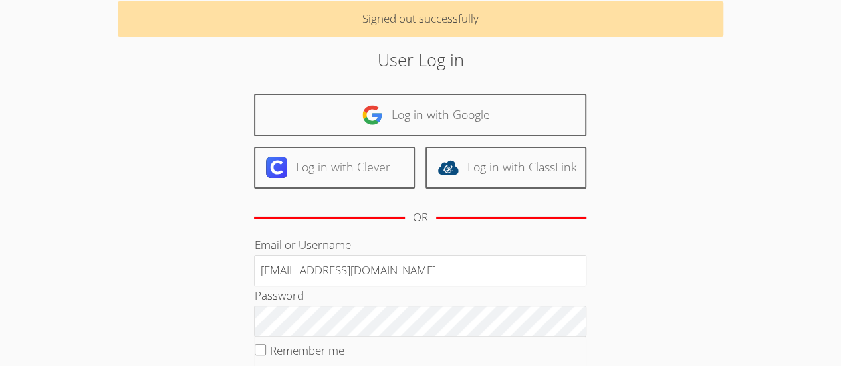
type input "[EMAIL_ADDRESS][DOMAIN_NAME]"
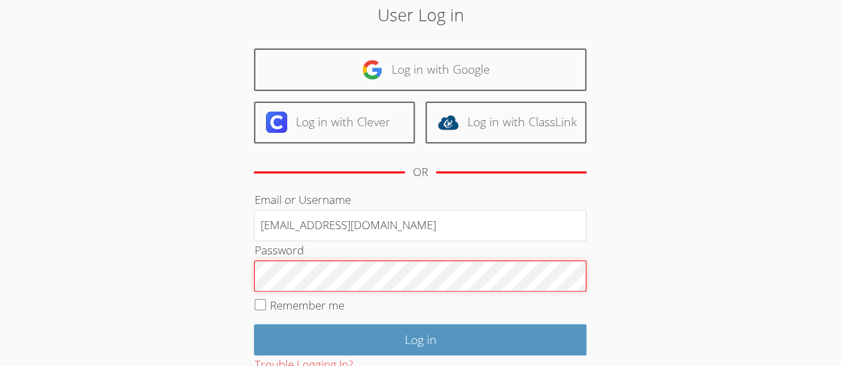
scroll to position [194, 0]
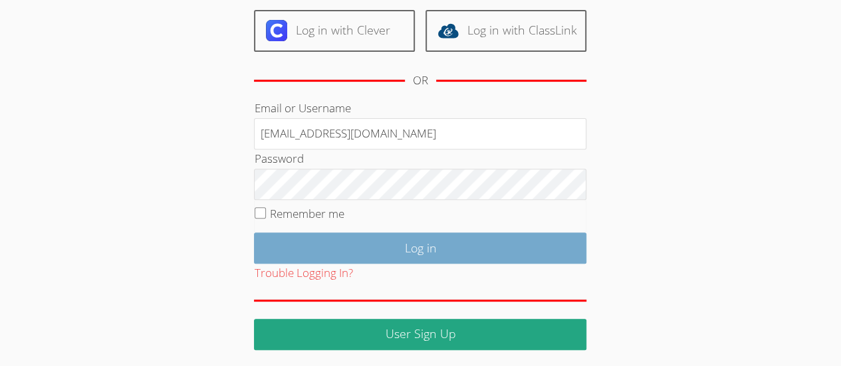
click at [519, 246] on input "Log in" at bounding box center [420, 248] width 332 height 31
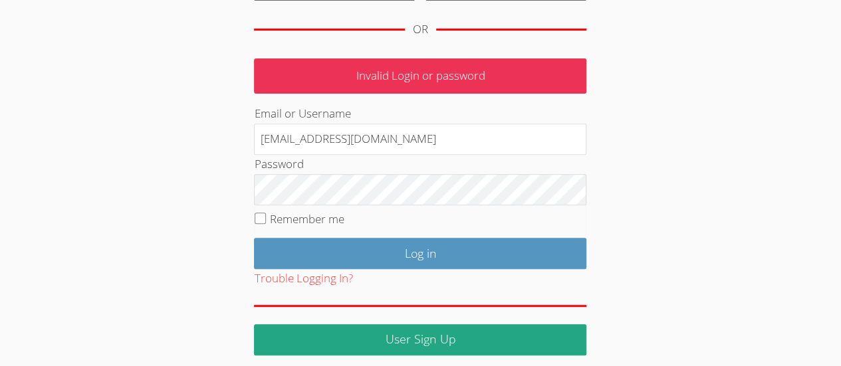
scroll to position [205, 0]
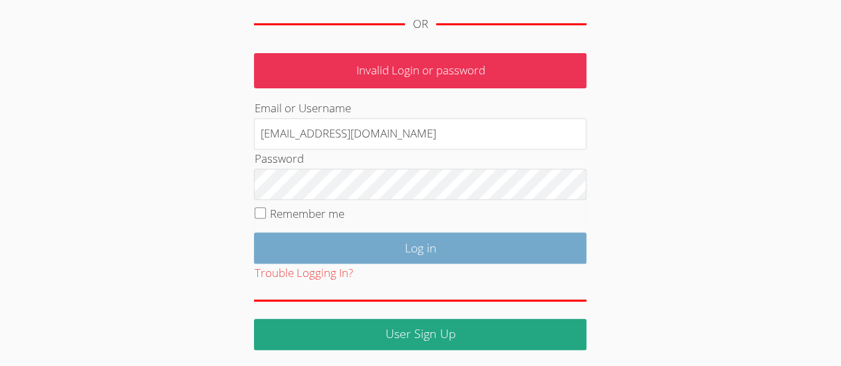
click at [513, 247] on input "Log in" at bounding box center [420, 248] width 332 height 31
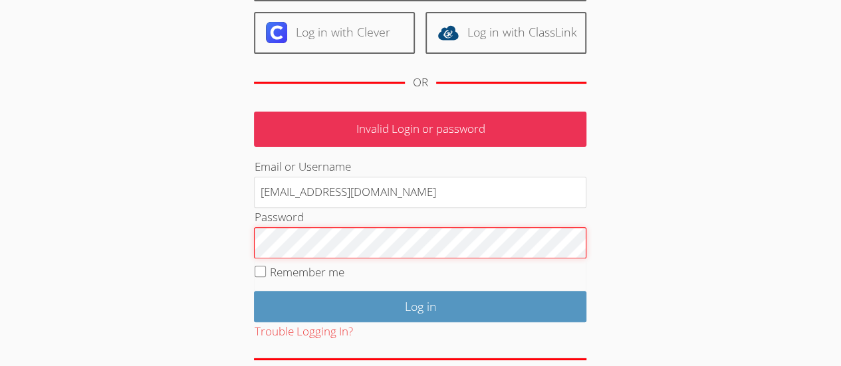
scroll to position [193, 0]
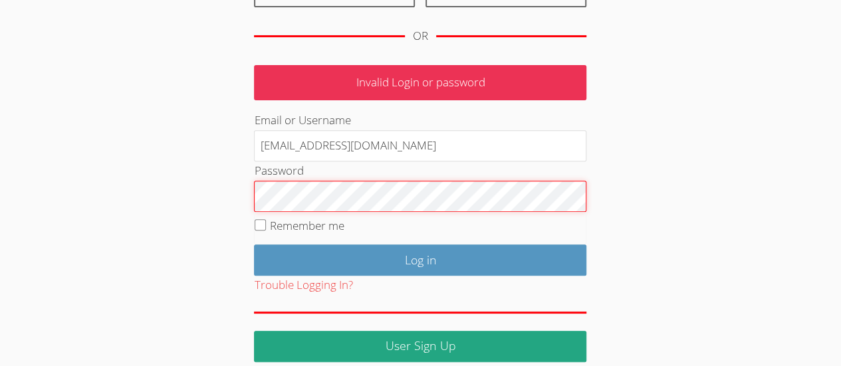
click at [504, 259] on input "Log in" at bounding box center [420, 260] width 332 height 31
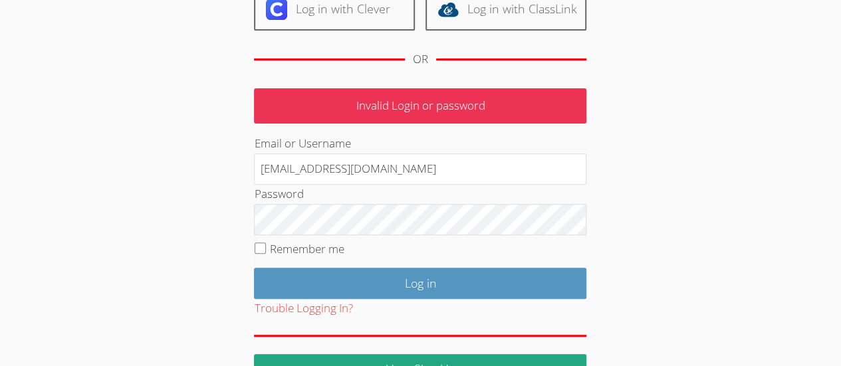
scroll to position [205, 0]
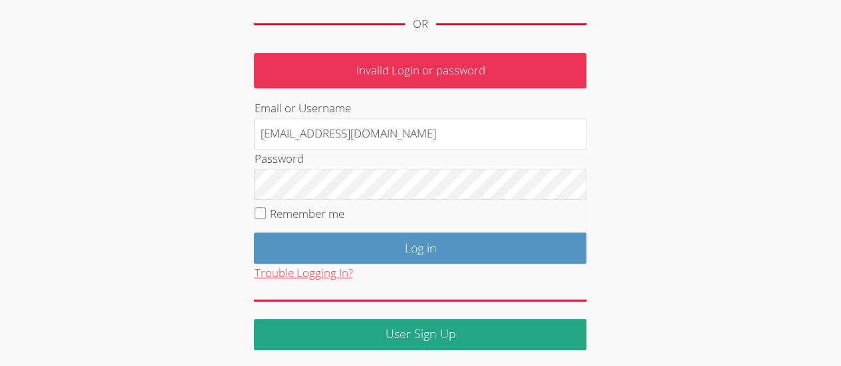
click at [330, 277] on button "Trouble Logging In?" at bounding box center [303, 273] width 98 height 19
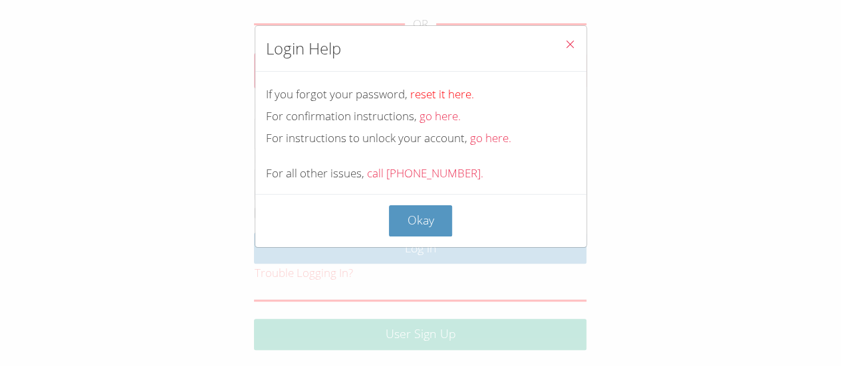
click at [457, 93] on link "reset it here." at bounding box center [442, 93] width 64 height 15
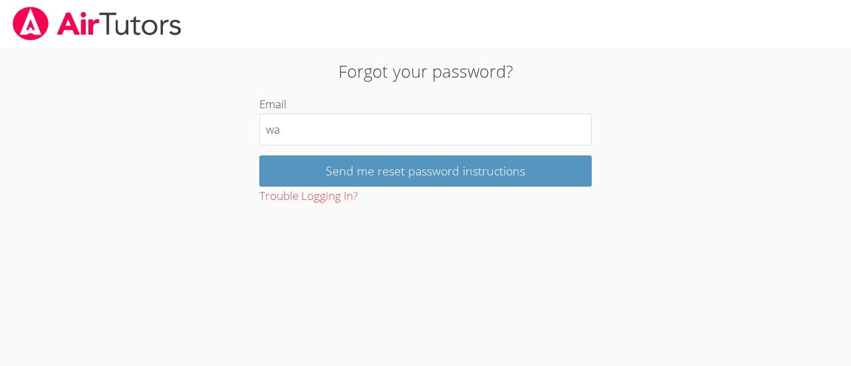
type input "[EMAIL_ADDRESS][DOMAIN_NAME]"
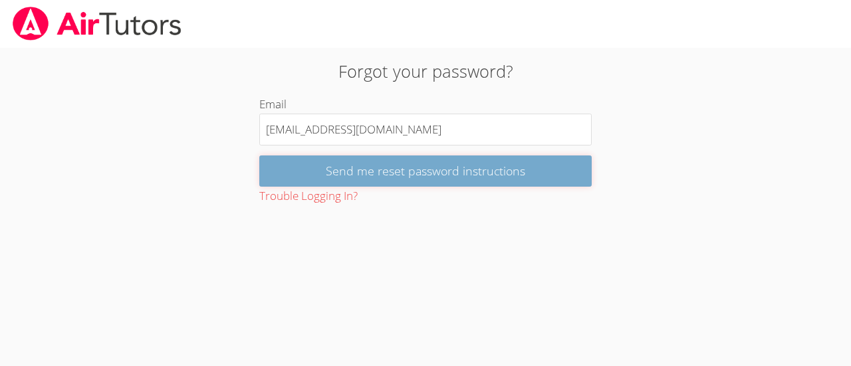
click at [537, 186] on input "Send me reset password instructions" at bounding box center [425, 171] width 332 height 31
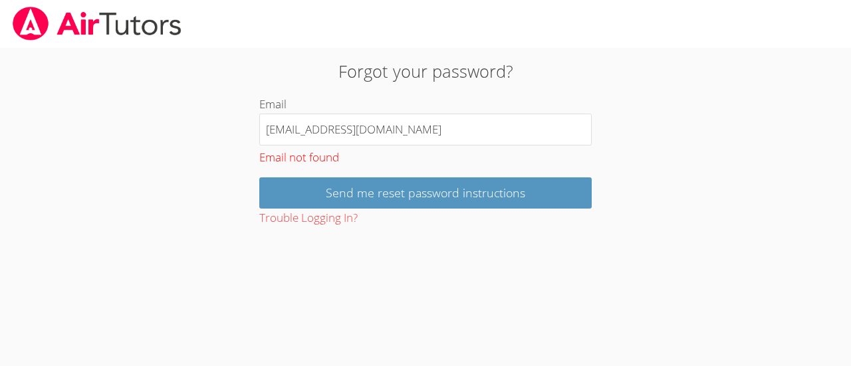
click at [694, 213] on div "Forgot your password? Email [EMAIL_ADDRESS][DOMAIN_NAME] Email not found Send m…" at bounding box center [425, 138] width 638 height 180
click at [322, 224] on button "Trouble Logging In?" at bounding box center [308, 218] width 98 height 19
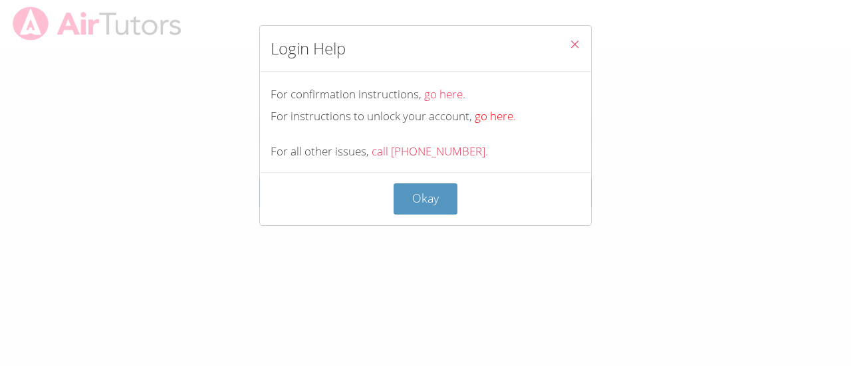
click at [487, 122] on link "go here." at bounding box center [495, 115] width 41 height 15
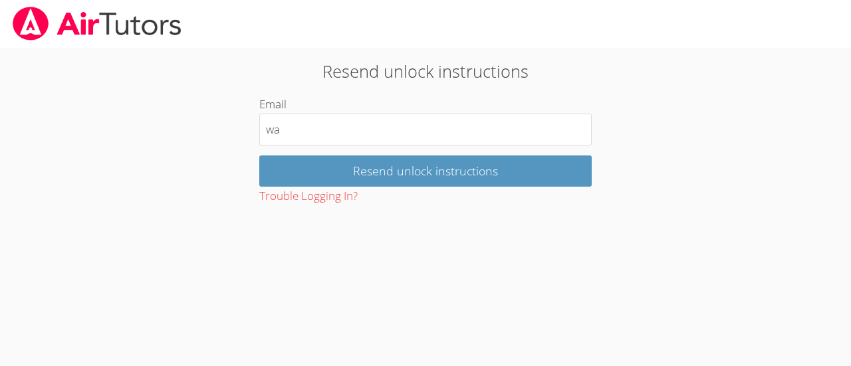
type input "[EMAIL_ADDRESS][DOMAIN_NAME]"
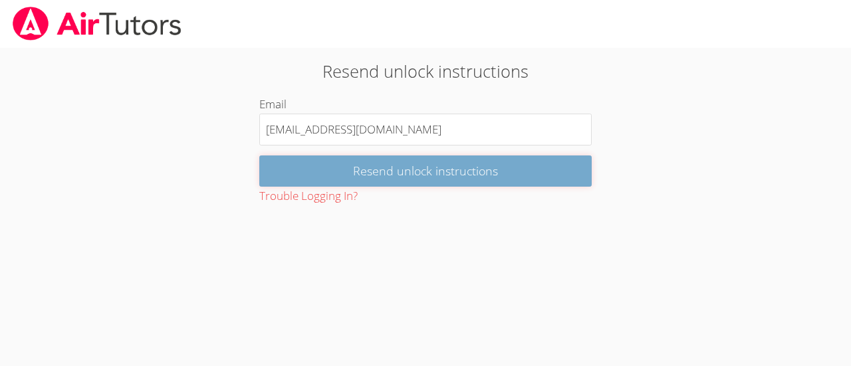
click at [539, 174] on input "Resend unlock instructions" at bounding box center [425, 171] width 332 height 31
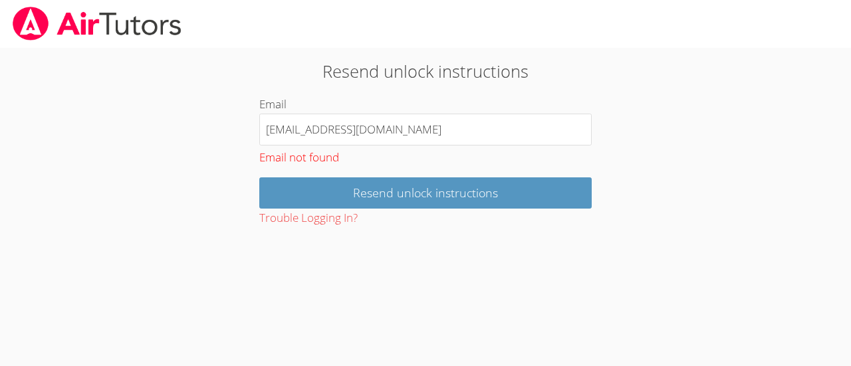
click at [130, 10] on img at bounding box center [97, 24] width 172 height 34
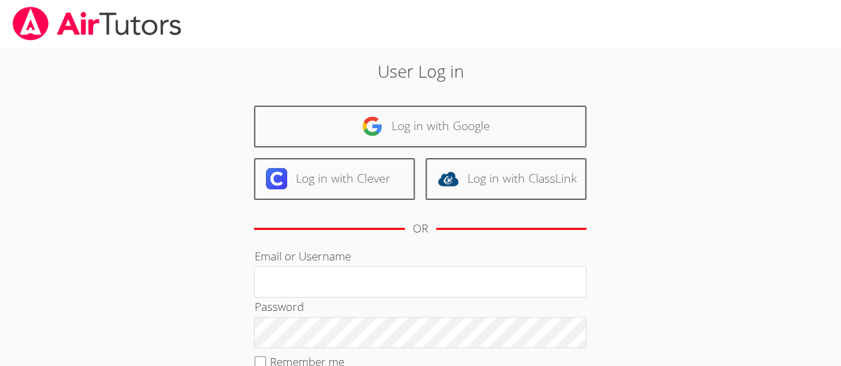
click at [730, 314] on div "User Log in Log in with Google Log in with Clever Log in with ClassLink OR Emai…" at bounding box center [420, 273] width 631 height 451
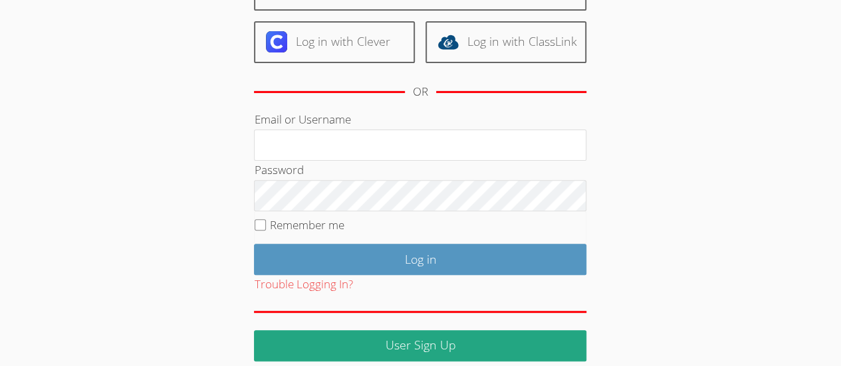
scroll to position [149, 0]
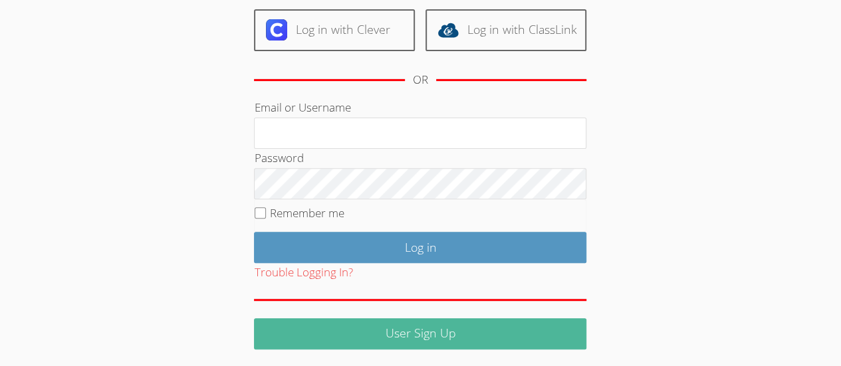
click at [504, 334] on link "User Sign Up" at bounding box center [420, 333] width 332 height 31
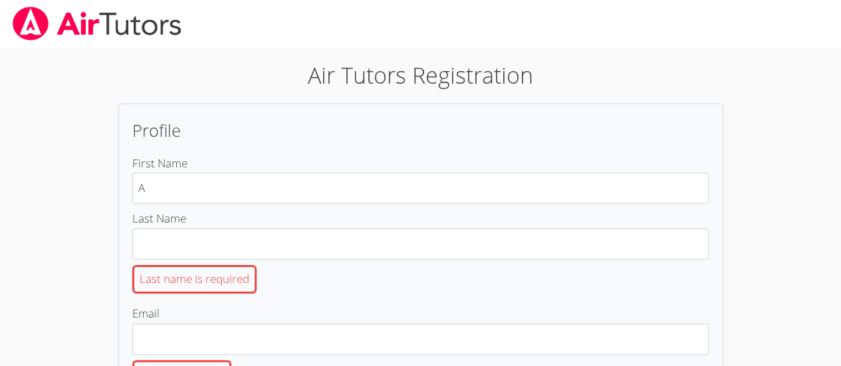
type input "ANA"
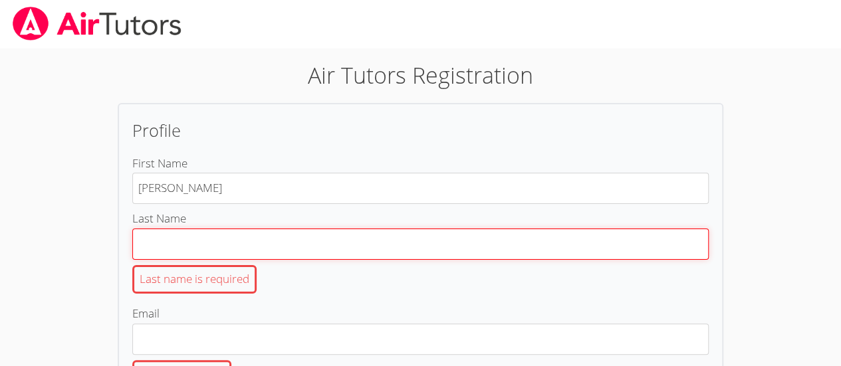
type input "RODRIGUEZ"
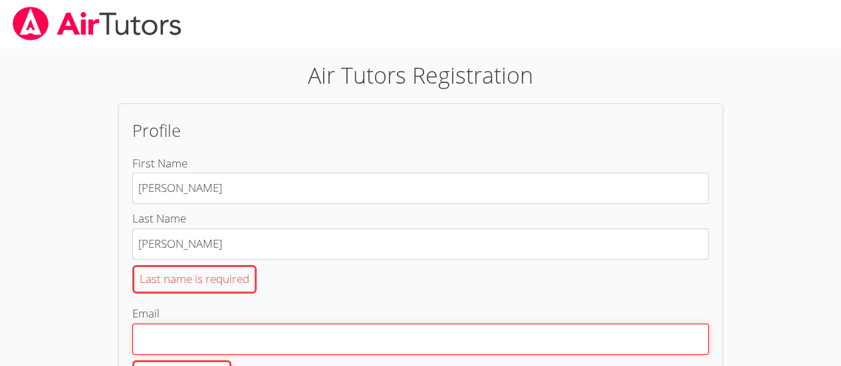
type input "nanamatted@yahoo.com"
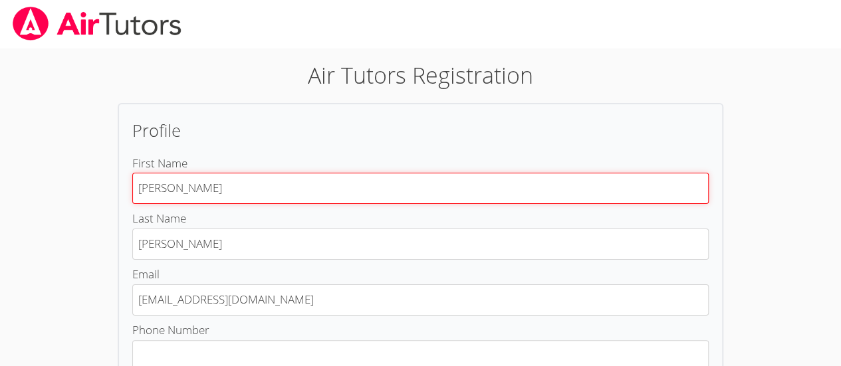
type input "Ana"
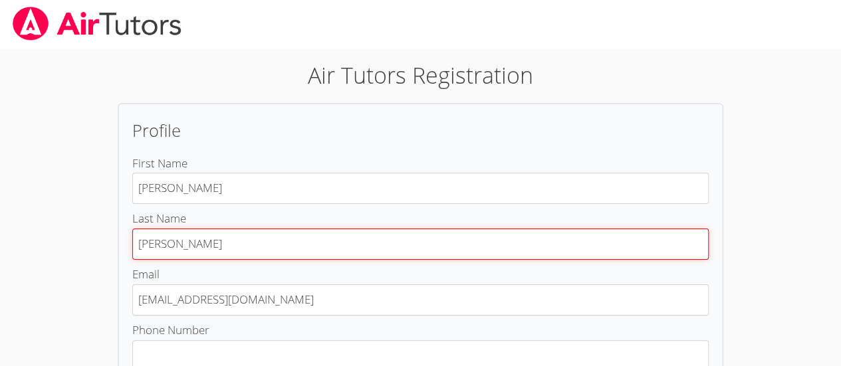
type input "Rodriguez"
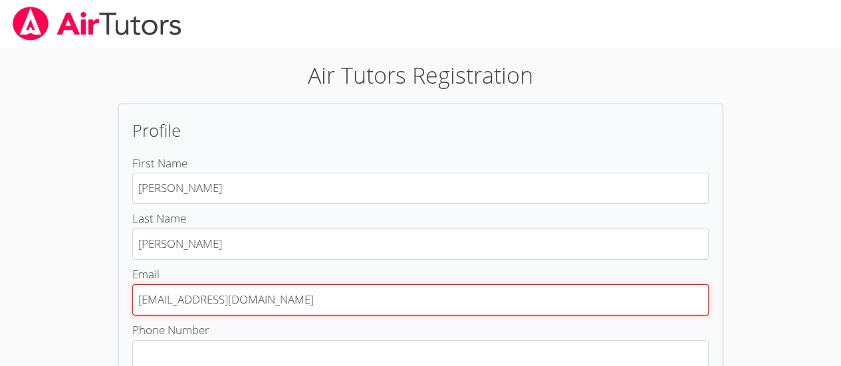
type input "Wakkoe35@gmail.com"
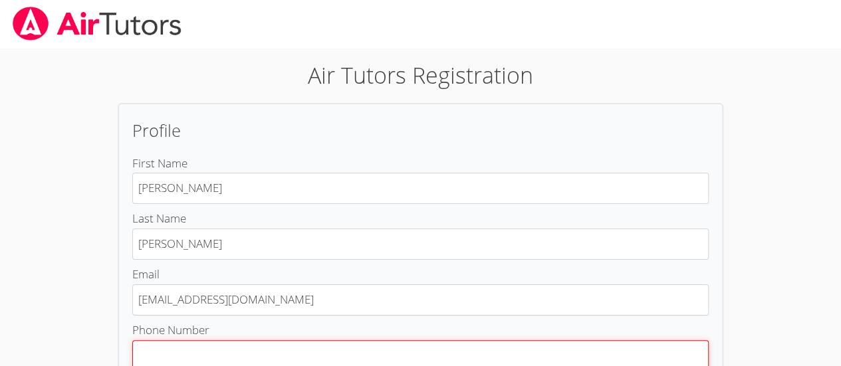
scroll to position [3, 0]
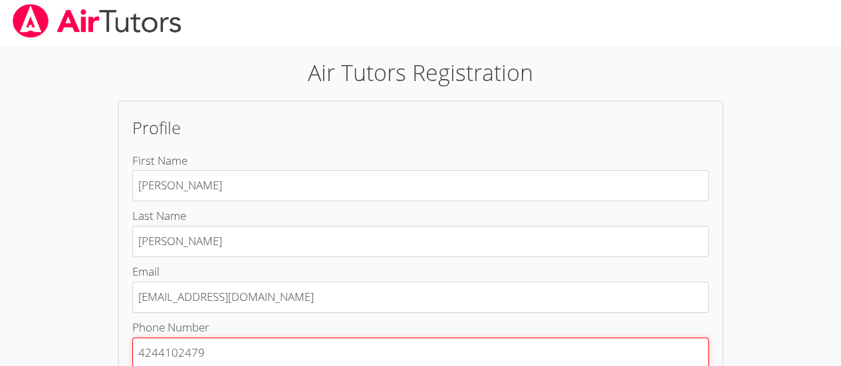
type input "4244102479"
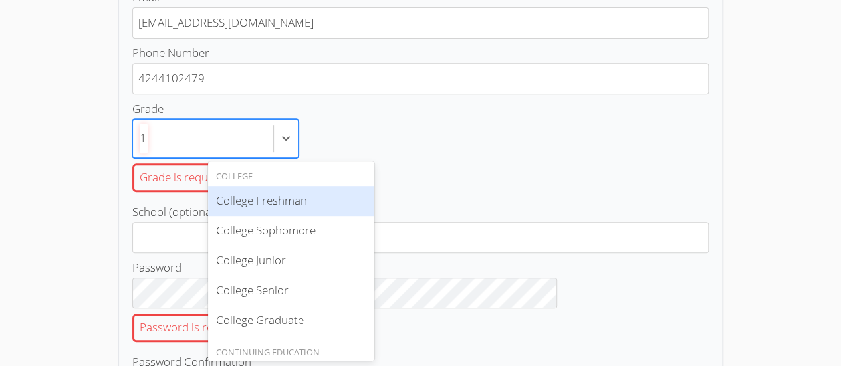
scroll to position [0, 0]
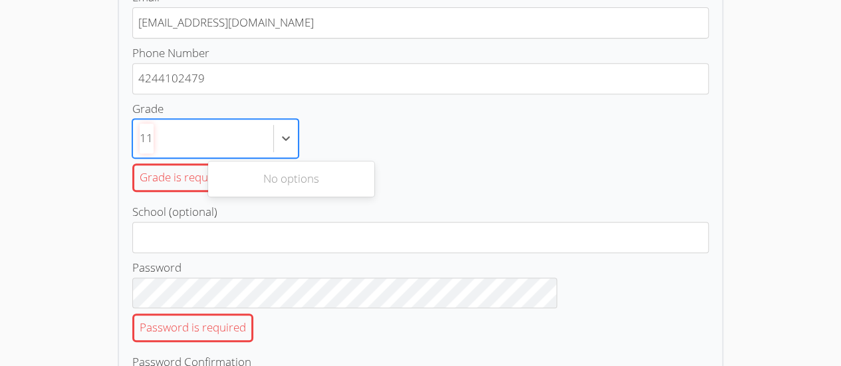
type input "1"
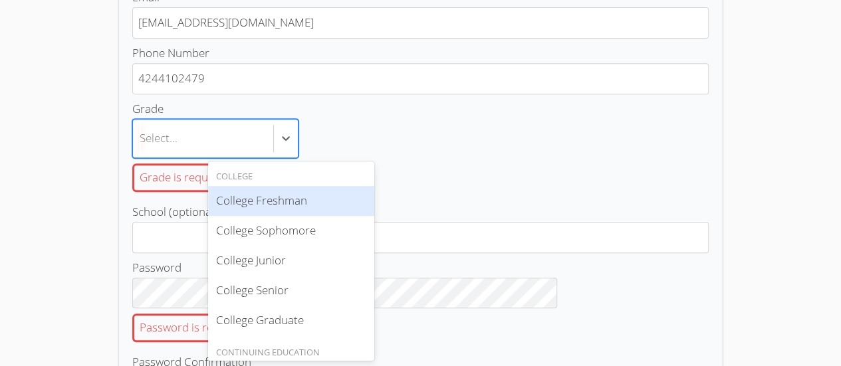
type input "1"
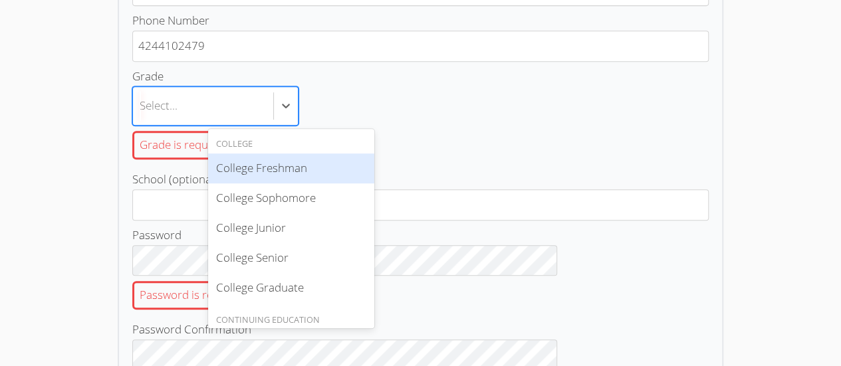
scroll to position [310, 0]
type input "1"
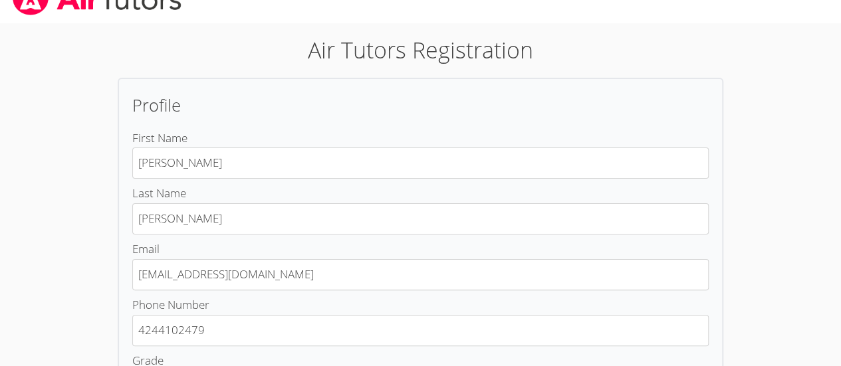
scroll to position [0, 0]
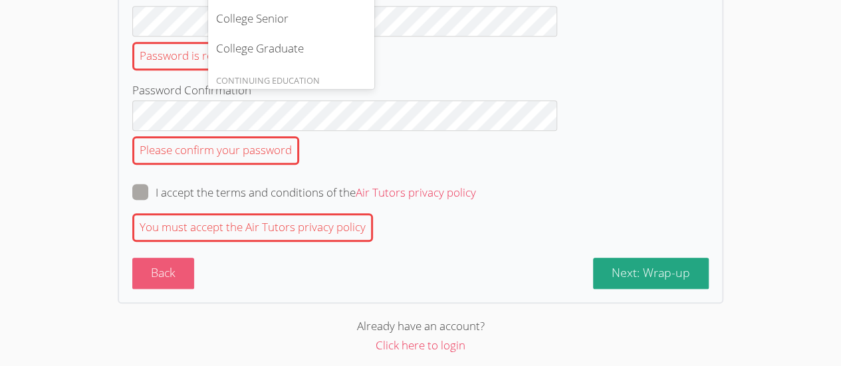
click at [194, 260] on button "Back" at bounding box center [163, 273] width 62 height 31
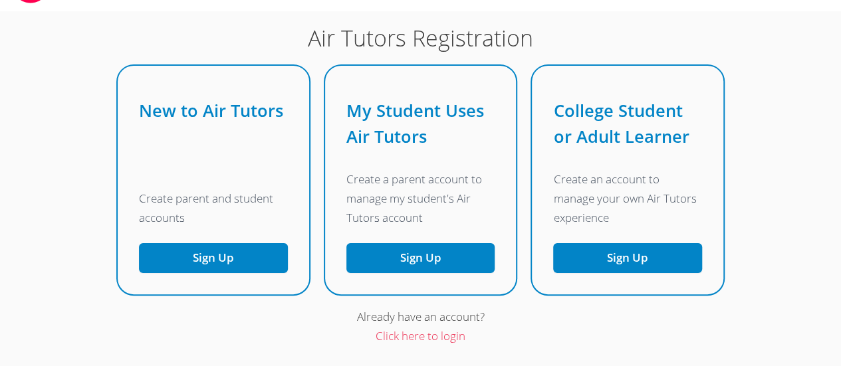
scroll to position [68, 0]
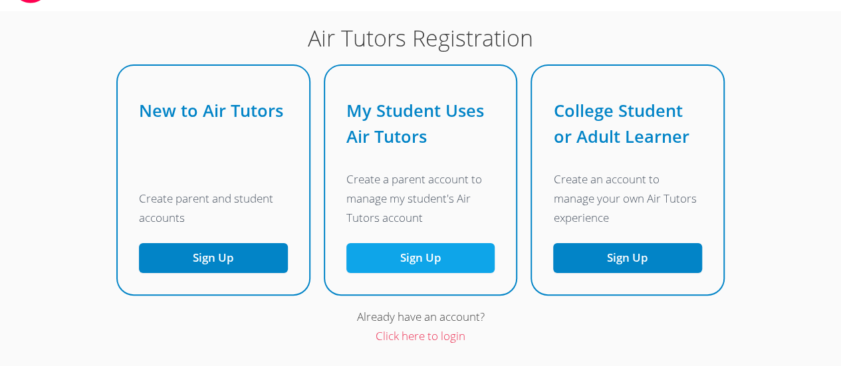
click at [444, 273] on link "Sign Up" at bounding box center [420, 258] width 149 height 30
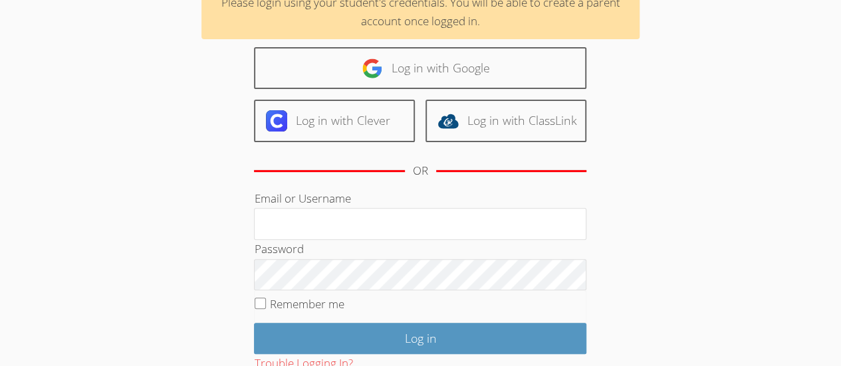
scroll to position [124, 0]
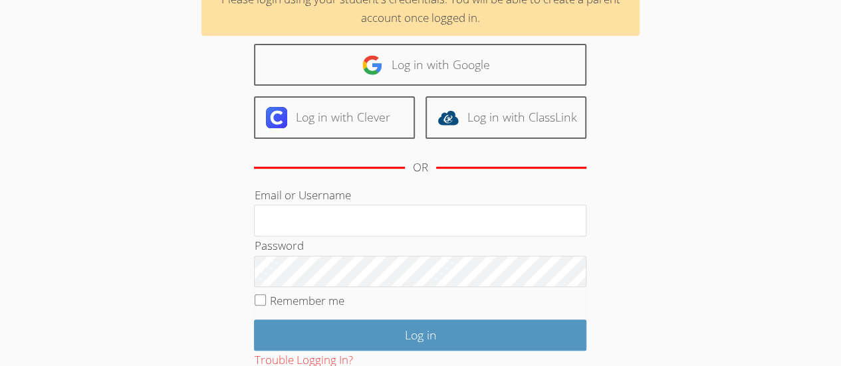
type input "w"
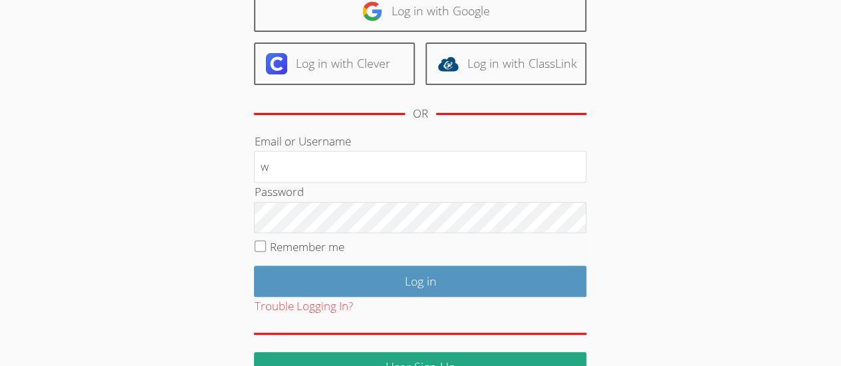
scroll to position [211, 0]
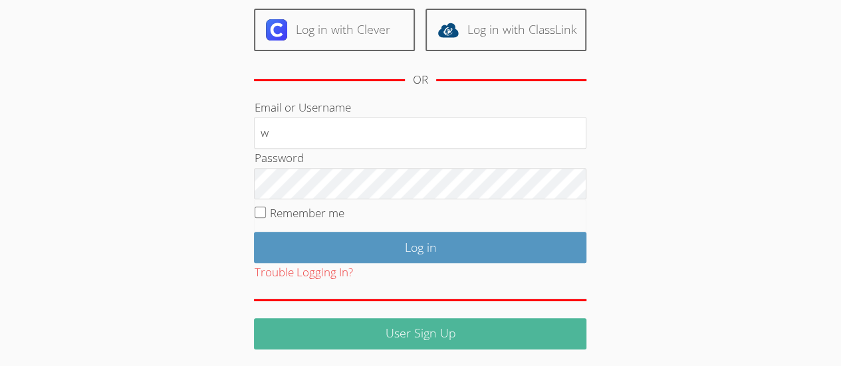
click at [537, 334] on link "User Sign Up" at bounding box center [420, 333] width 332 height 31
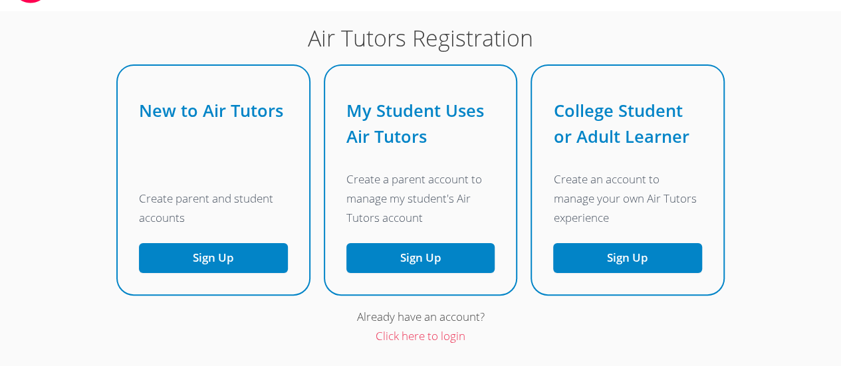
scroll to position [107, 0]
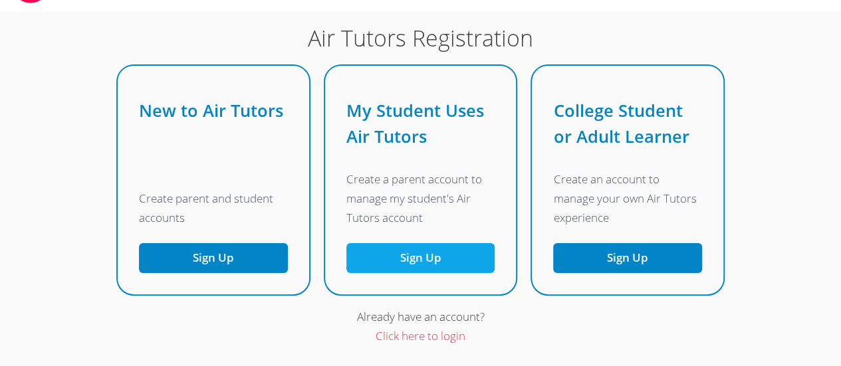
click at [426, 258] on link "Sign Up" at bounding box center [420, 258] width 149 height 30
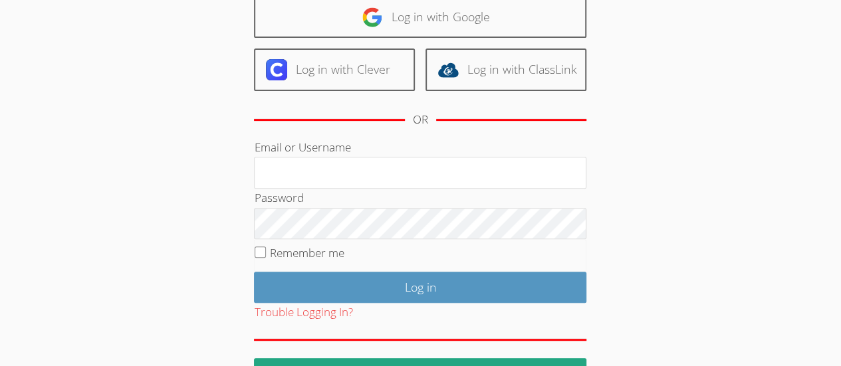
scroll to position [174, 0]
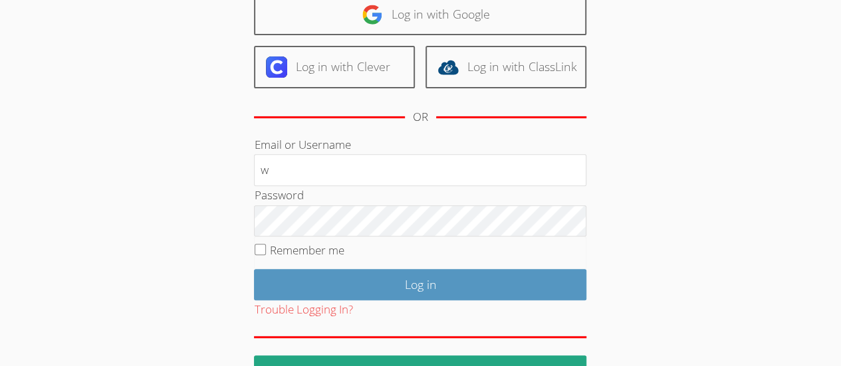
type input "[EMAIL_ADDRESS][DOMAIN_NAME]"
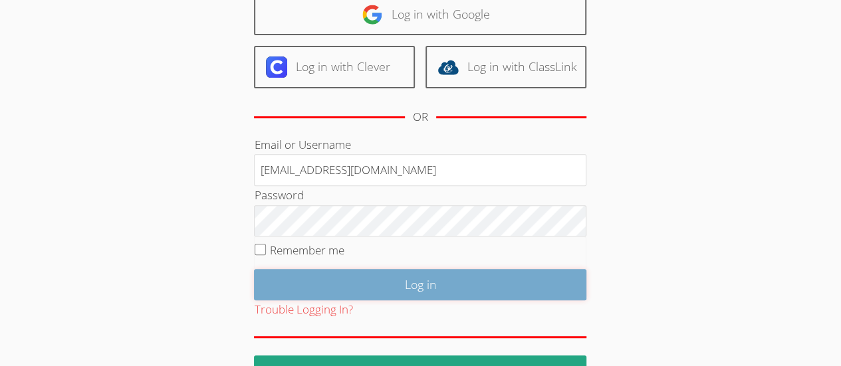
click at [555, 286] on input "Log in" at bounding box center [420, 284] width 332 height 31
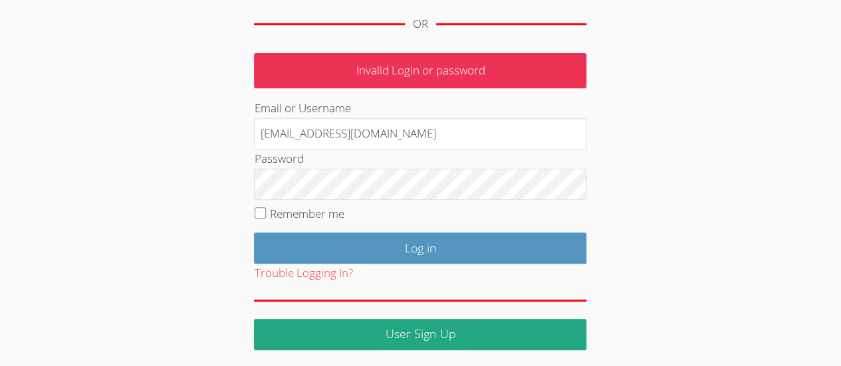
scroll to position [205, 0]
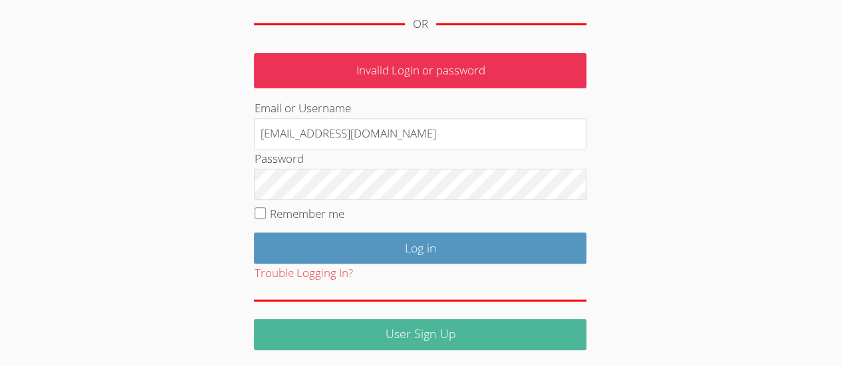
click at [525, 336] on link "User Sign Up" at bounding box center [420, 334] width 332 height 31
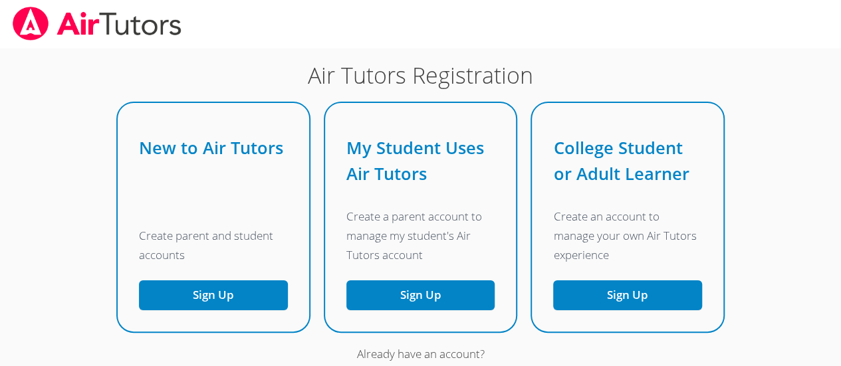
click at [750, 274] on body "Air Tutors Registration New to Air Tutors Create parent and student accounts Si…" at bounding box center [420, 183] width 841 height 366
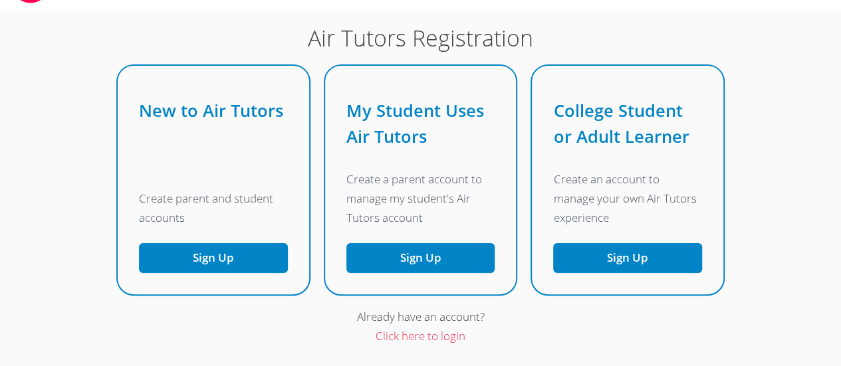
scroll to position [80, 0]
click at [452, 185] on p "Create a parent account to manage my student's Air Tutors account" at bounding box center [420, 199] width 149 height 58
click at [288, 273] on button "Sign Up" at bounding box center [213, 258] width 149 height 30
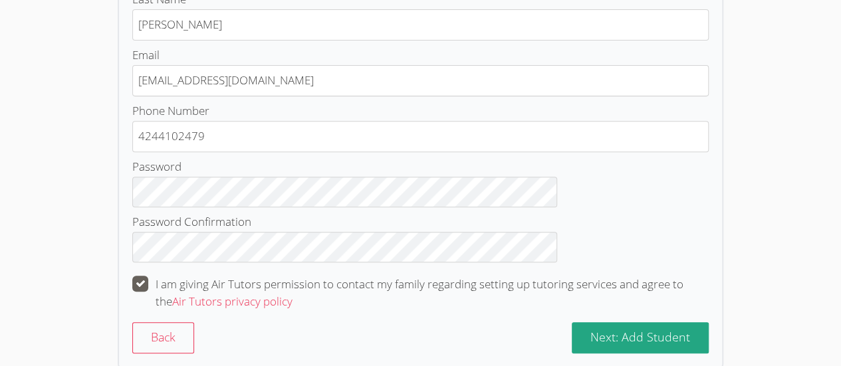
scroll to position [290, 0]
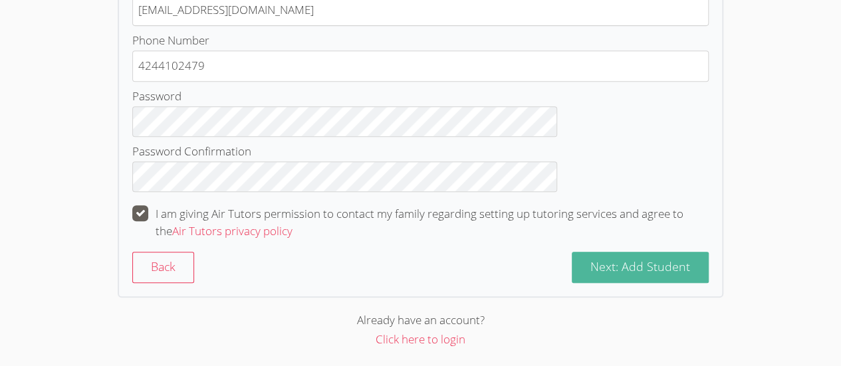
click at [613, 271] on span "Next: Add Student" at bounding box center [640, 267] width 100 height 16
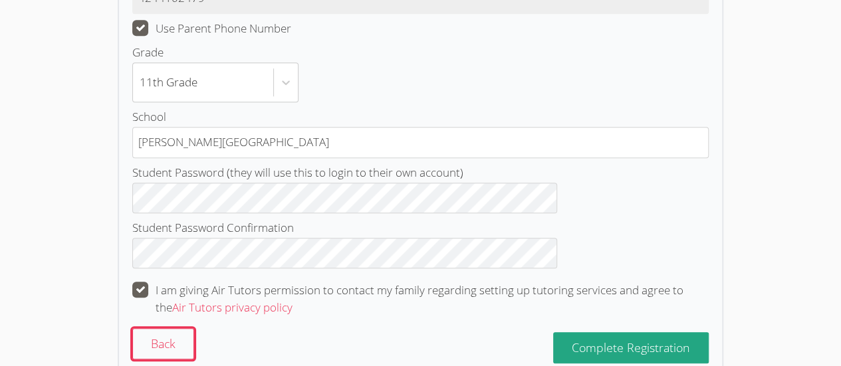
scroll to position [466, 0]
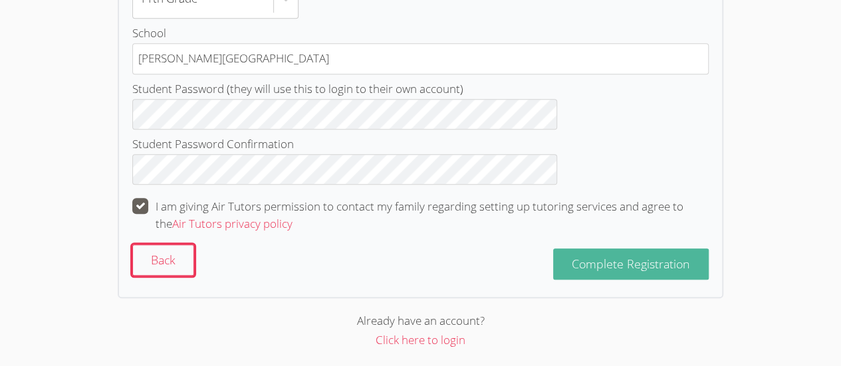
click at [614, 263] on span "Complete Registration" at bounding box center [631, 264] width 118 height 16
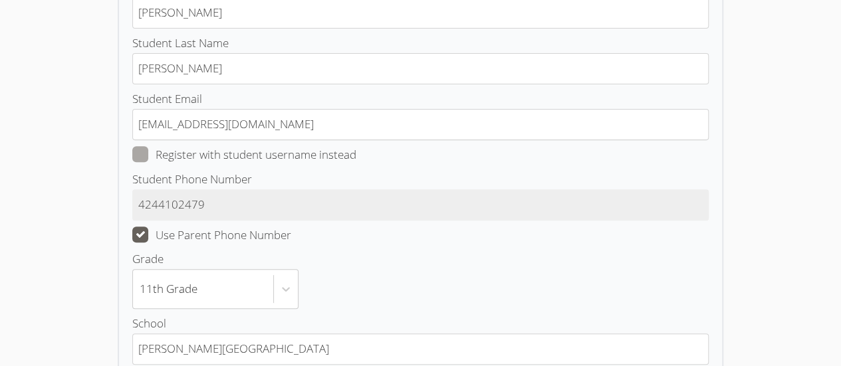
scroll to position [173, 0]
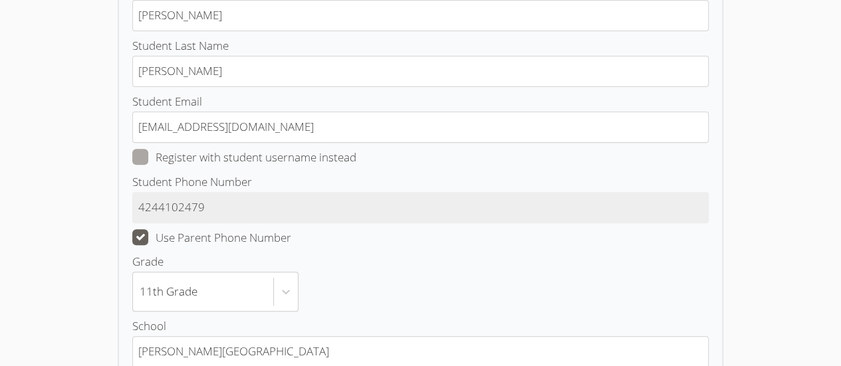
click at [356, 154] on span at bounding box center [356, 157] width 0 height 15
click at [356, 154] on input "Register with student username instead" at bounding box center [361, 154] width 11 height 11
checkbox input "true"
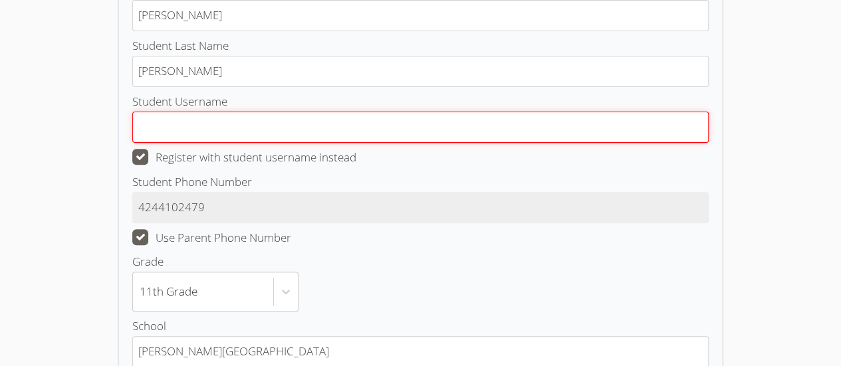
click at [509, 119] on input "Student Username" at bounding box center [420, 127] width 576 height 31
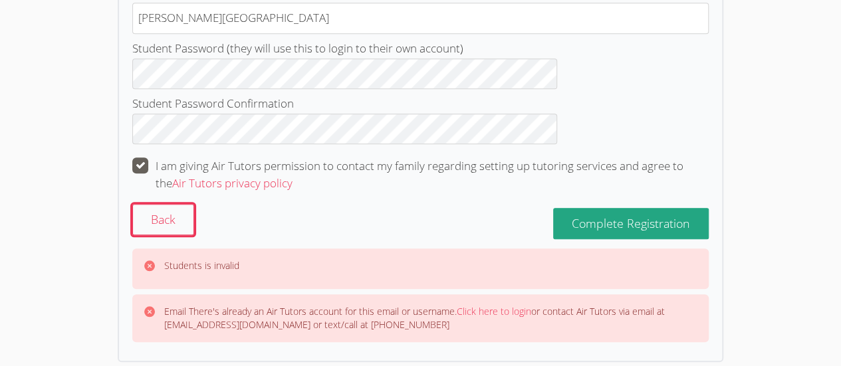
scroll to position [508, 0]
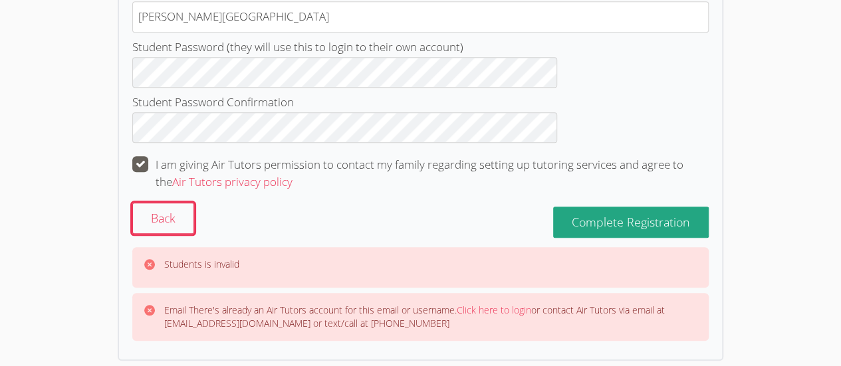
type input "lsanchez764"
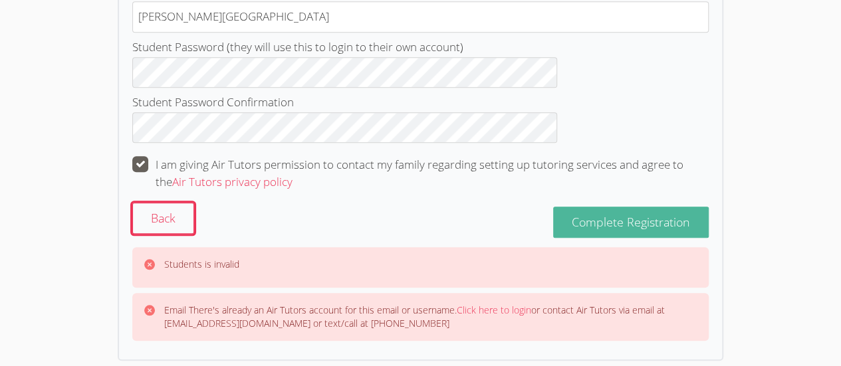
click at [584, 218] on span "Complete Registration" at bounding box center [631, 222] width 118 height 16
